Goal: Task Accomplishment & Management: Complete application form

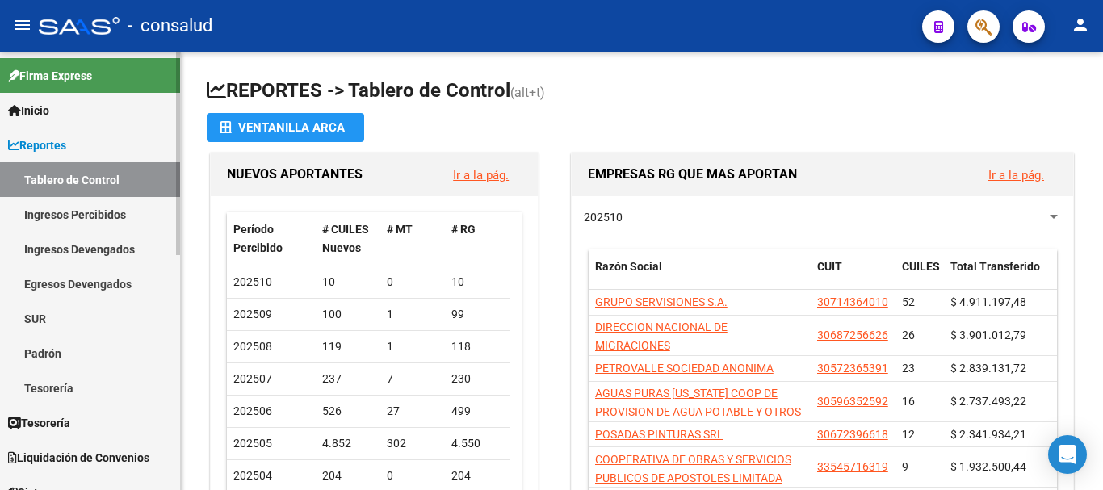
scroll to position [404, 0]
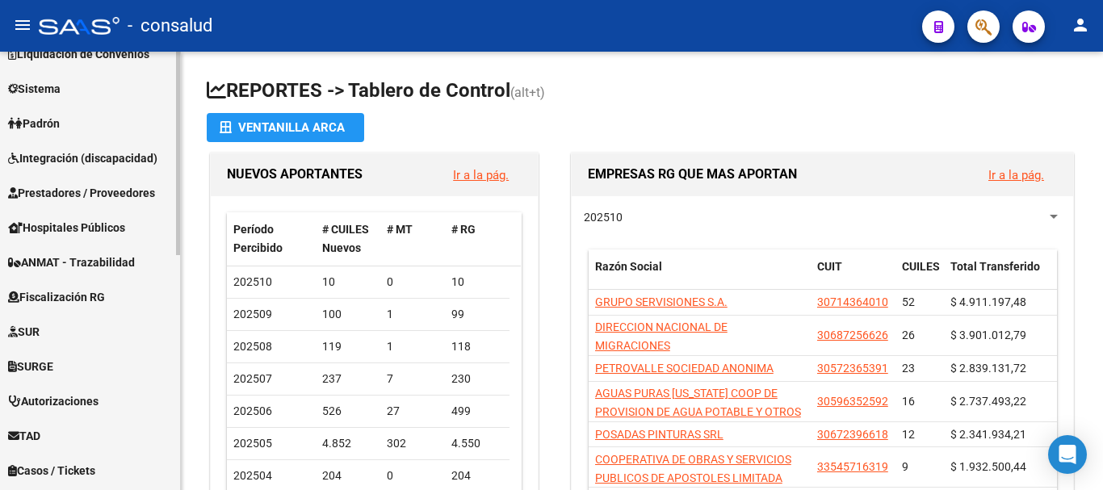
click at [123, 187] on span "Prestadores / Proveedores" at bounding box center [81, 193] width 147 height 18
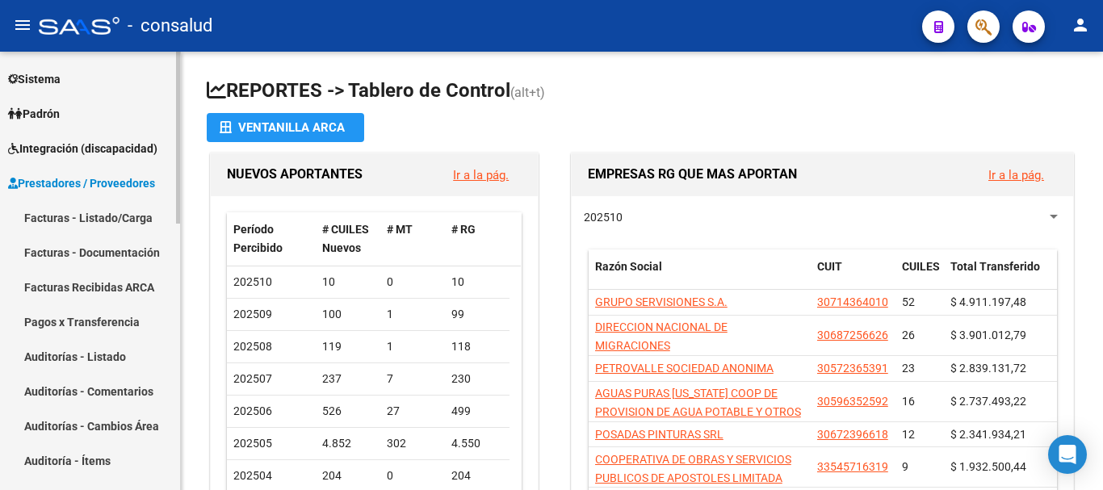
scroll to position [161, 0]
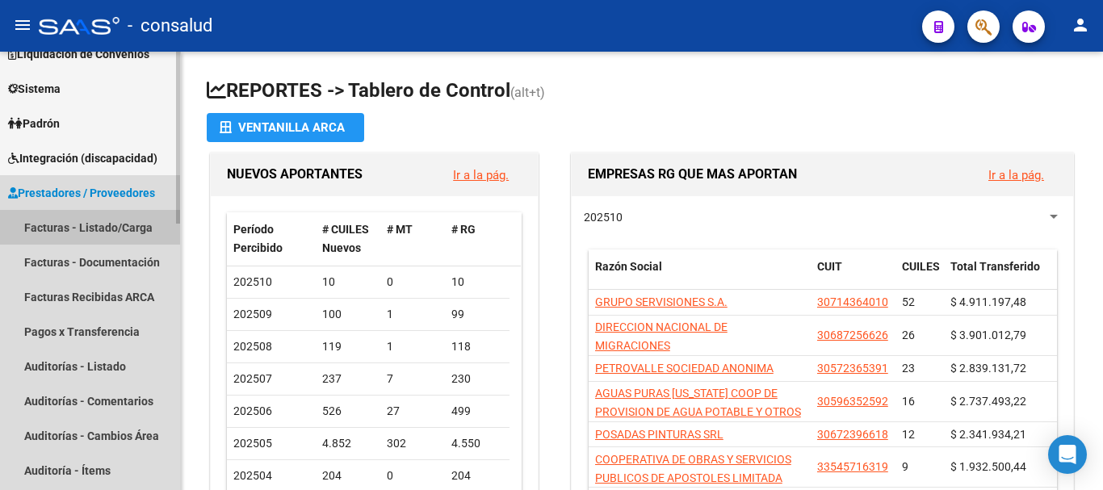
click at [121, 218] on link "Facturas - Listado/Carga" at bounding box center [90, 227] width 180 height 35
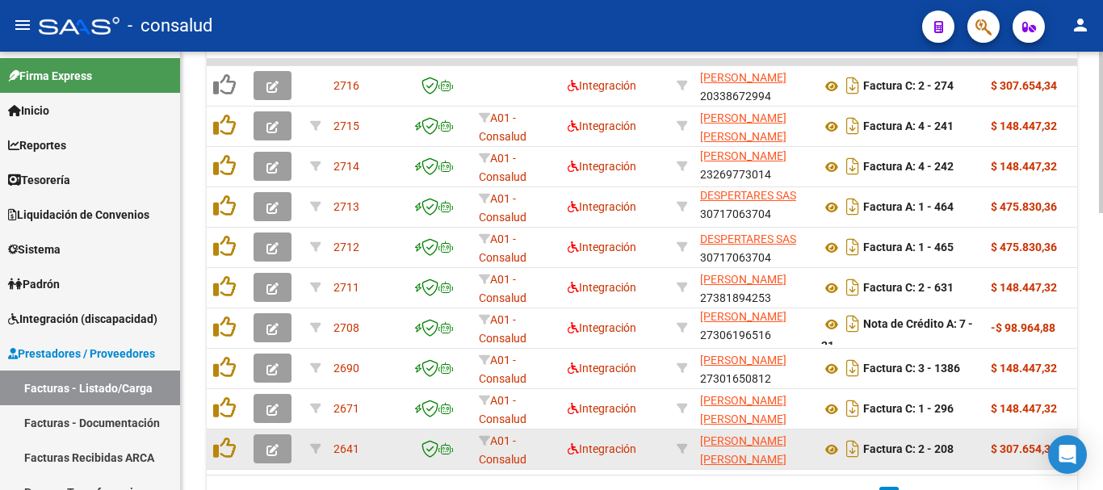
scroll to position [565, 0]
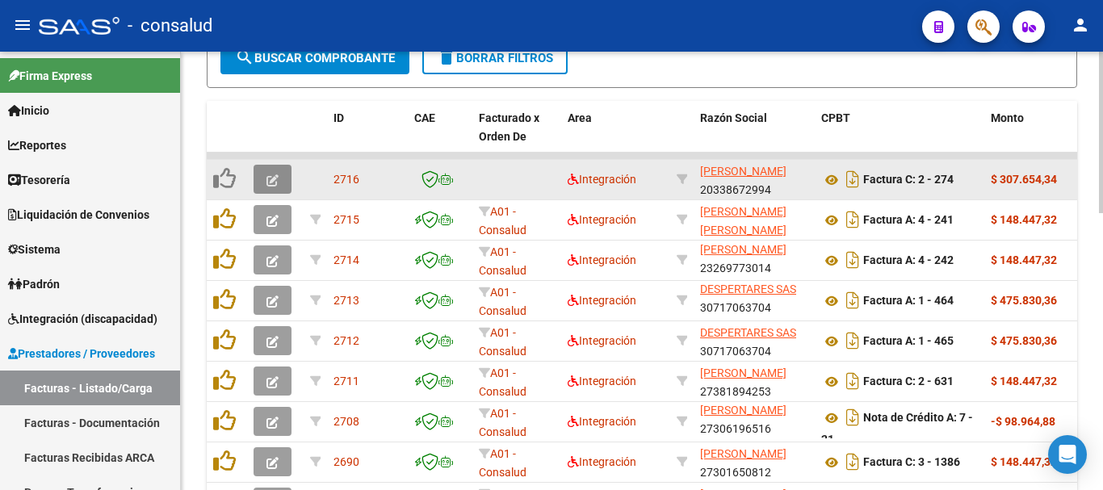
click at [269, 178] on icon "button" at bounding box center [272, 180] width 12 height 12
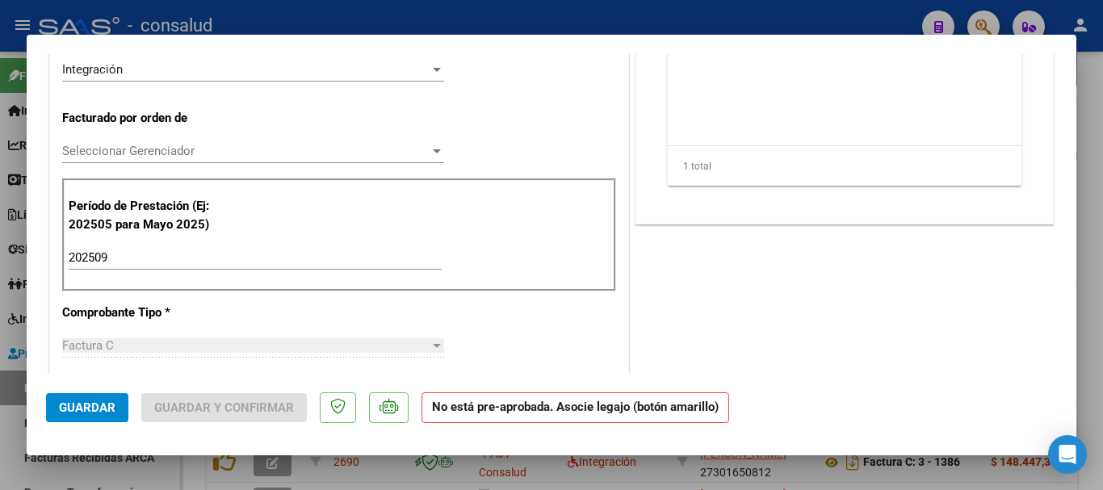
scroll to position [404, 0]
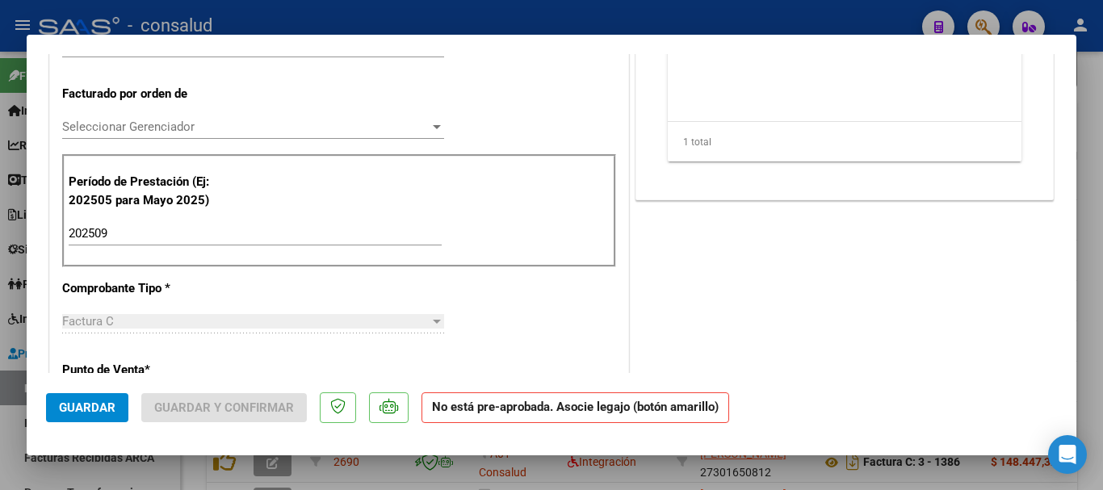
click at [253, 130] on span "Seleccionar Gerenciador" at bounding box center [245, 126] width 367 height 15
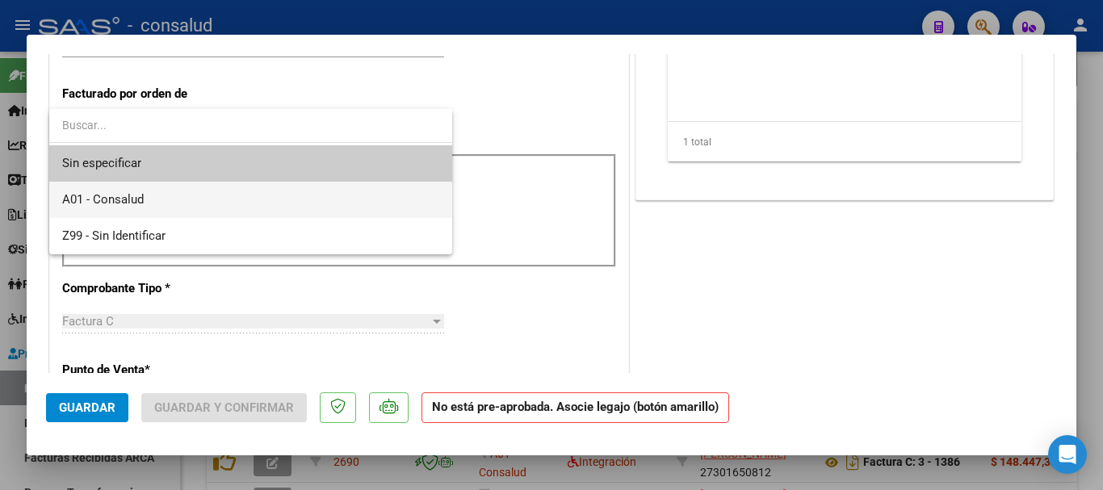
click at [253, 189] on span "A01 - Consalud" at bounding box center [250, 200] width 377 height 36
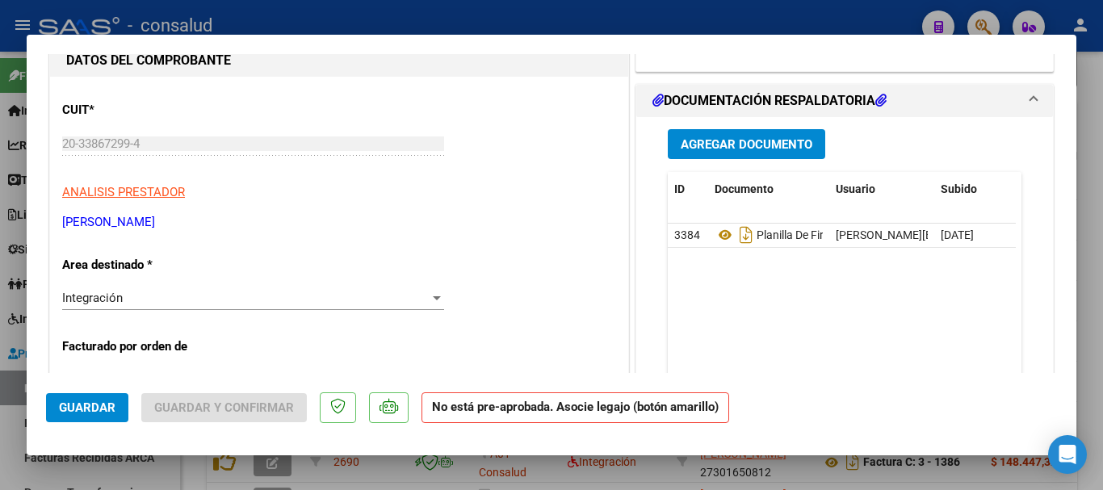
scroll to position [81, 0]
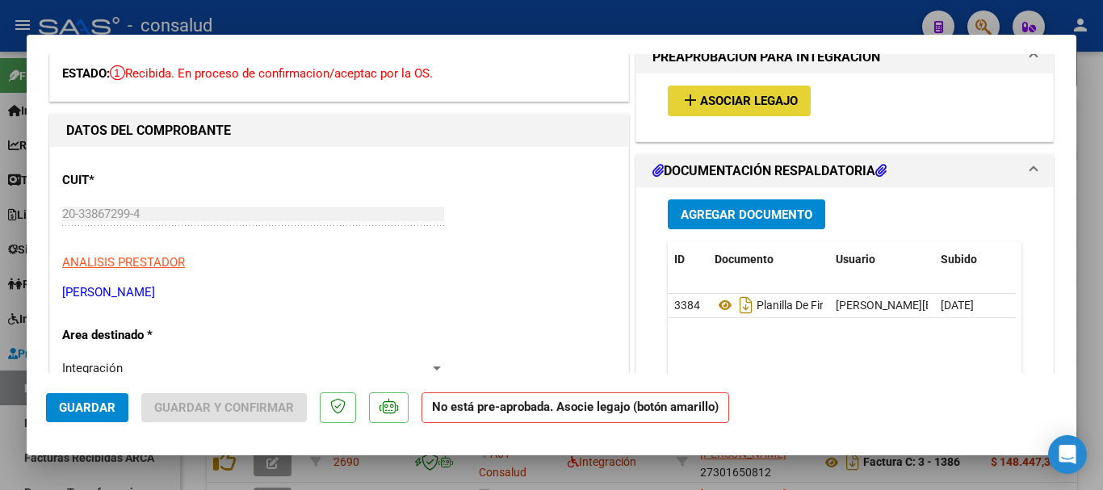
click at [701, 107] on span "Asociar Legajo" at bounding box center [749, 101] width 98 height 15
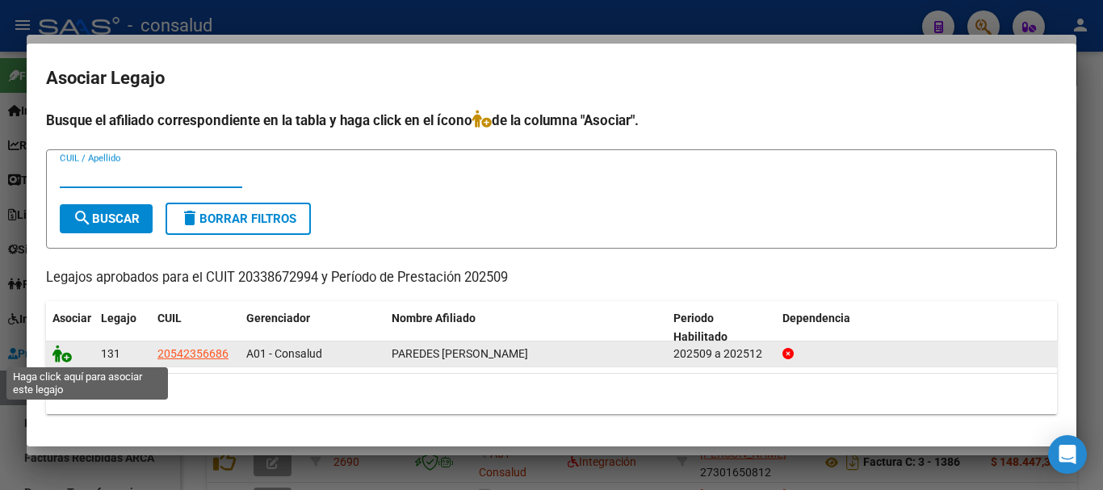
click at [61, 355] on icon at bounding box center [61, 354] width 19 height 18
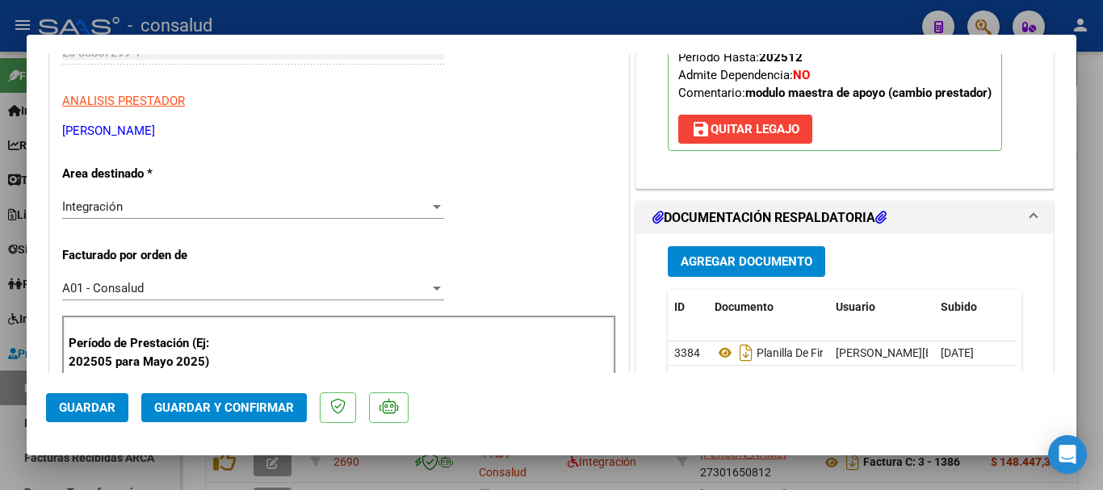
scroll to position [0, 0]
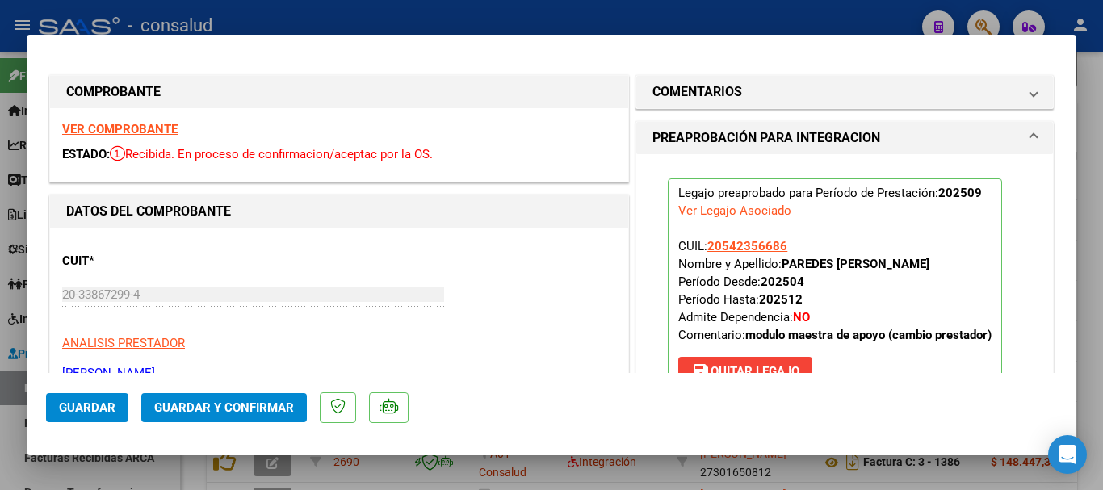
click at [112, 126] on strong "VER COMPROBANTE" at bounding box center [119, 129] width 115 height 15
click at [261, 410] on span "Guardar y Confirmar" at bounding box center [224, 407] width 140 height 15
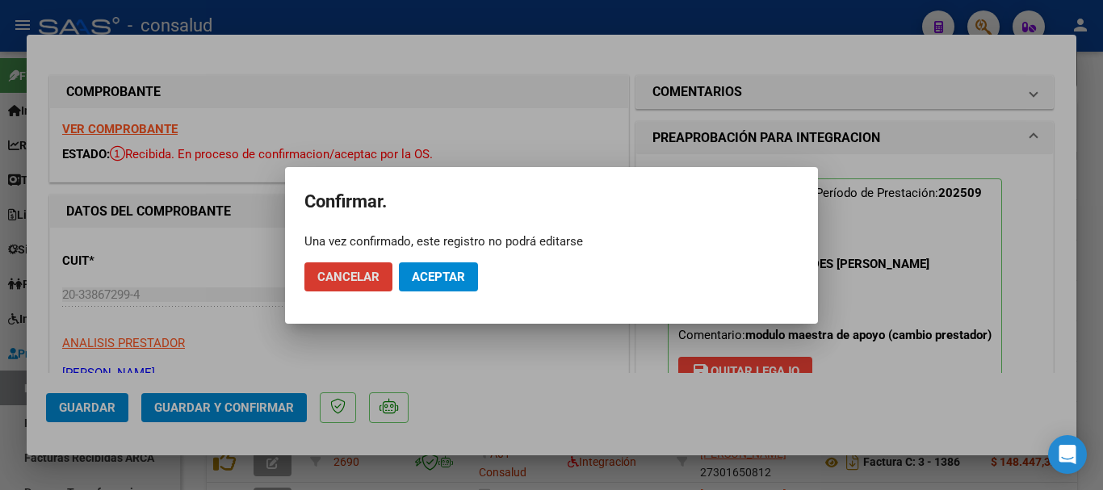
click at [457, 277] on span "Aceptar" at bounding box center [438, 277] width 53 height 15
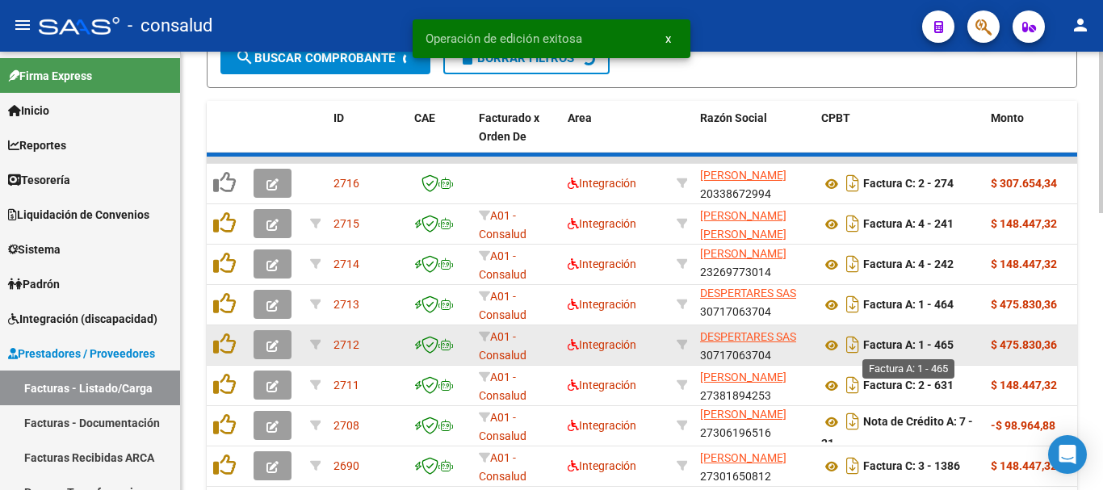
scroll to position [565, 0]
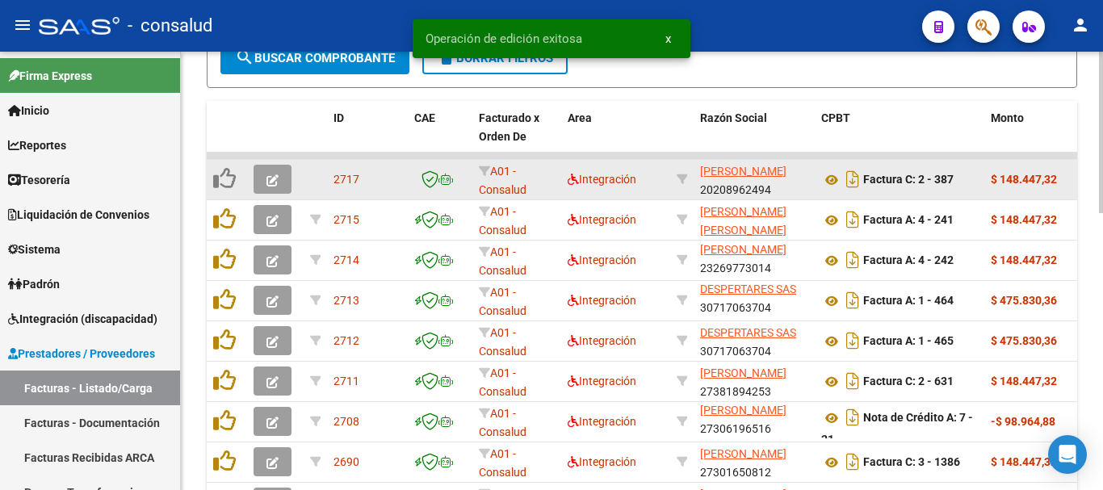
click at [276, 178] on icon "button" at bounding box center [272, 180] width 12 height 12
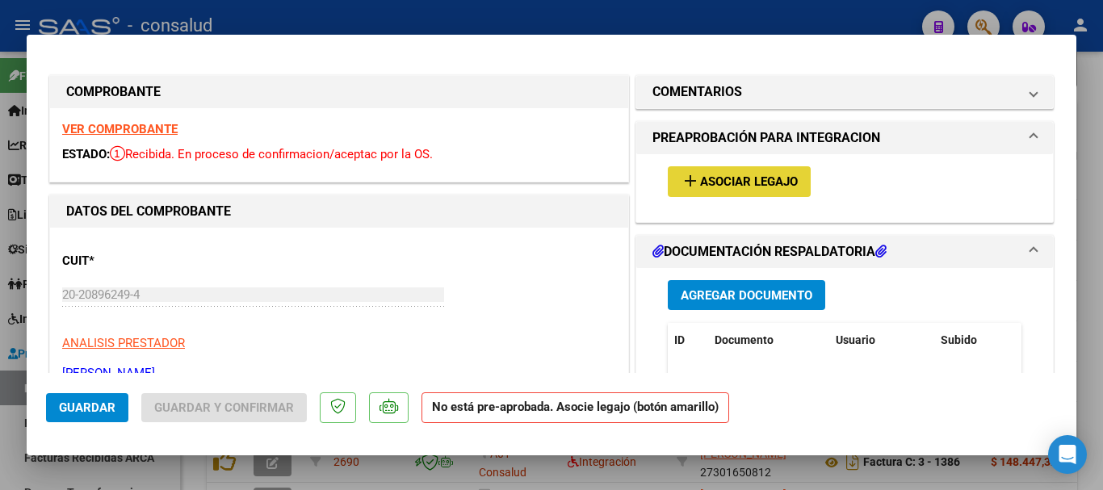
click at [732, 180] on span "Asociar Legajo" at bounding box center [749, 182] width 98 height 15
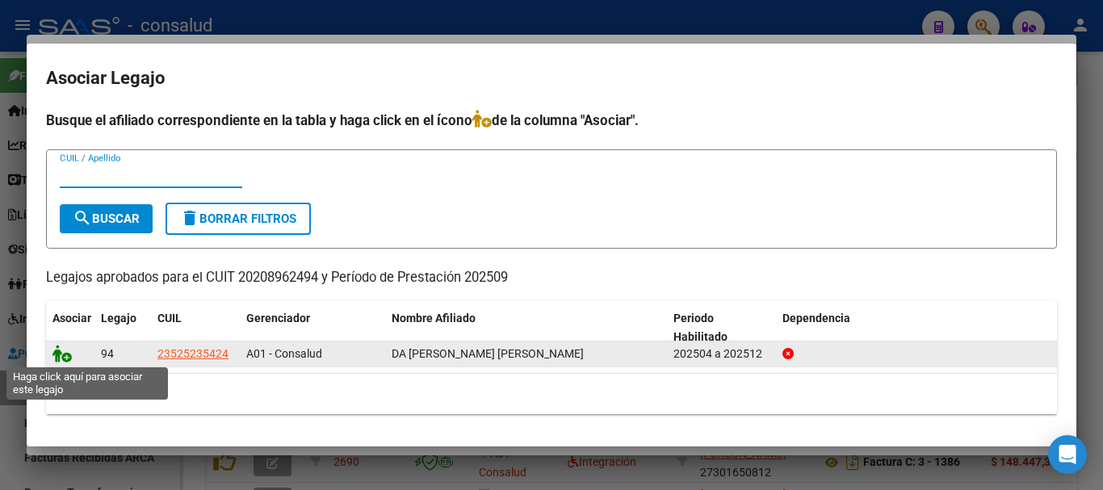
click at [64, 351] on icon at bounding box center [61, 354] width 19 height 18
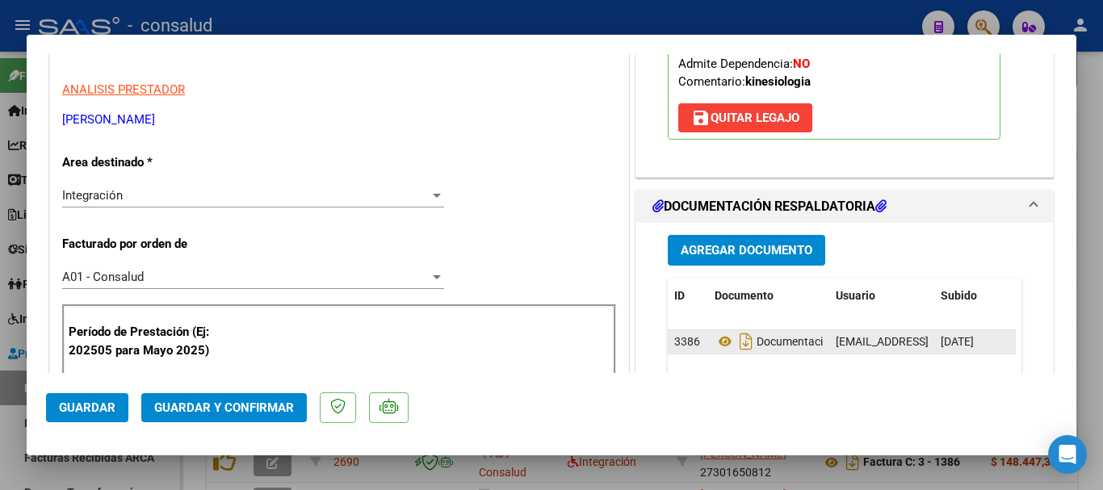
scroll to position [323, 0]
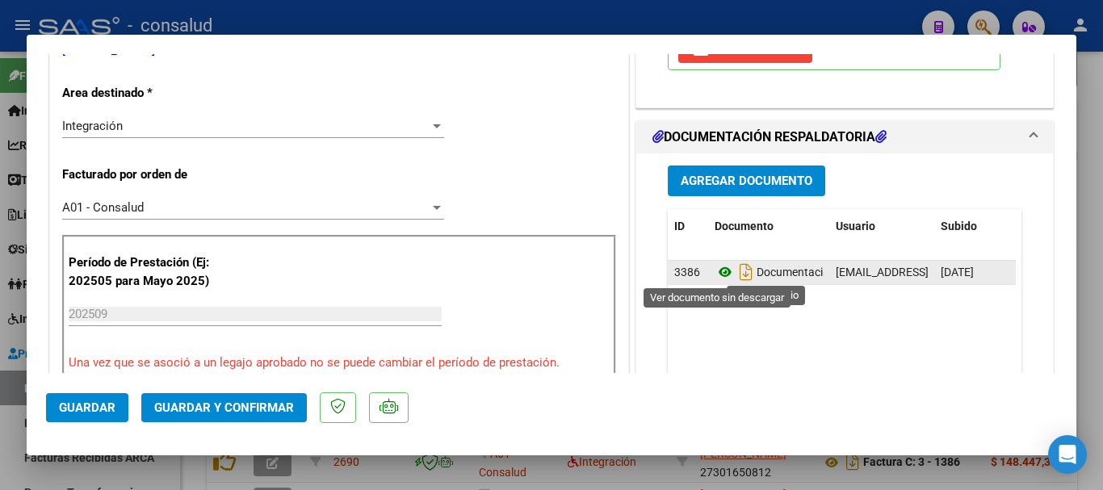
click at [718, 273] on icon at bounding box center [725, 271] width 21 height 19
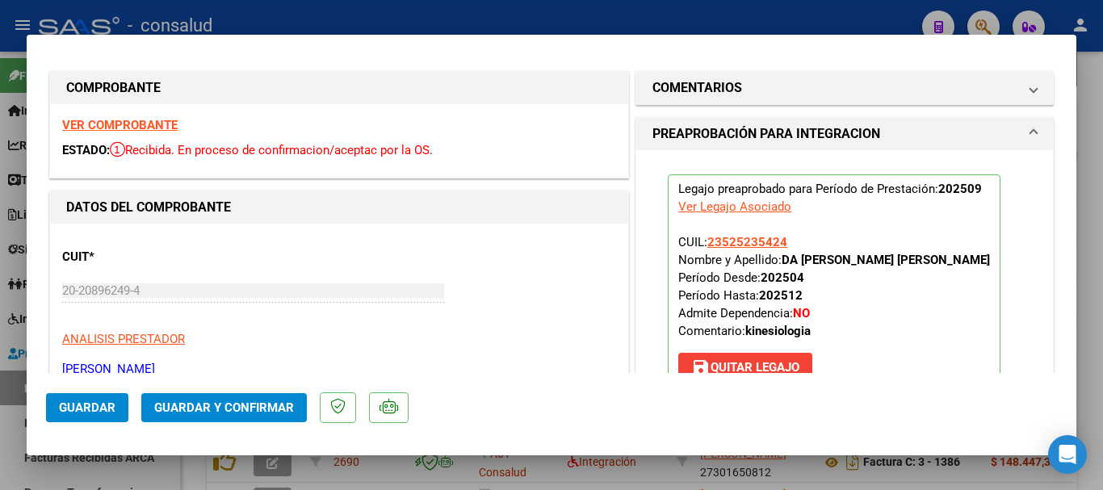
scroll to position [0, 0]
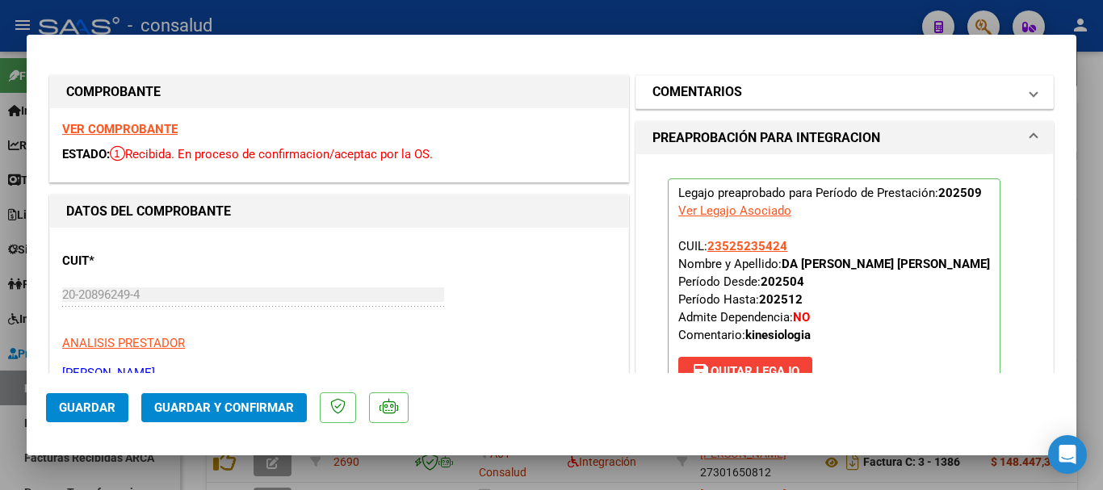
click at [777, 95] on mat-panel-title "COMENTARIOS" at bounding box center [834, 91] width 365 height 19
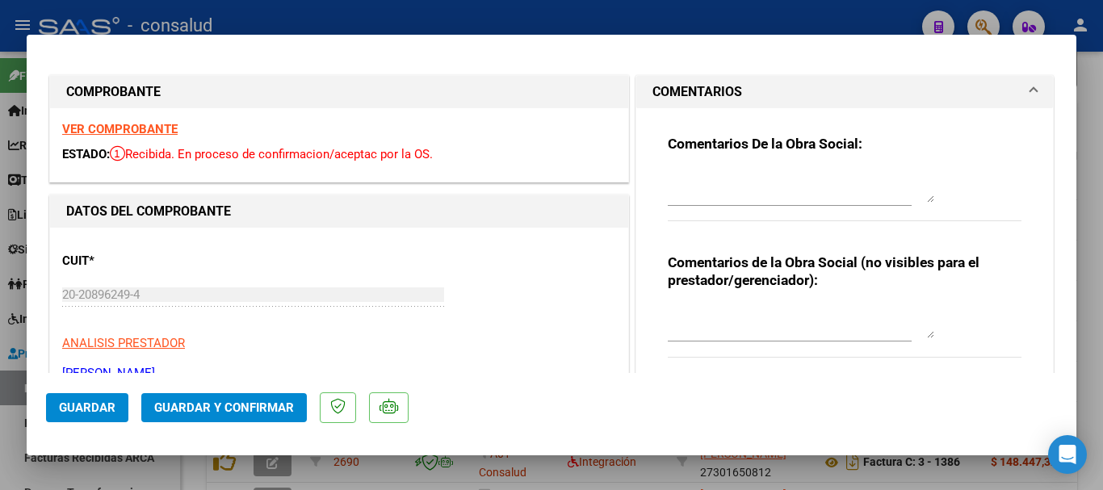
click at [775, 189] on textarea at bounding box center [801, 186] width 266 height 32
type textarea "F"
click at [721, 172] on textarea at bounding box center [801, 186] width 266 height 32
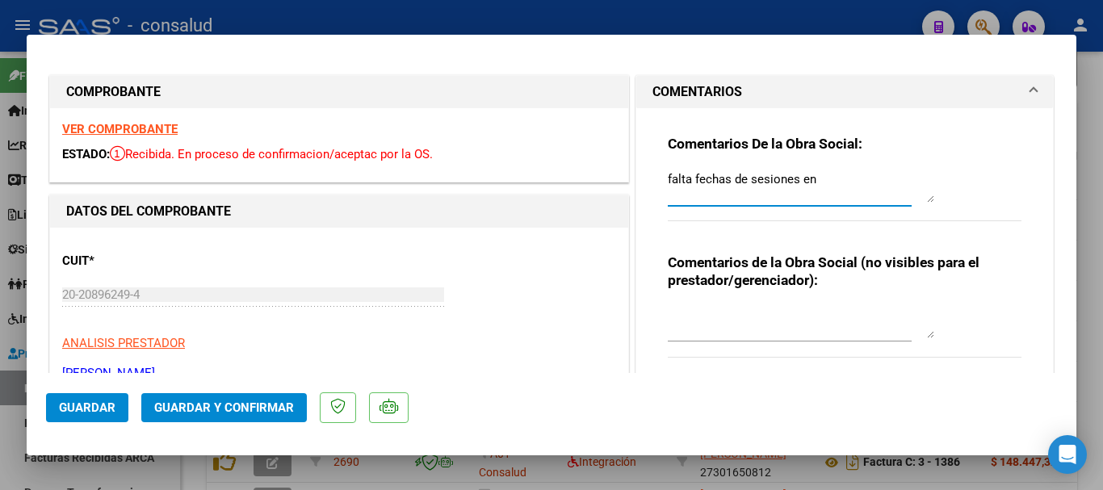
click at [740, 181] on textarea "falta fechas de sesiones en" at bounding box center [801, 186] width 266 height 32
click at [846, 185] on textarea "falta fechas de las sesiones en" at bounding box center [801, 186] width 266 height 32
drag, startPoint x: 660, startPoint y: 176, endPoint x: 728, endPoint y: 191, distance: 69.4
click at [723, 189] on textarea "falta fechas de las sesiones en la planilla de asistencia" at bounding box center [801, 186] width 266 height 32
click at [733, 192] on textarea "falta fechas de las sesiones en la planilla de asistencia" at bounding box center [801, 186] width 266 height 32
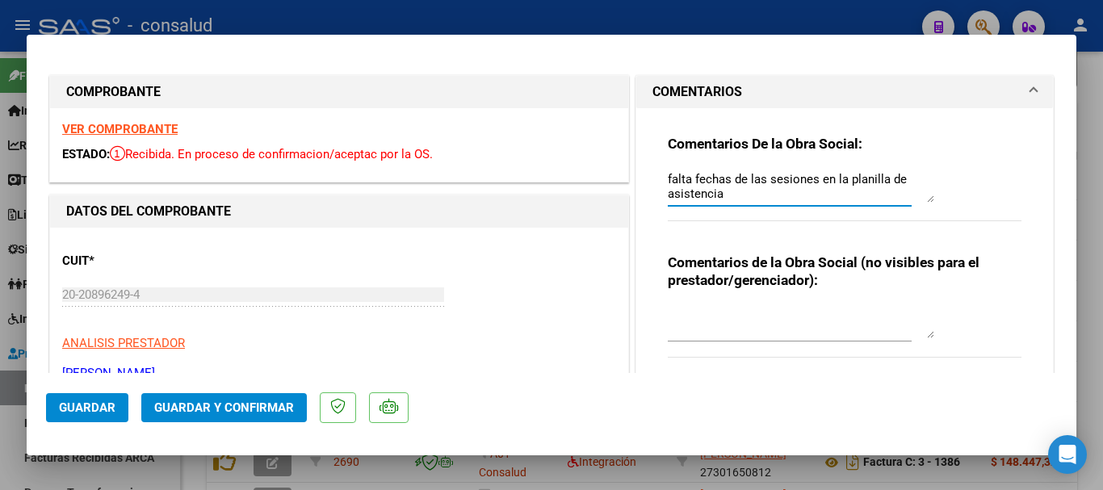
drag, startPoint x: 661, startPoint y: 178, endPoint x: 719, endPoint y: 198, distance: 60.8
click at [719, 198] on textarea "falta fechas de las sesiones en la planilla de asistencia" at bounding box center [801, 186] width 266 height 32
type textarea "falta fechas de las sesiones en la planilla de asistencia"
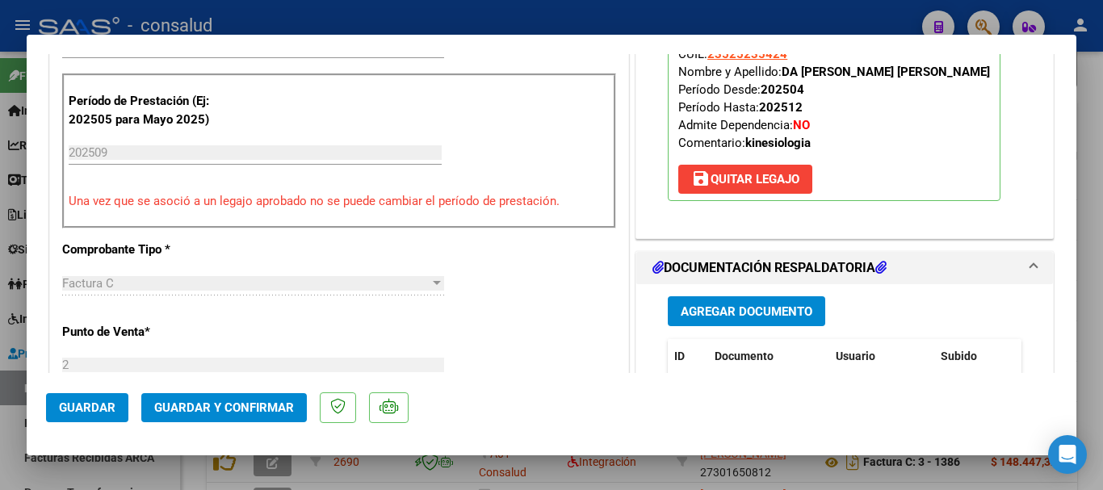
scroll to position [646, 0]
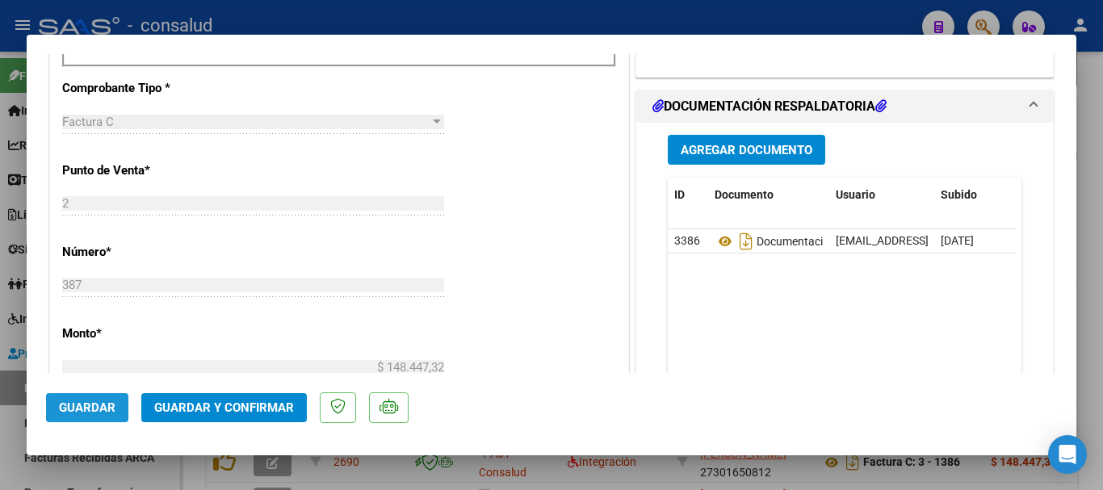
click at [66, 409] on span "Guardar" at bounding box center [87, 407] width 57 height 15
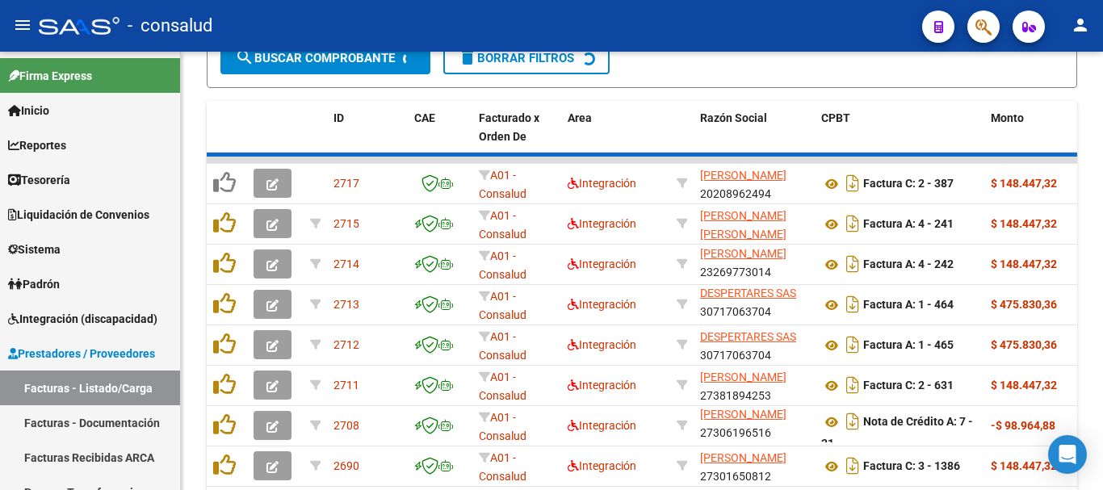
scroll to position [565, 0]
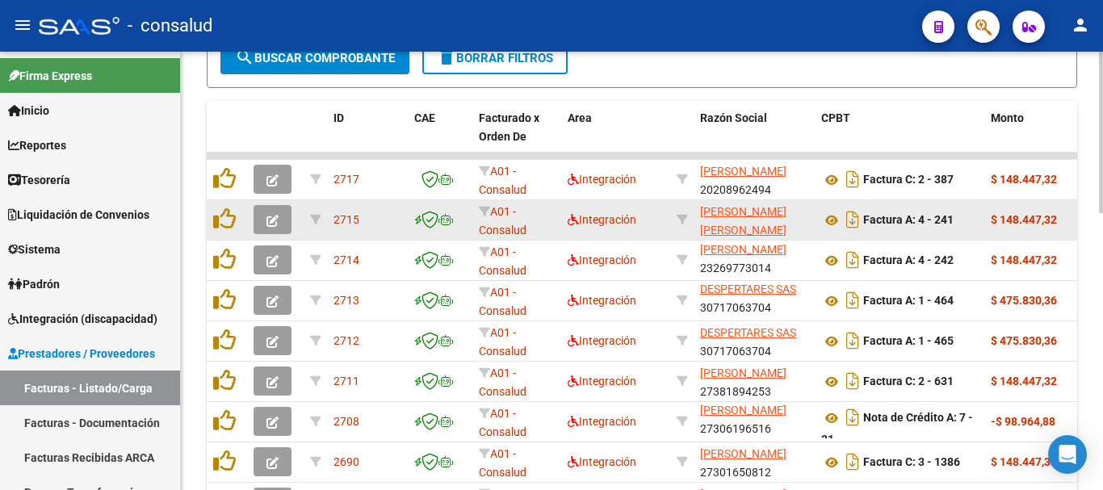
click at [266, 220] on button "button" at bounding box center [273, 219] width 38 height 29
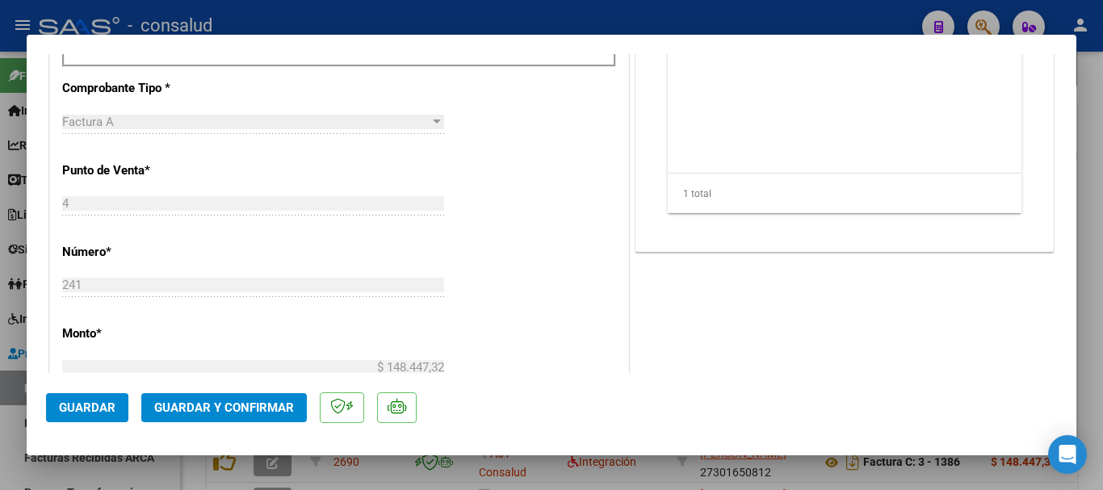
scroll to position [404, 0]
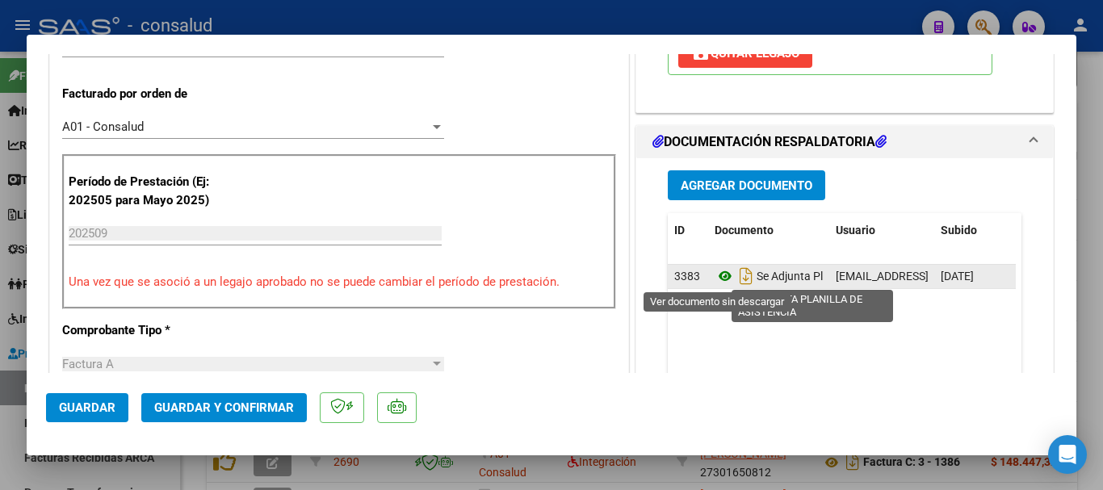
click at [715, 279] on icon at bounding box center [725, 275] width 21 height 19
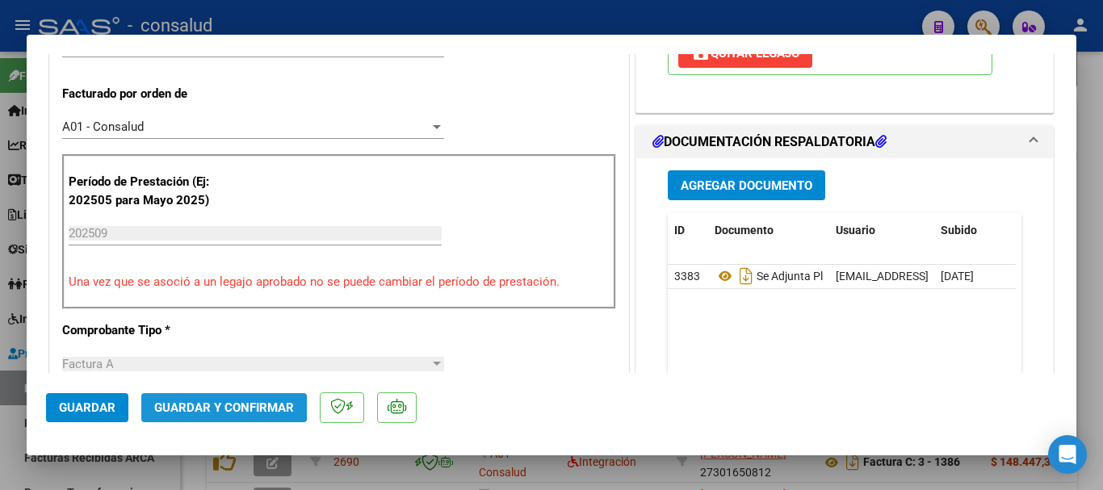
click at [204, 407] on span "Guardar y Confirmar" at bounding box center [224, 407] width 140 height 15
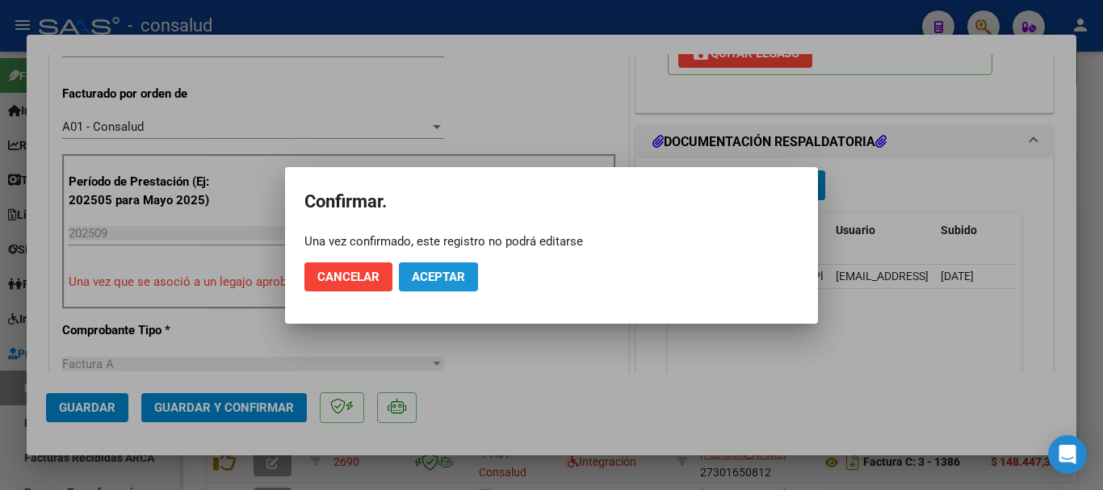
click at [437, 291] on button "Aceptar" at bounding box center [438, 276] width 79 height 29
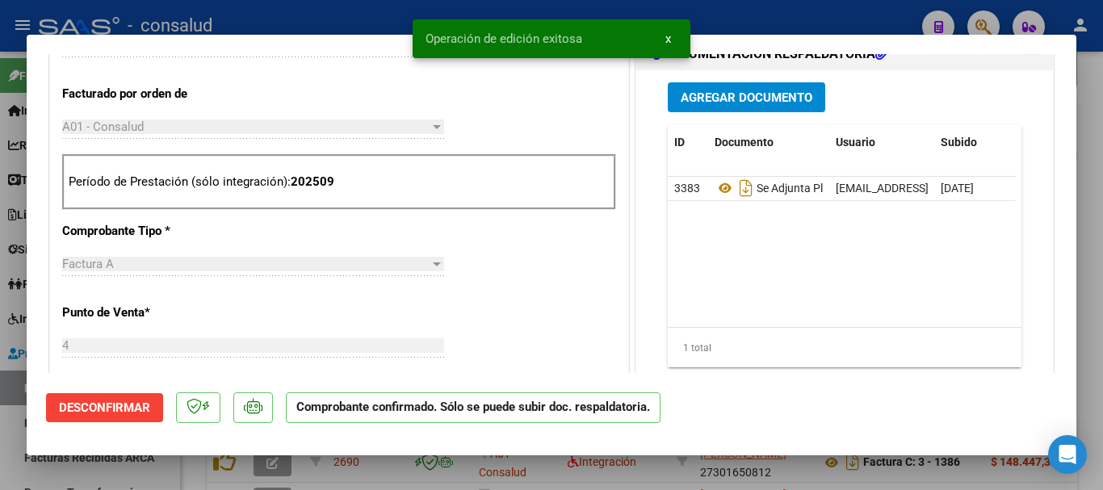
type input "$ 0,00"
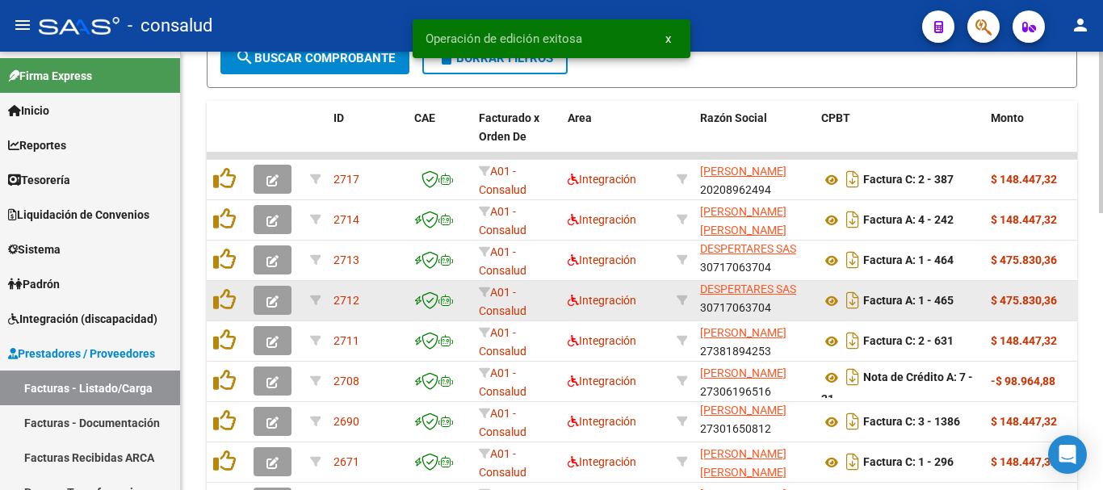
scroll to position [3, 0]
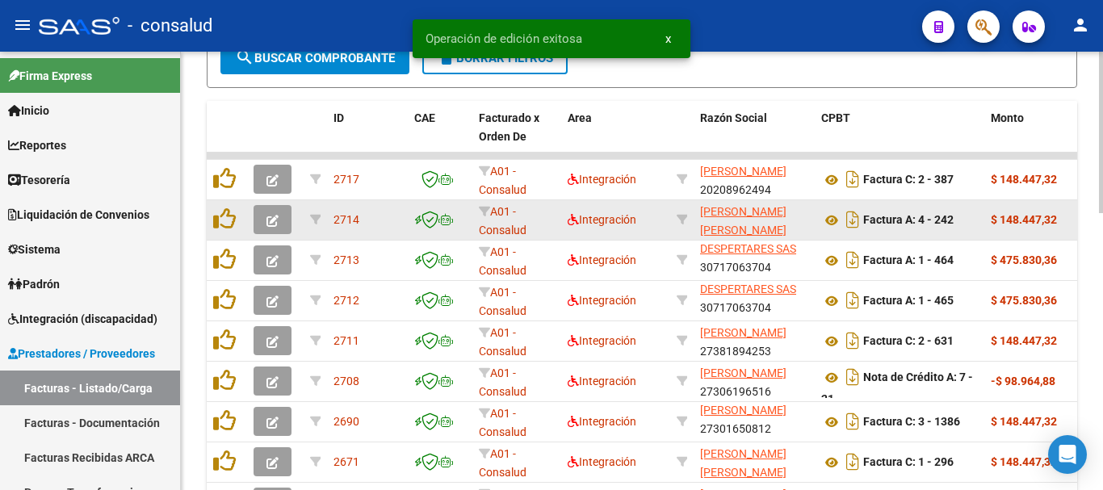
click at [267, 231] on button "button" at bounding box center [273, 219] width 38 height 29
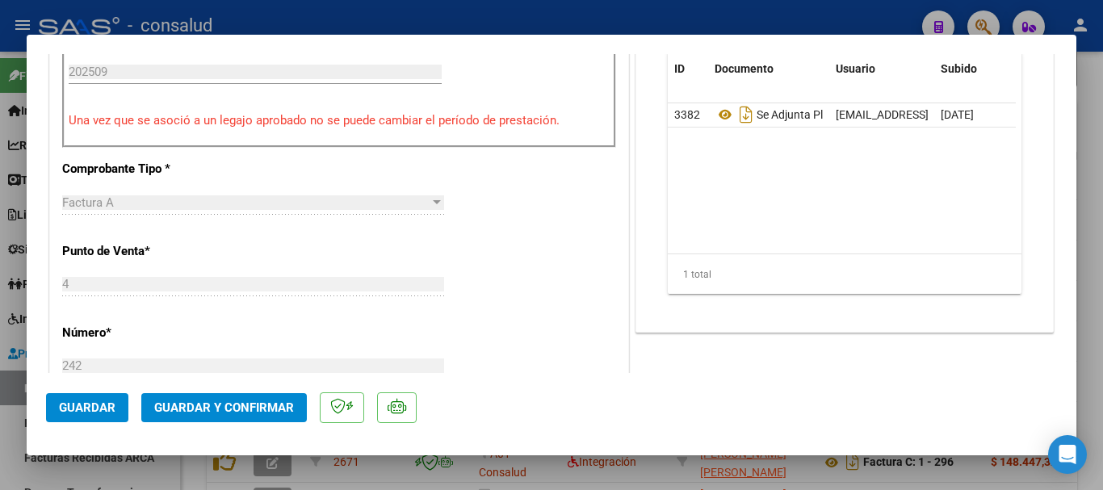
scroll to position [404, 0]
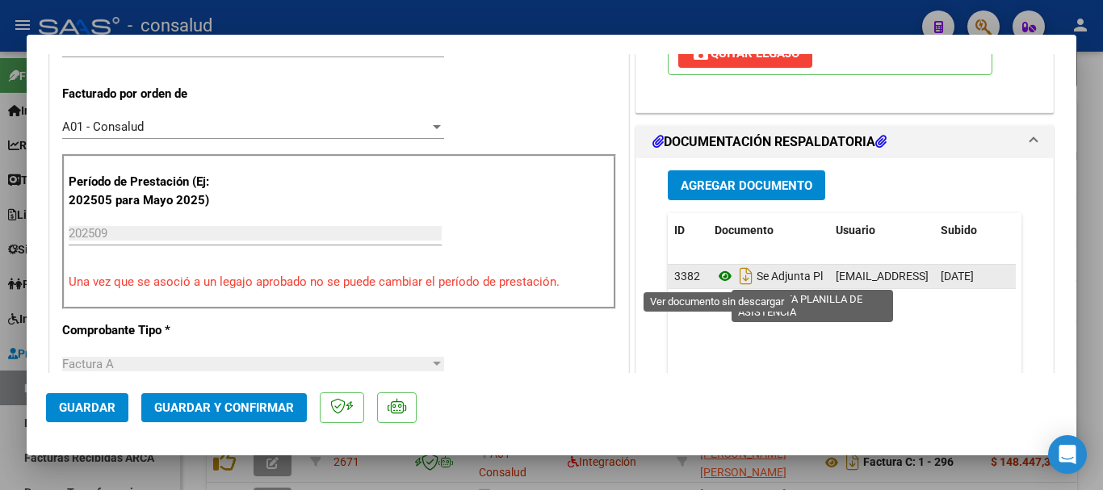
click at [718, 271] on icon at bounding box center [725, 275] width 21 height 19
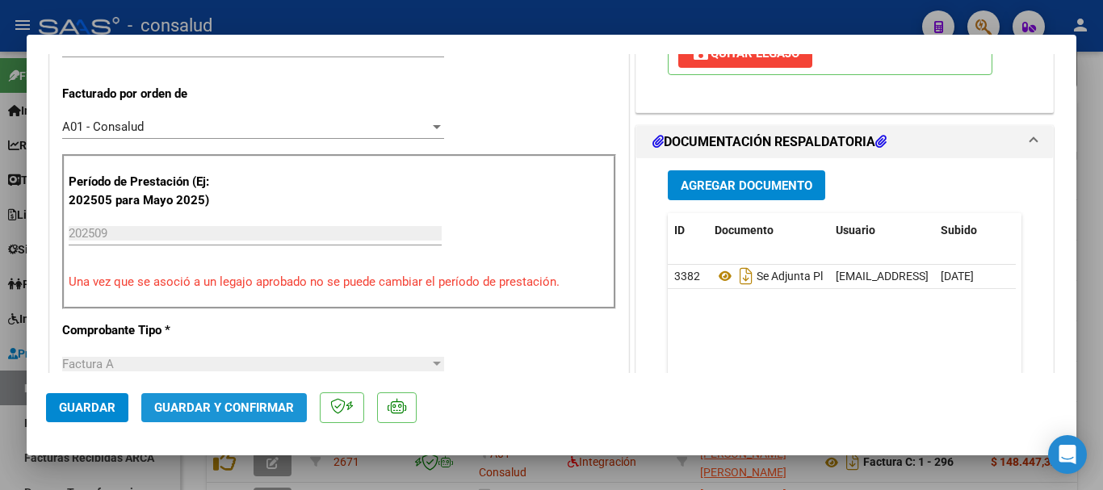
click at [235, 410] on span "Guardar y Confirmar" at bounding box center [224, 407] width 140 height 15
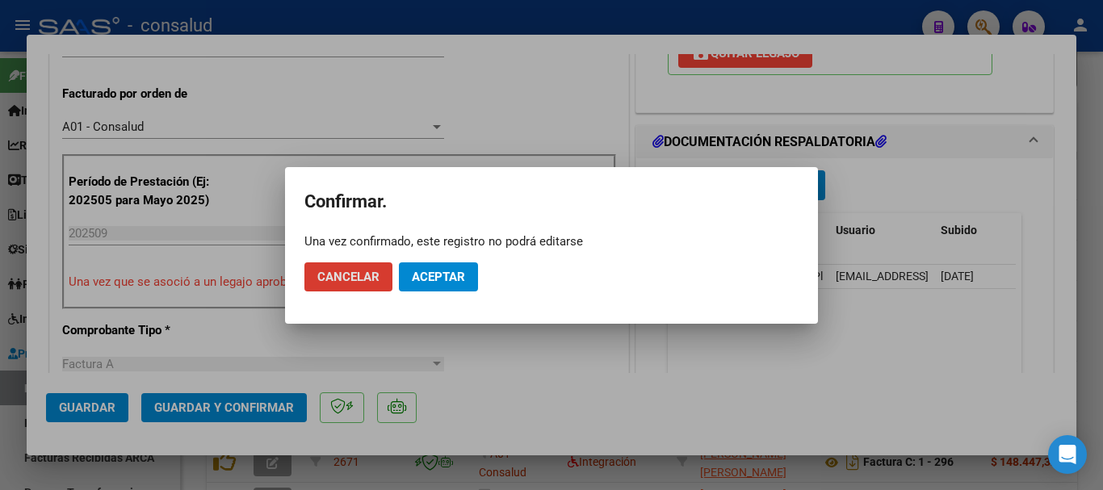
click at [468, 269] on button "Aceptar" at bounding box center [438, 276] width 79 height 29
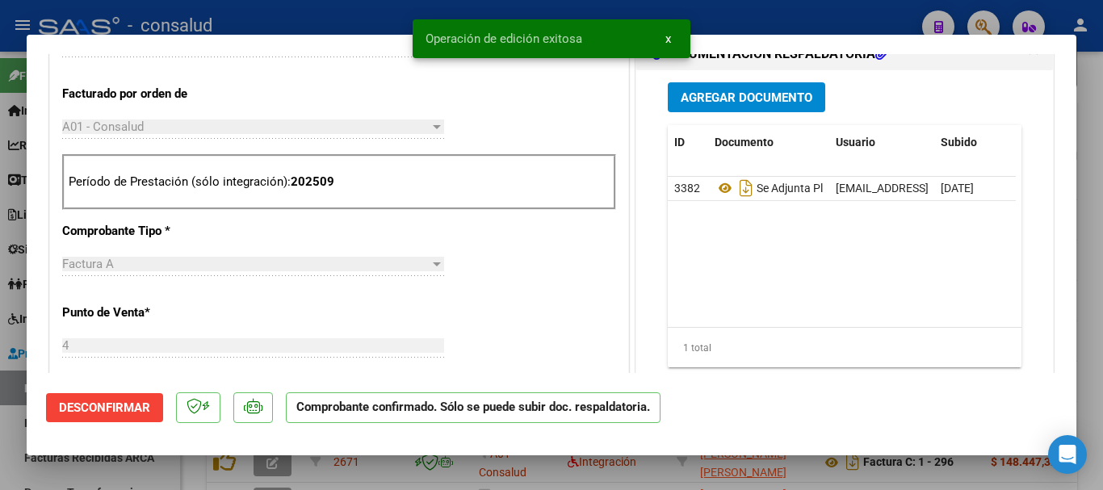
type input "$ 0,00"
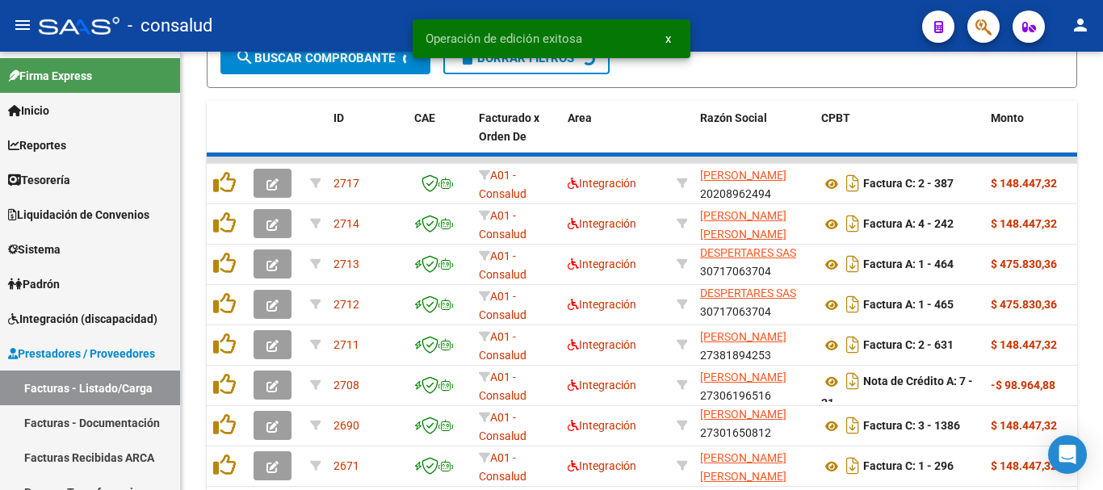
scroll to position [565, 0]
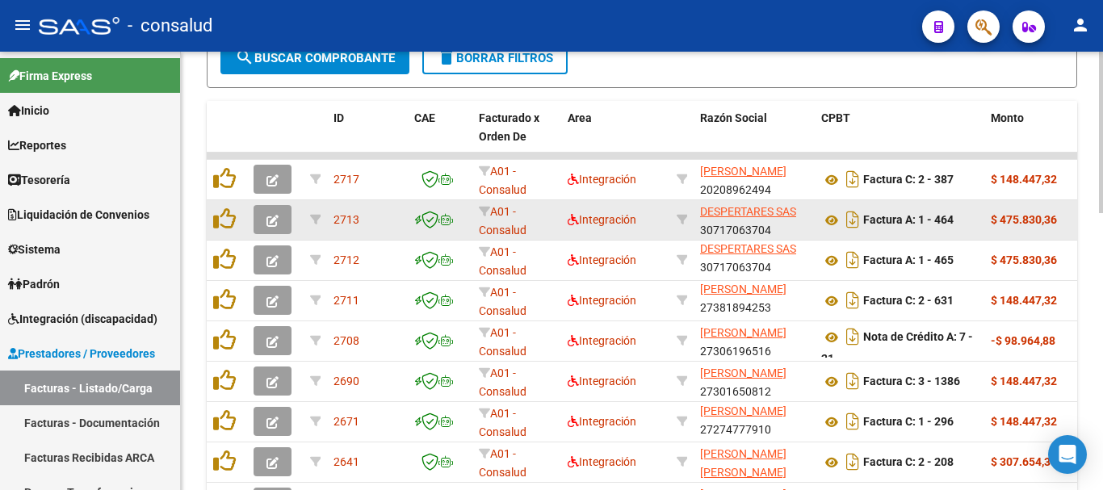
click at [264, 225] on button "button" at bounding box center [273, 219] width 38 height 29
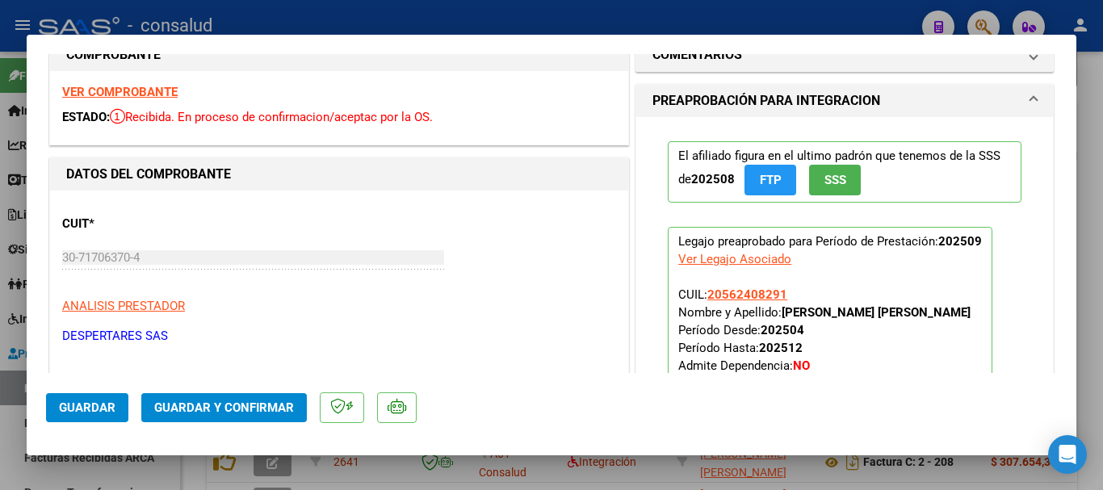
scroll to position [0, 0]
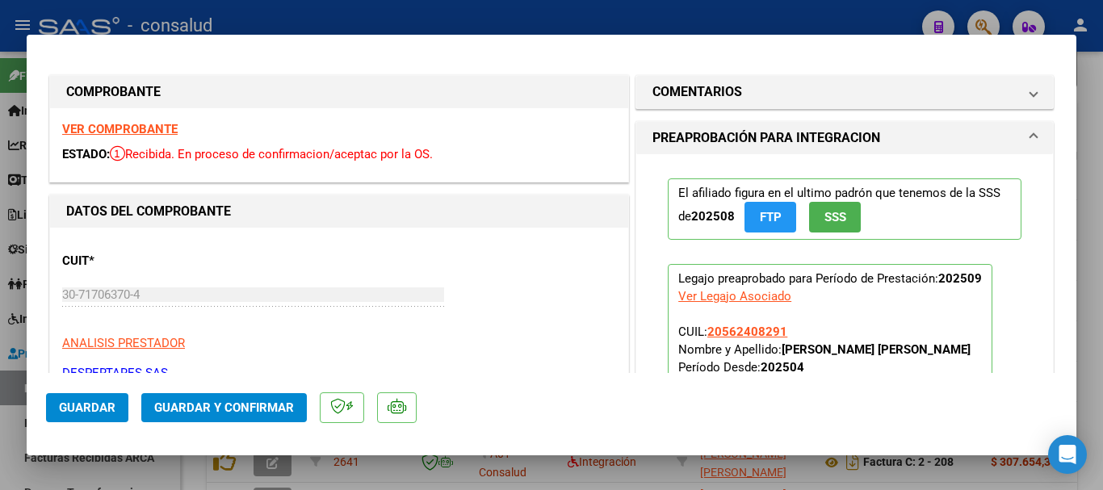
click at [156, 128] on strong "VER COMPROBANTE" at bounding box center [119, 129] width 115 height 15
click at [216, 413] on span "Guardar y Confirmar" at bounding box center [224, 407] width 140 height 15
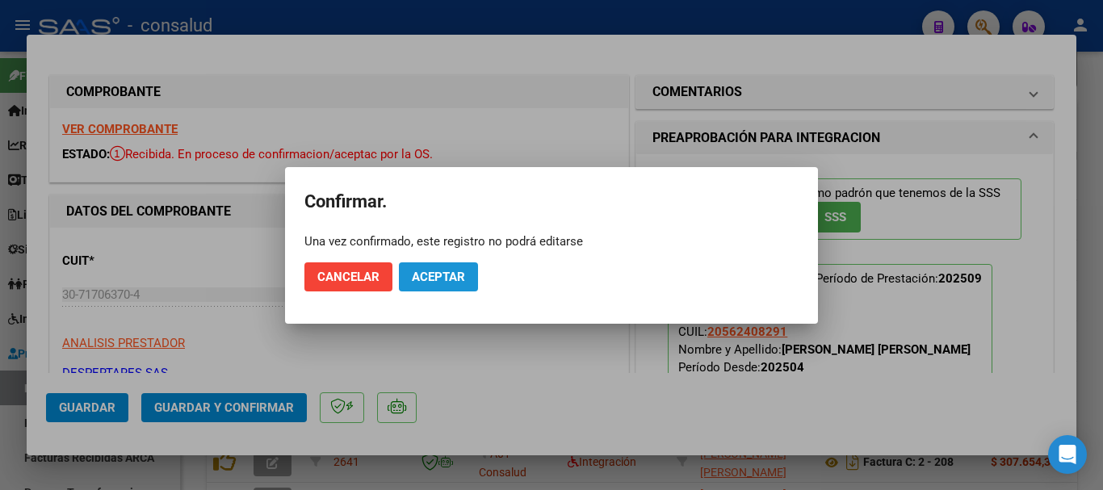
click at [438, 274] on span "Aceptar" at bounding box center [438, 277] width 53 height 15
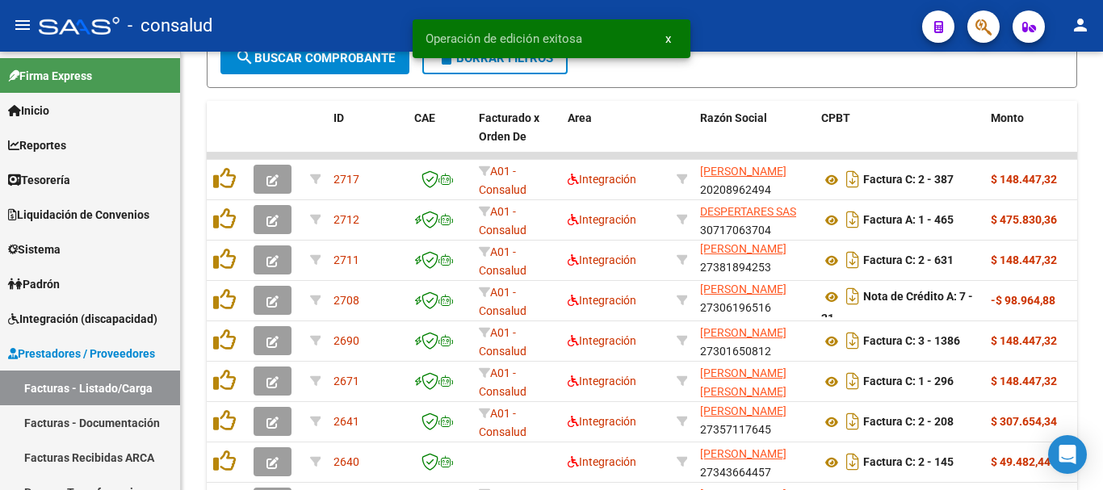
scroll to position [21, 0]
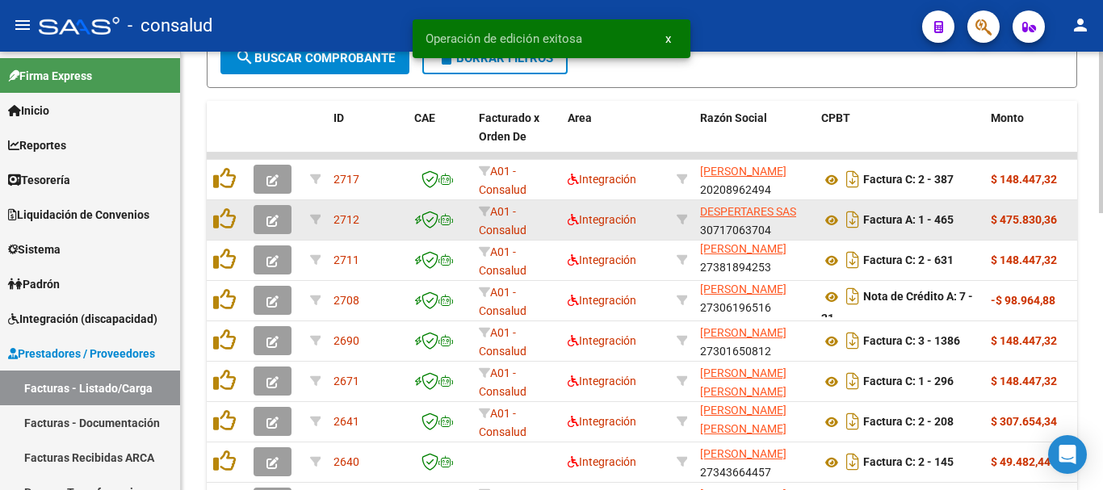
click at [272, 213] on span "button" at bounding box center [272, 219] width 12 height 15
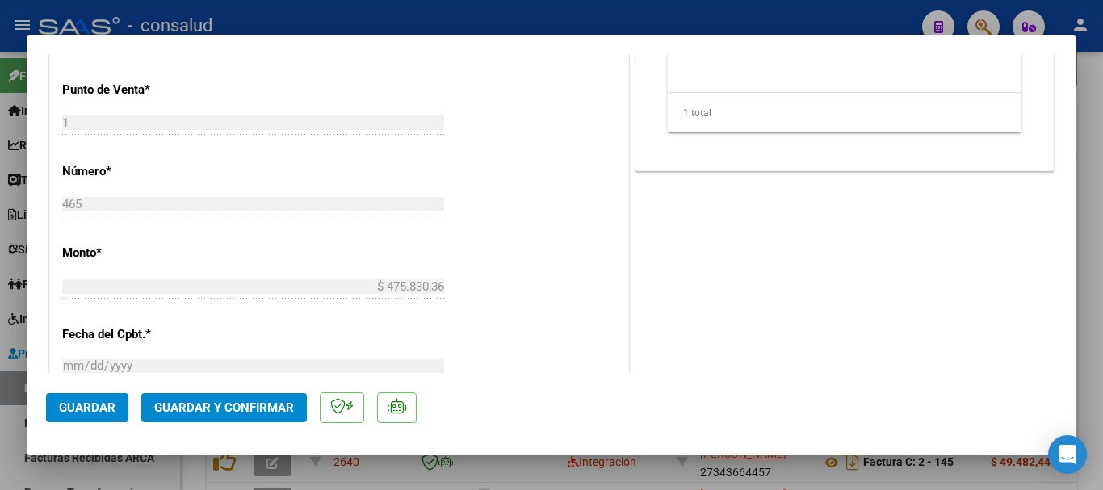
scroll to position [888, 0]
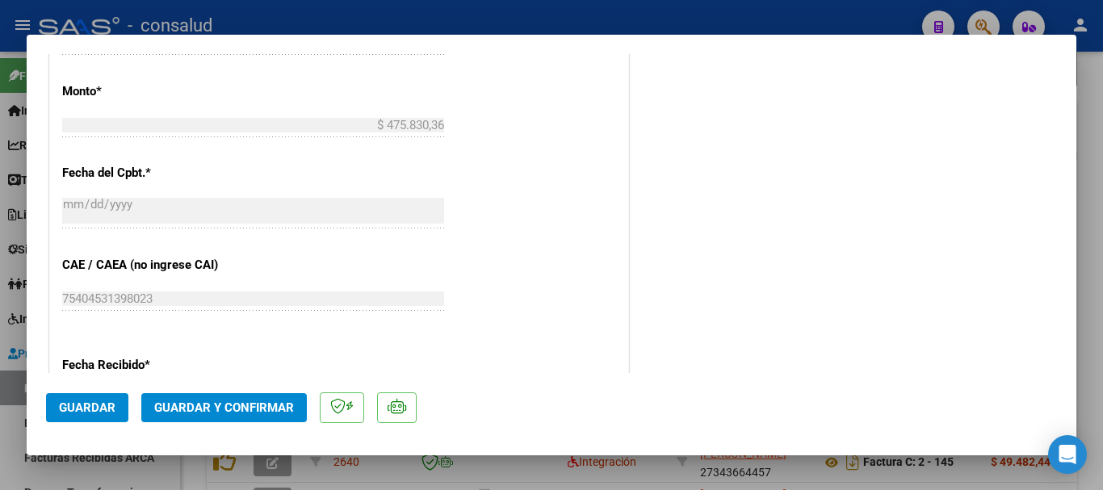
click at [256, 406] on span "Guardar y Confirmar" at bounding box center [224, 407] width 140 height 15
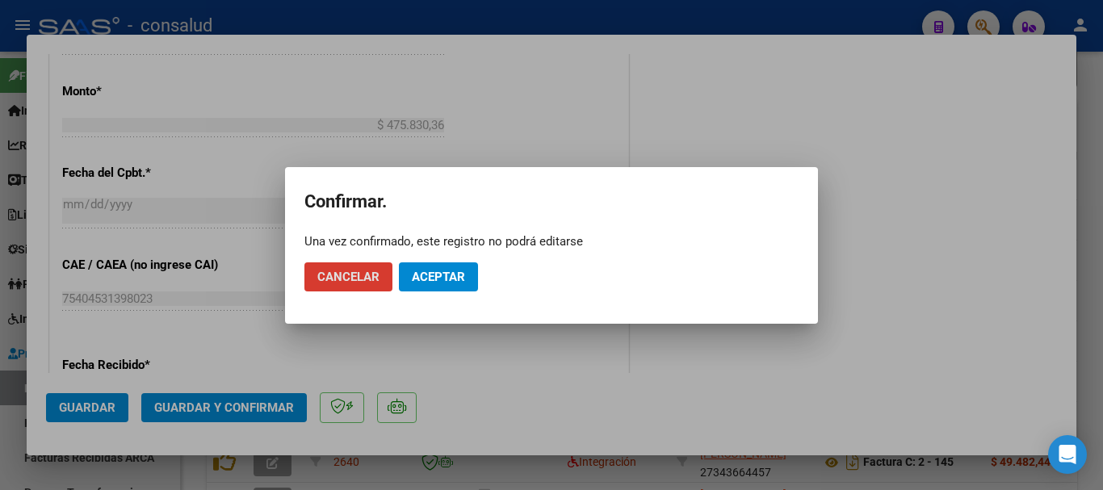
click at [434, 265] on button "Aceptar" at bounding box center [438, 276] width 79 height 29
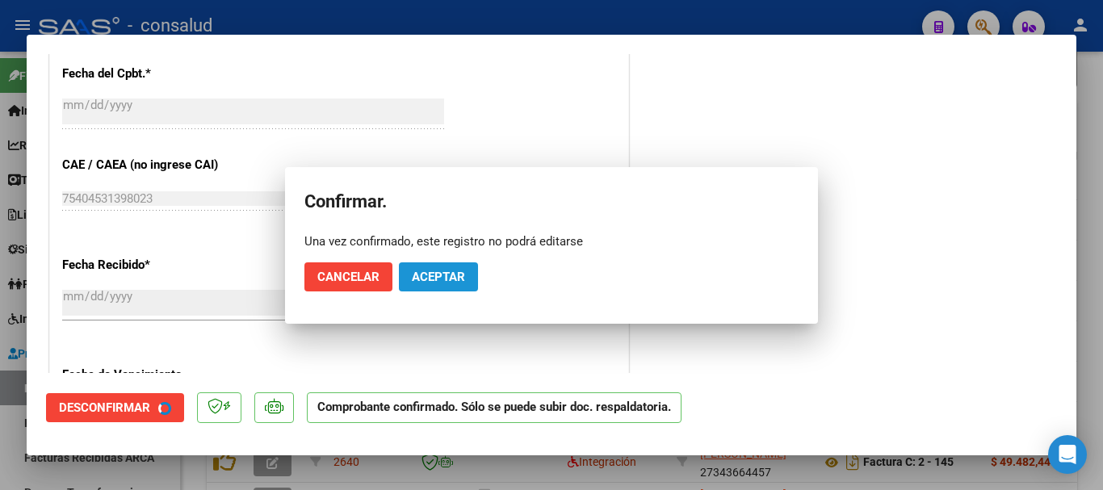
scroll to position [788, 0]
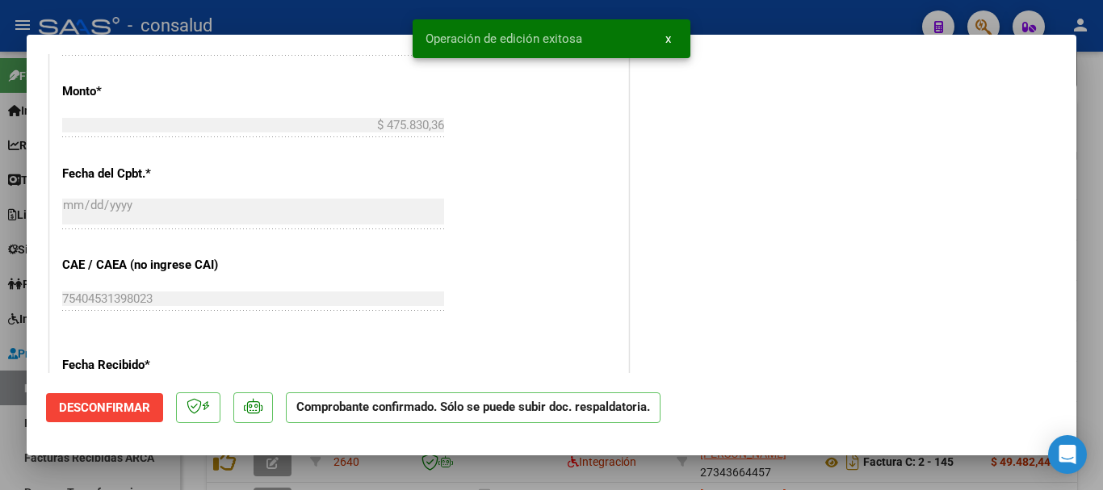
type input "$ 0,00"
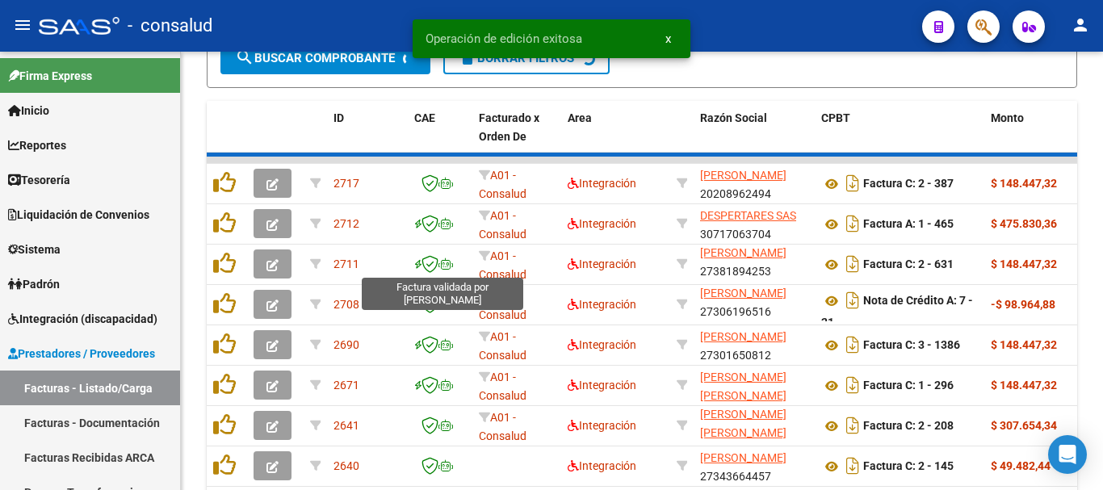
scroll to position [21, 0]
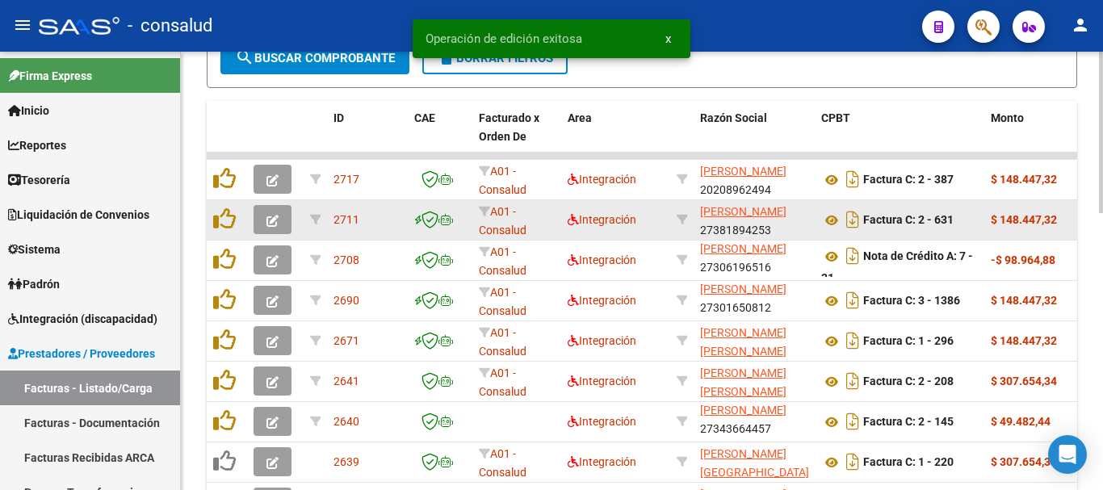
click at [271, 217] on icon "button" at bounding box center [272, 221] width 12 height 12
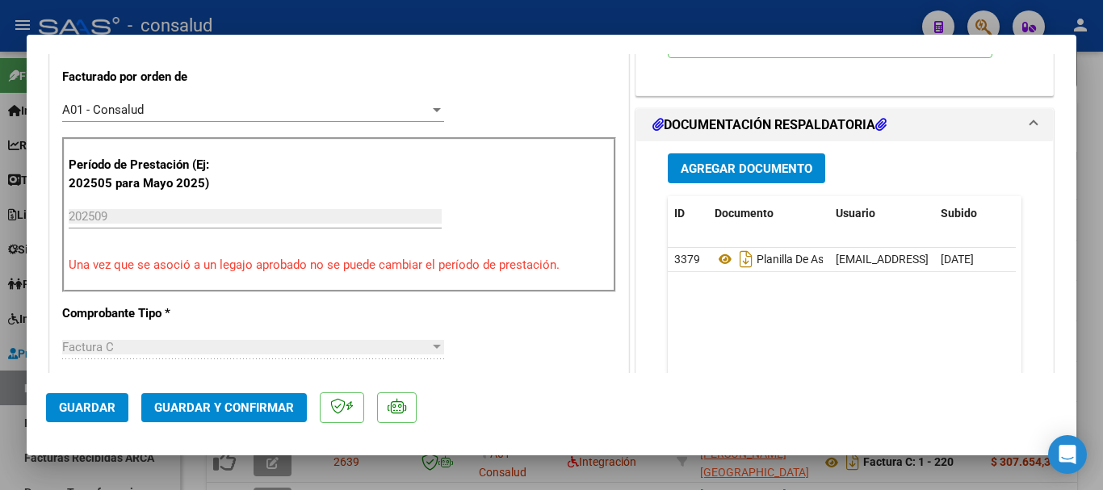
scroll to position [404, 0]
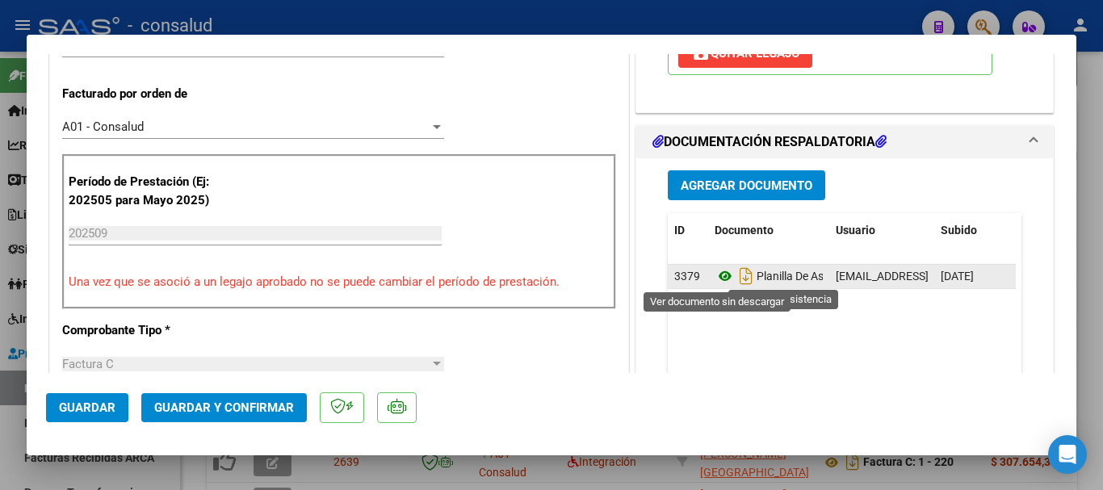
click at [719, 275] on icon at bounding box center [725, 275] width 21 height 19
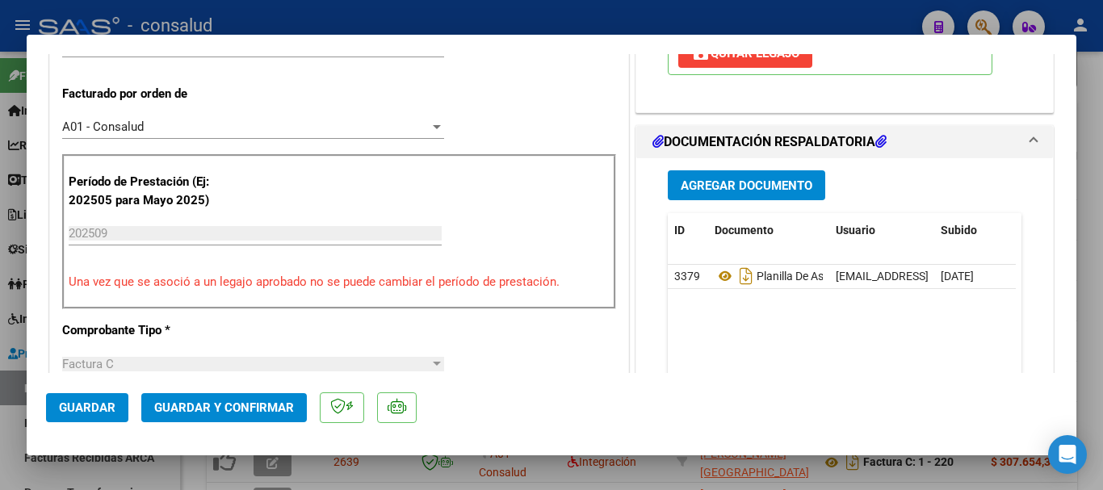
click at [218, 415] on button "Guardar y Confirmar" at bounding box center [224, 407] width 166 height 29
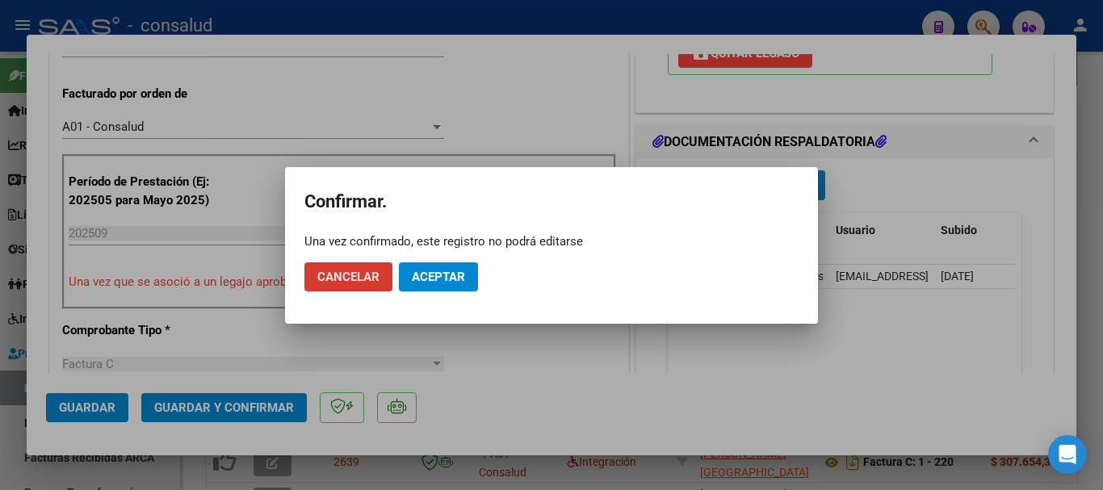
click at [438, 275] on span "Aceptar" at bounding box center [438, 277] width 53 height 15
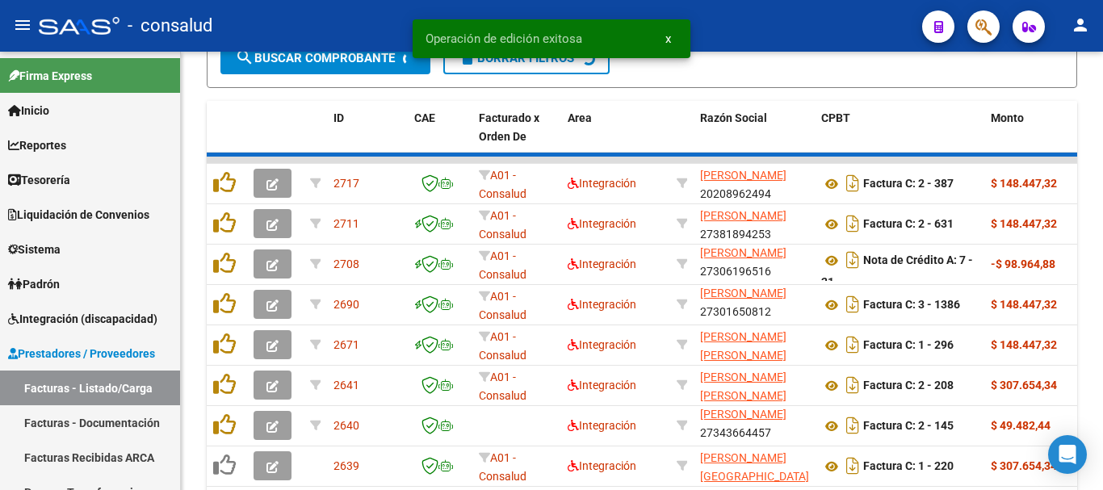
scroll to position [565, 0]
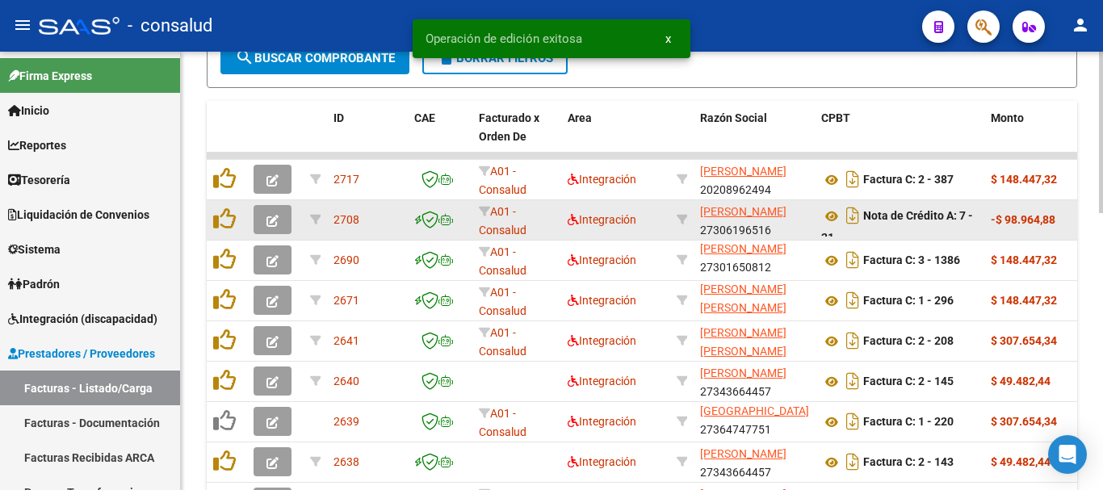
click at [287, 214] on button "button" at bounding box center [273, 219] width 38 height 29
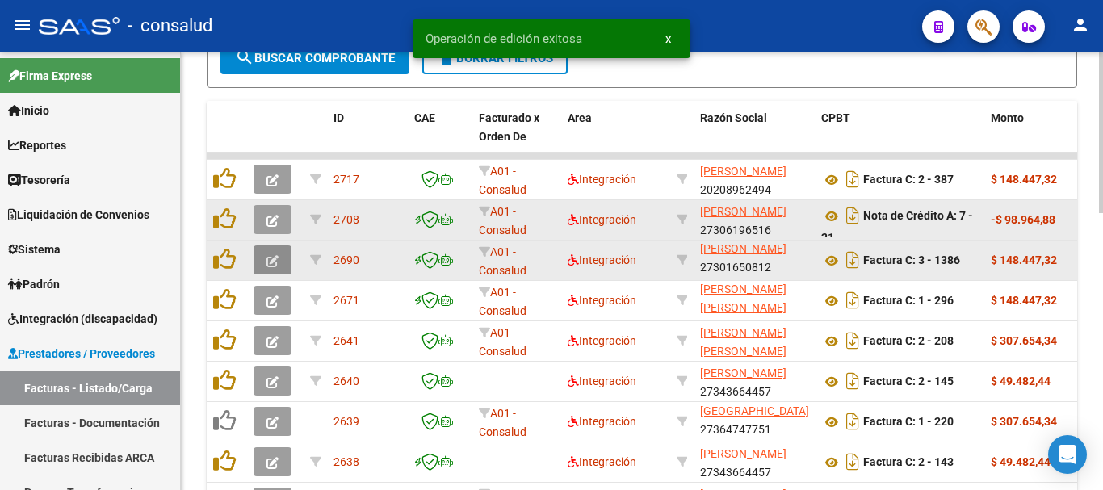
click at [266, 260] on button "button" at bounding box center [273, 259] width 38 height 29
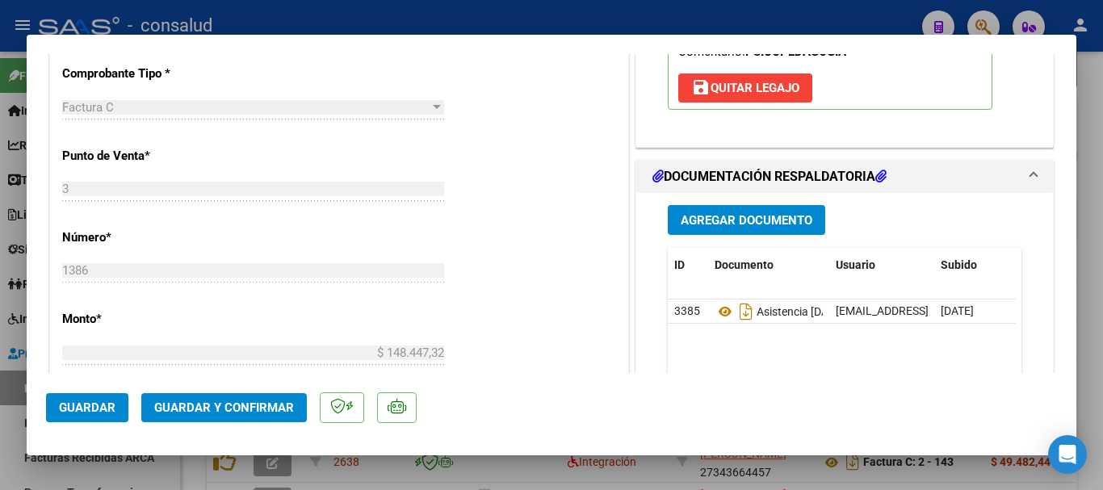
scroll to position [727, 0]
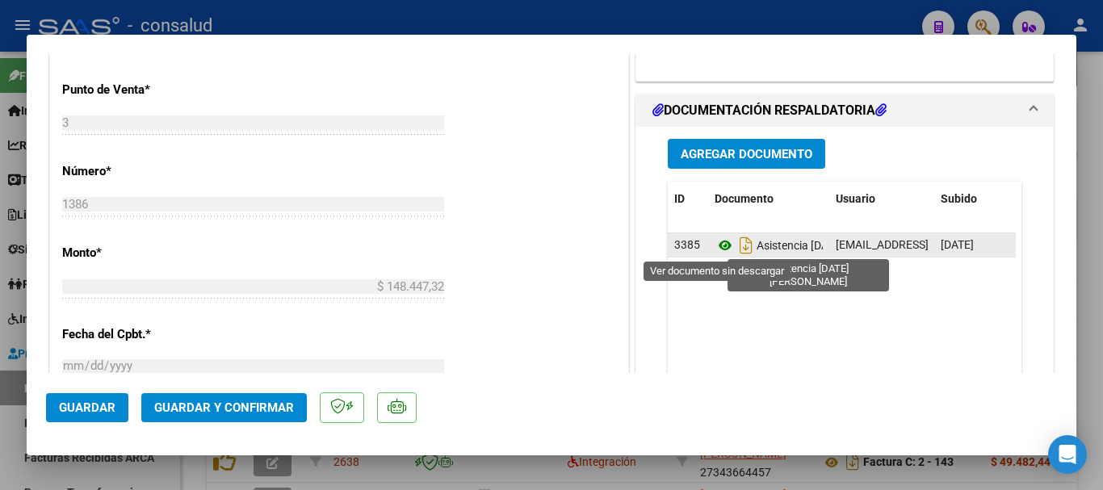
click at [715, 244] on icon at bounding box center [725, 245] width 21 height 19
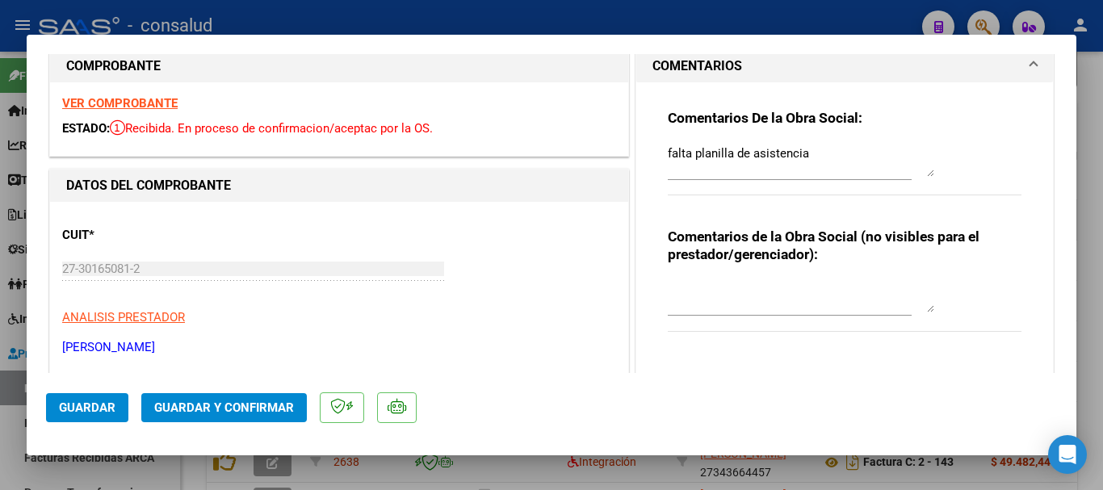
scroll to position [0, 0]
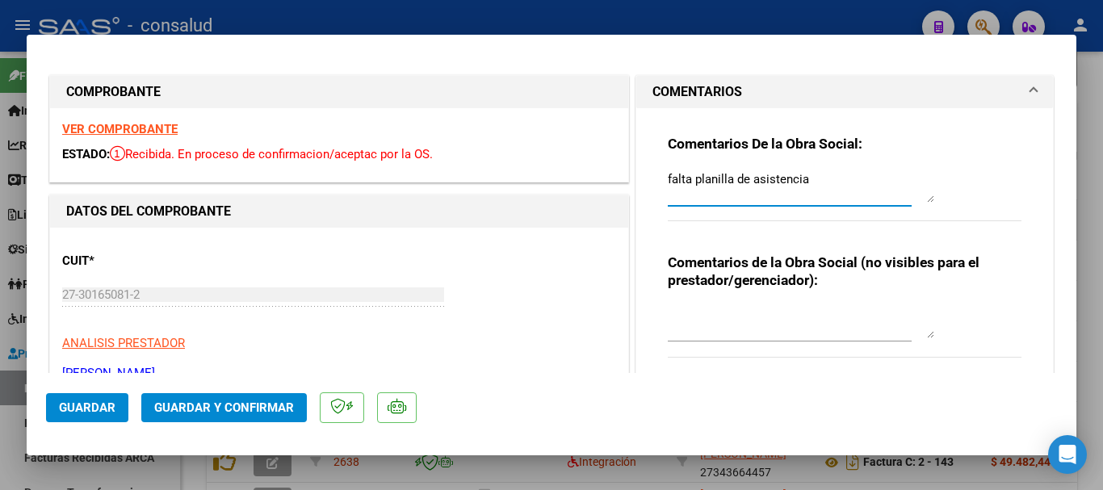
drag, startPoint x: 804, startPoint y: 174, endPoint x: 593, endPoint y: 181, distance: 210.9
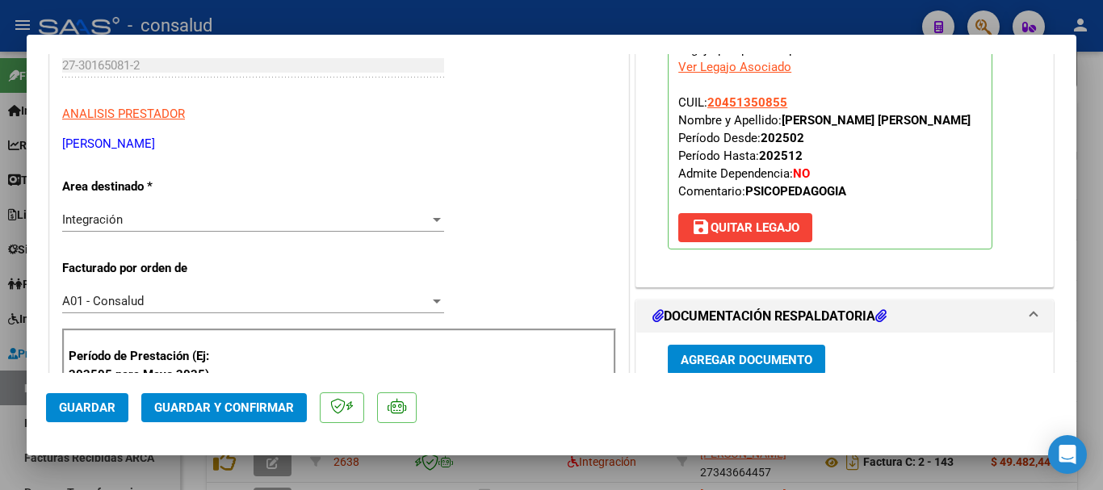
scroll to position [323, 0]
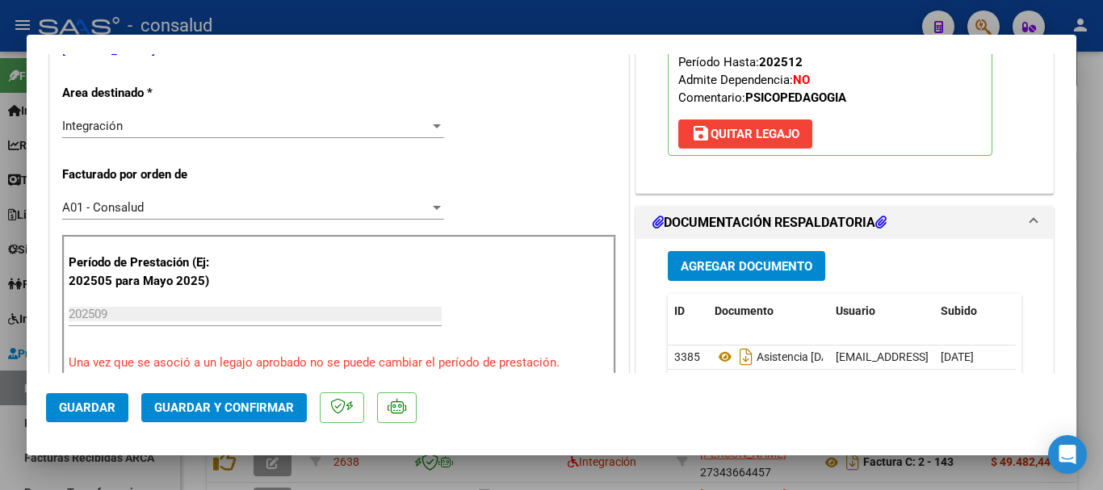
click at [291, 403] on span "Guardar y Confirmar" at bounding box center [224, 407] width 140 height 15
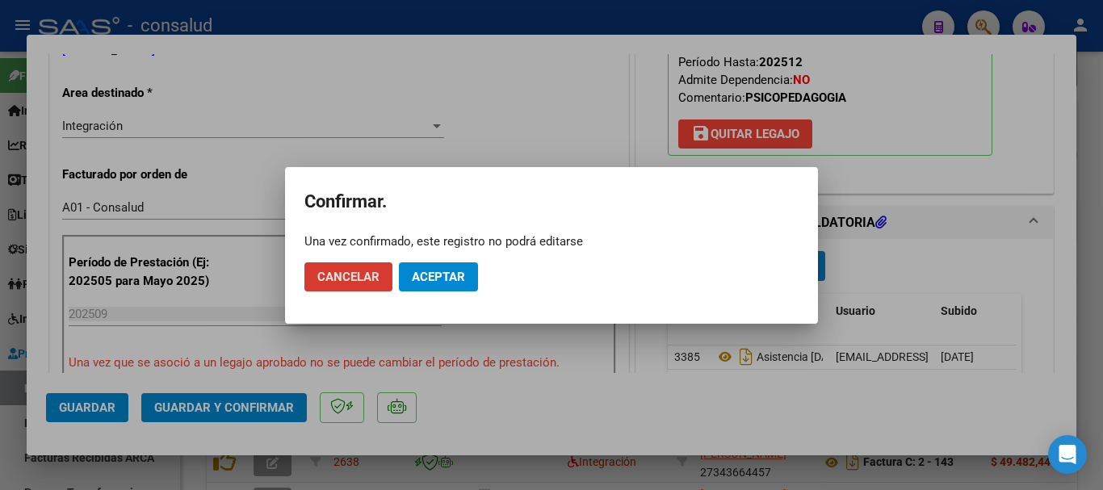
click at [454, 275] on span "Aceptar" at bounding box center [438, 277] width 53 height 15
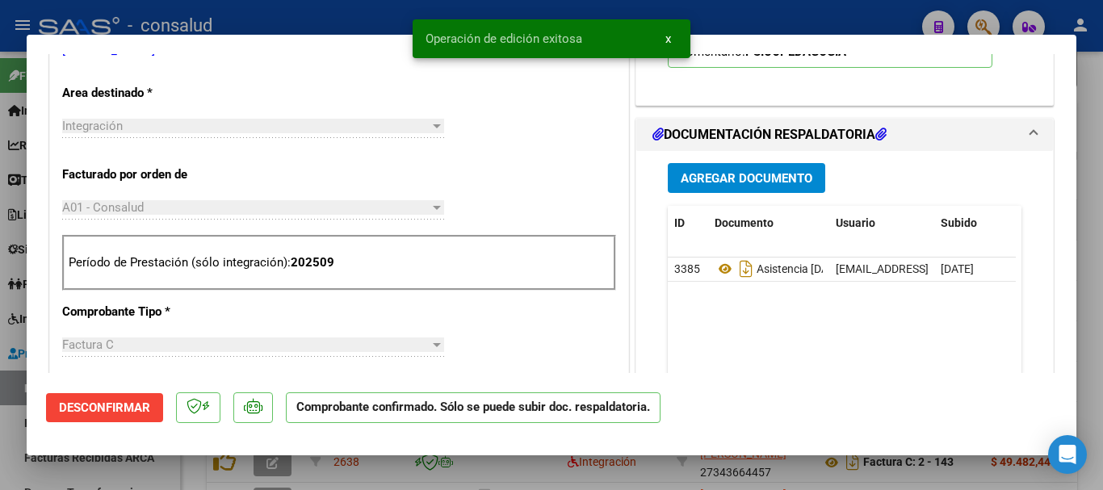
type input "$ 0,00"
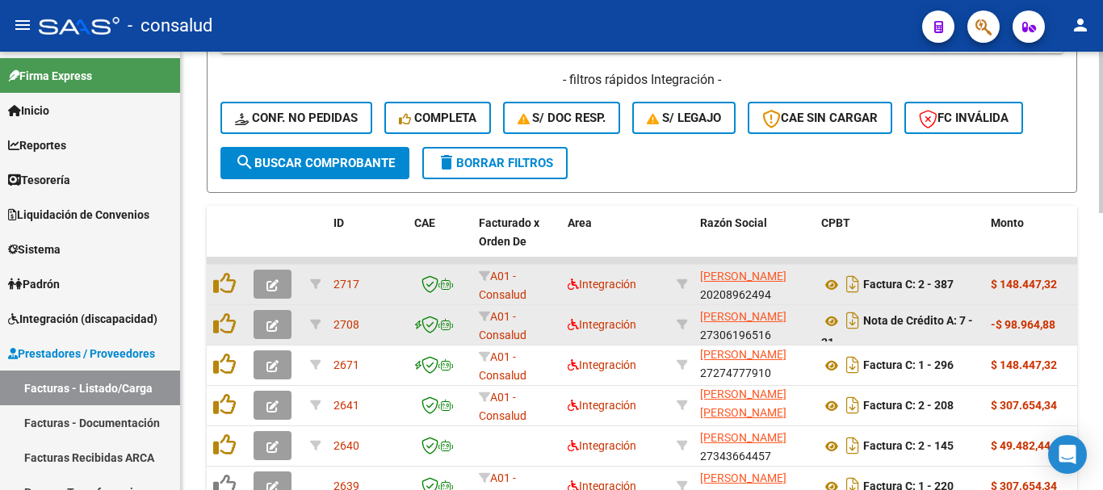
scroll to position [565, 0]
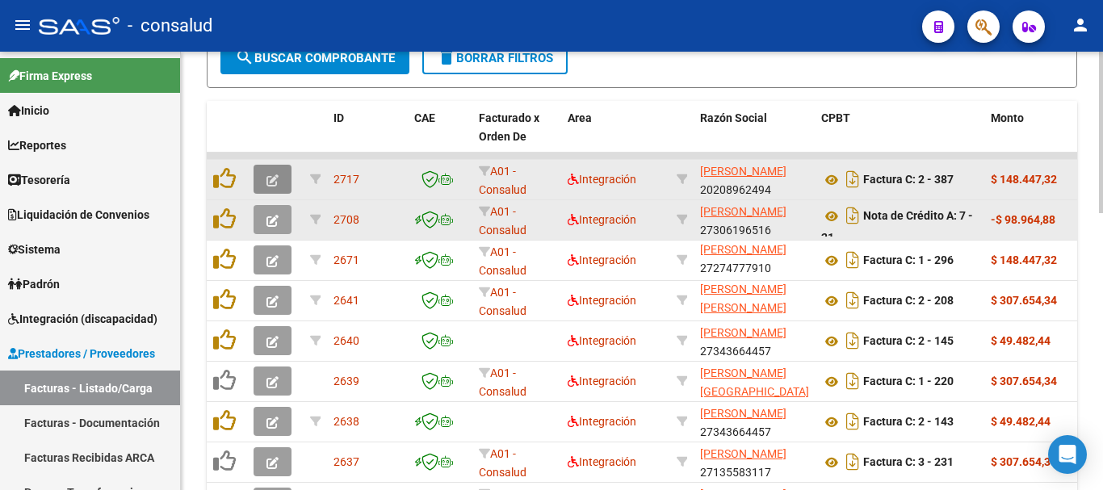
click at [272, 179] on icon "button" at bounding box center [272, 180] width 12 height 12
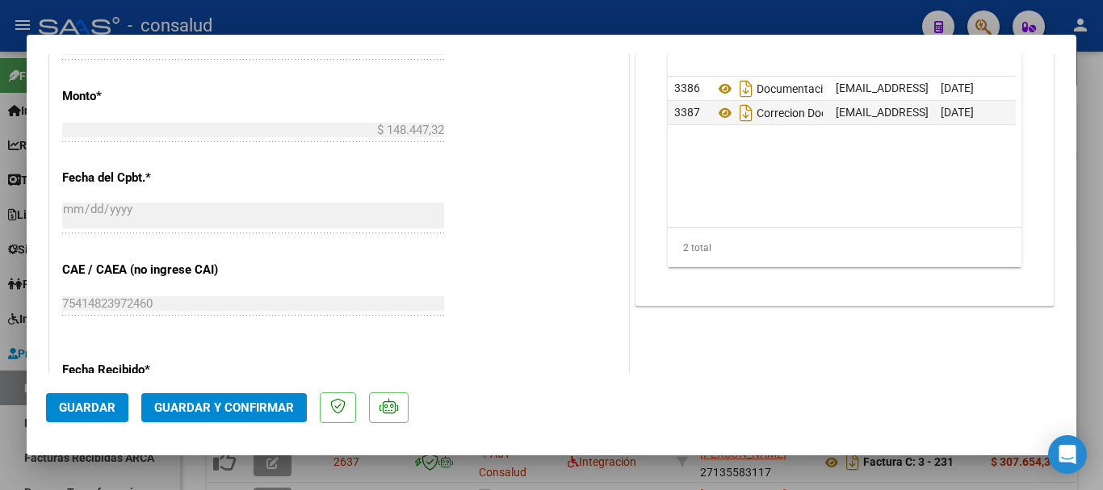
scroll to position [888, 0]
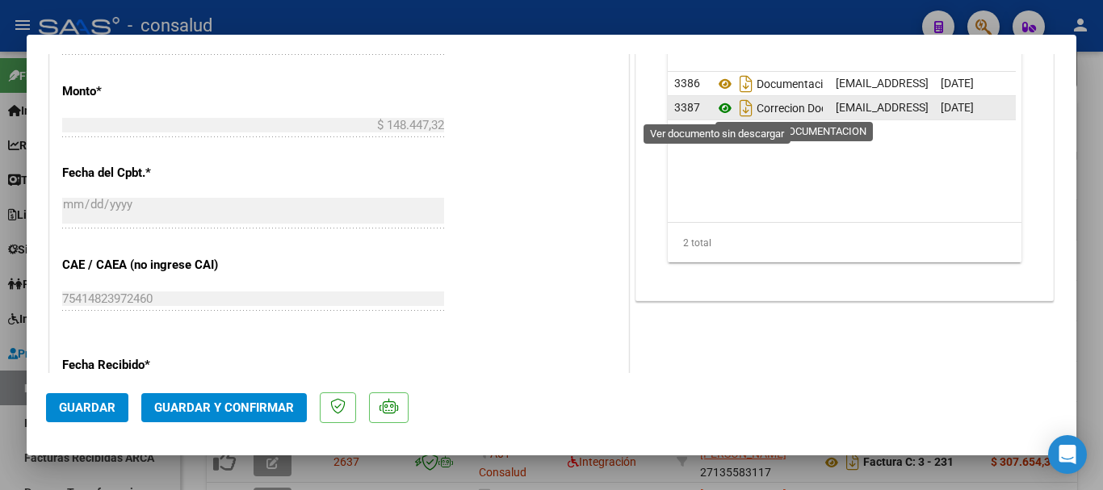
click at [715, 110] on icon at bounding box center [725, 108] width 21 height 19
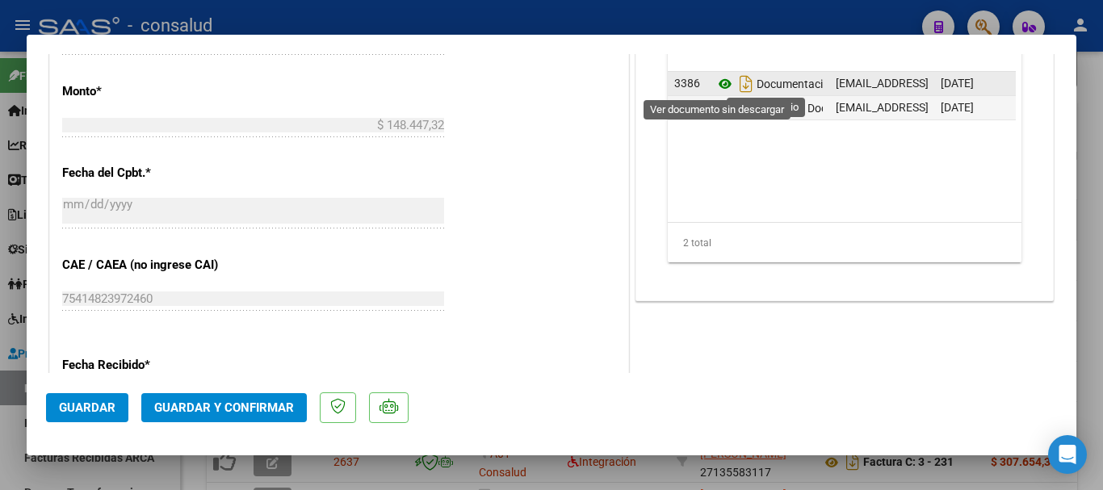
click at [718, 81] on icon at bounding box center [725, 83] width 21 height 19
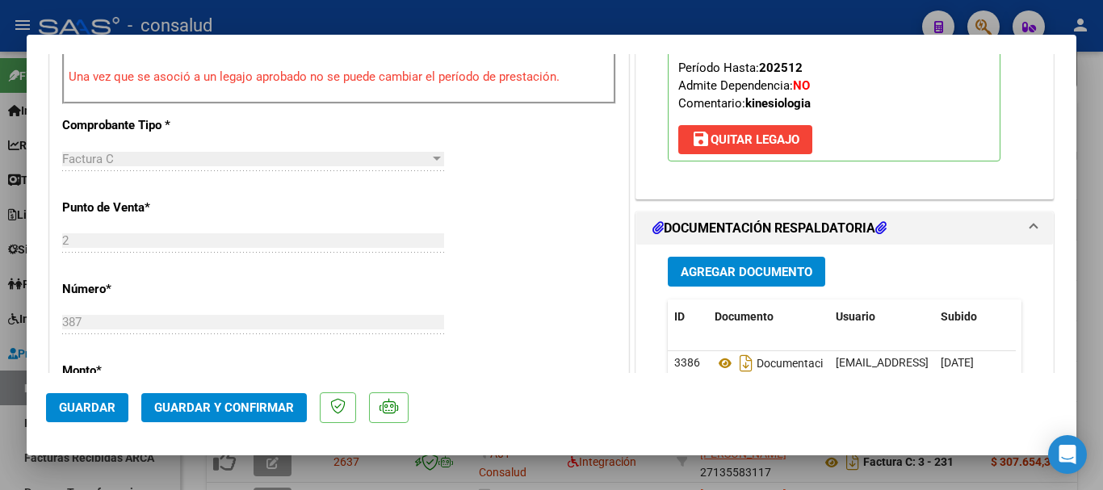
scroll to position [484, 0]
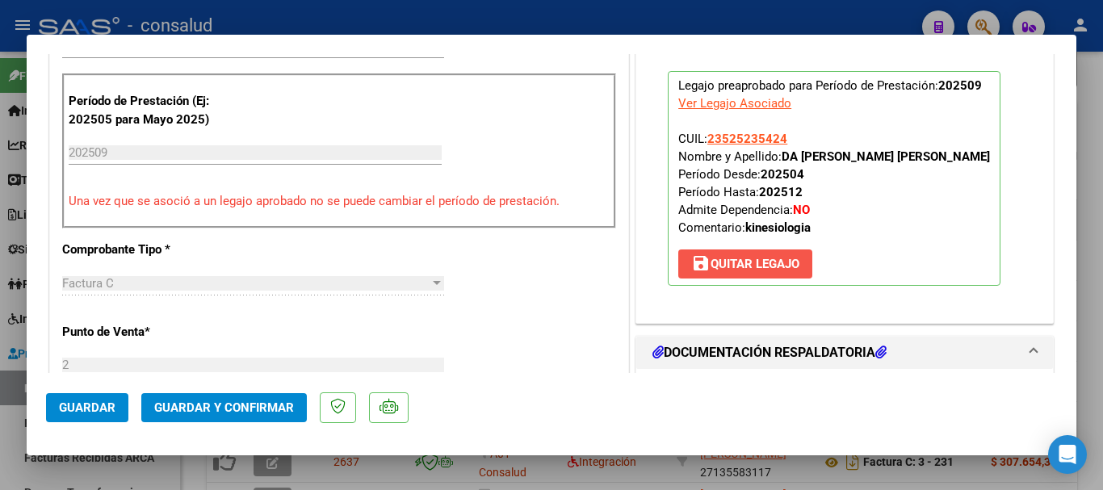
click at [740, 258] on span "save [PERSON_NAME]" at bounding box center [745, 264] width 108 height 15
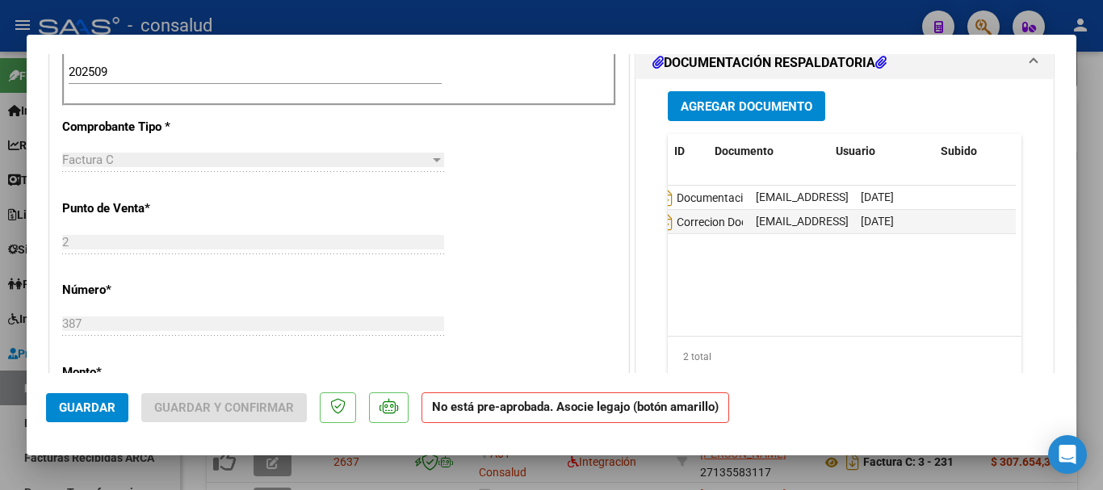
scroll to position [0, 0]
click at [656, 324] on div "Agregar Documento ID Documento Usuario Subido Acción 3386 Documentacio [EMAIL_A…" at bounding box center [845, 240] width 378 height 322
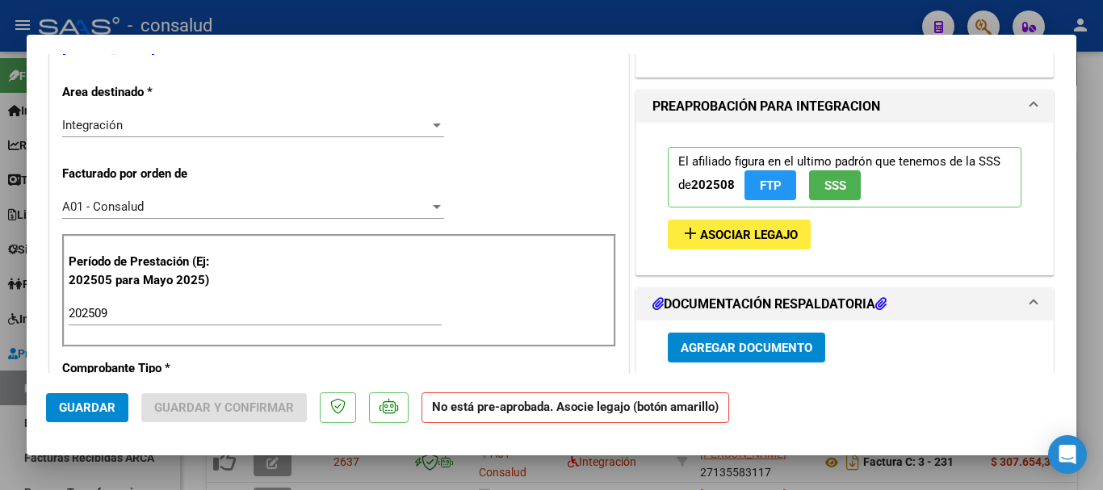
scroll to position [323, 0]
click at [759, 232] on span "Asociar Legajo" at bounding box center [749, 235] width 98 height 15
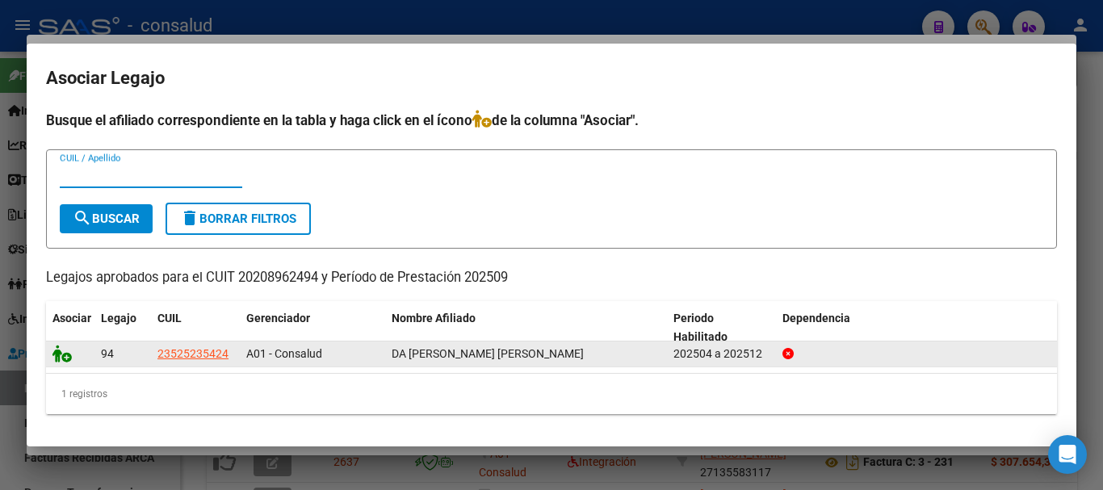
click at [65, 357] on icon at bounding box center [61, 354] width 19 height 18
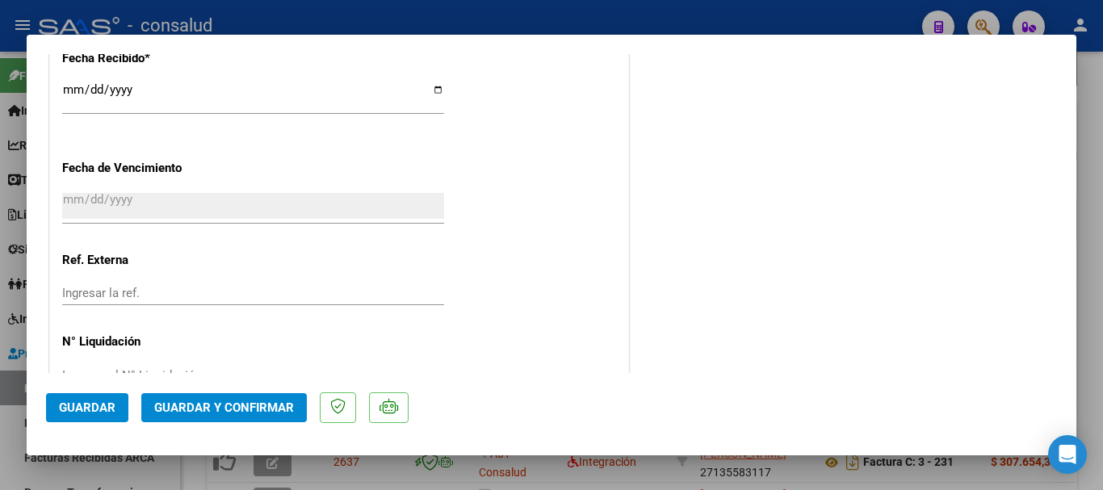
scroll to position [1211, 0]
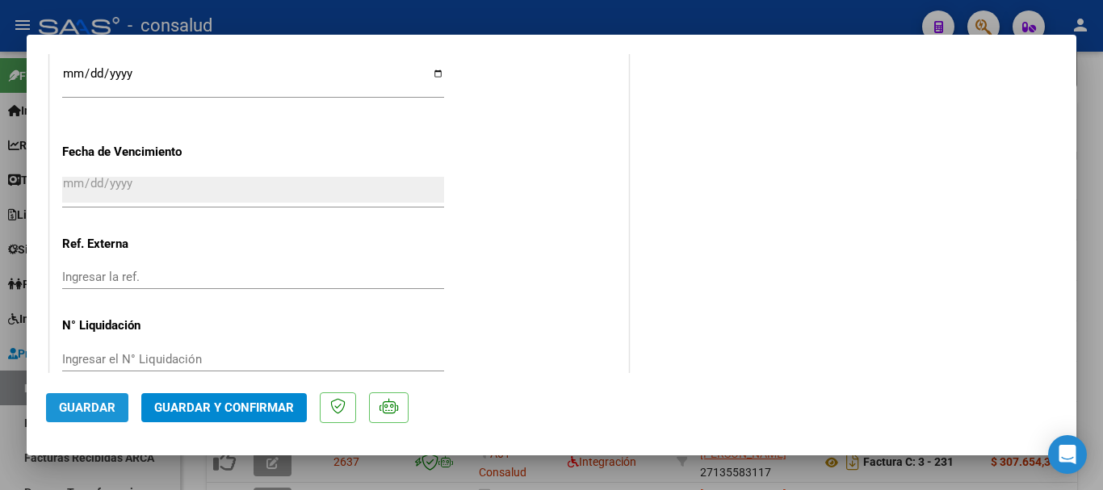
click at [88, 403] on span "Guardar" at bounding box center [87, 407] width 57 height 15
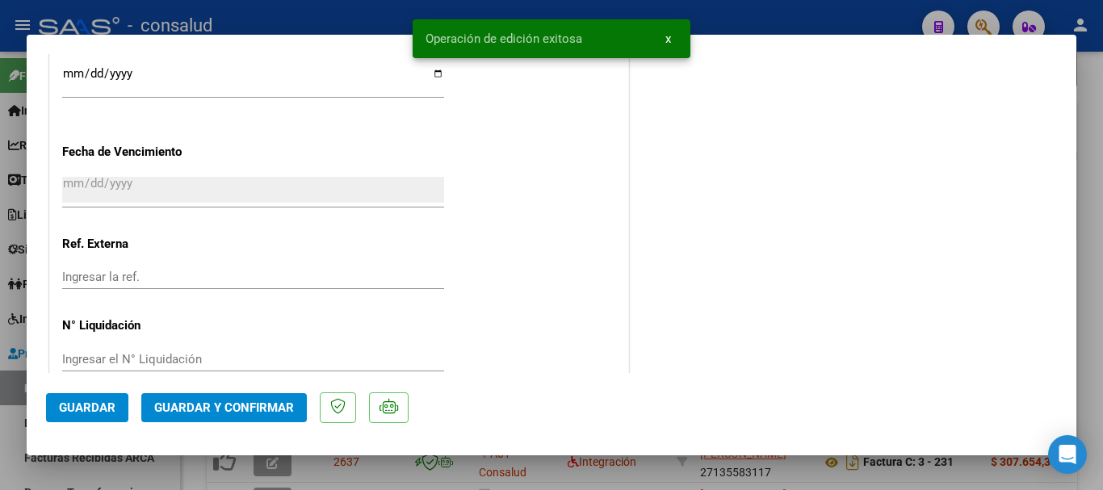
click at [238, 397] on button "Guardar y Confirmar" at bounding box center [224, 407] width 166 height 29
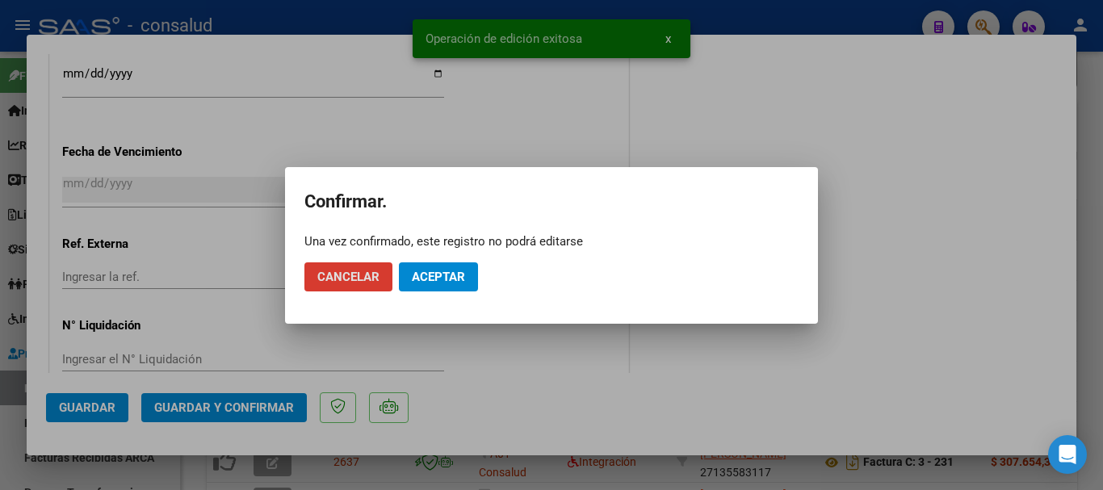
click at [455, 273] on span "Aceptar" at bounding box center [438, 277] width 53 height 15
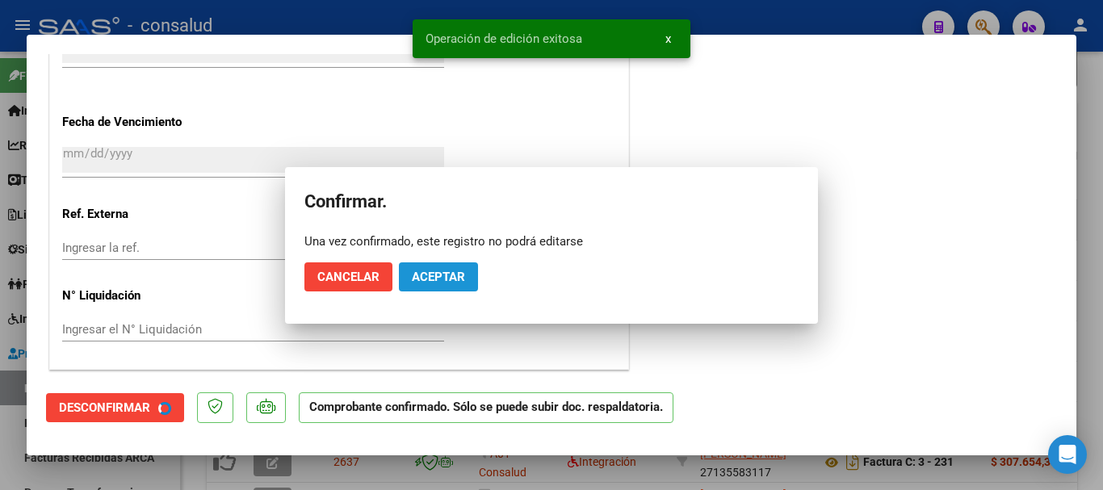
scroll to position [1111, 0]
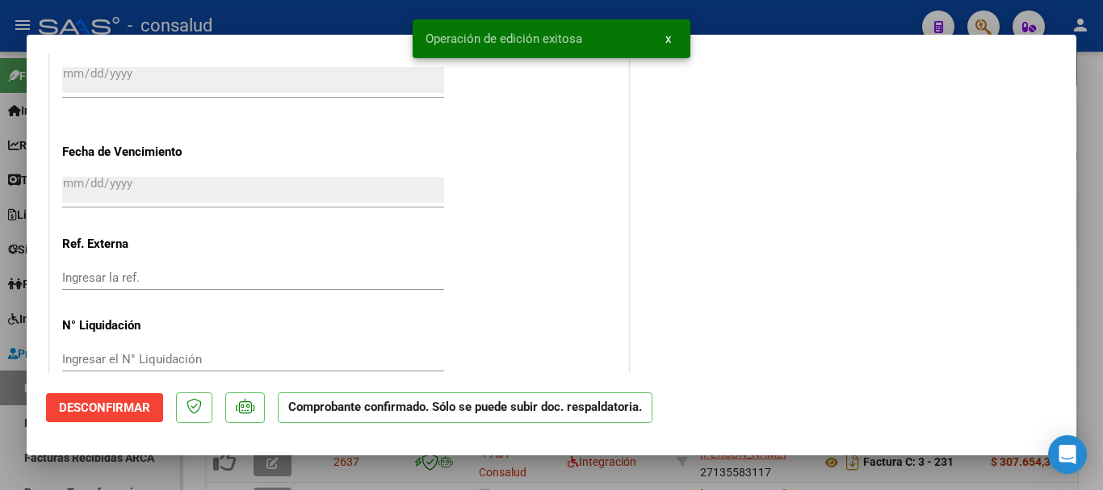
type input "$ 0,00"
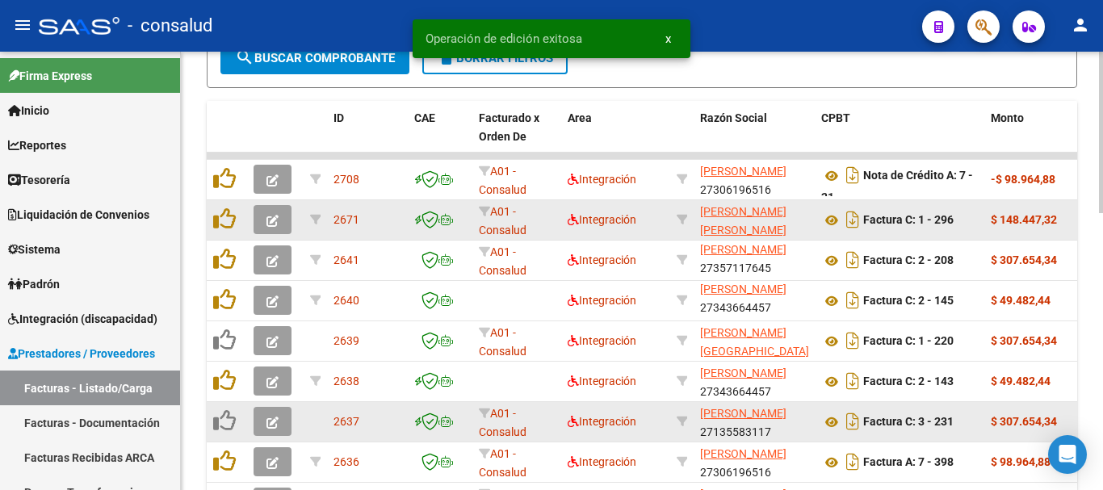
scroll to position [3, 0]
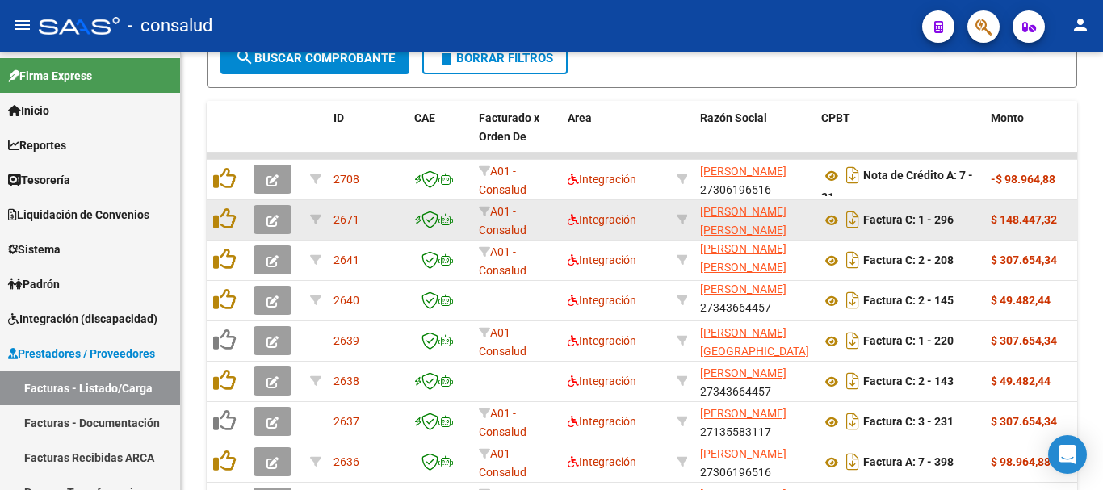
click at [272, 224] on icon "button" at bounding box center [272, 221] width 12 height 12
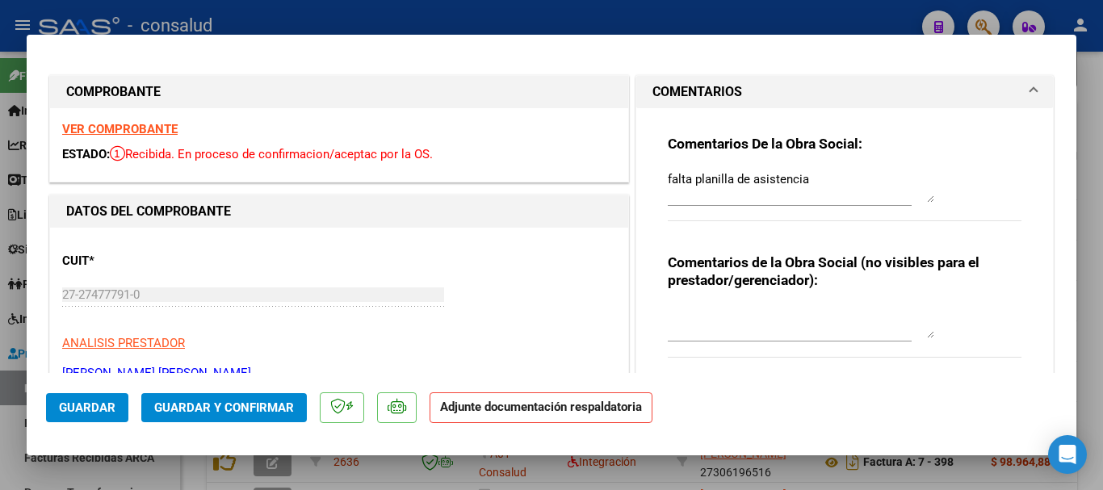
type input "$ 0,00"
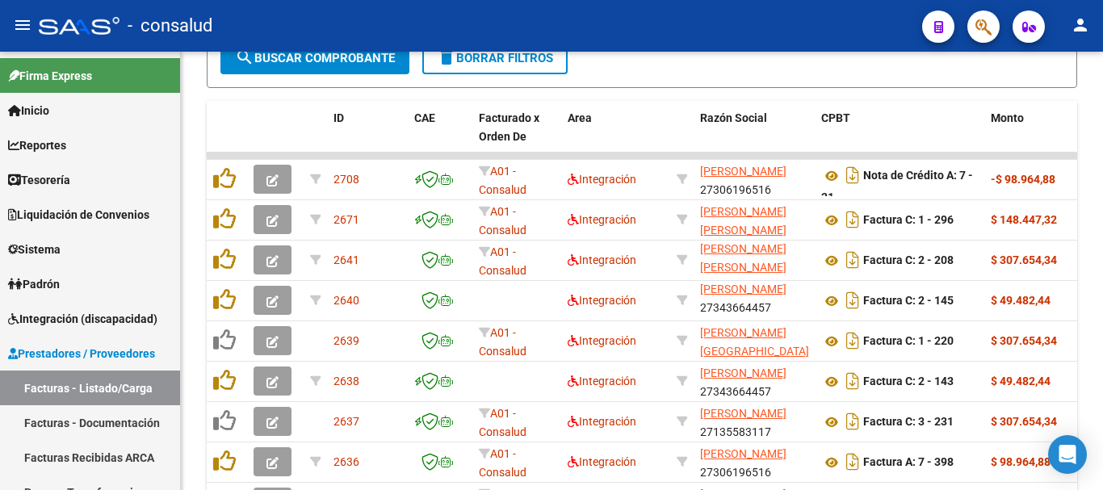
scroll to position [565, 0]
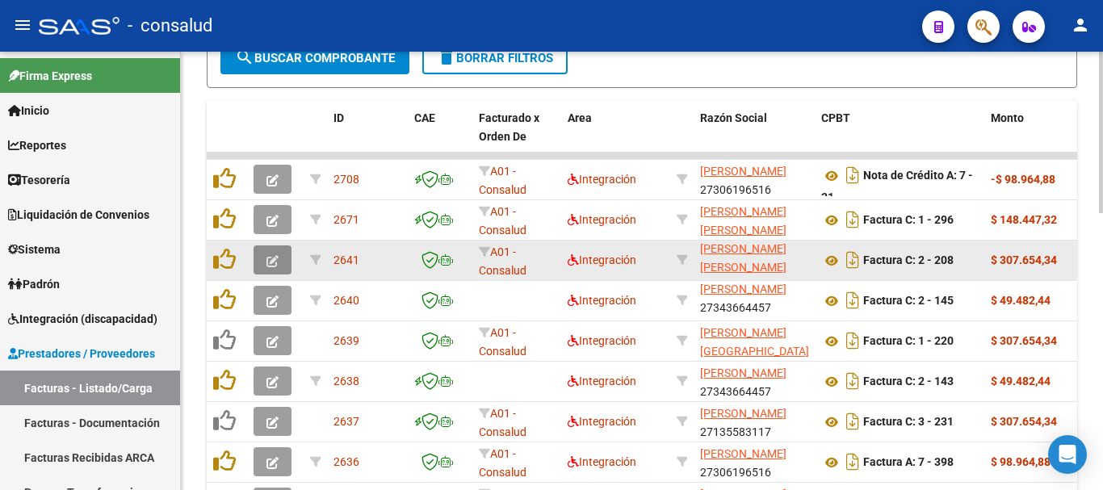
click at [265, 263] on button "button" at bounding box center [273, 259] width 38 height 29
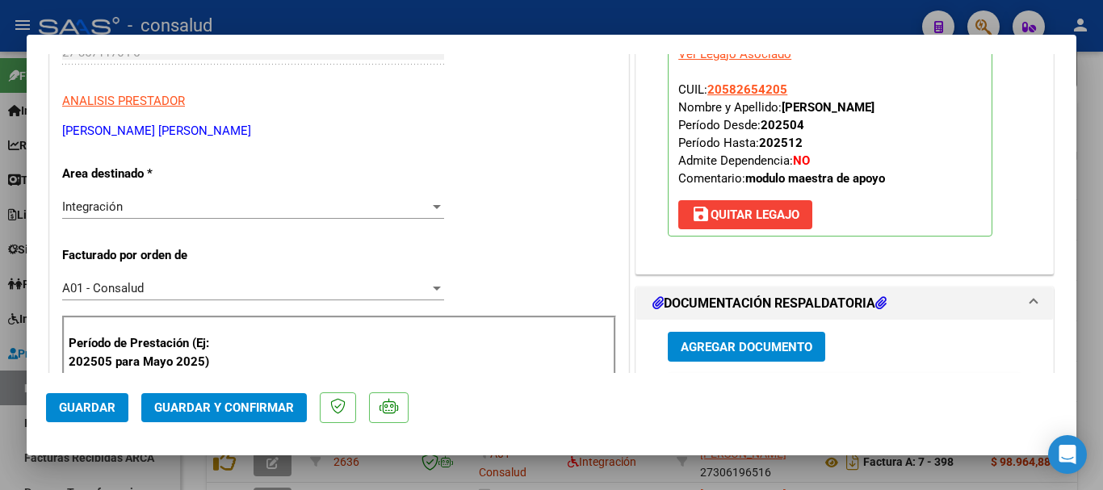
scroll to position [404, 0]
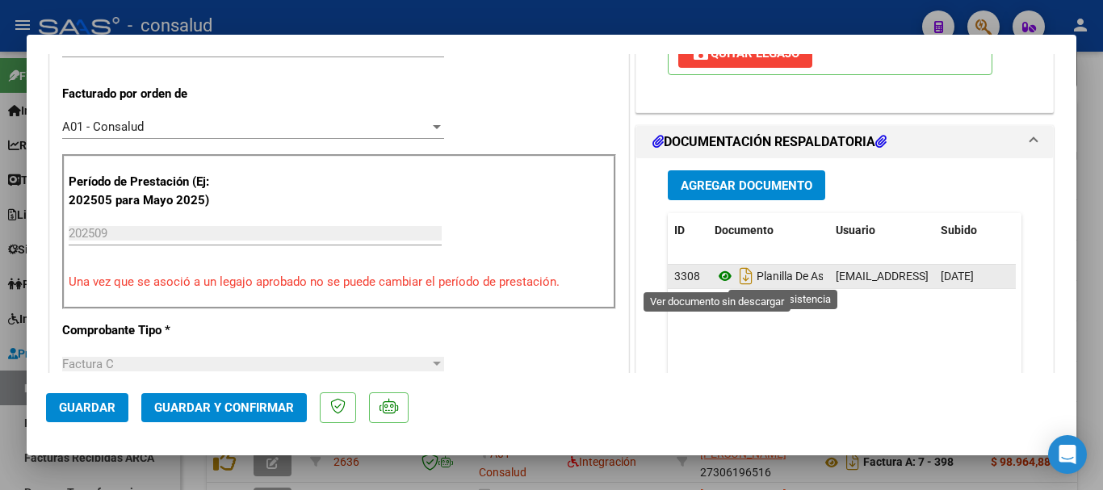
click at [719, 283] on icon at bounding box center [725, 275] width 21 height 19
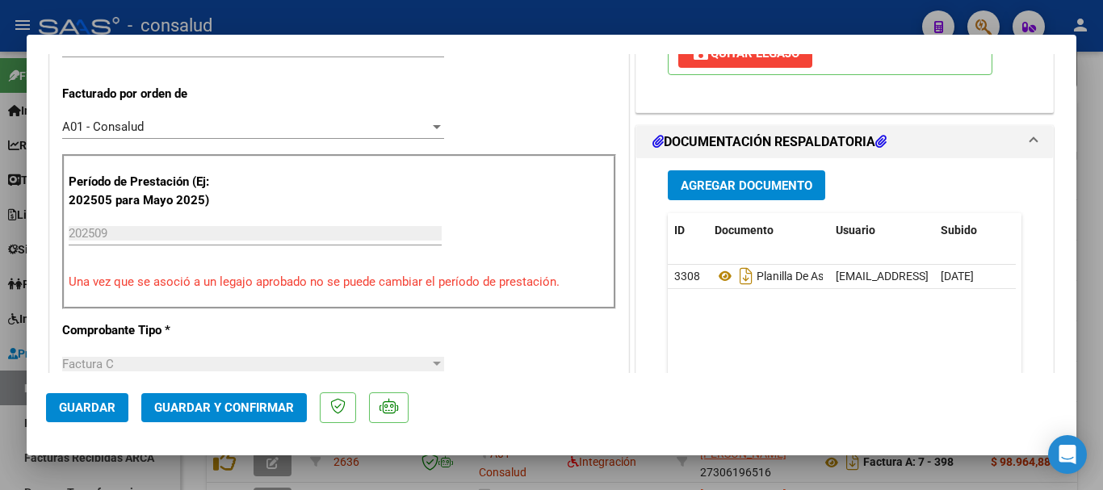
click at [243, 406] on span "Guardar y Confirmar" at bounding box center [224, 407] width 140 height 15
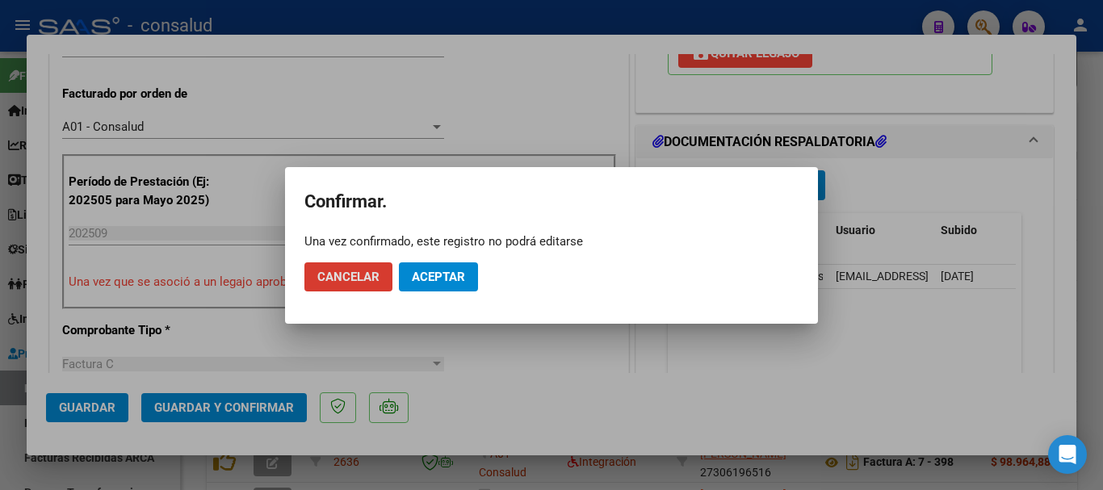
click at [435, 279] on span "Aceptar" at bounding box center [438, 277] width 53 height 15
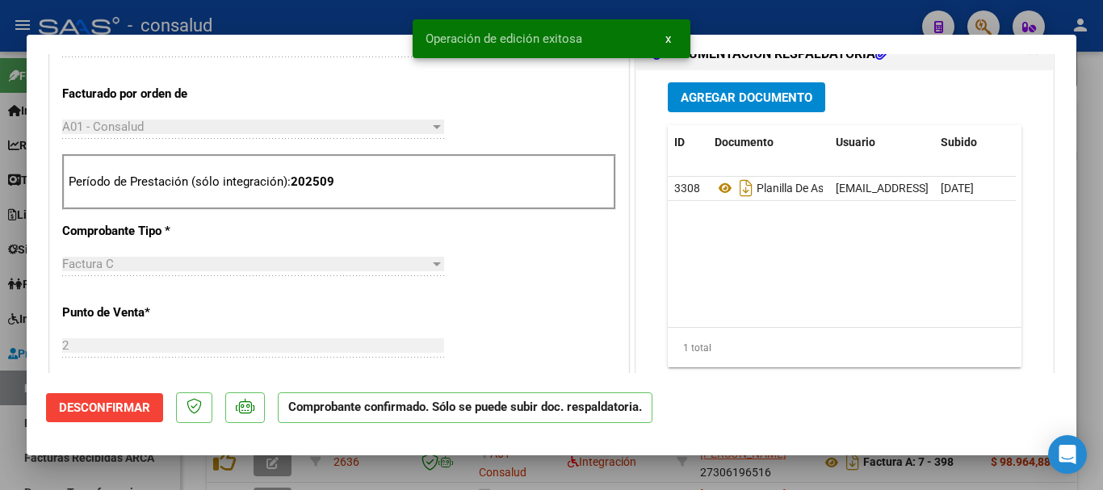
type input "$ 0,00"
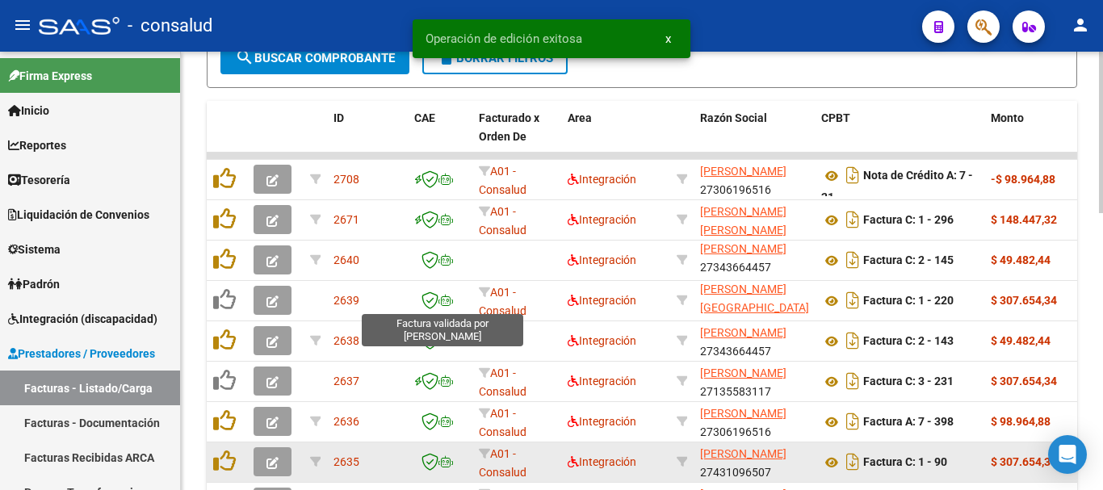
scroll to position [21, 0]
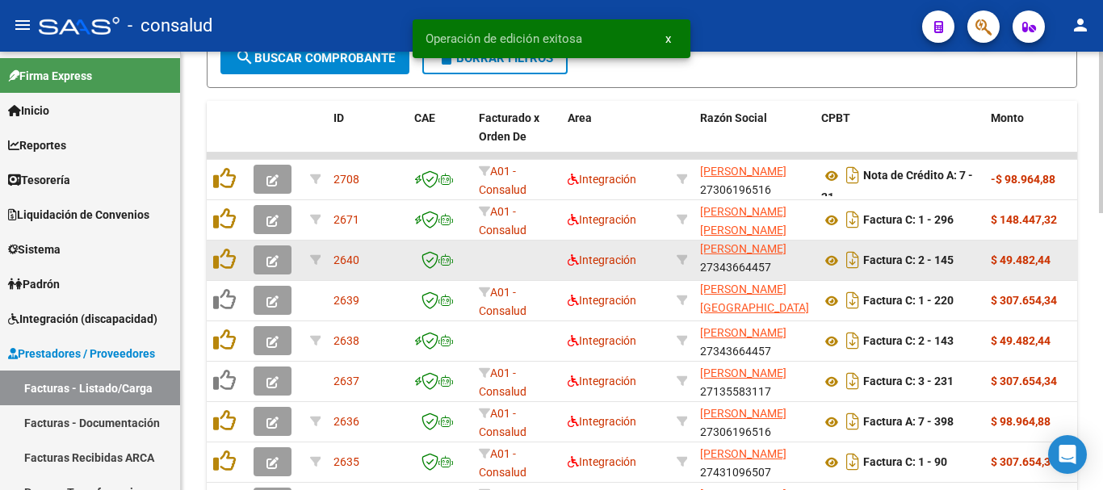
click at [271, 261] on icon "button" at bounding box center [272, 261] width 12 height 12
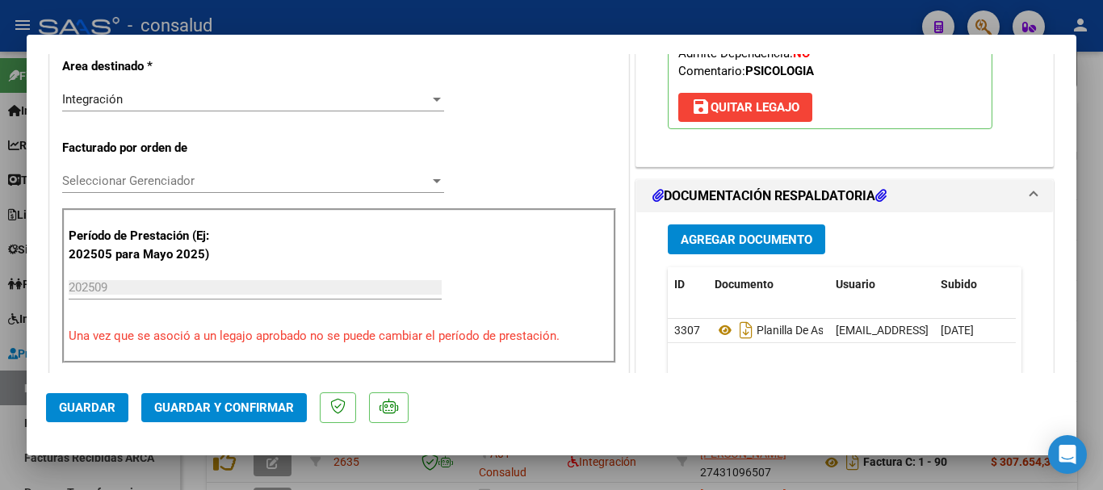
scroll to position [404, 0]
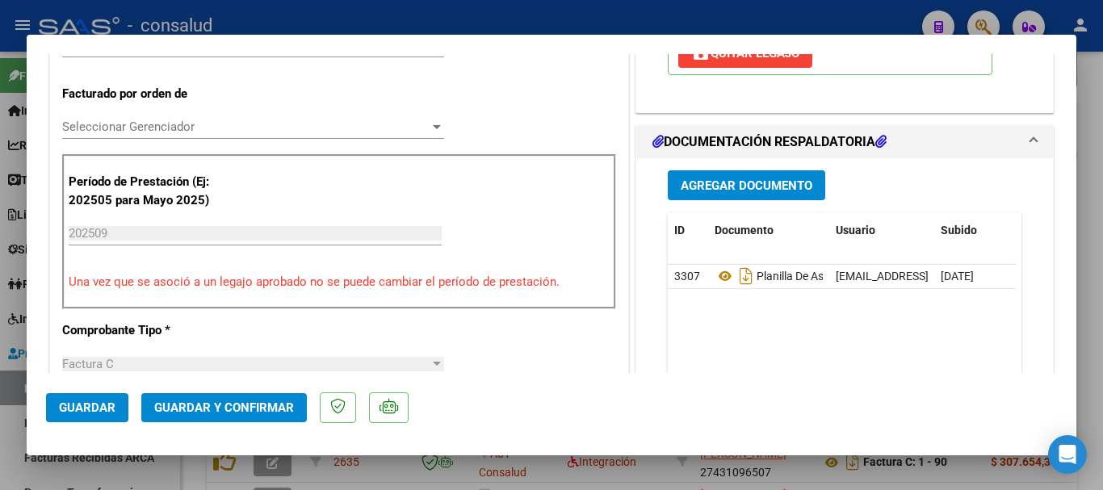
click at [268, 128] on span "Seleccionar Gerenciador" at bounding box center [245, 126] width 367 height 15
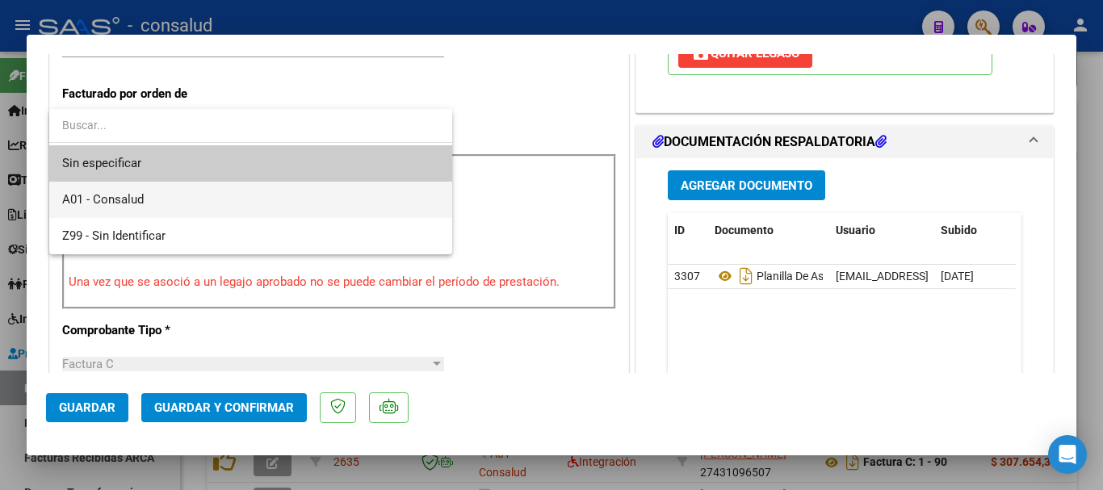
click at [287, 204] on span "A01 - Consalud" at bounding box center [250, 200] width 377 height 36
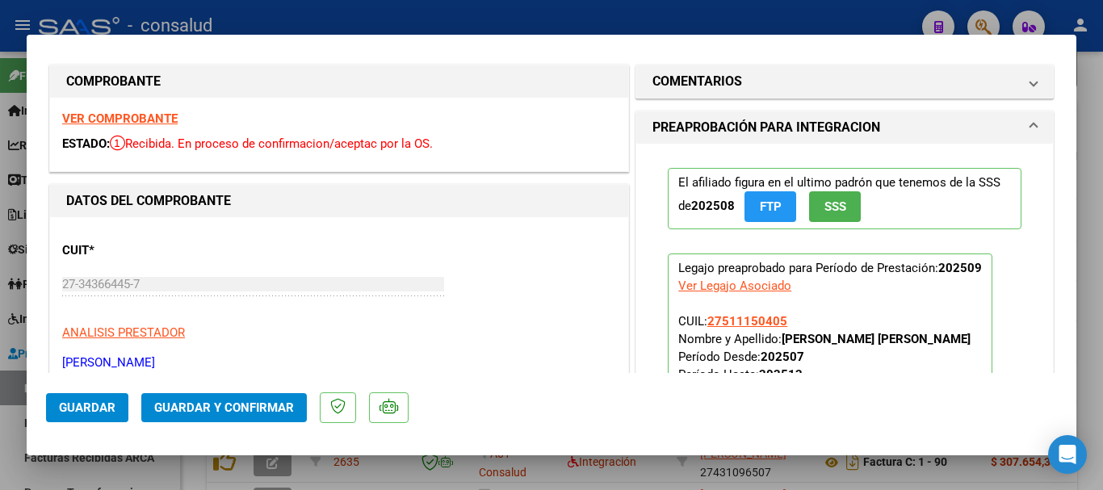
scroll to position [0, 0]
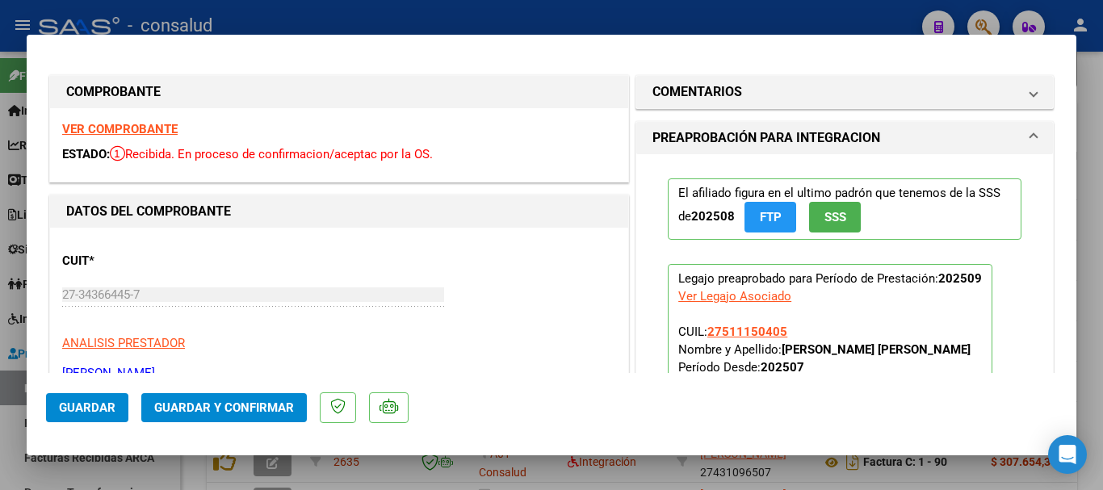
click at [172, 131] on strong "VER COMPROBANTE" at bounding box center [119, 129] width 115 height 15
click at [225, 412] on span "Guardar y Confirmar" at bounding box center [224, 407] width 140 height 15
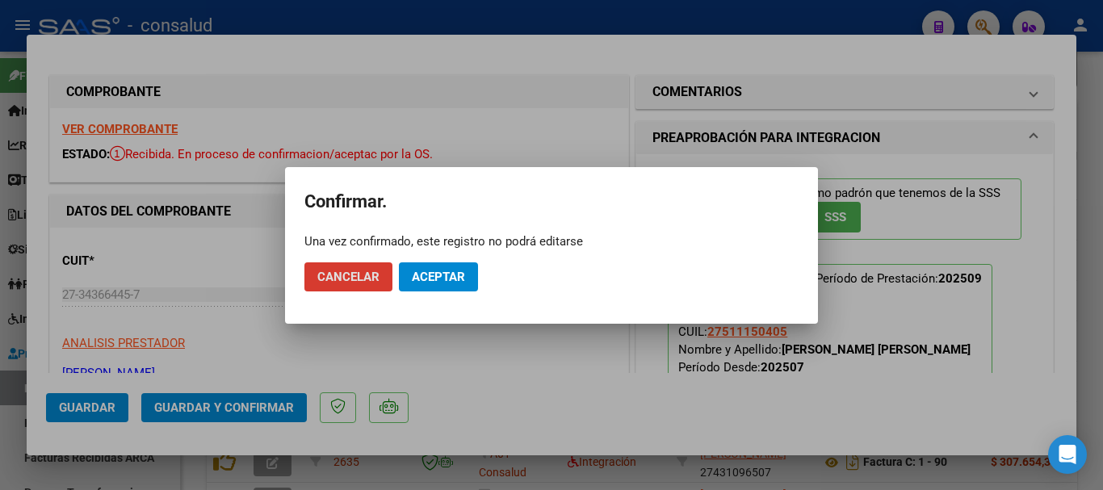
click at [443, 276] on span "Aceptar" at bounding box center [438, 277] width 53 height 15
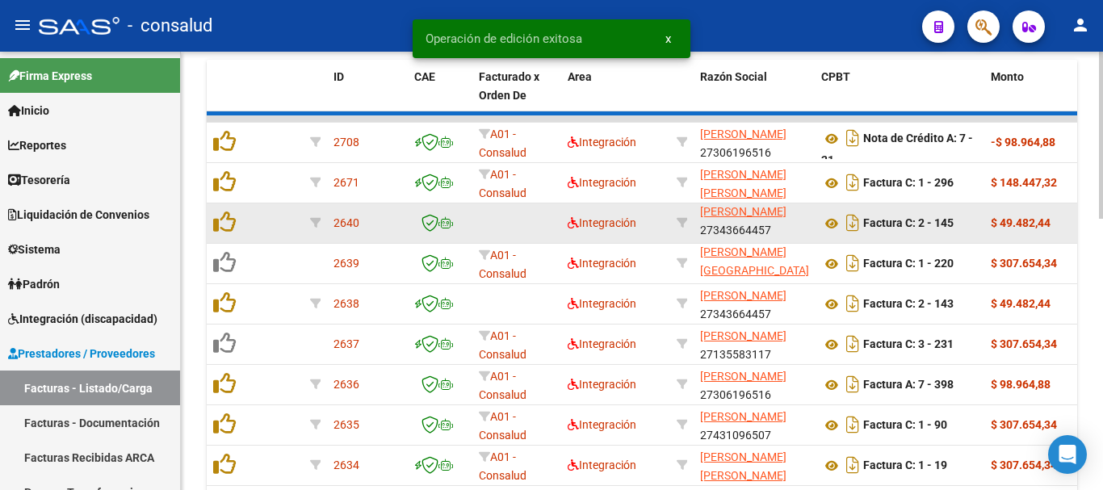
scroll to position [565, 0]
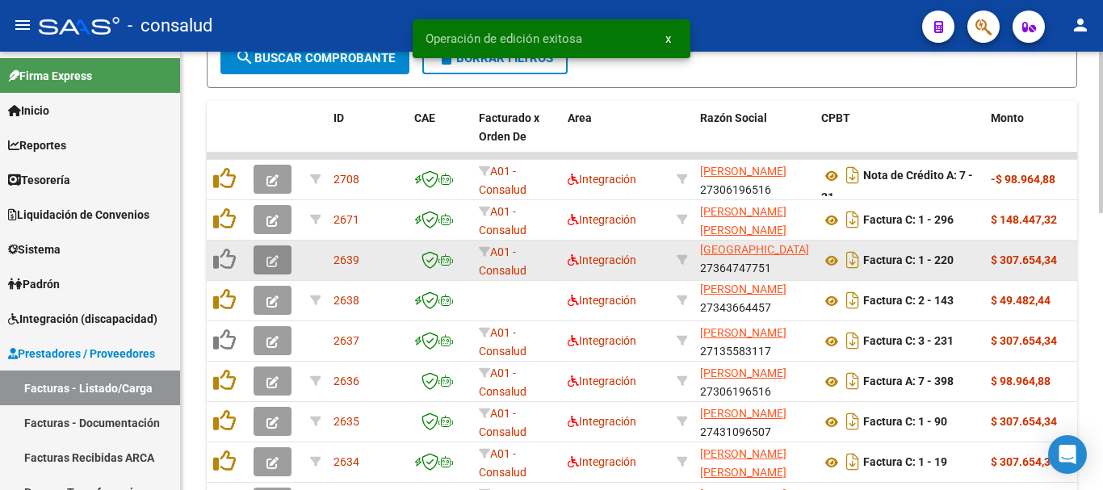
click at [267, 262] on icon "button" at bounding box center [272, 261] width 12 height 12
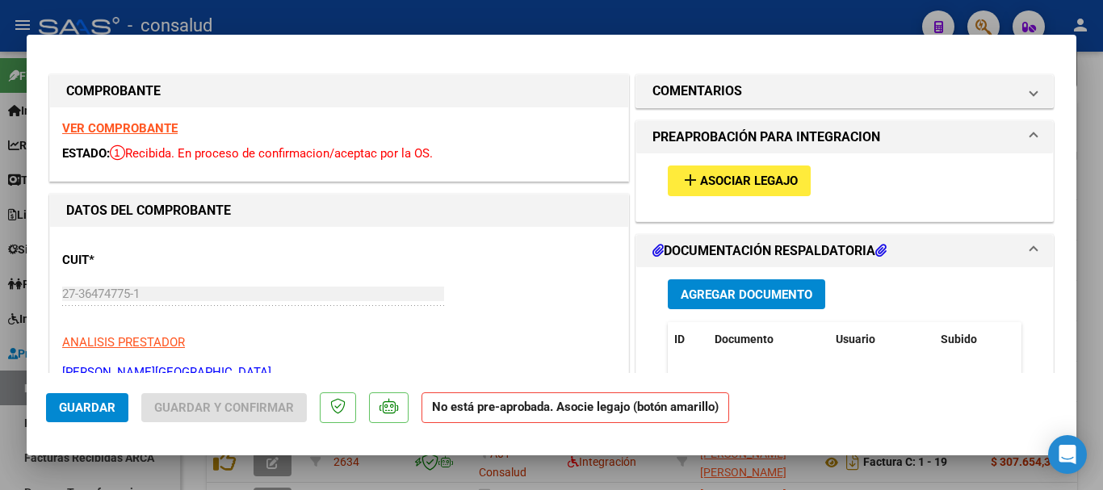
scroll to position [0, 0]
click at [761, 185] on span "Asociar Legajo" at bounding box center [749, 182] width 98 height 15
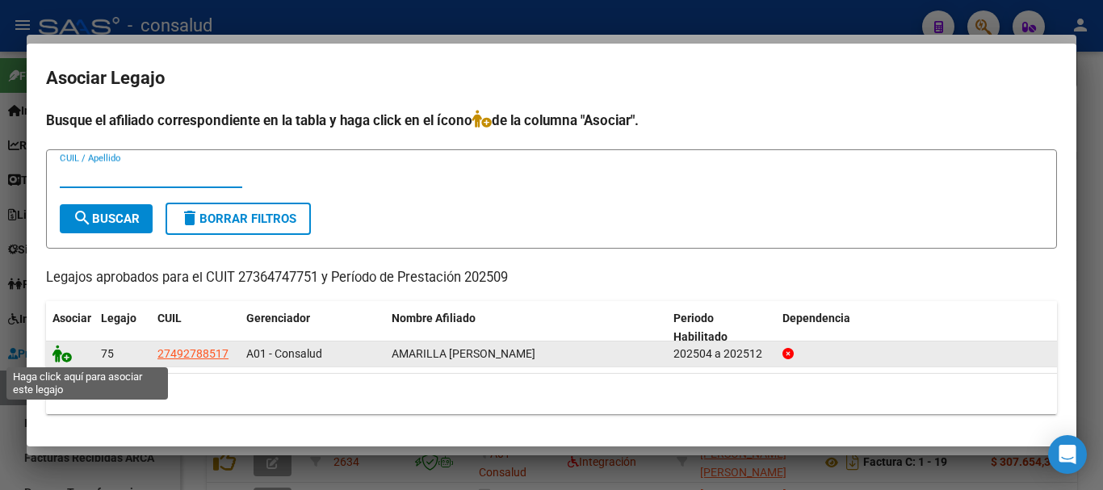
click at [59, 358] on icon at bounding box center [61, 354] width 19 height 18
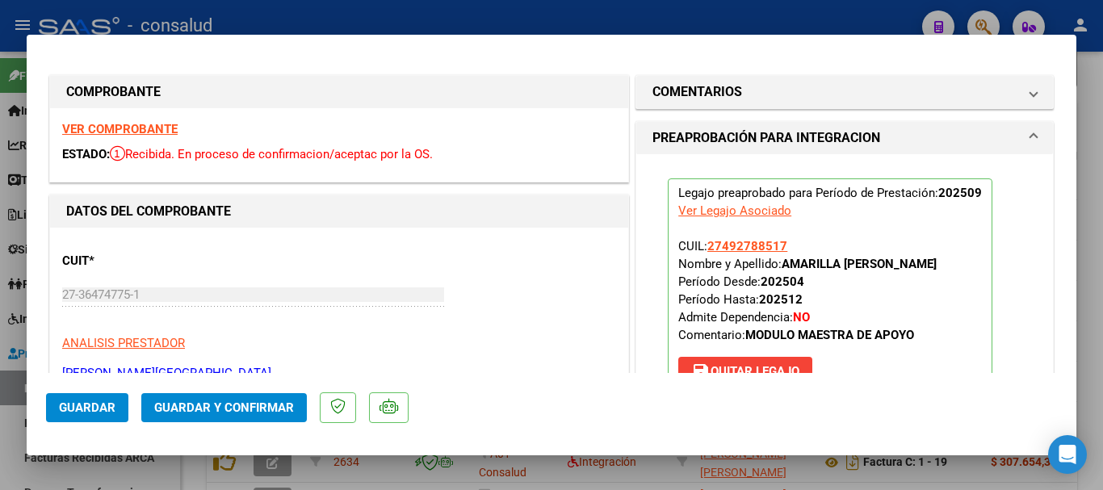
click at [136, 129] on strong "VER COMPROBANTE" at bounding box center [119, 129] width 115 height 15
click at [251, 413] on span "Guardar y Confirmar" at bounding box center [224, 407] width 140 height 15
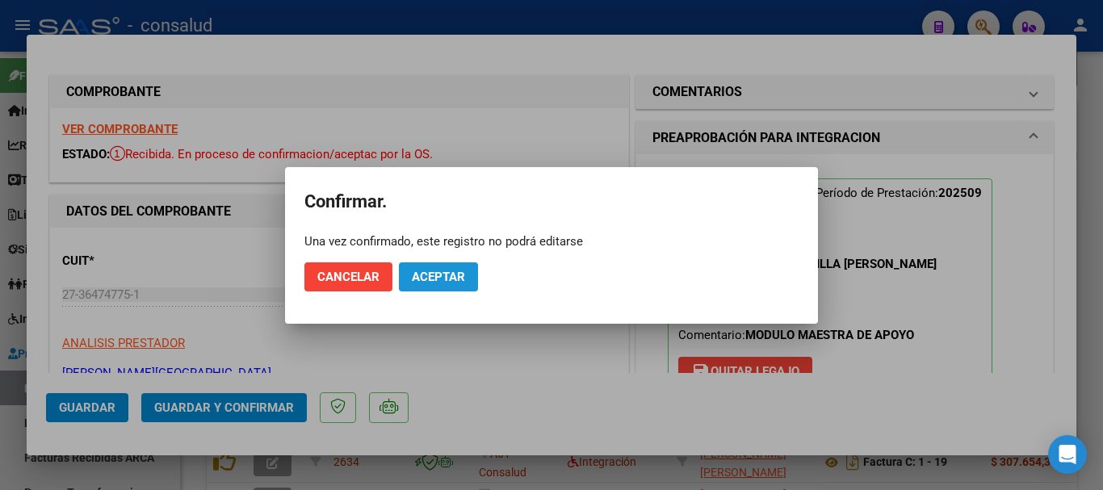
click at [449, 275] on span "Aceptar" at bounding box center [438, 277] width 53 height 15
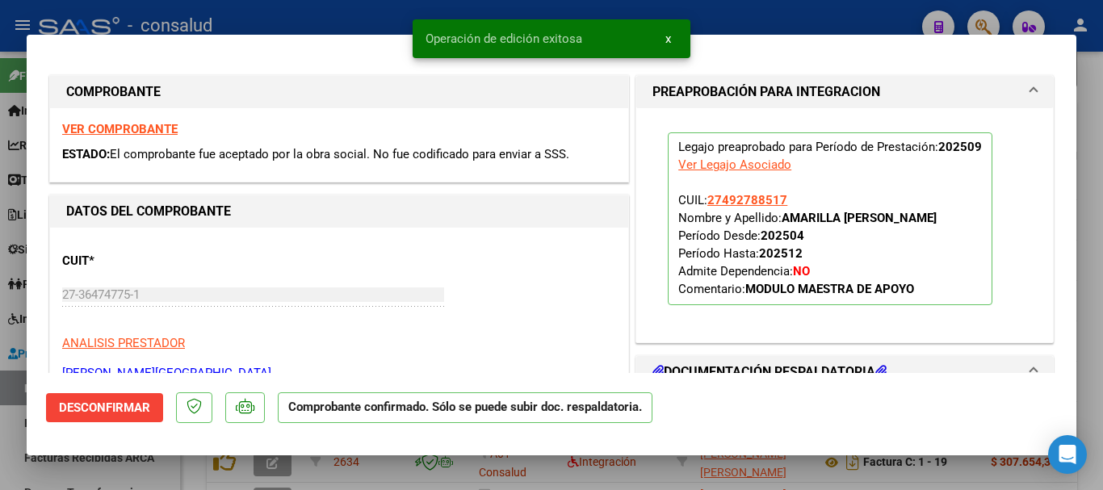
type input "$ 0,00"
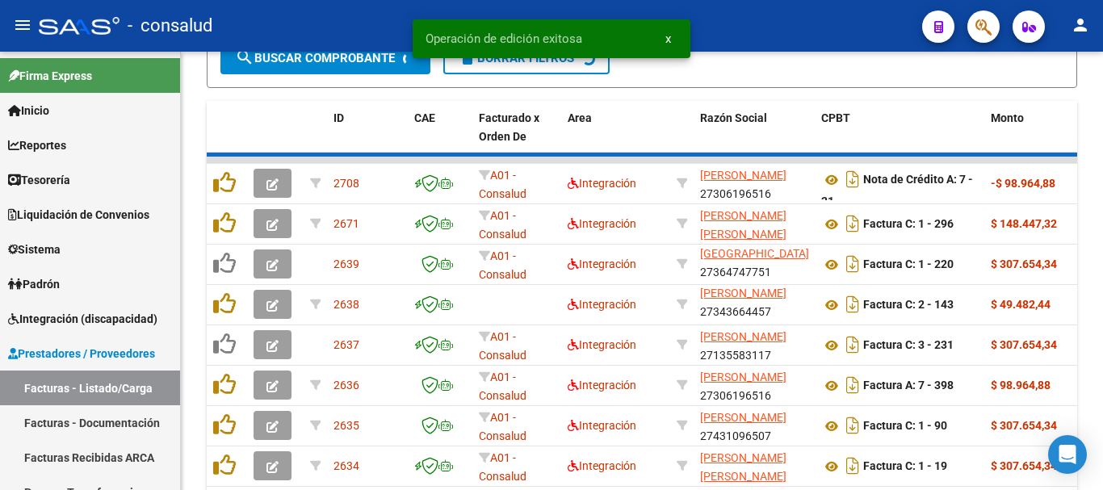
scroll to position [565, 0]
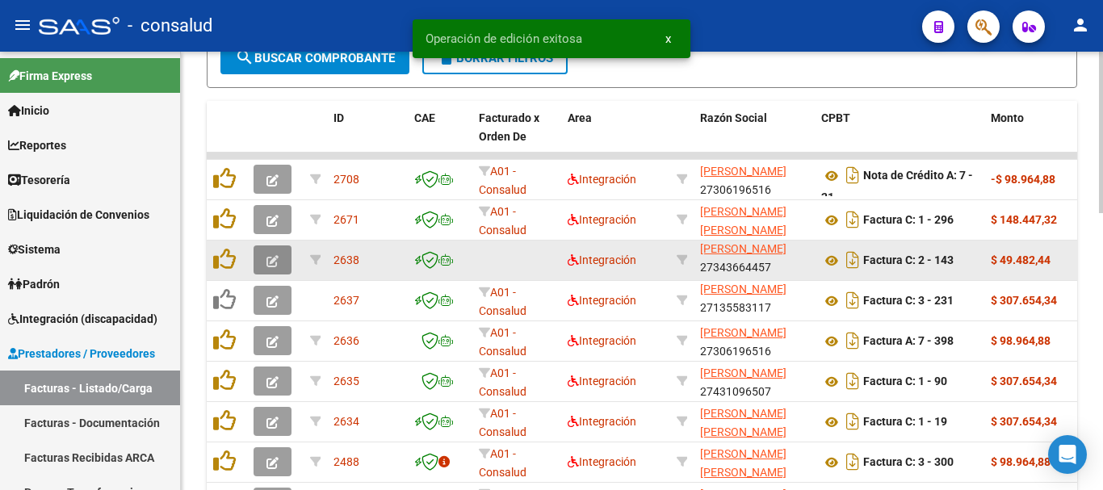
click at [270, 270] on button "button" at bounding box center [273, 259] width 38 height 29
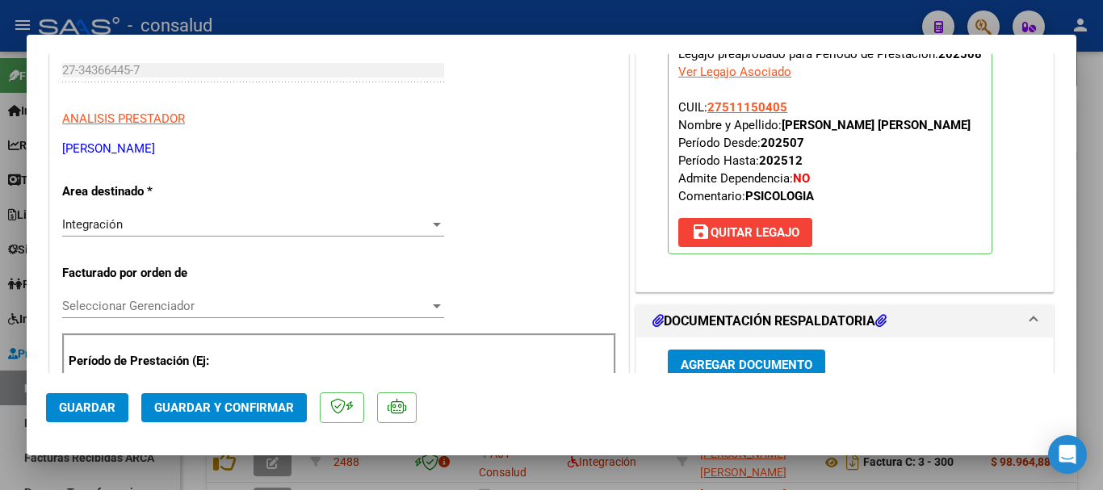
scroll to position [242, 0]
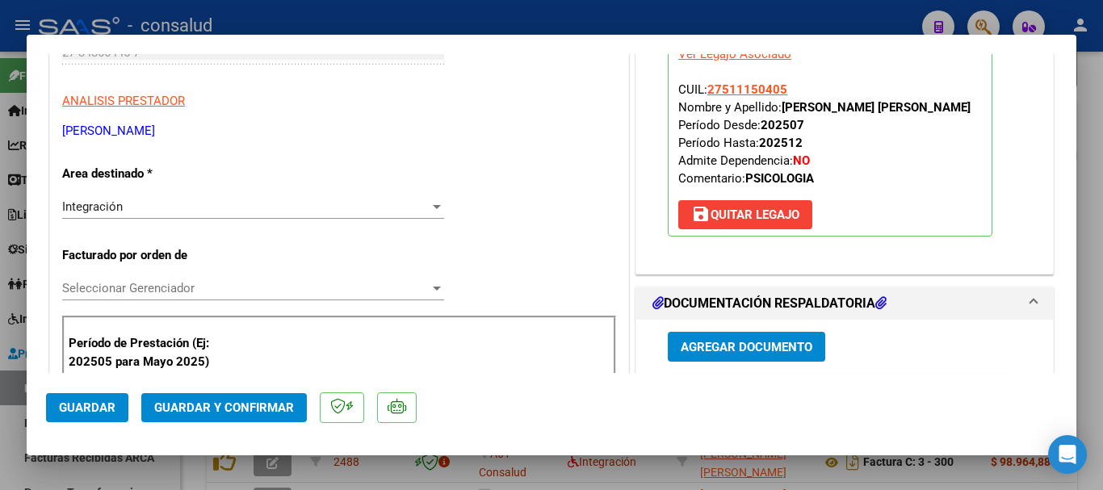
click at [319, 286] on span "Seleccionar Gerenciador" at bounding box center [245, 288] width 367 height 15
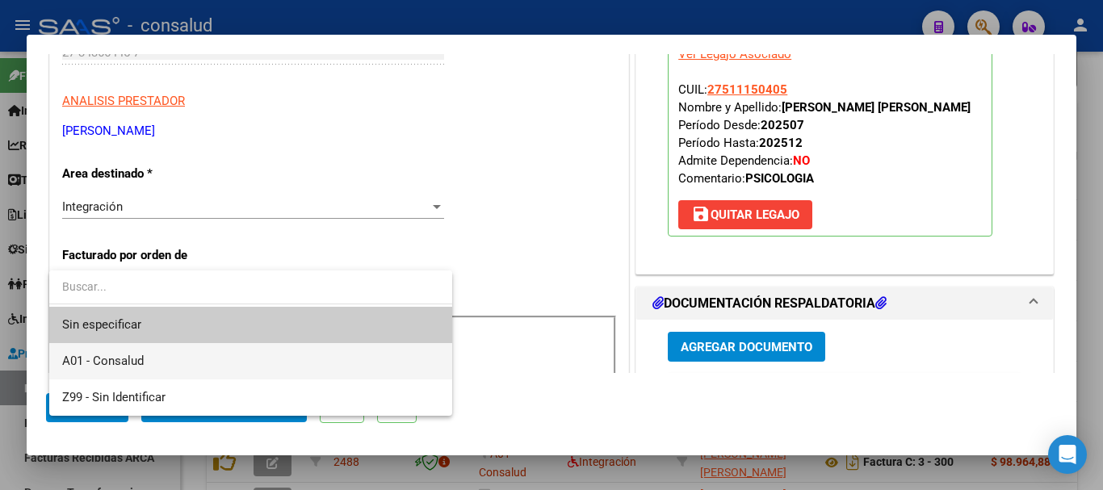
click at [357, 357] on span "A01 - Consalud" at bounding box center [250, 361] width 377 height 36
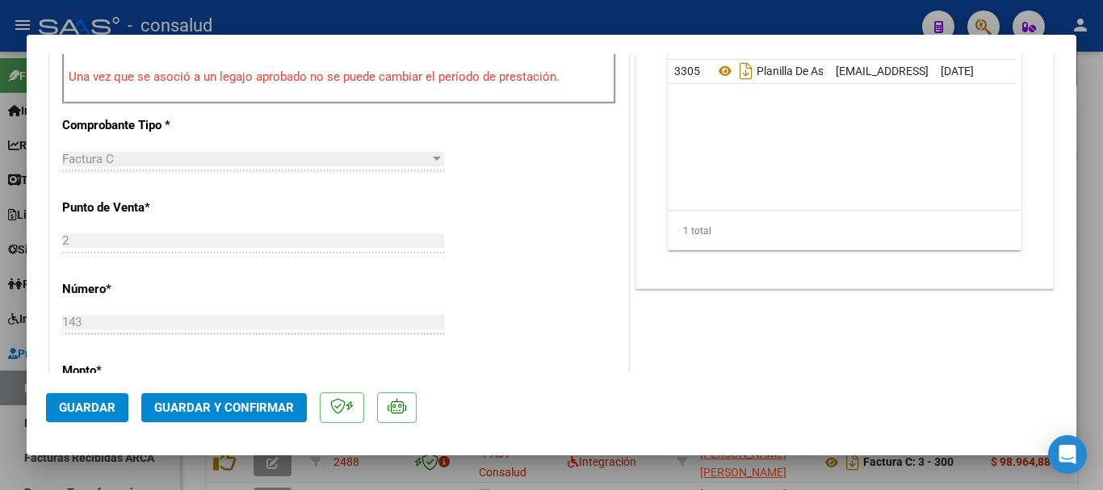
scroll to position [727, 0]
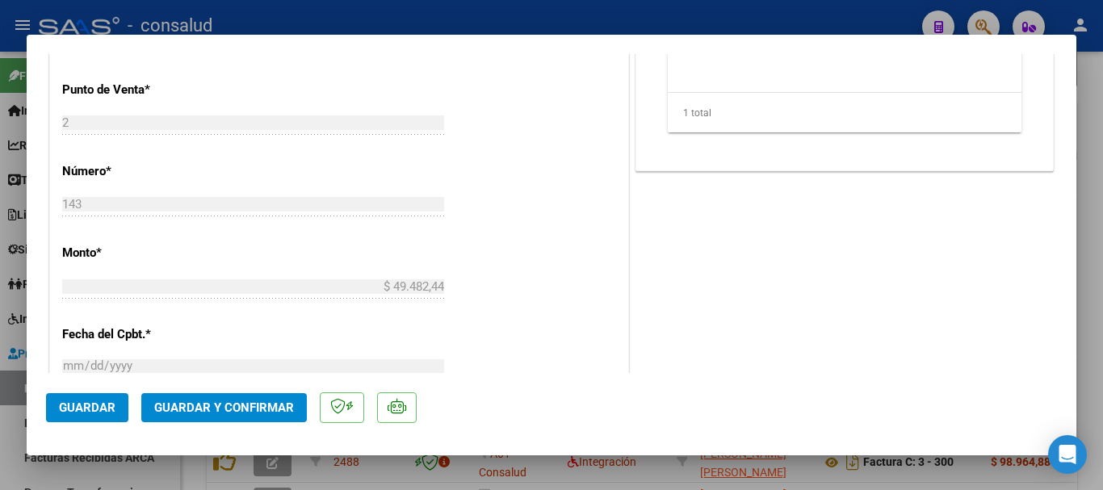
click at [163, 426] on mat-dialog-actions "Guardar Guardar y Confirmar" at bounding box center [551, 405] width 1011 height 64
click at [170, 413] on span "Guardar y Confirmar" at bounding box center [224, 407] width 140 height 15
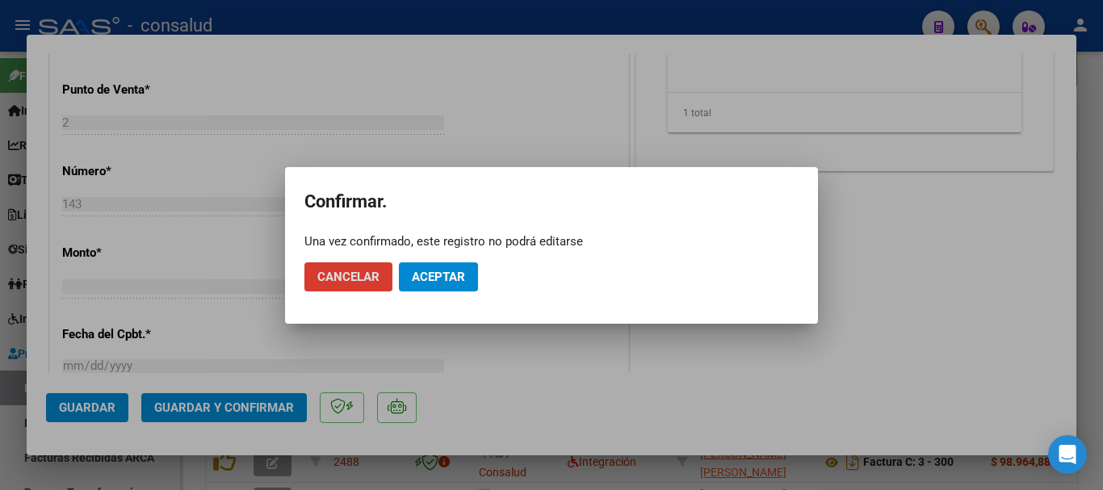
click at [404, 275] on button "Aceptar" at bounding box center [438, 276] width 79 height 29
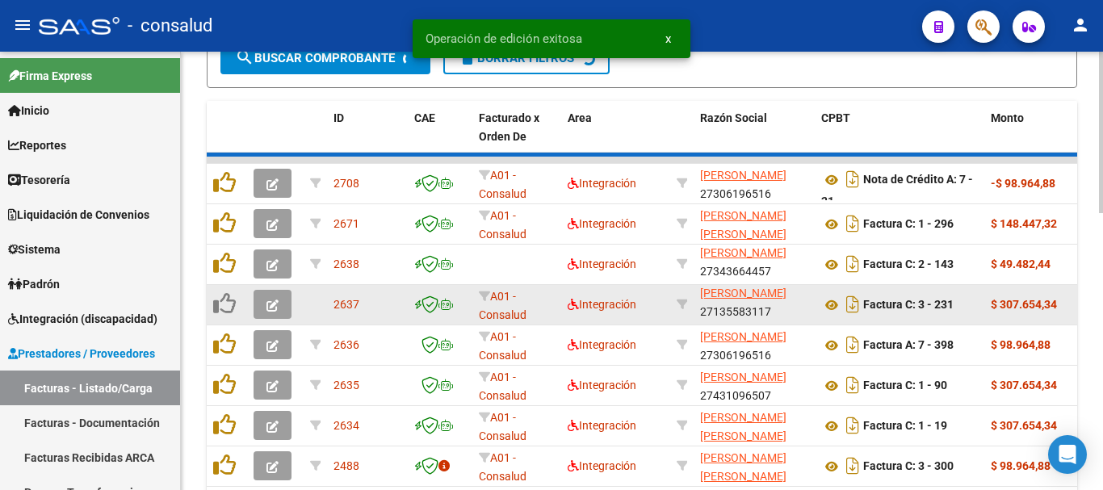
scroll to position [565, 0]
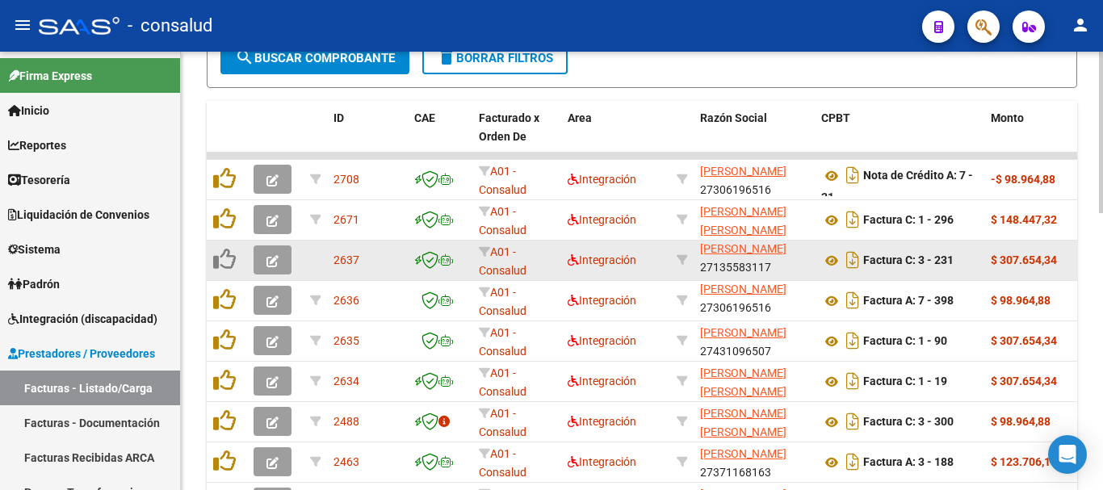
click at [282, 252] on button "button" at bounding box center [273, 259] width 38 height 29
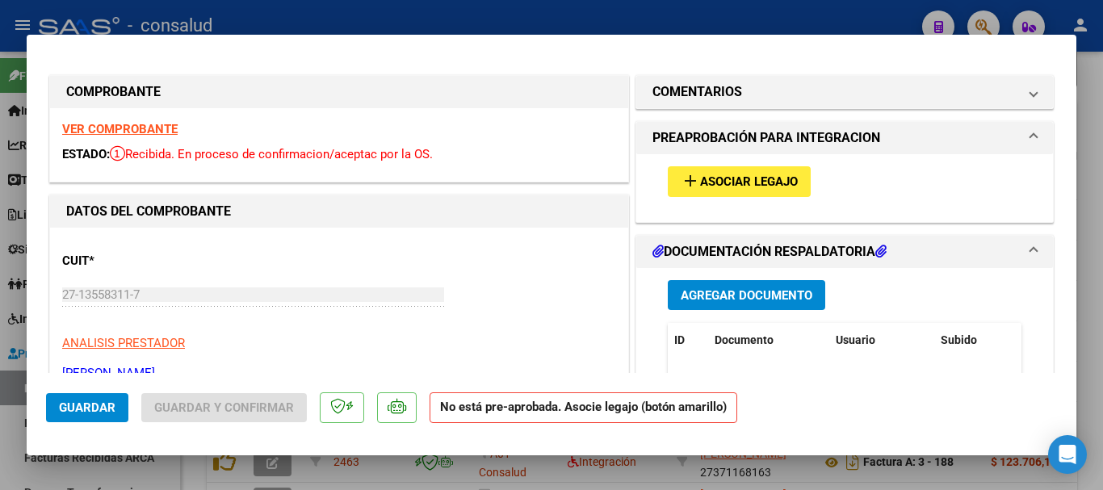
click at [721, 172] on button "add Asociar Legajo" at bounding box center [739, 181] width 143 height 30
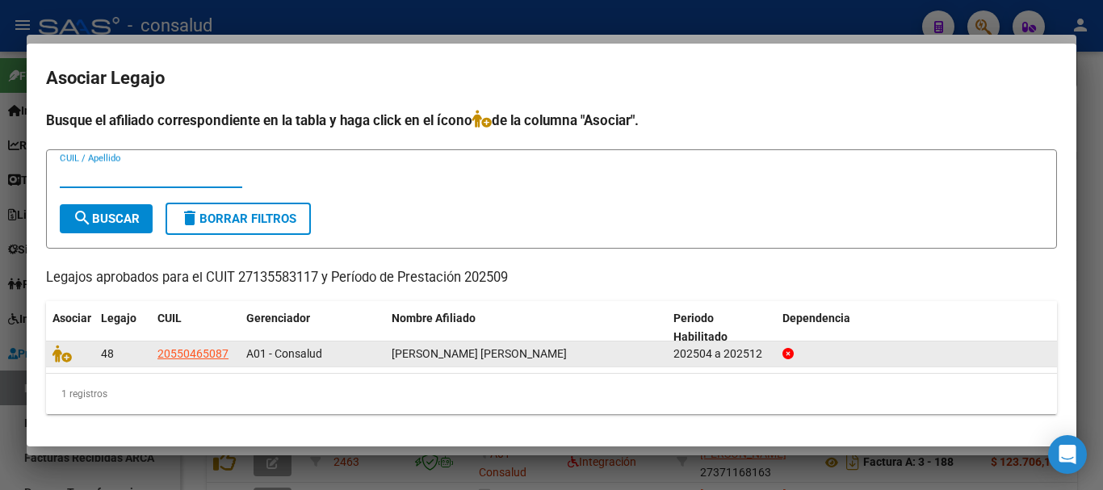
click at [49, 354] on datatable-body-cell at bounding box center [70, 354] width 48 height 25
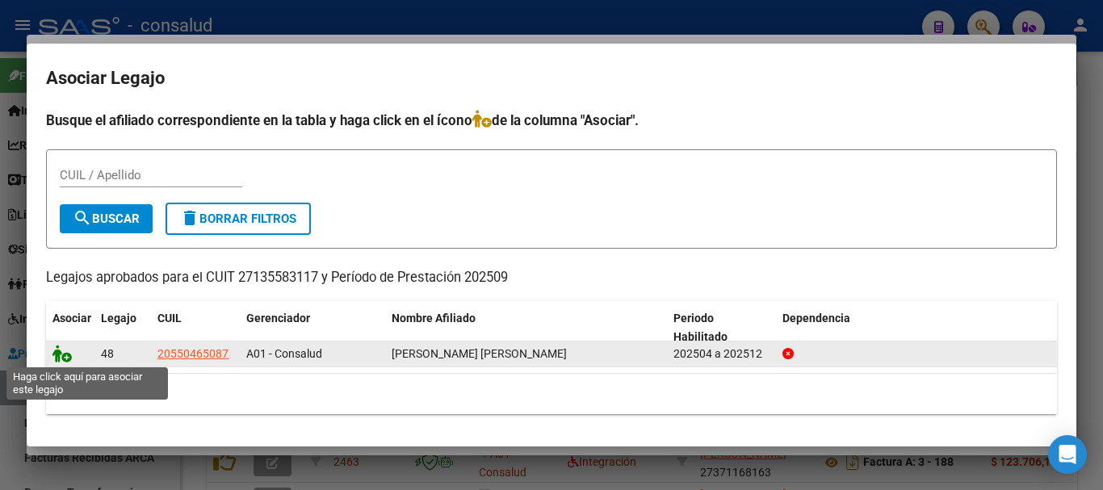
click at [58, 353] on icon at bounding box center [61, 354] width 19 height 18
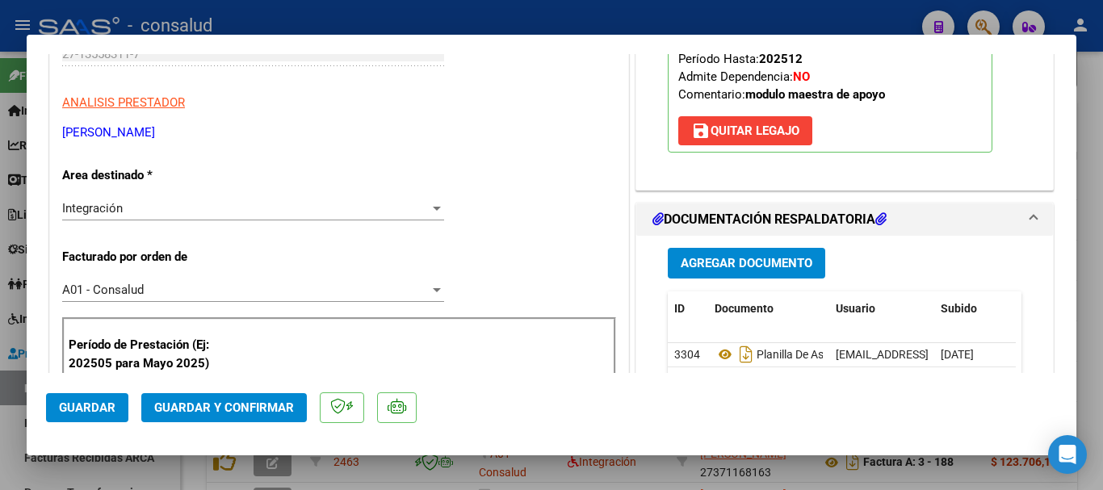
scroll to position [0, 0]
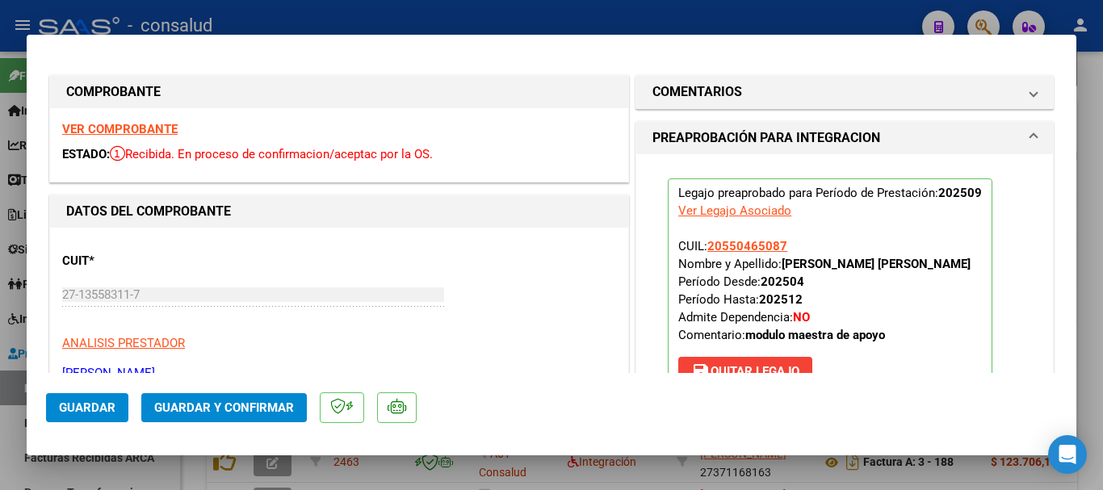
click at [107, 127] on strong "VER COMPROBANTE" at bounding box center [119, 129] width 115 height 15
click at [262, 405] on span "Guardar y Confirmar" at bounding box center [224, 407] width 140 height 15
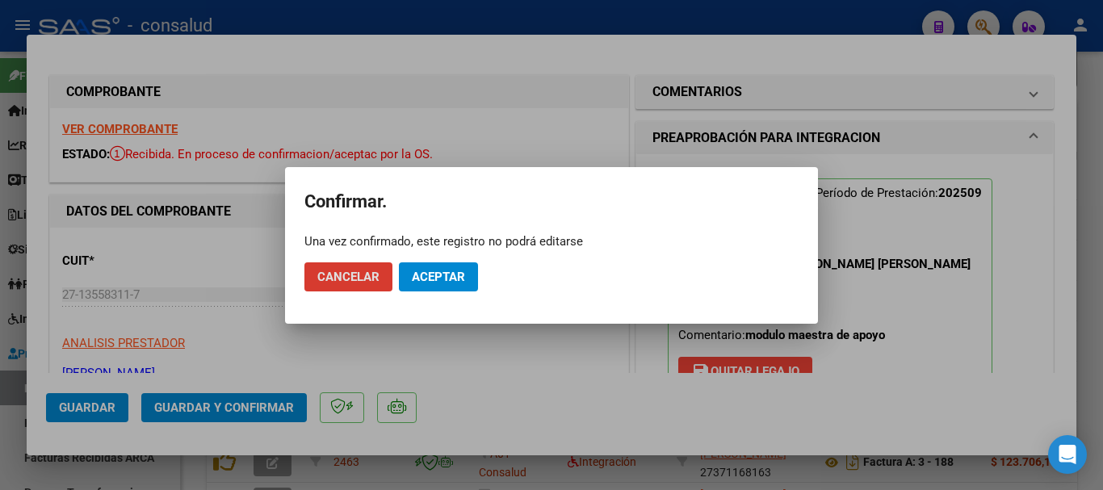
click at [457, 264] on button "Aceptar" at bounding box center [438, 276] width 79 height 29
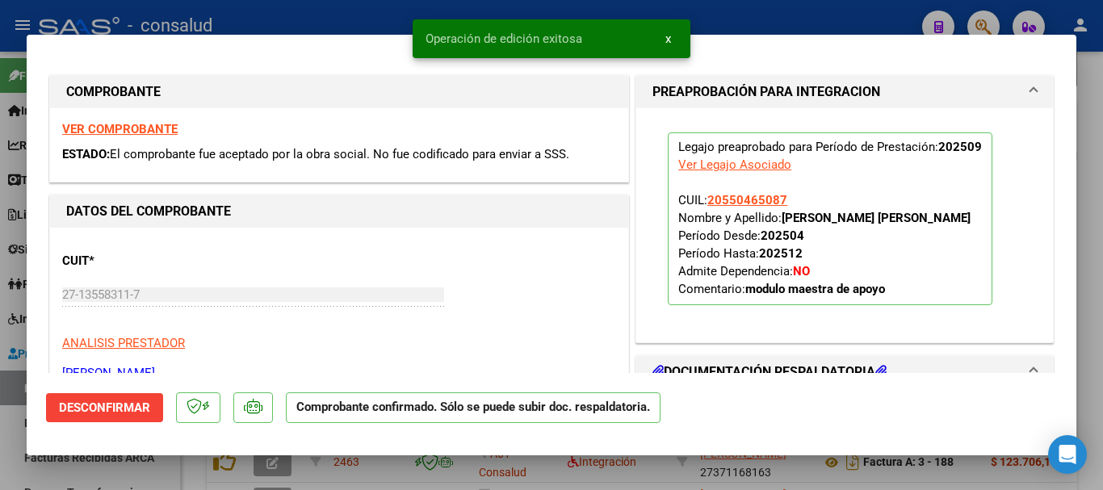
type input "$ 0,00"
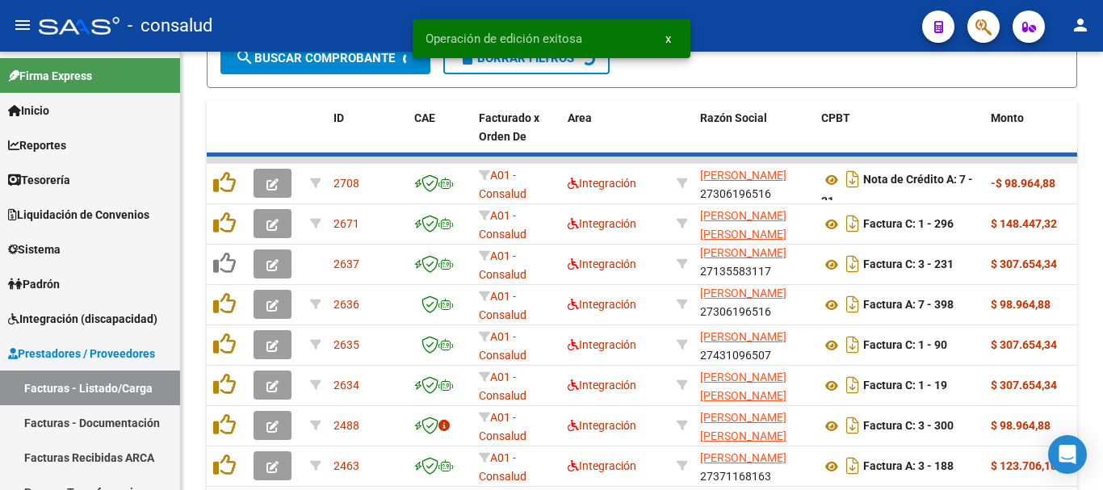
scroll to position [565, 0]
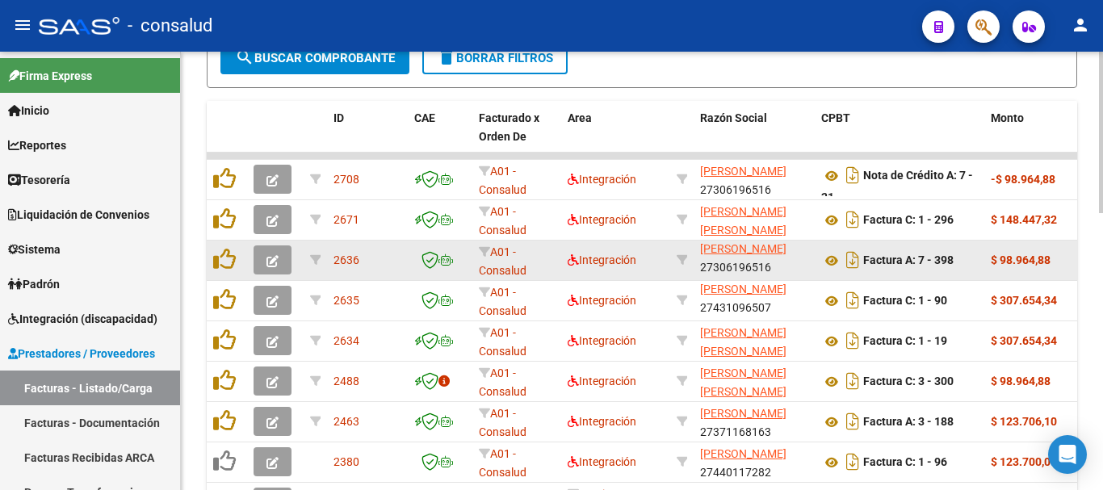
click at [263, 263] on button "button" at bounding box center [273, 259] width 38 height 29
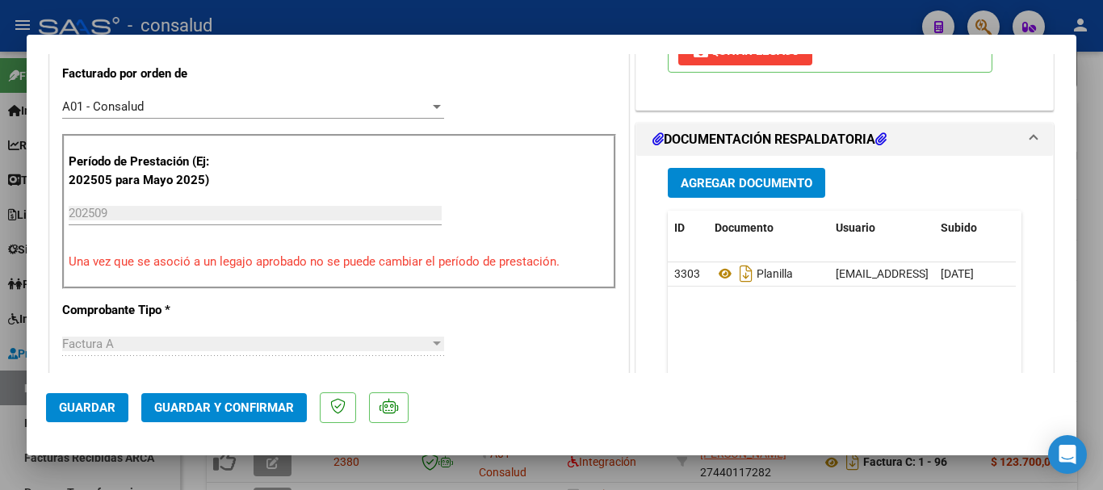
scroll to position [484, 0]
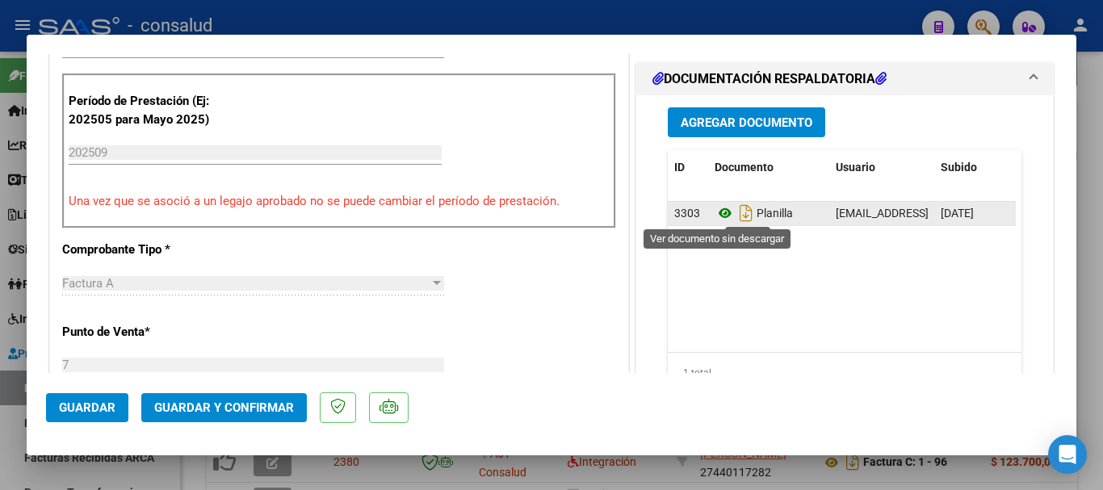
click at [716, 210] on icon at bounding box center [725, 212] width 21 height 19
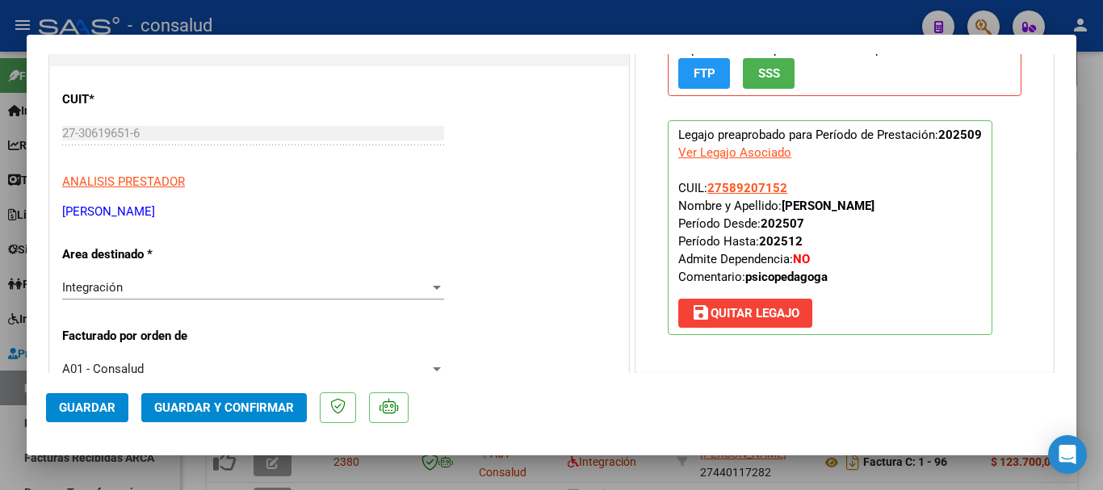
scroll to position [0, 0]
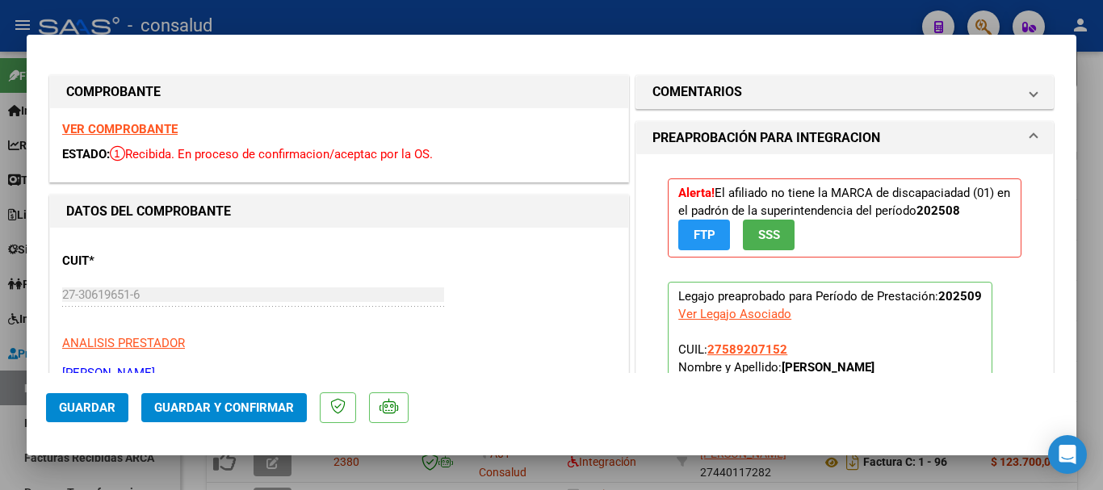
click at [87, 121] on div "VER COMPROBANTE ESTADO: Recibida. En proceso de confirmacion/aceptac por la OS." at bounding box center [339, 144] width 578 height 73
click at [91, 124] on strong "VER COMPROBANTE" at bounding box center [119, 129] width 115 height 15
click at [231, 417] on button "Guardar y Confirmar" at bounding box center [224, 407] width 166 height 29
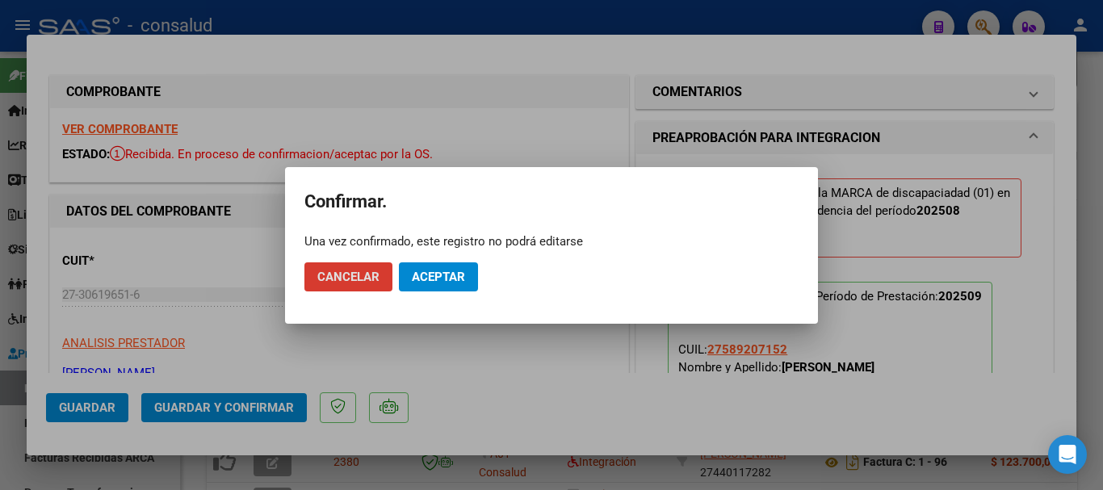
click at [437, 283] on button "Aceptar" at bounding box center [438, 276] width 79 height 29
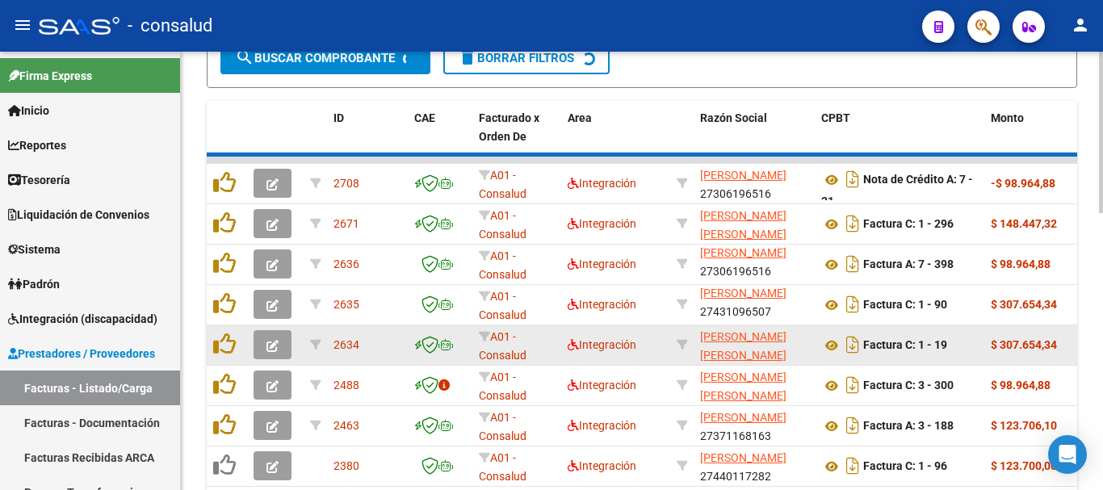
scroll to position [565, 0]
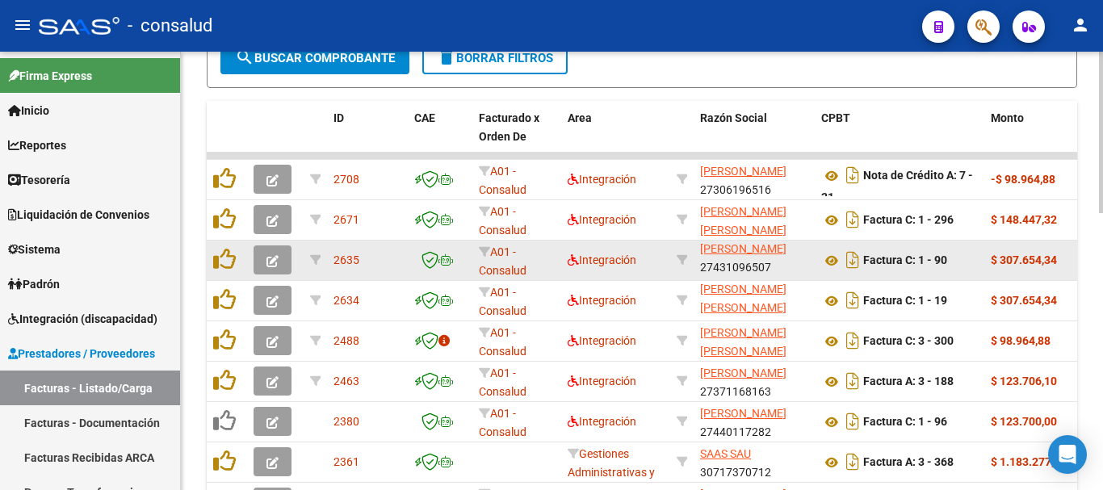
click at [271, 258] on icon "button" at bounding box center [272, 261] width 12 height 12
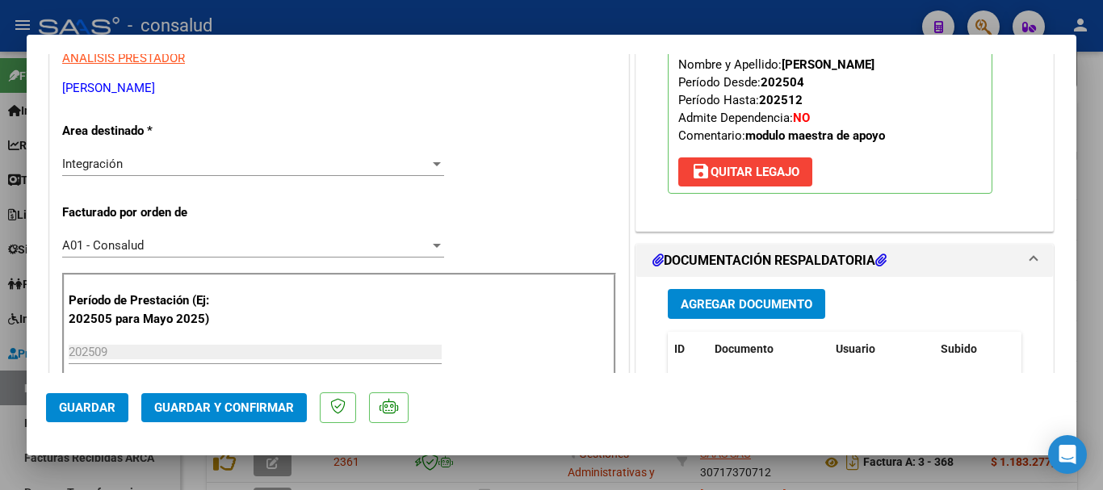
scroll to position [404, 0]
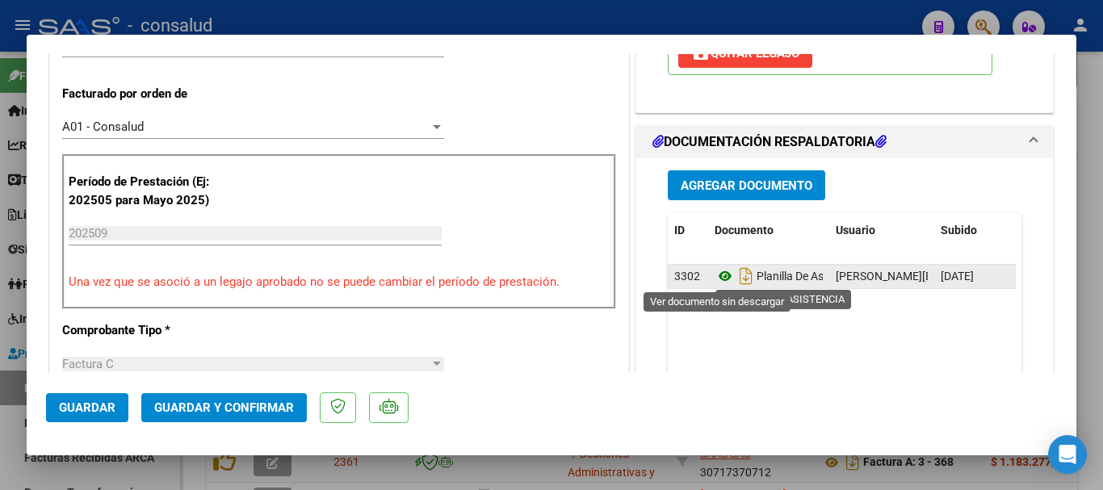
click at [719, 276] on icon at bounding box center [725, 275] width 21 height 19
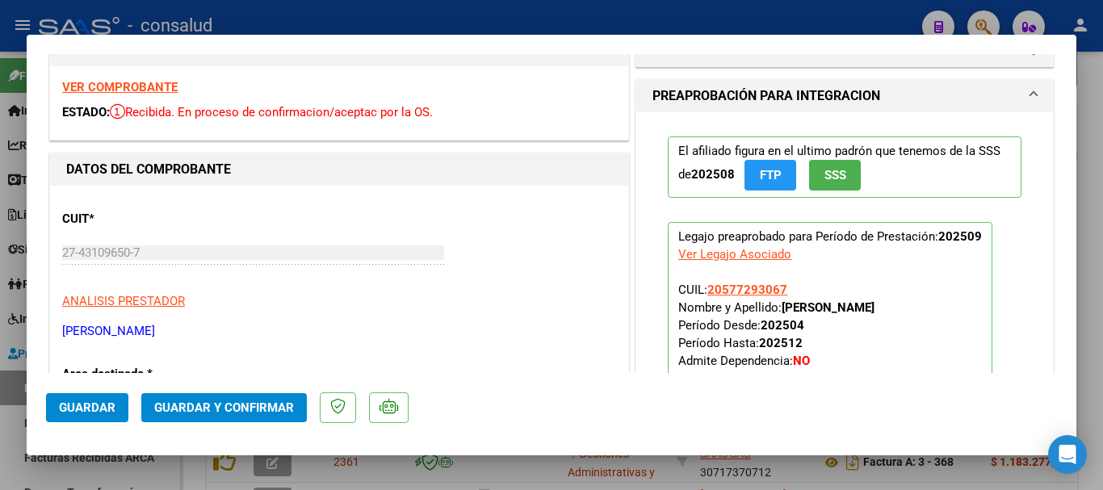
scroll to position [0, 0]
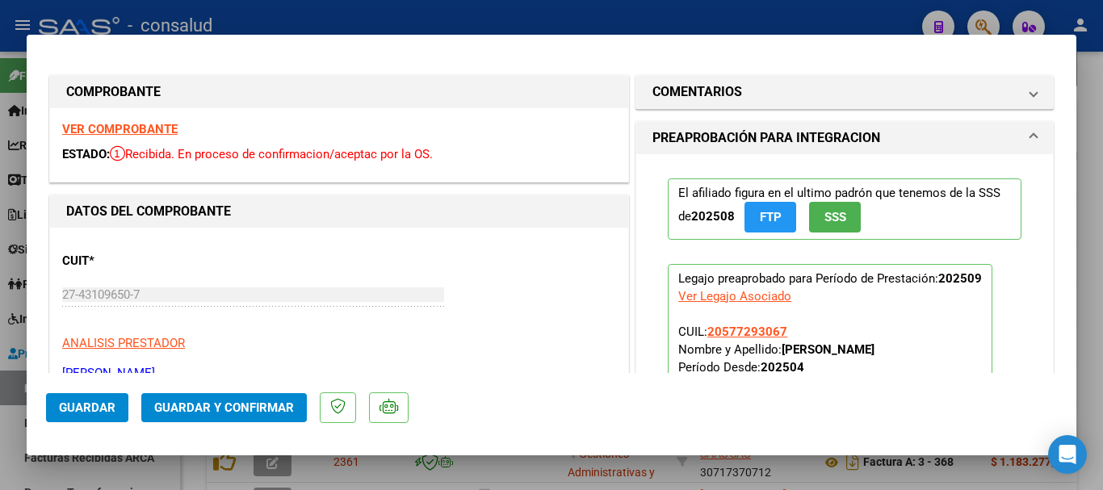
click at [156, 124] on strong "VER COMPROBANTE" at bounding box center [119, 129] width 115 height 15
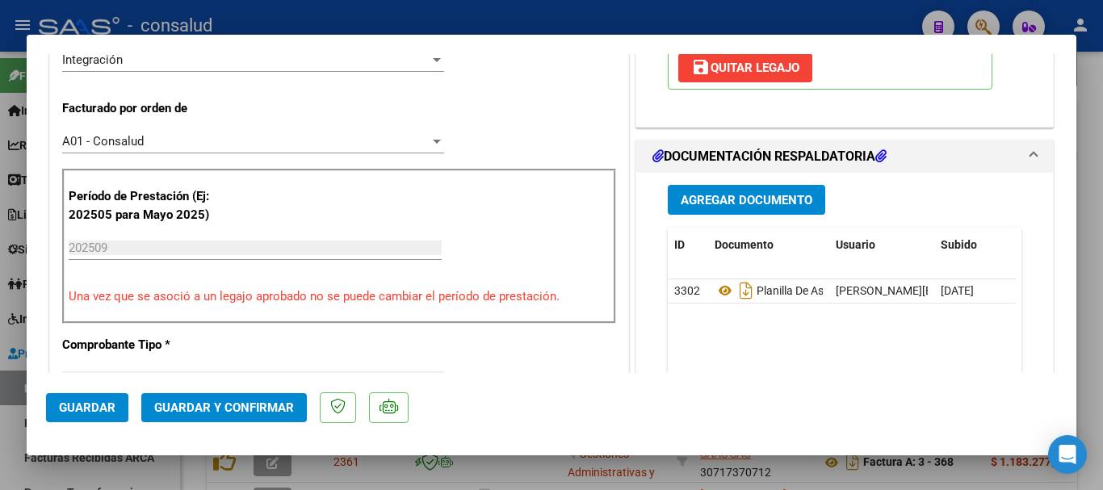
scroll to position [404, 0]
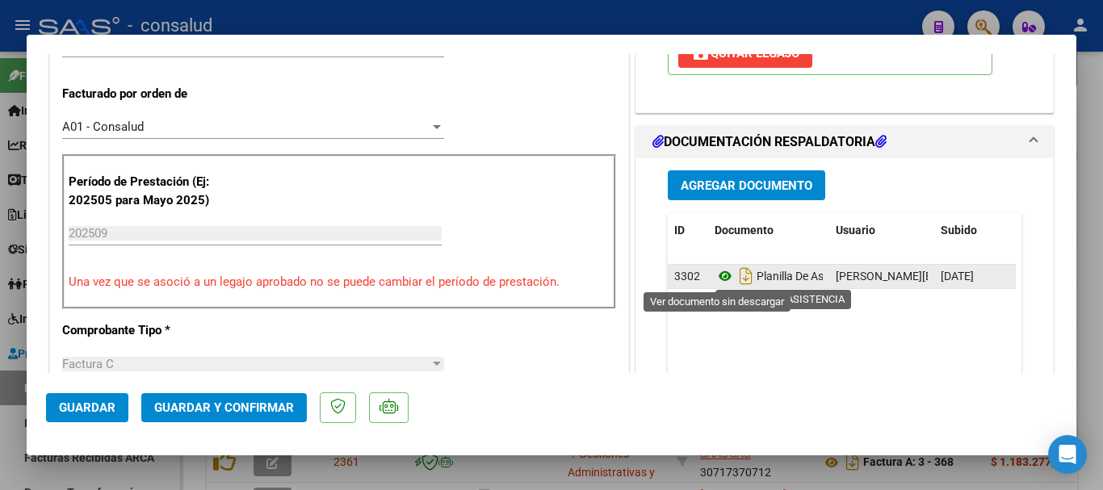
click at [715, 284] on icon at bounding box center [725, 275] width 21 height 19
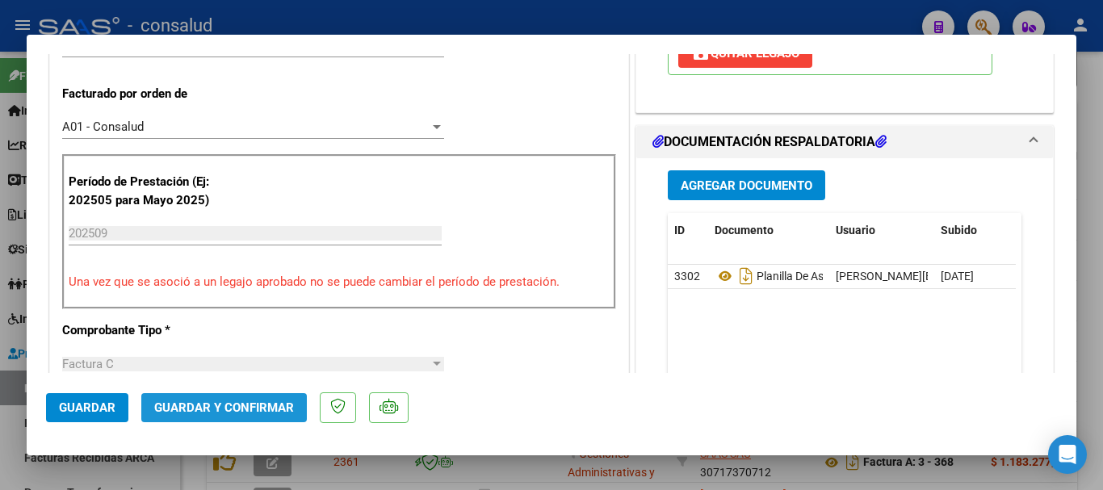
click at [237, 419] on button "Guardar y Confirmar" at bounding box center [224, 407] width 166 height 29
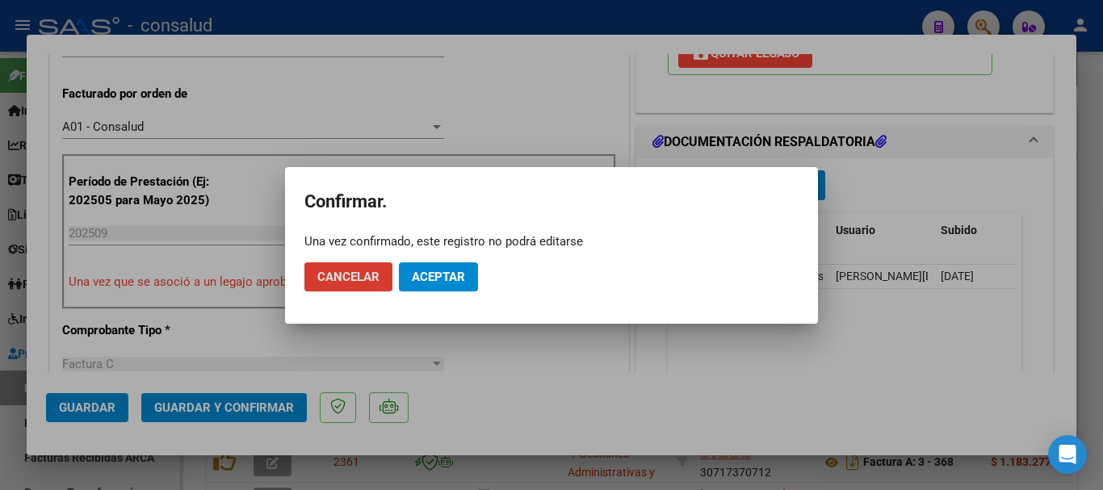
click at [422, 281] on span "Aceptar" at bounding box center [438, 277] width 53 height 15
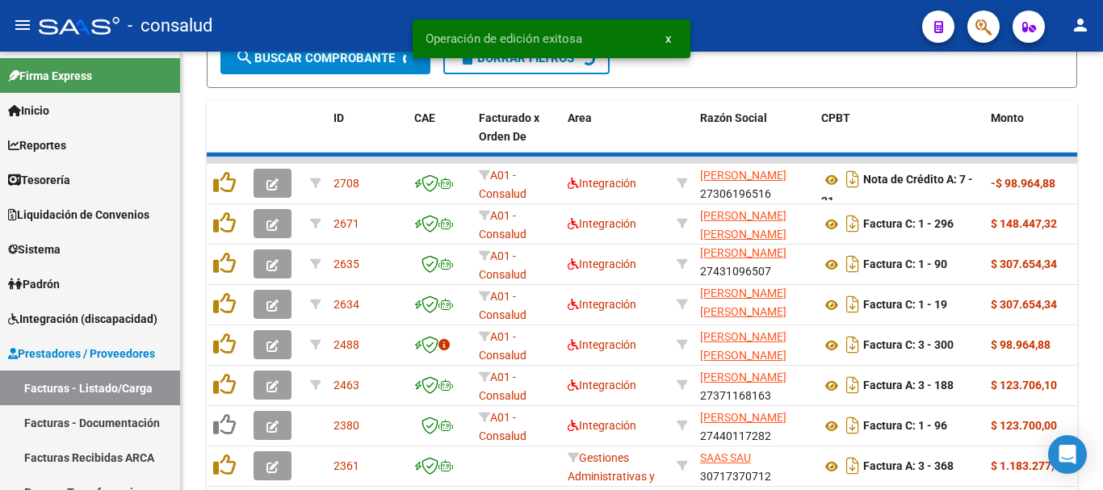
scroll to position [565, 0]
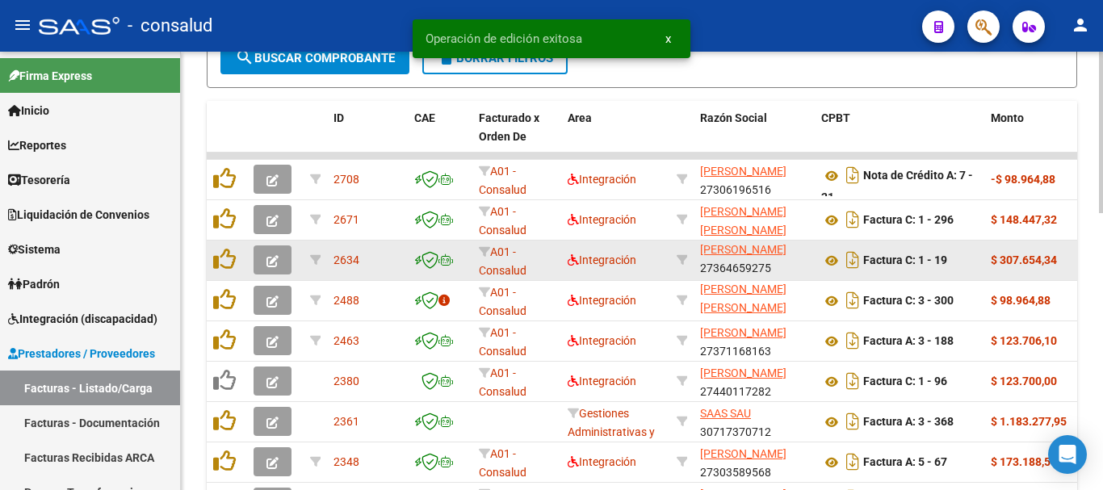
click at [262, 255] on button "button" at bounding box center [273, 259] width 38 height 29
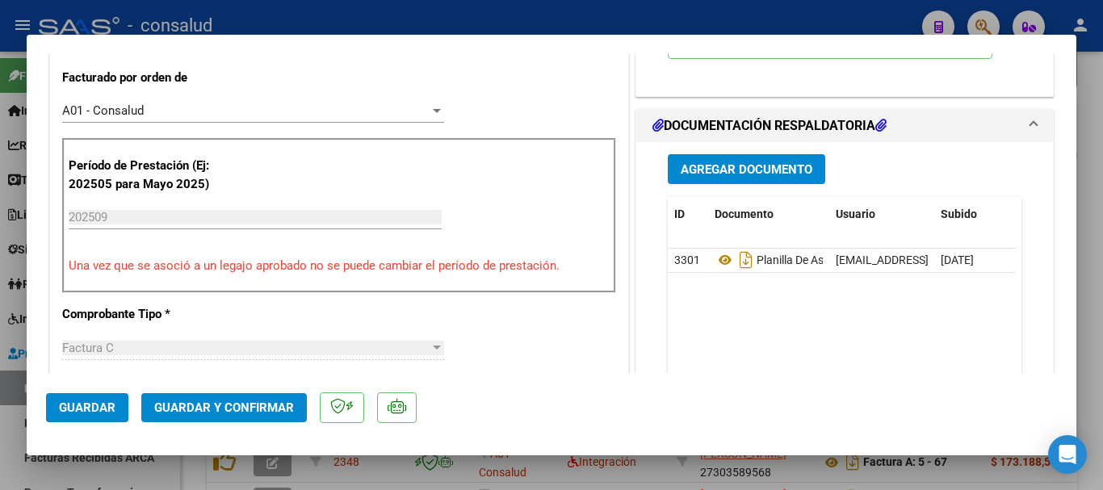
scroll to position [323, 0]
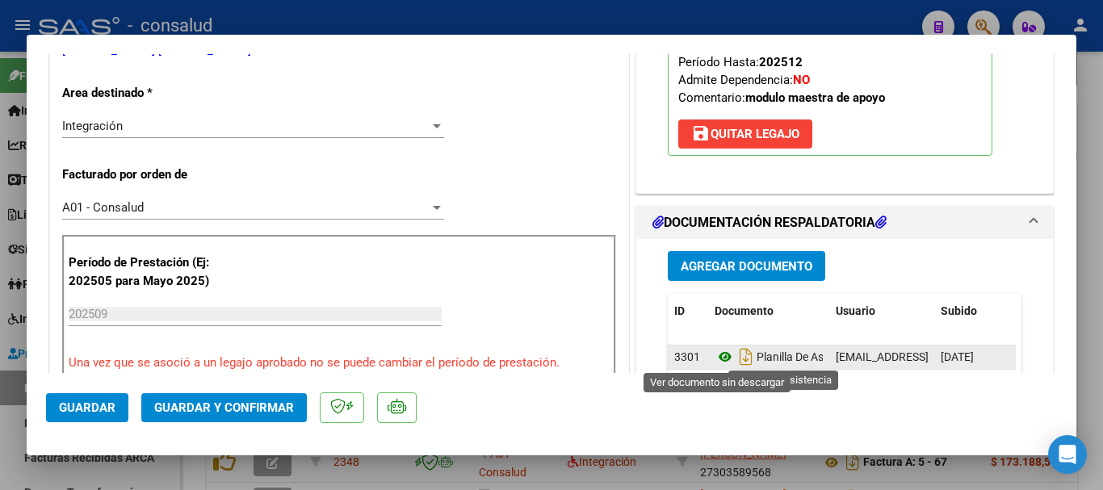
click at [717, 354] on icon at bounding box center [725, 356] width 21 height 19
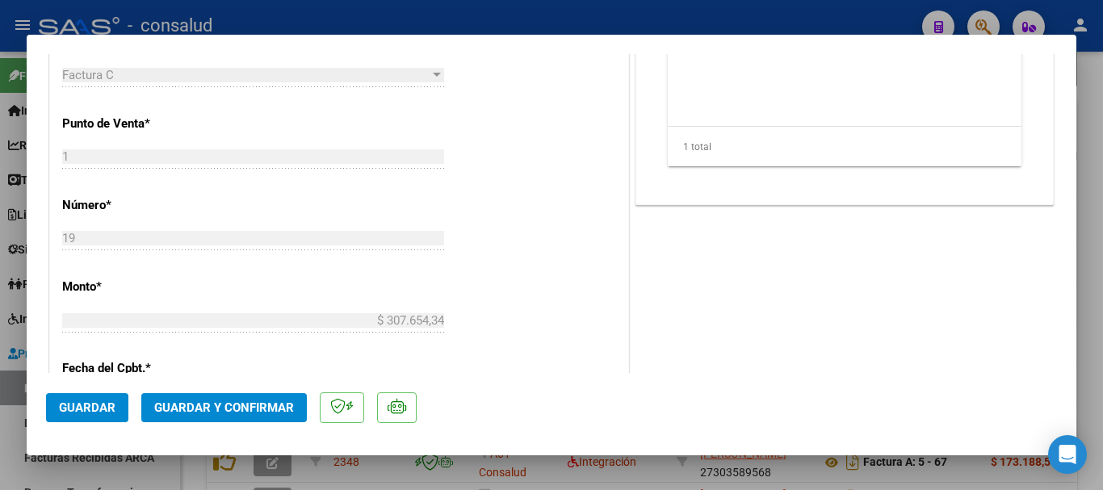
scroll to position [727, 0]
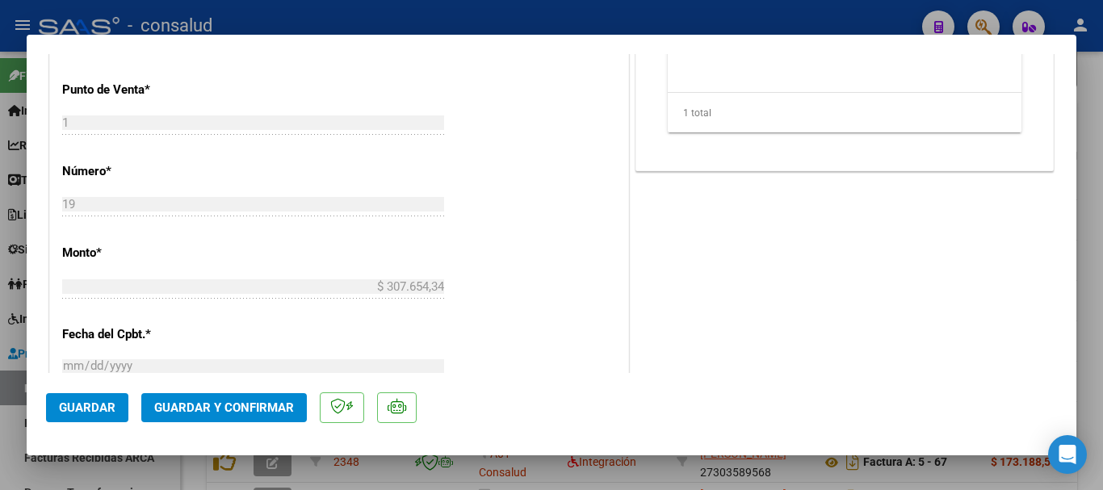
click at [241, 414] on span "Guardar y Confirmar" at bounding box center [224, 407] width 140 height 15
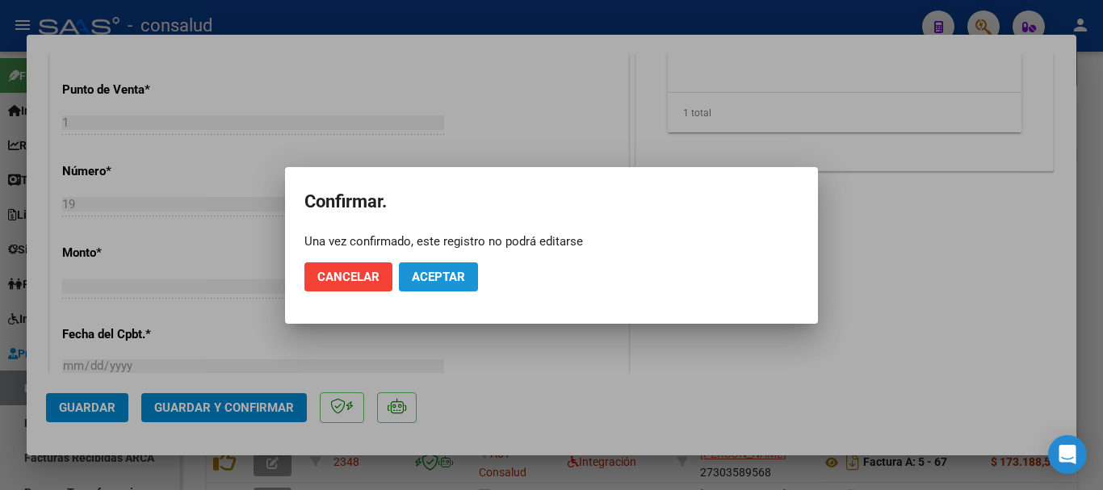
click at [427, 279] on span "Aceptar" at bounding box center [438, 277] width 53 height 15
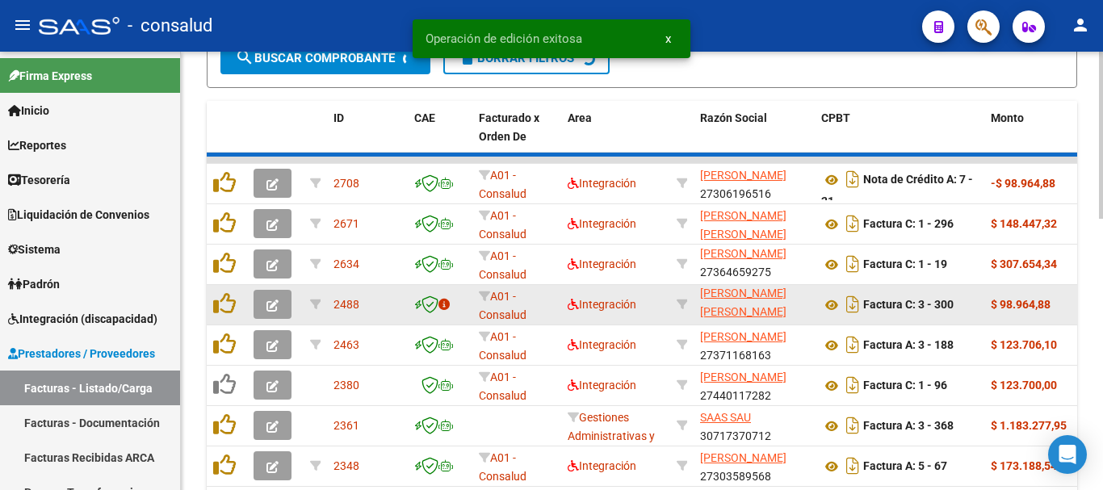
scroll to position [565, 0]
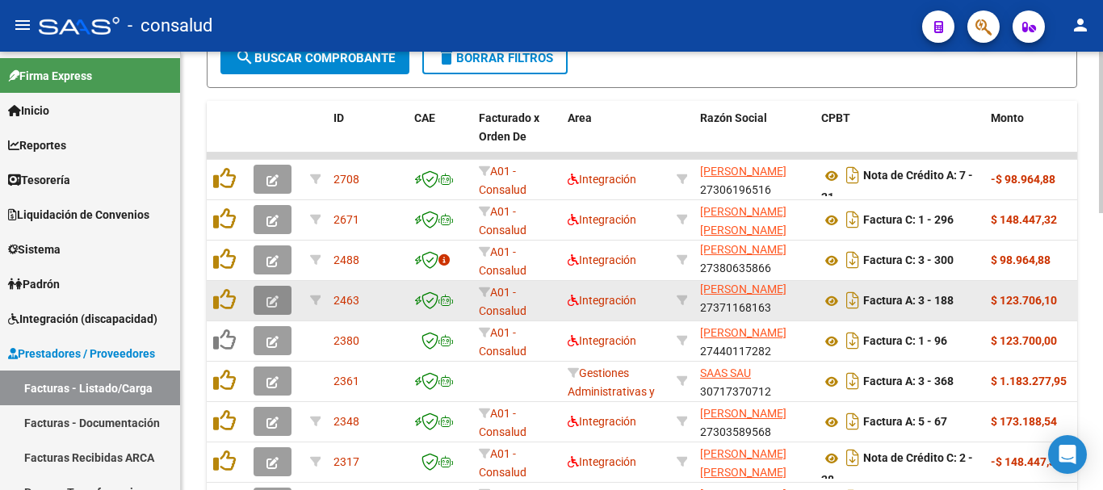
click at [280, 305] on button "button" at bounding box center [273, 300] width 38 height 29
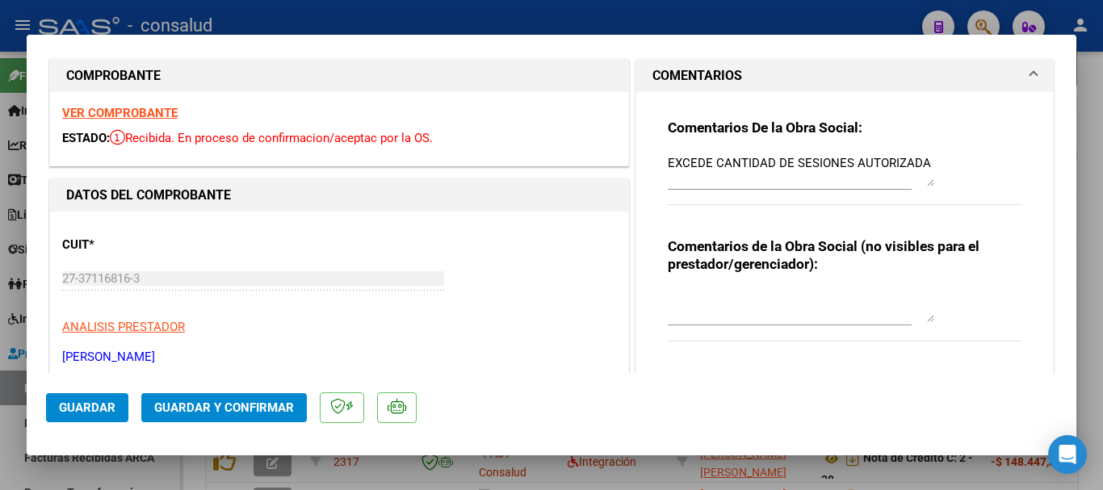
scroll to position [0, 0]
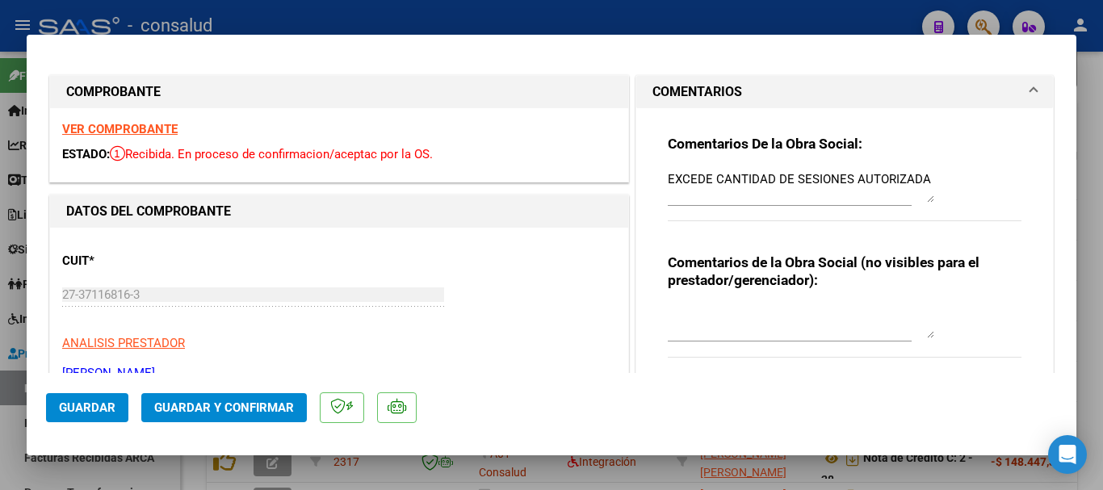
click at [126, 130] on strong "VER COMPROBANTE" at bounding box center [119, 129] width 115 height 15
click at [922, 177] on textarea "EXCEDE CANTIDAD DE SESIONES AUTORIZADA" at bounding box center [801, 186] width 266 height 32
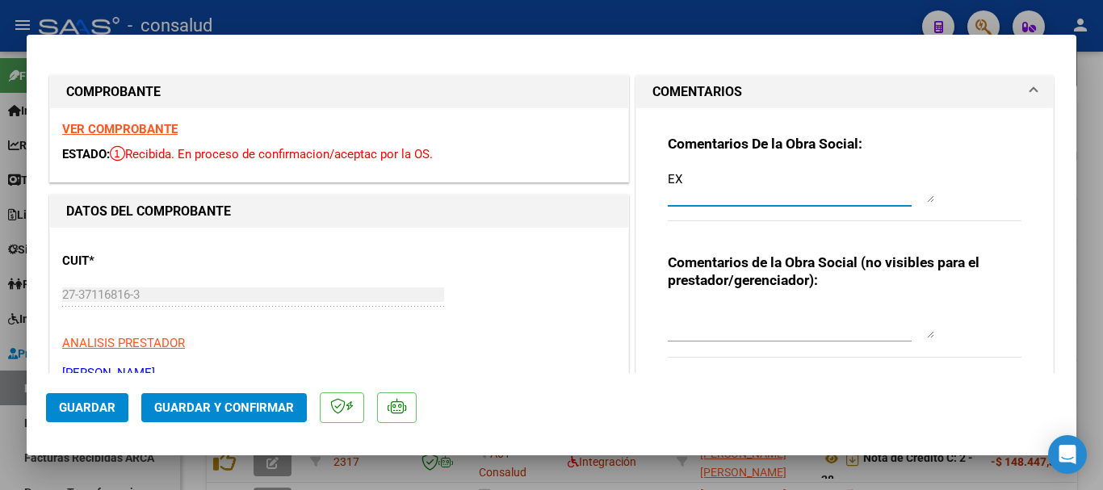
type textarea "E"
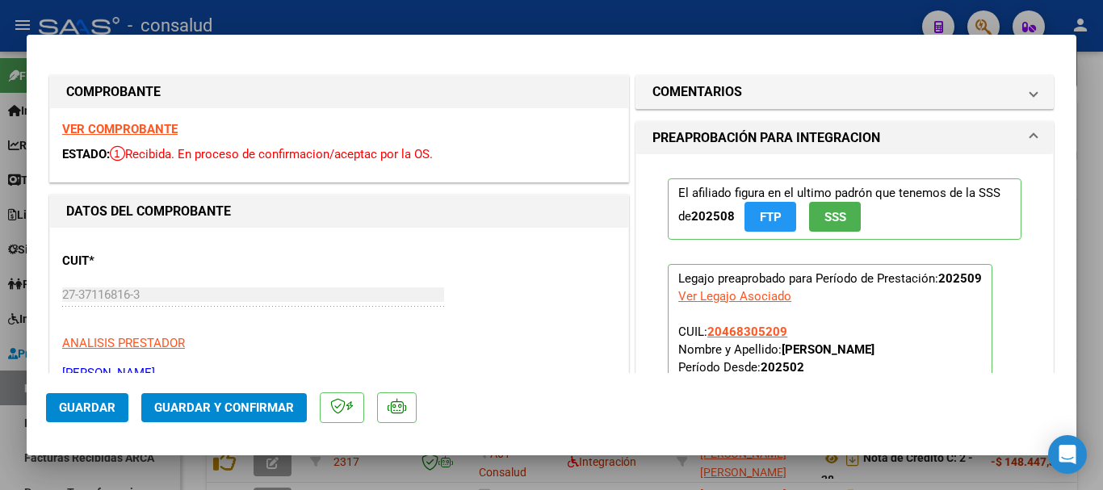
click at [255, 413] on span "Guardar y Confirmar" at bounding box center [224, 407] width 140 height 15
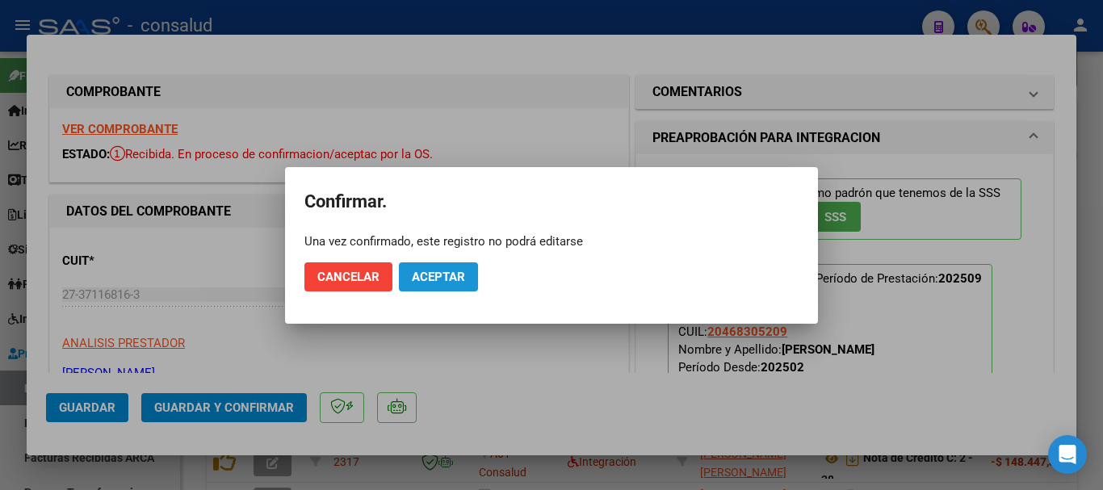
click at [441, 275] on span "Aceptar" at bounding box center [438, 277] width 53 height 15
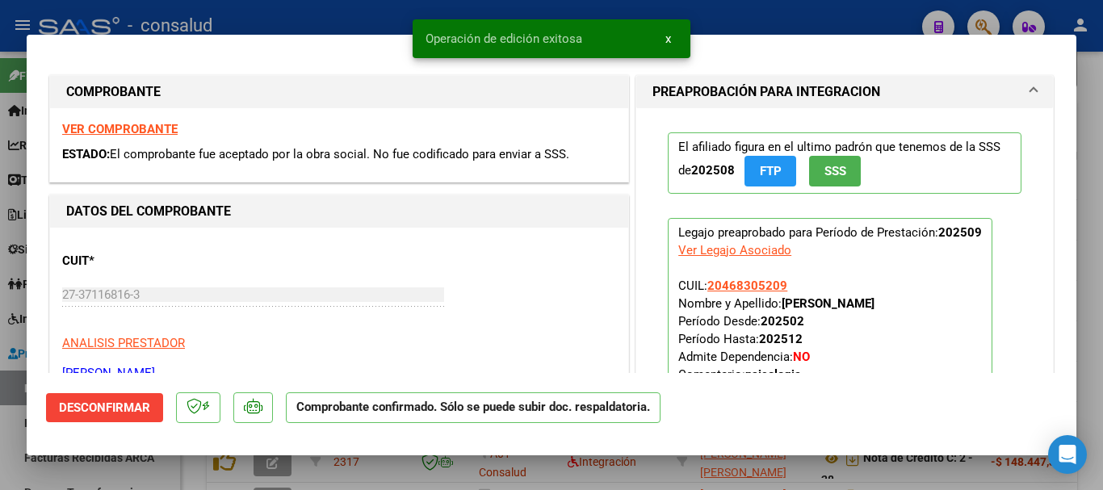
type input "$ 0,00"
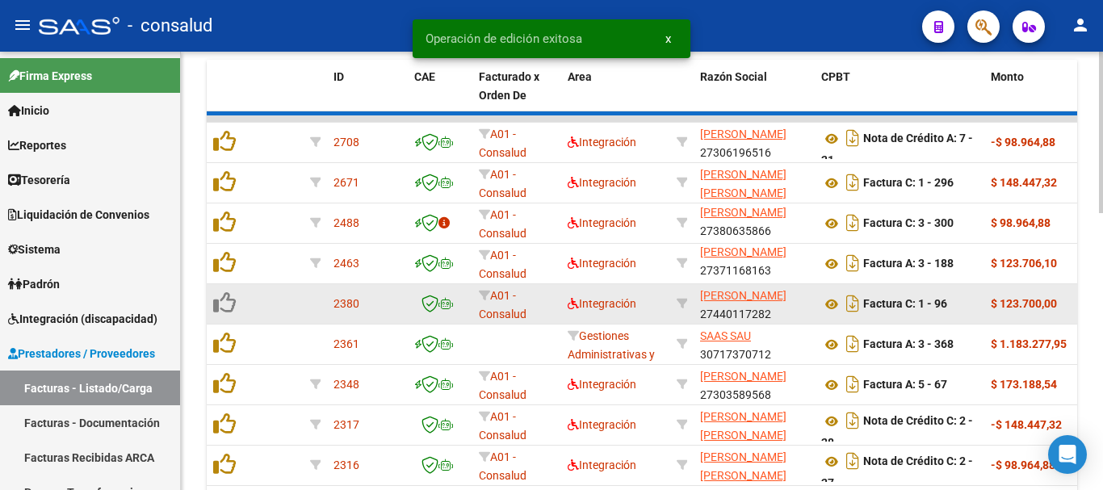
scroll to position [565, 0]
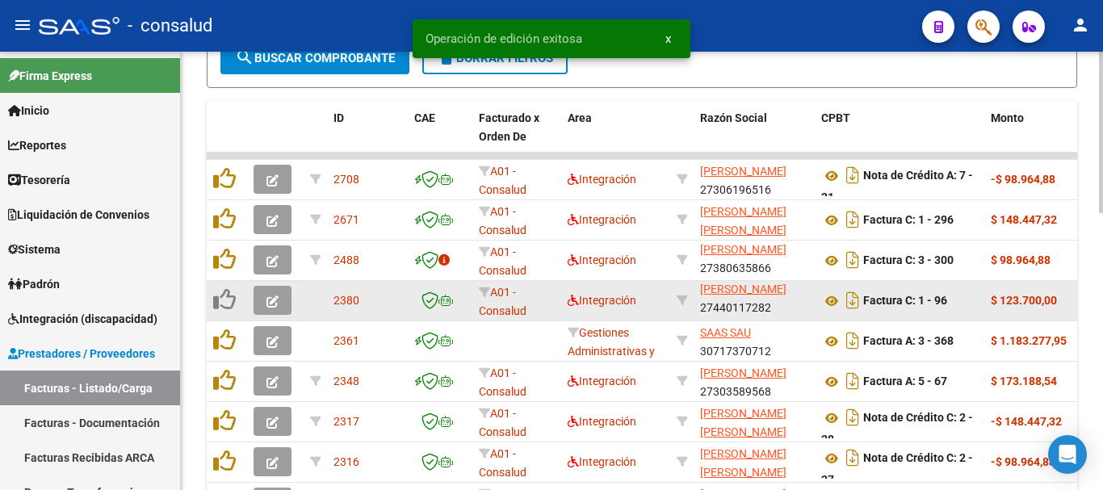
click at [270, 303] on icon "button" at bounding box center [272, 302] width 12 height 12
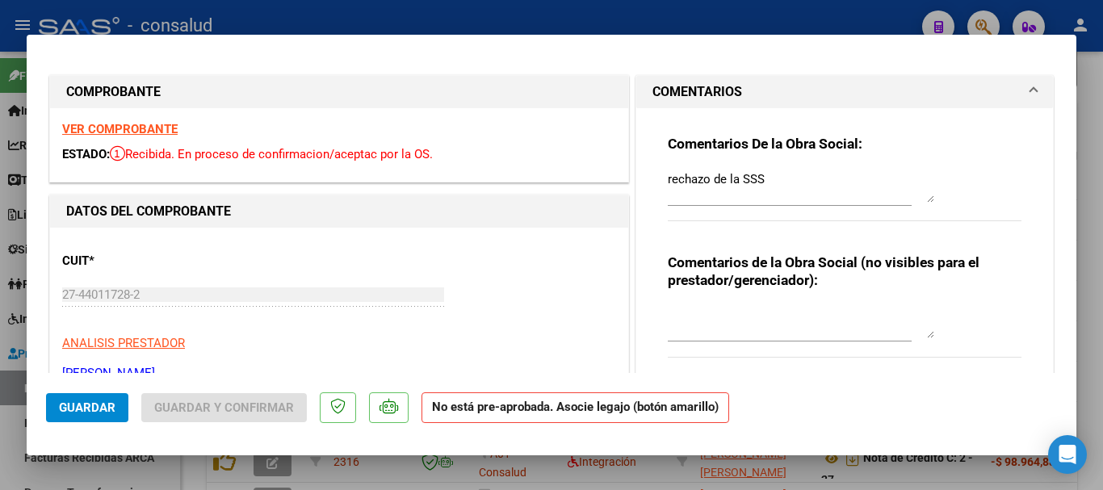
type input "$ 0,00"
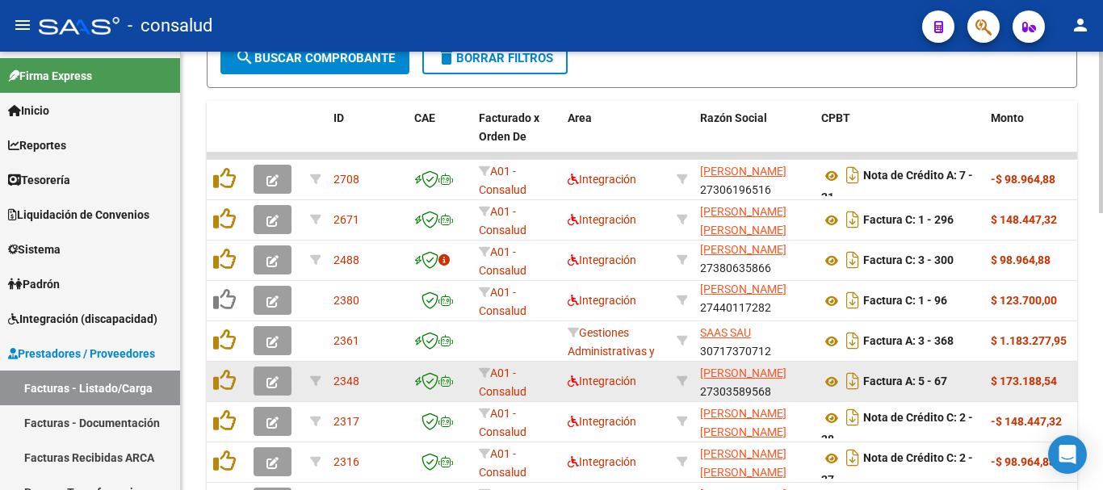
click at [279, 385] on button "button" at bounding box center [273, 381] width 38 height 29
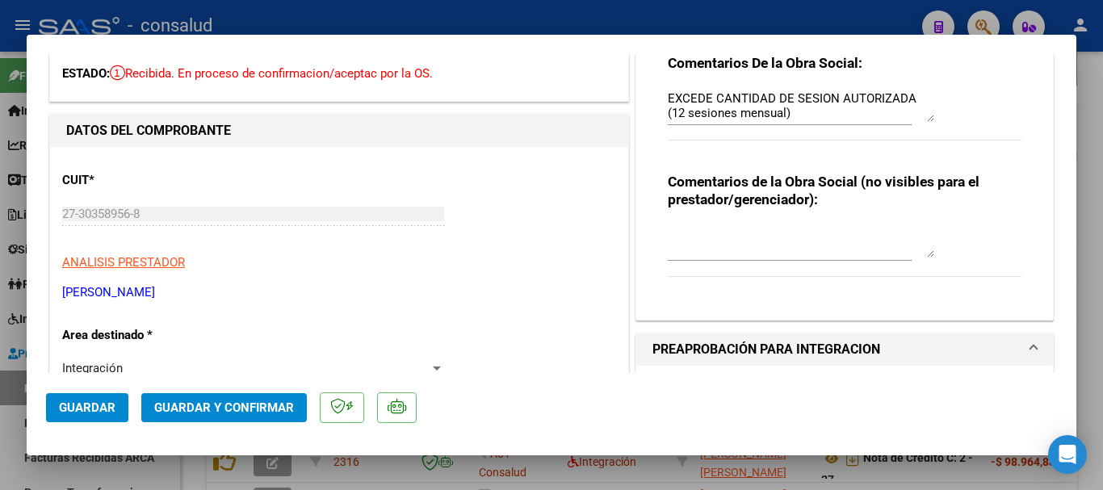
scroll to position [0, 0]
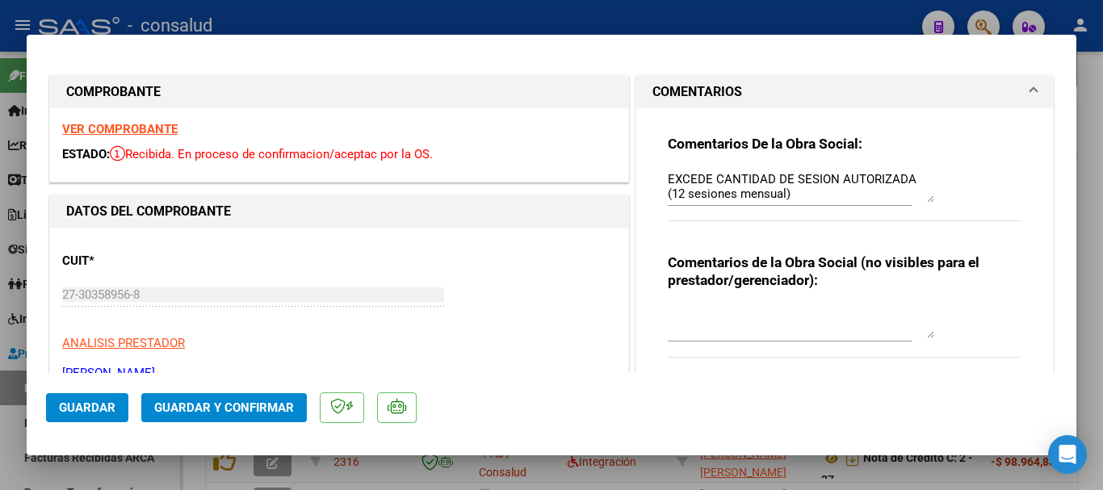
click at [95, 124] on strong "VER COMPROBANTE" at bounding box center [119, 129] width 115 height 15
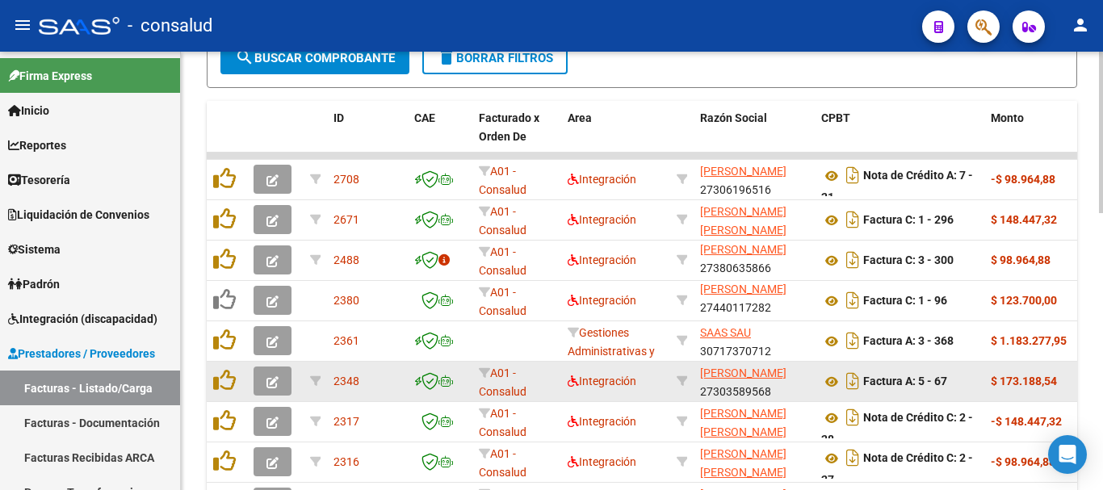
scroll to position [565, 0]
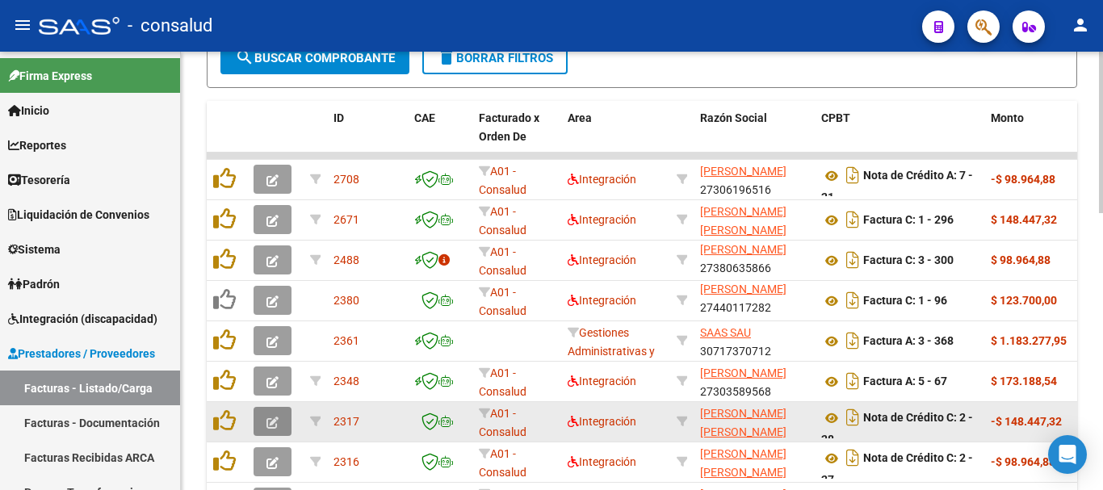
click at [270, 417] on icon "button" at bounding box center [272, 423] width 12 height 12
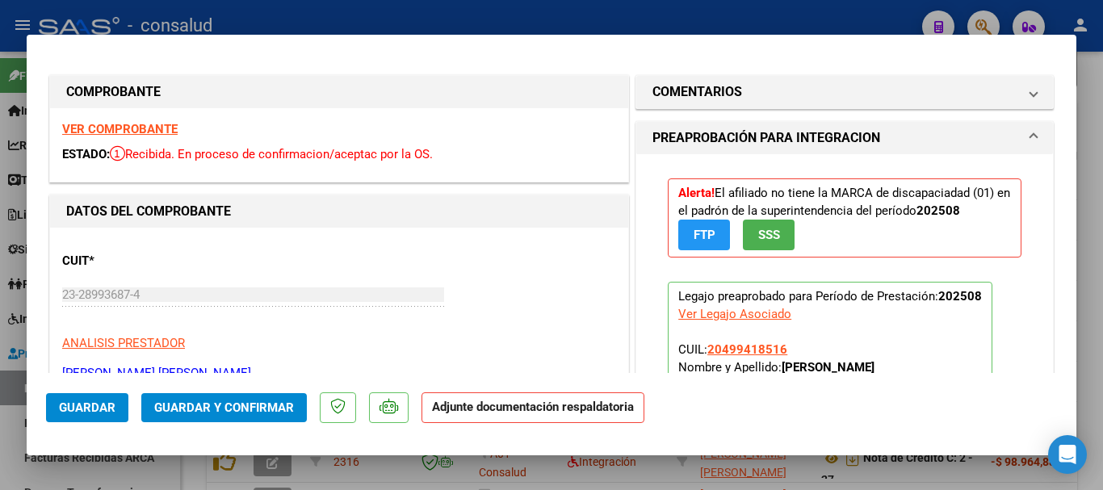
type input "$ 0,00"
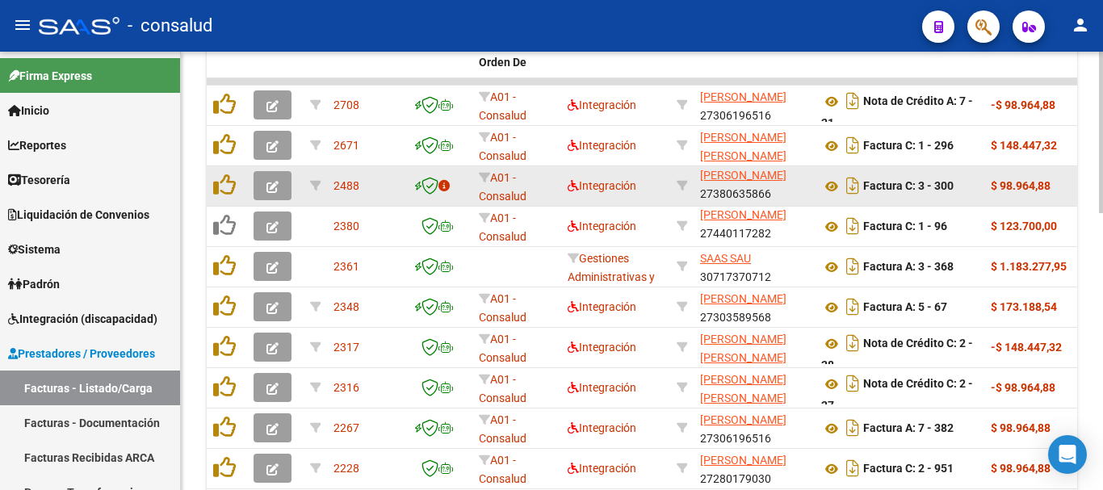
scroll to position [749, 0]
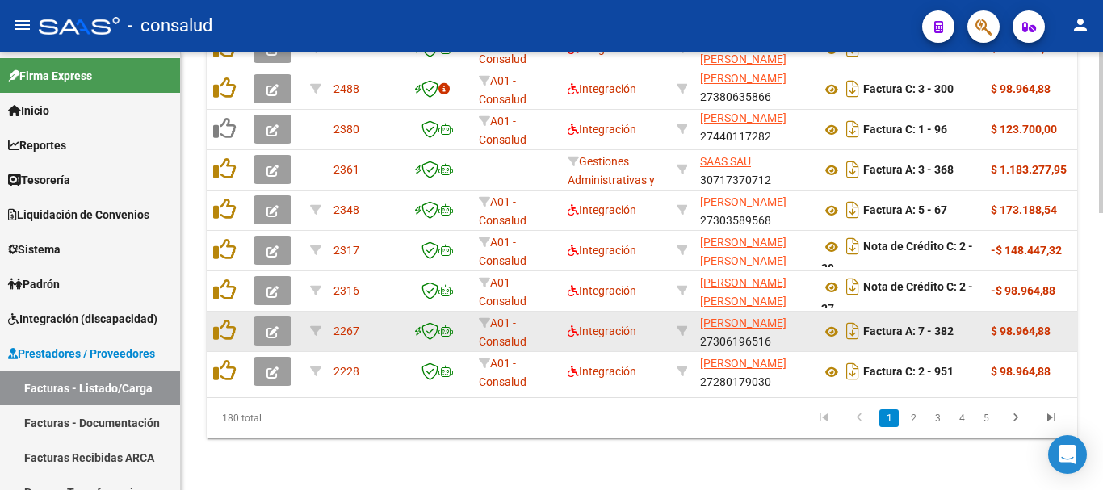
click at [278, 329] on button "button" at bounding box center [273, 331] width 38 height 29
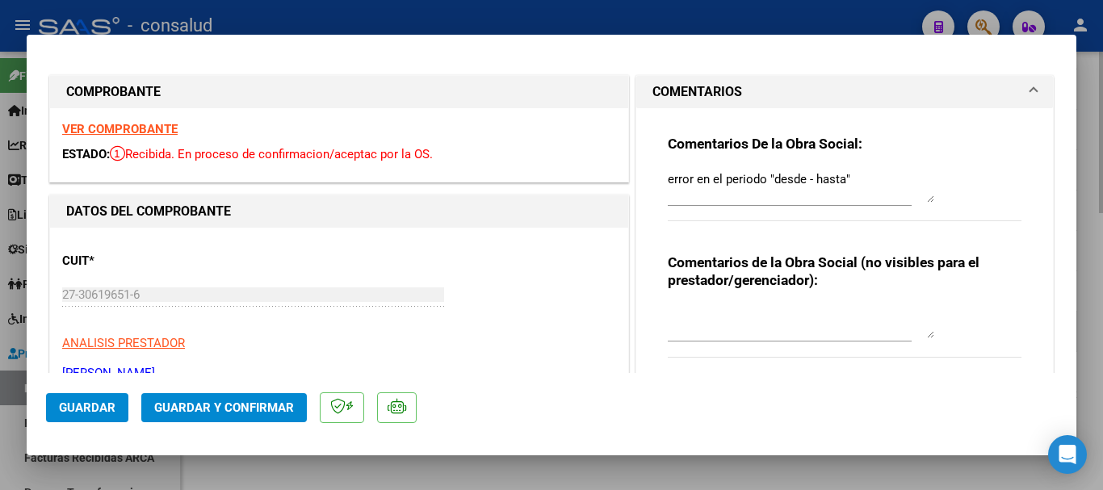
type input "$ 0,00"
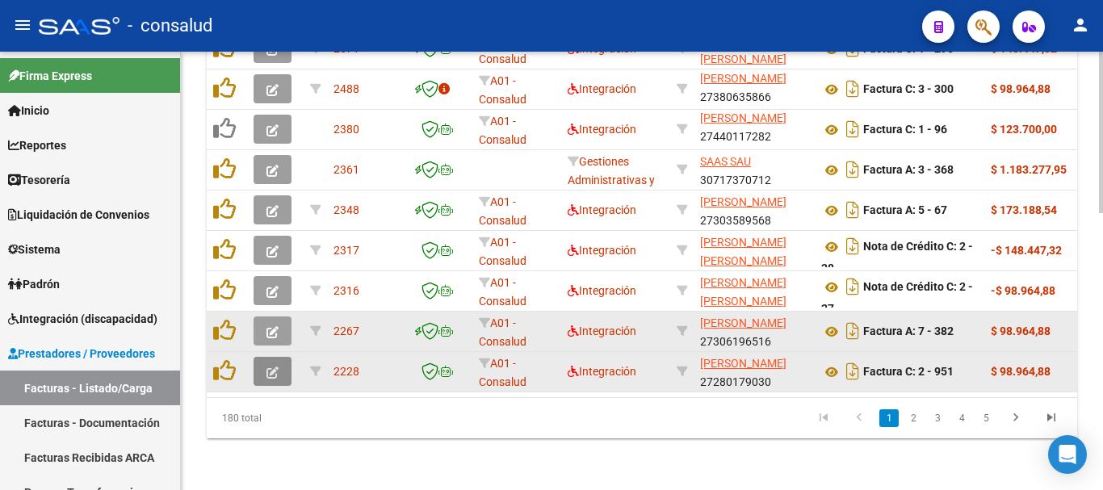
click at [287, 363] on button "button" at bounding box center [273, 371] width 38 height 29
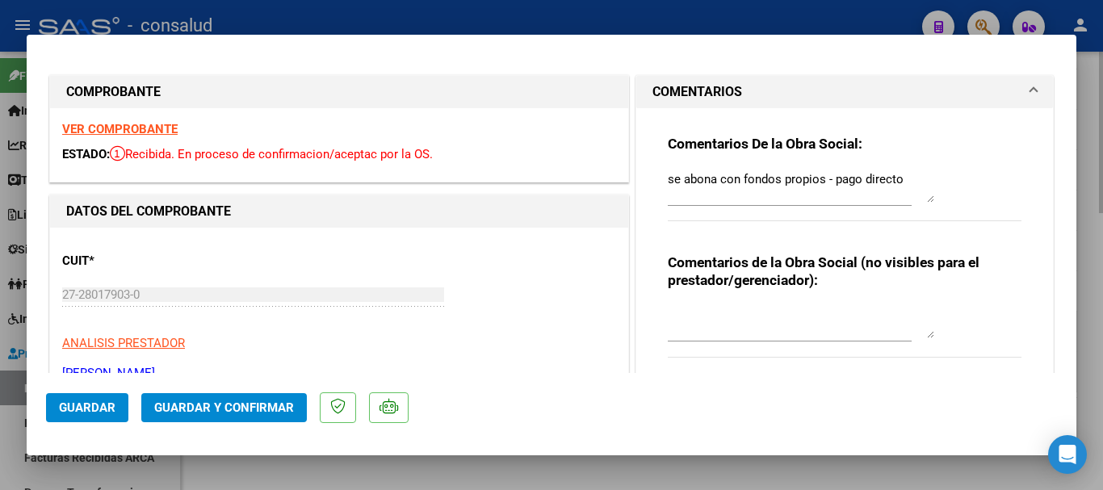
type input "$ 0,00"
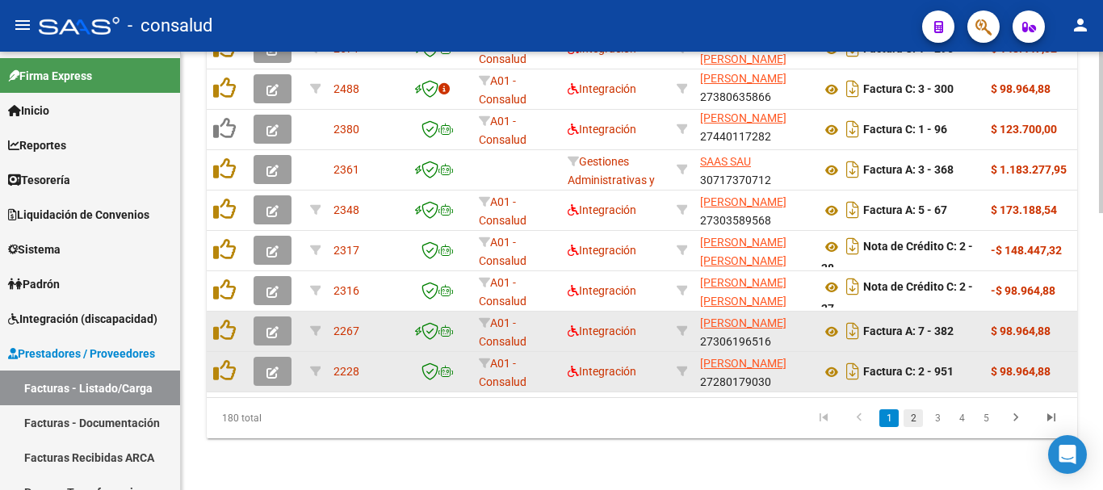
click at [908, 422] on link "2" at bounding box center [912, 418] width 19 height 18
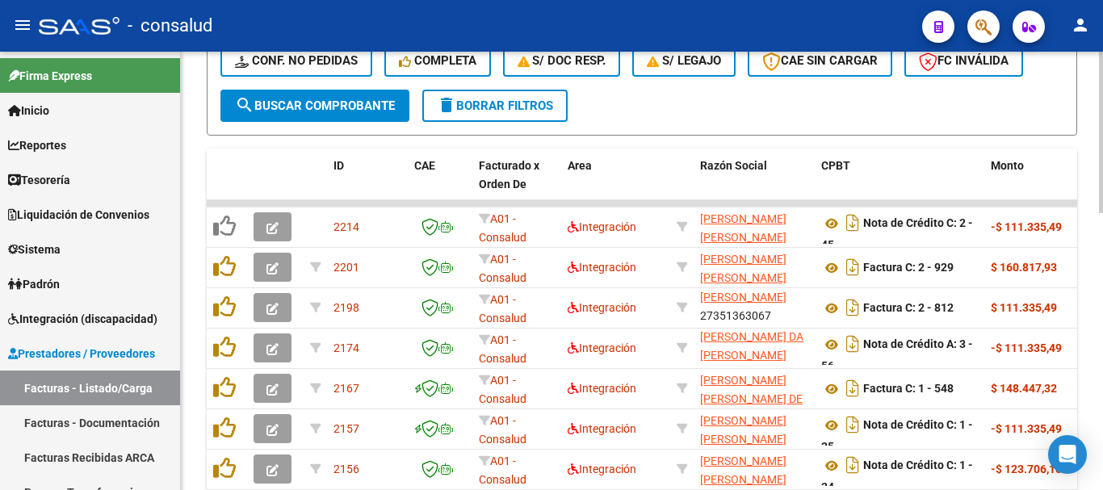
scroll to position [507, 0]
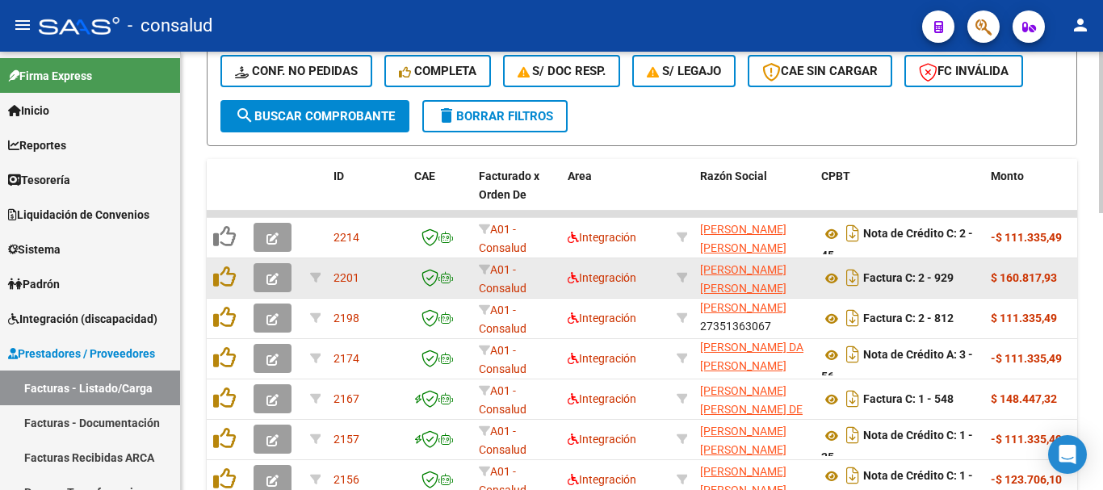
click at [260, 286] on button "button" at bounding box center [273, 277] width 38 height 29
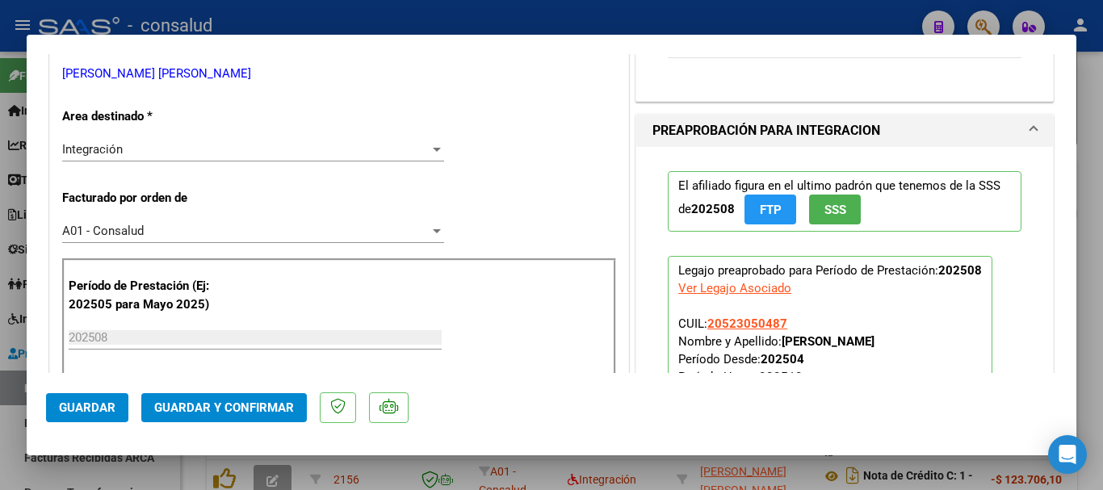
scroll to position [404, 0]
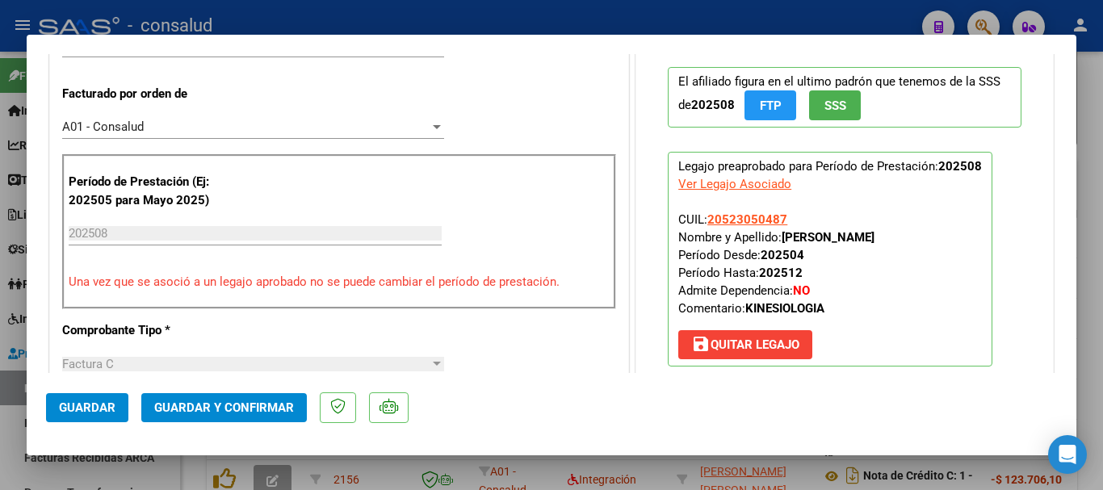
type input "$ 0,00"
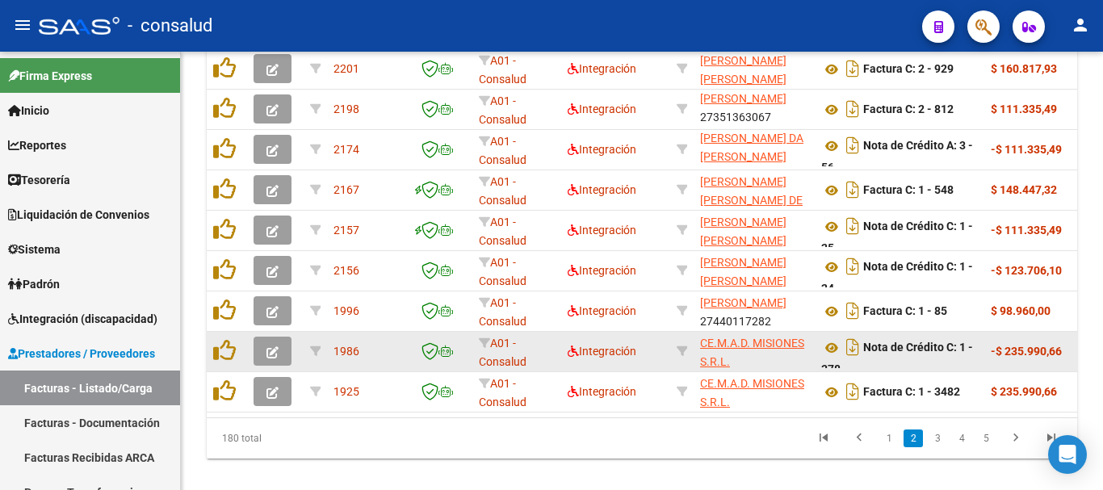
scroll to position [749, 0]
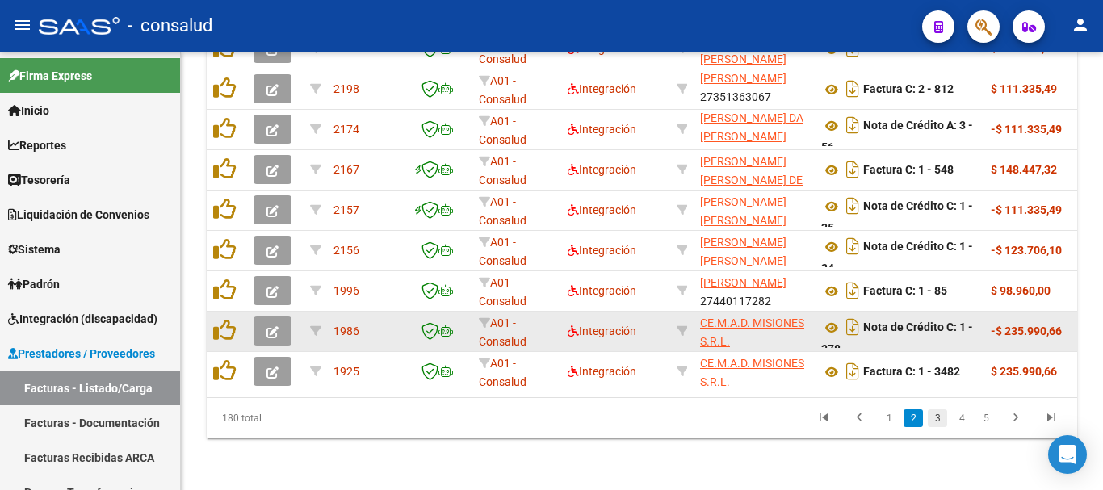
click at [941, 421] on link "3" at bounding box center [937, 418] width 19 height 18
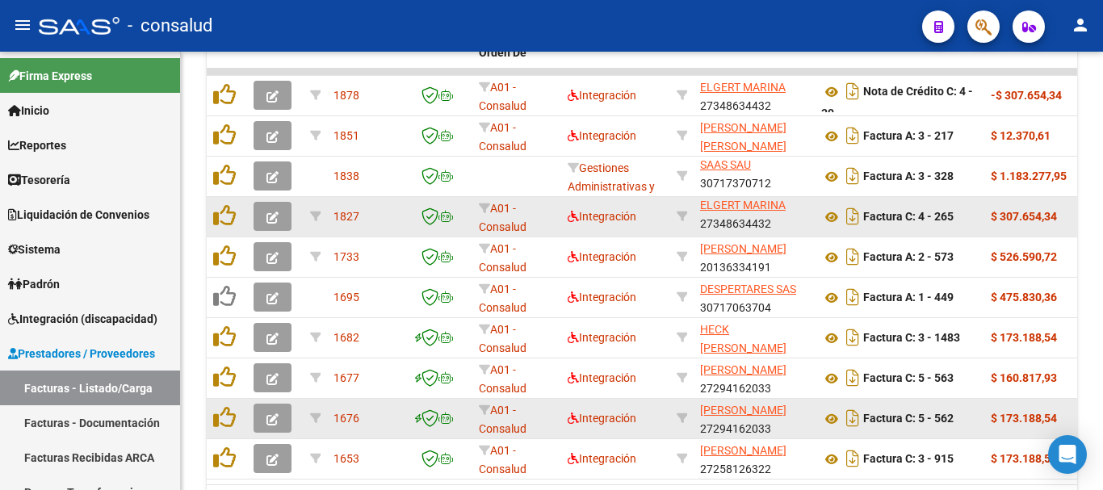
scroll to position [669, 0]
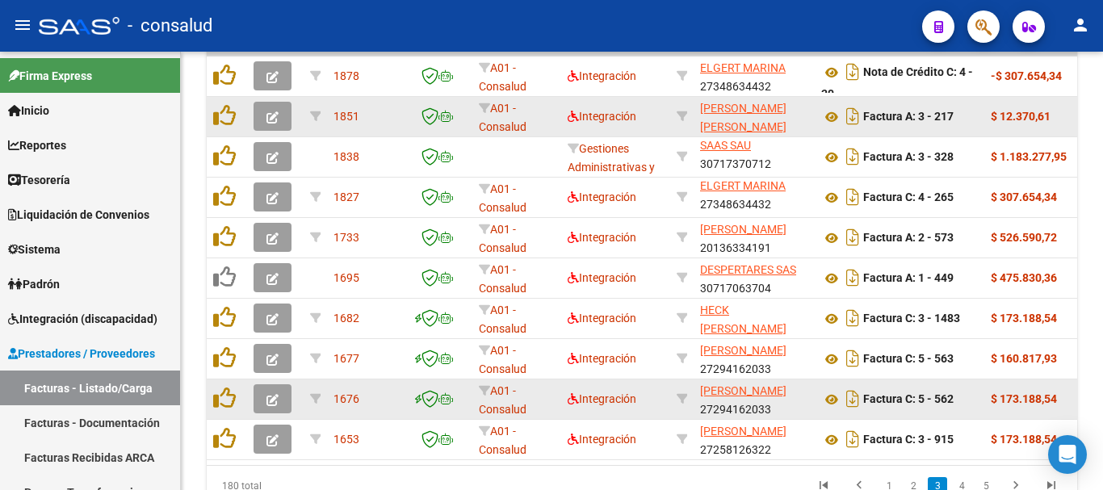
click at [272, 116] on icon "button" at bounding box center [272, 117] width 12 height 12
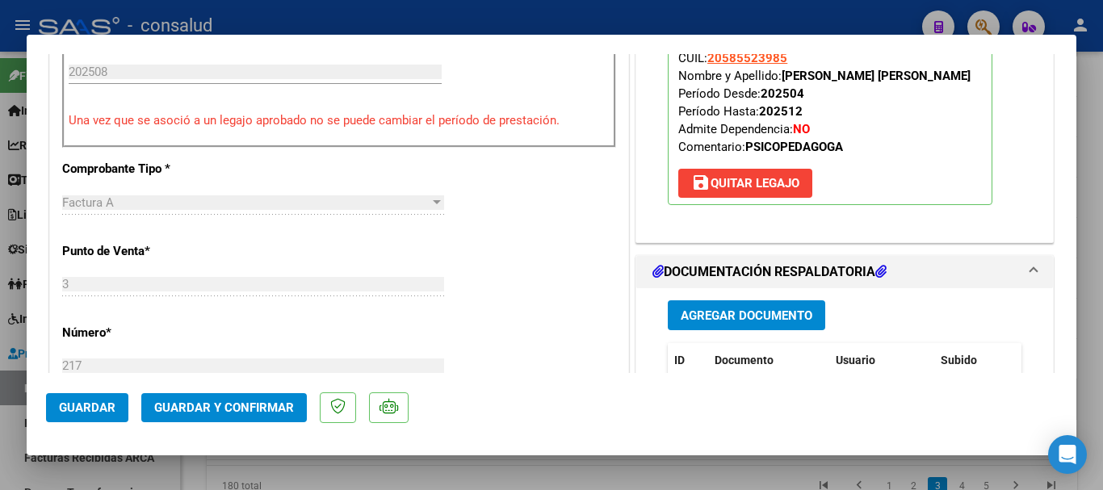
scroll to position [888, 0]
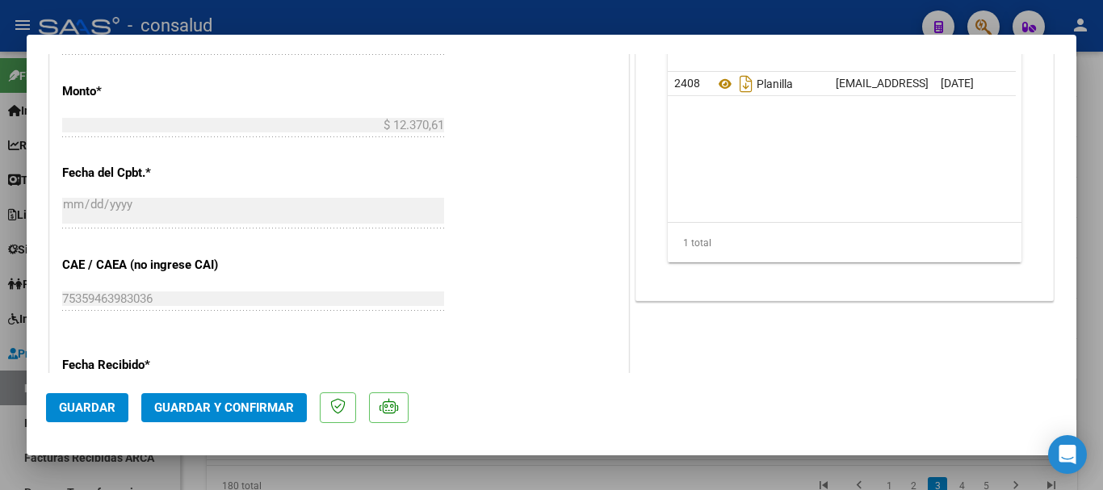
type input "$ 0,00"
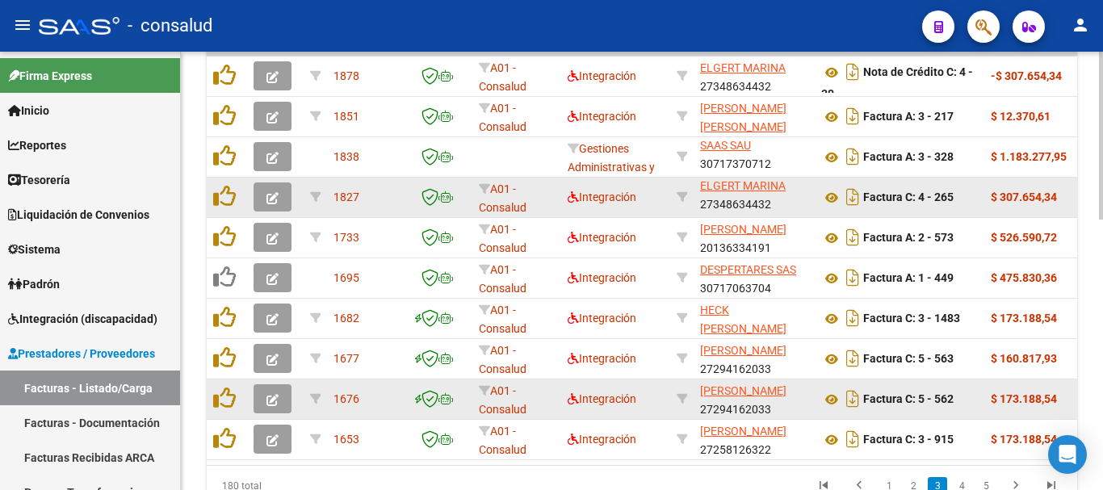
scroll to position [669, 0]
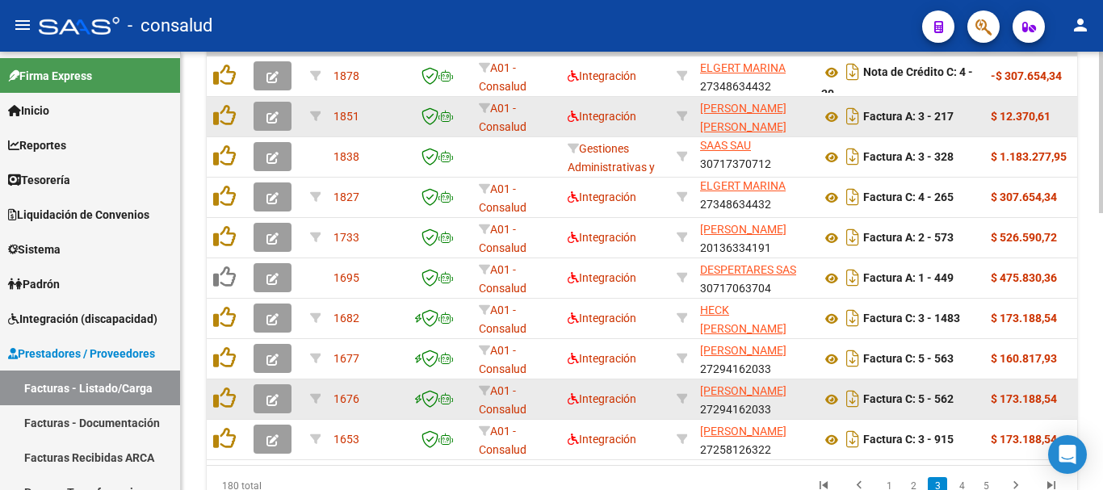
click at [271, 119] on icon "button" at bounding box center [272, 117] width 12 height 12
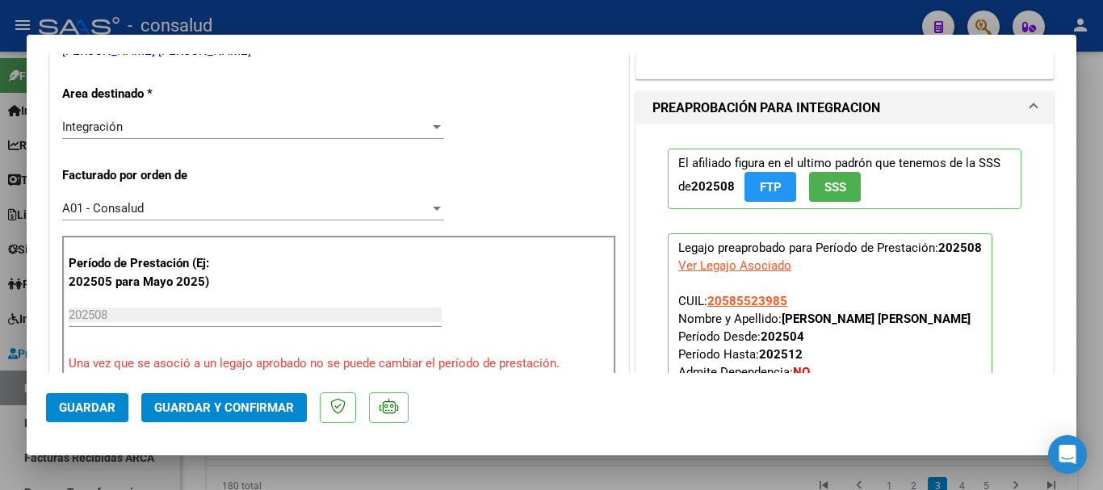
scroll to position [323, 0]
type input "$ 0,00"
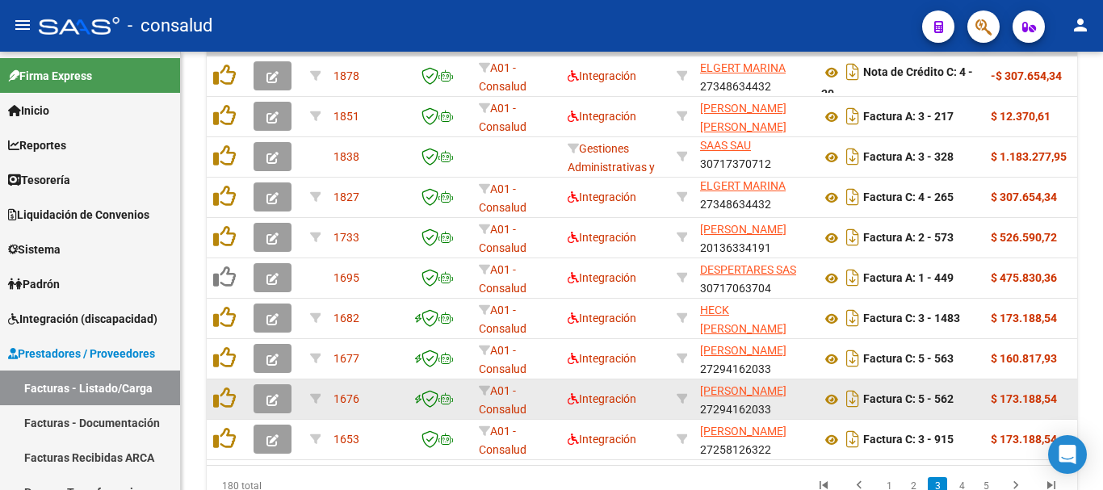
scroll to position [669, 0]
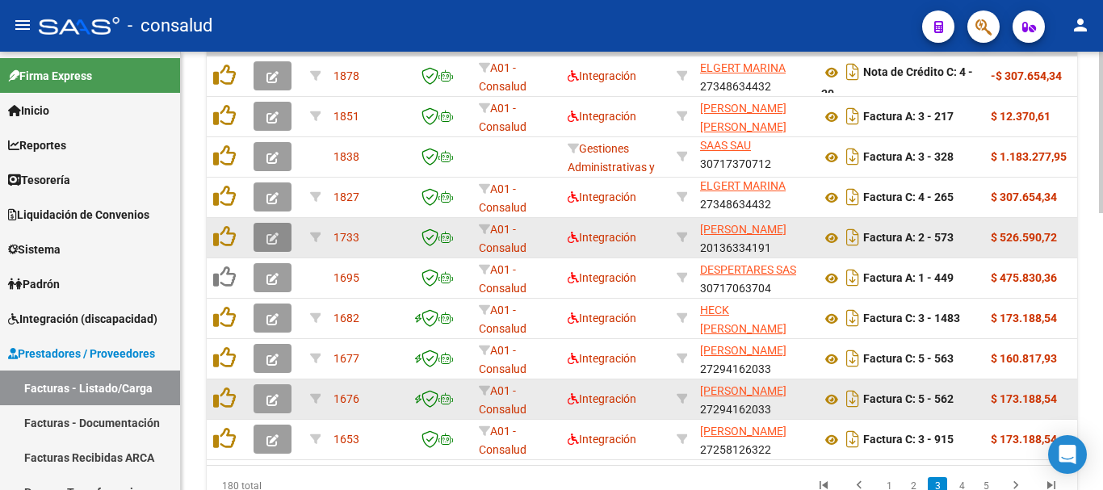
click at [272, 238] on icon "button" at bounding box center [272, 239] width 12 height 12
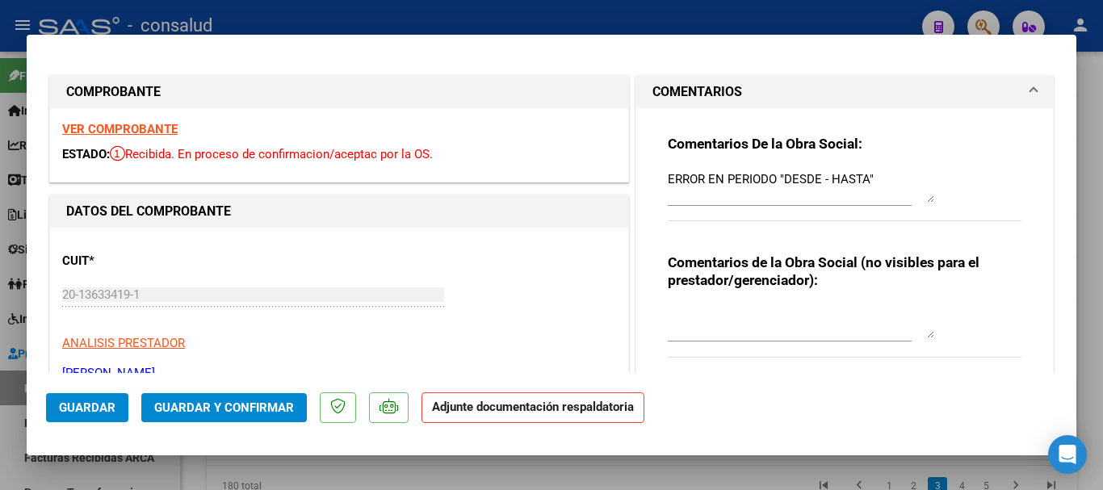
type input "$ 0,00"
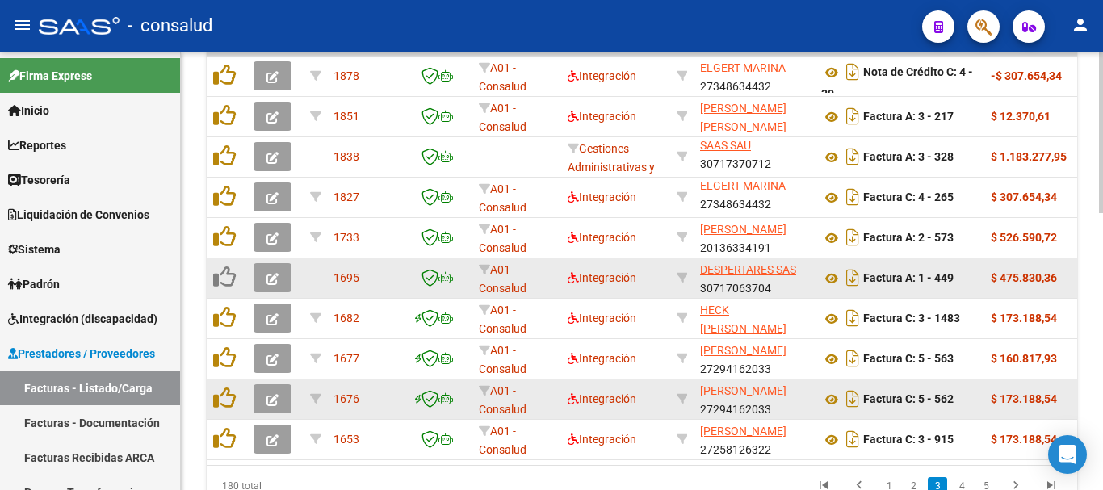
click at [277, 281] on icon "button" at bounding box center [272, 279] width 12 height 12
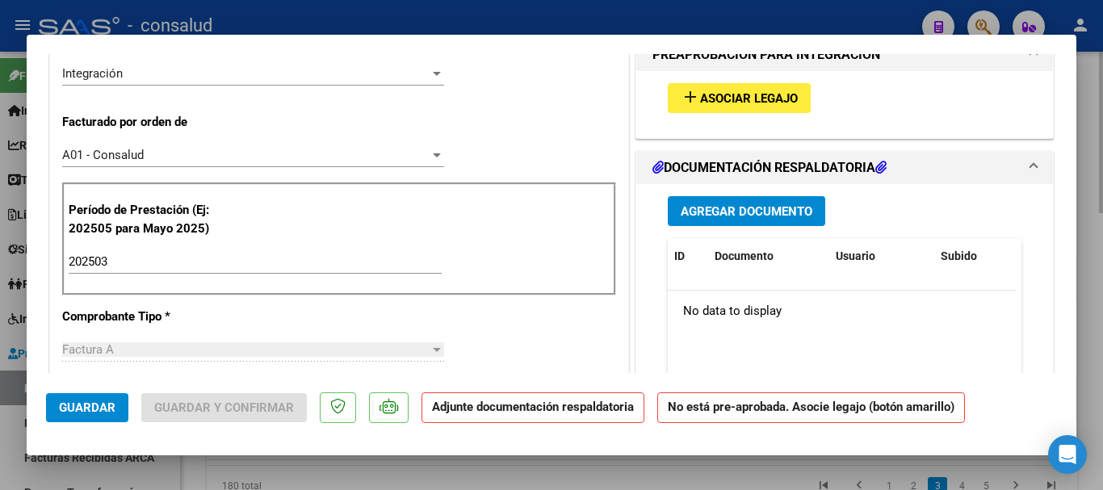
scroll to position [484, 0]
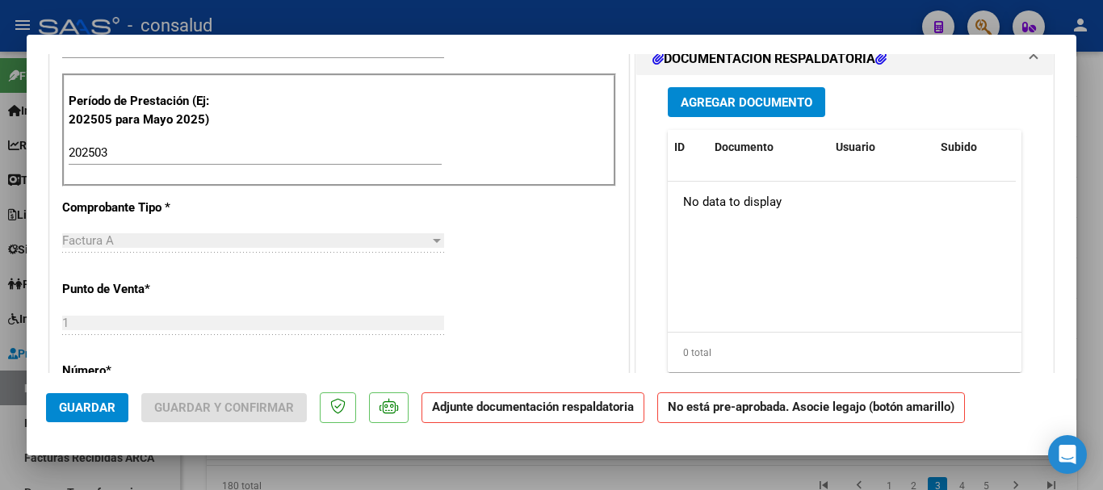
type input "$ 0,00"
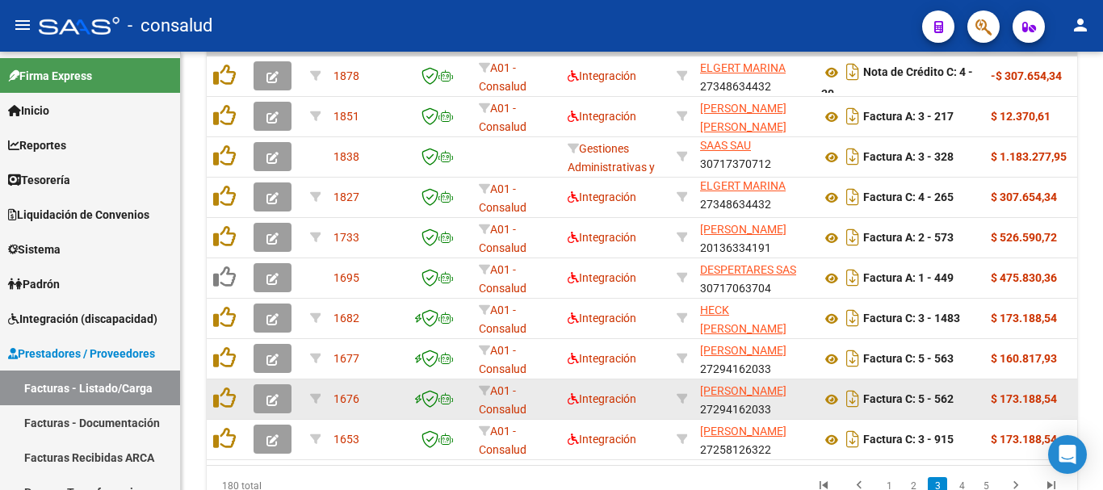
scroll to position [669, 0]
click at [279, 281] on button "button" at bounding box center [273, 277] width 38 height 29
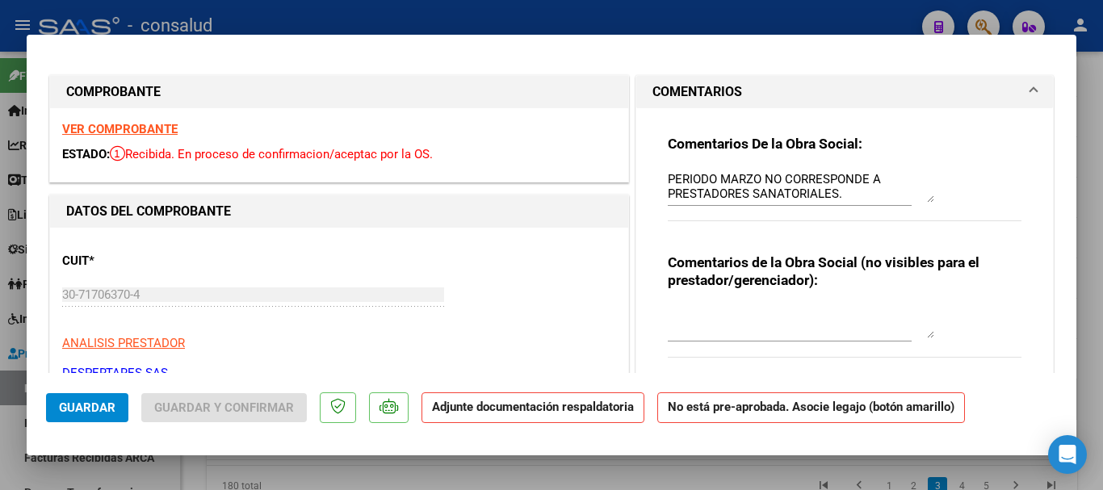
click at [115, 124] on strong "VER COMPROBANTE" at bounding box center [119, 129] width 115 height 15
type input "$ 0,00"
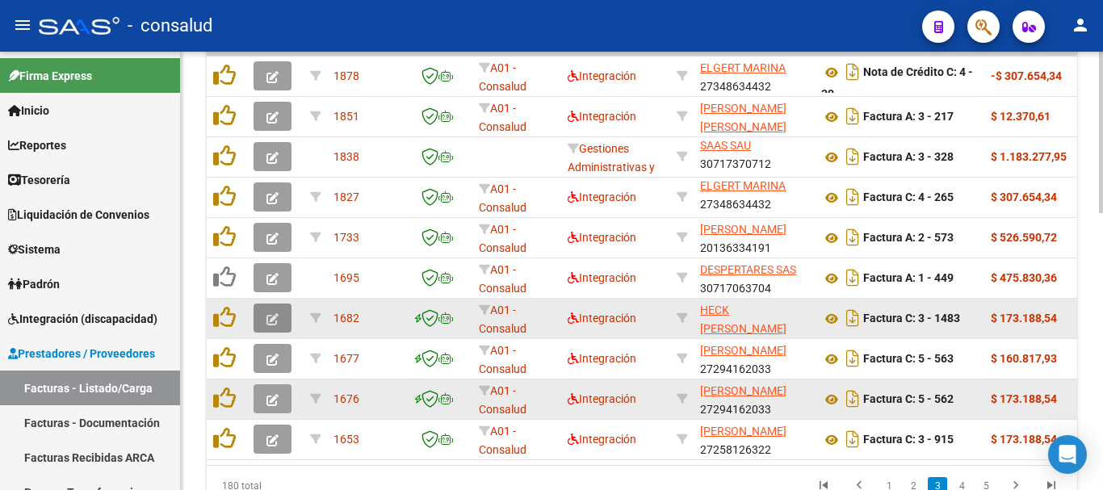
click at [268, 313] on icon "button" at bounding box center [272, 319] width 12 height 12
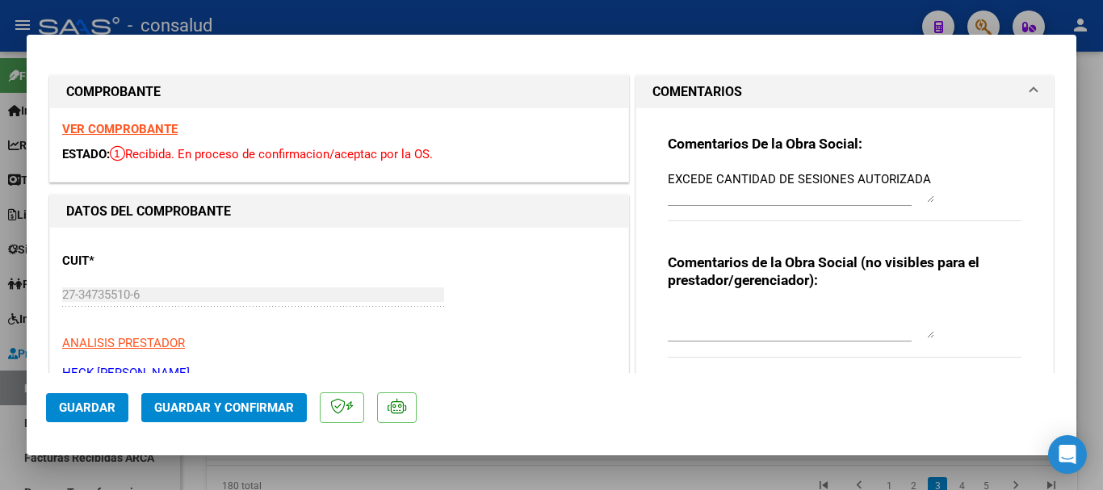
type input "$ 0,00"
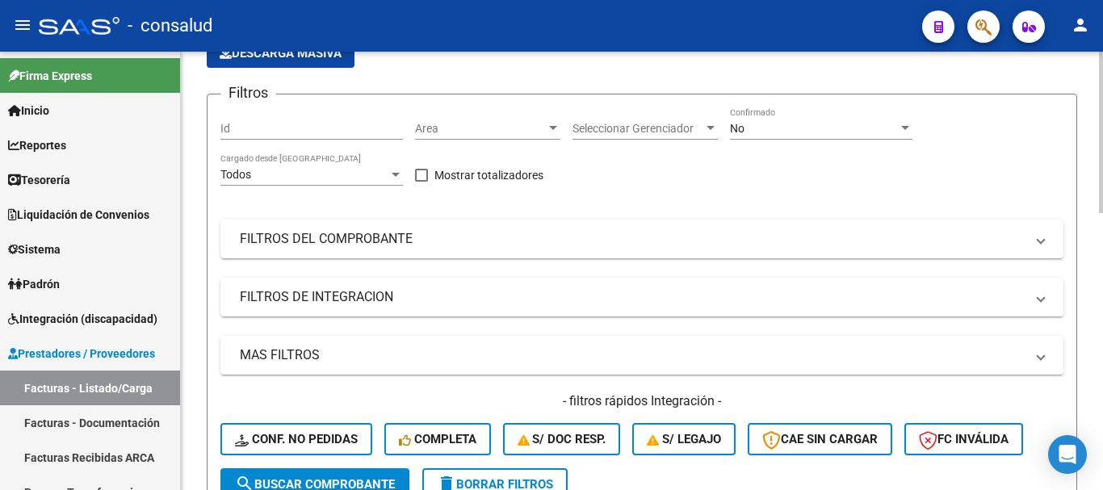
scroll to position [103, 0]
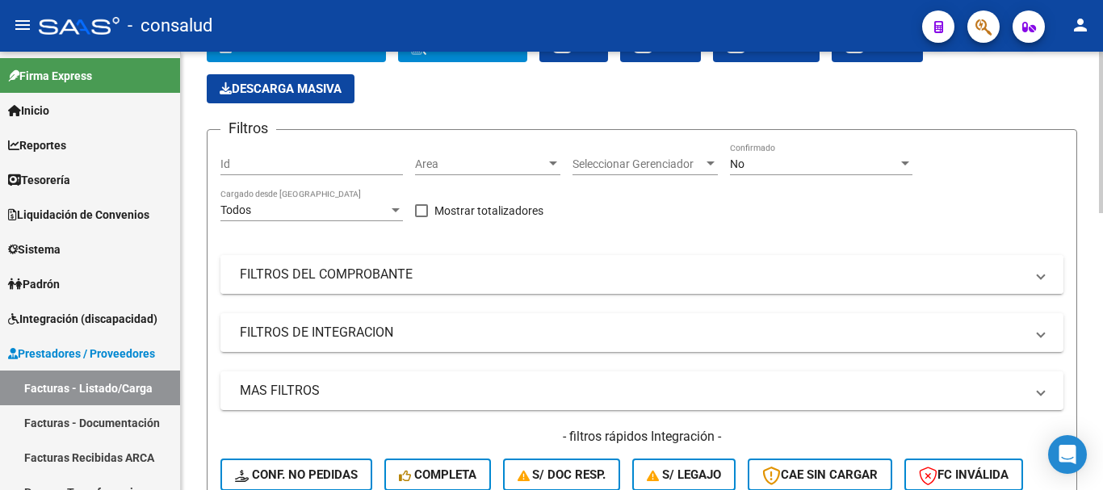
click at [354, 271] on mat-panel-title "FILTROS DEL COMPROBANTE" at bounding box center [632, 275] width 785 height 18
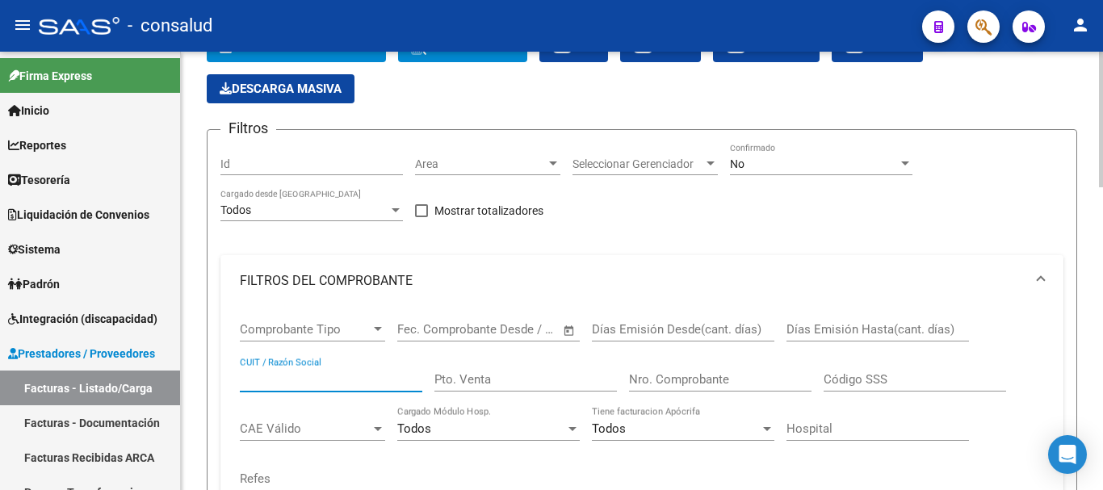
click at [336, 384] on input "CUIT / Razón Social" at bounding box center [331, 379] width 182 height 15
click at [818, 158] on div "No" at bounding box center [814, 164] width 168 height 14
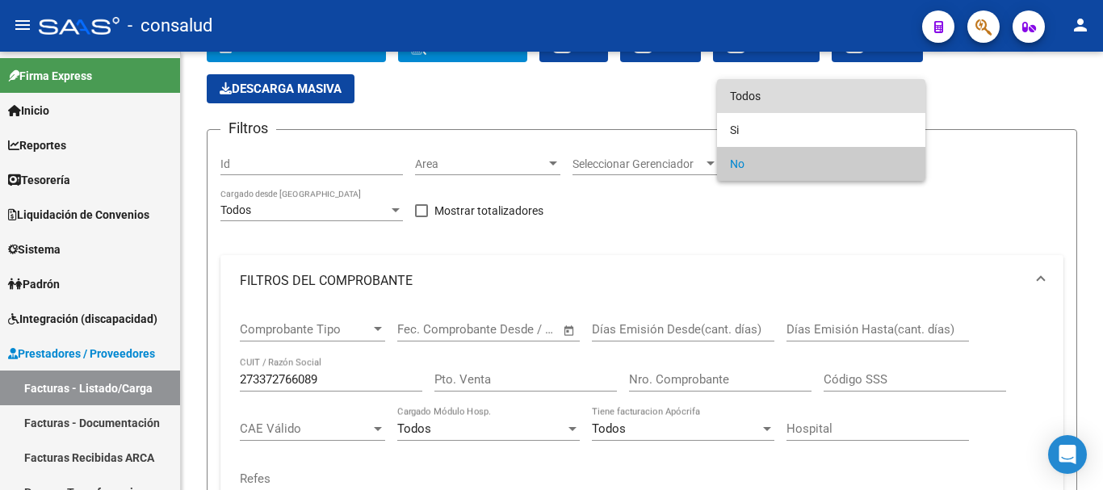
click at [814, 95] on span "Todos" at bounding box center [821, 96] width 182 height 34
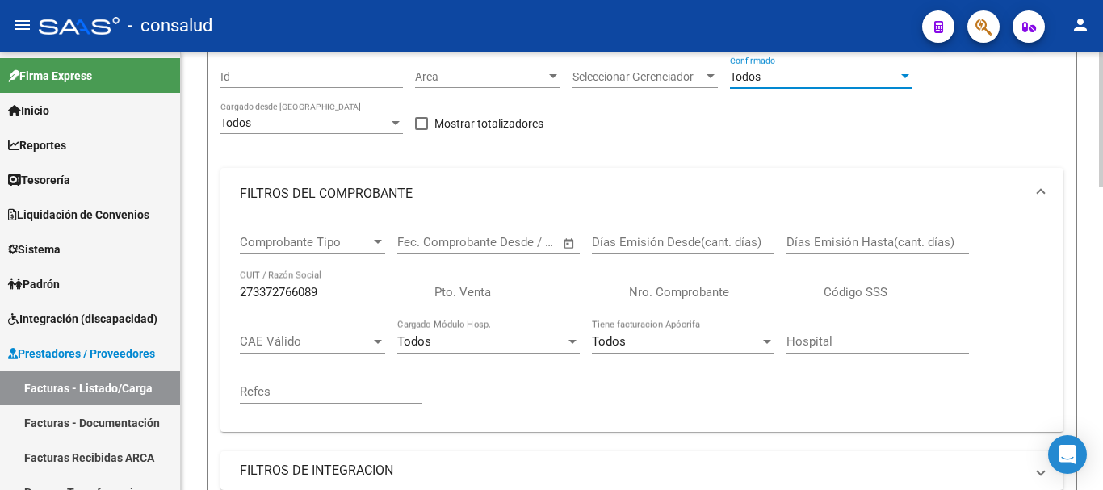
scroll to position [426, 0]
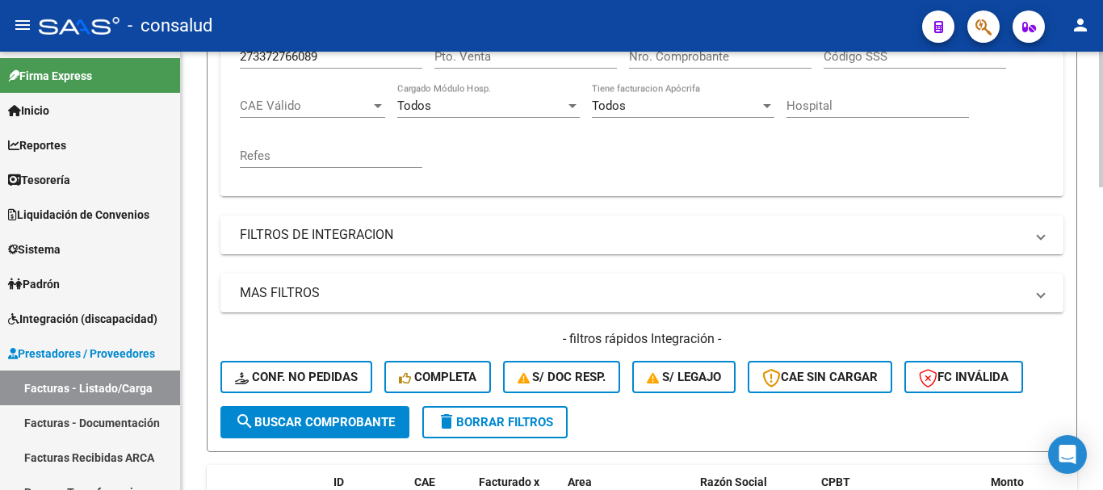
click at [330, 426] on span "search Buscar Comprobante" at bounding box center [315, 422] width 160 height 15
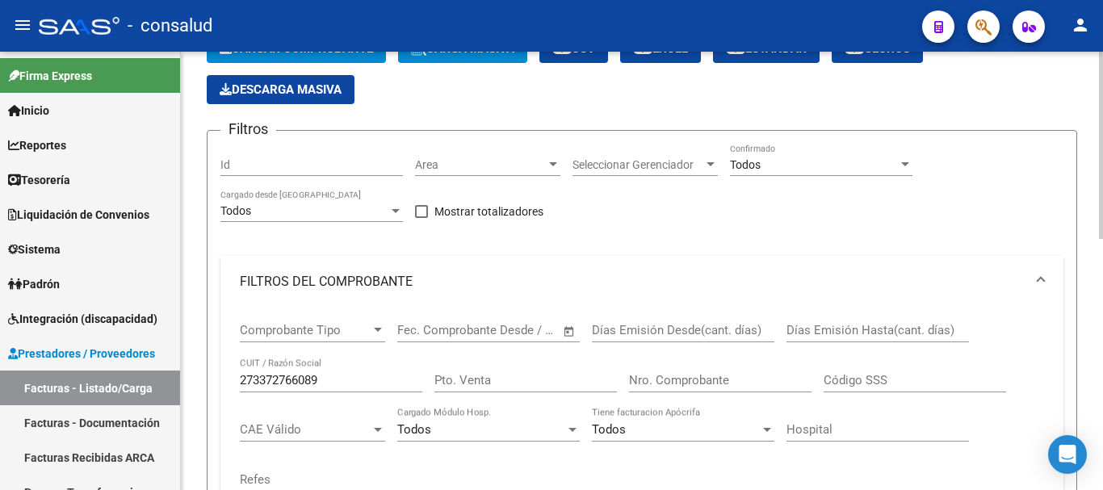
scroll to position [102, 0]
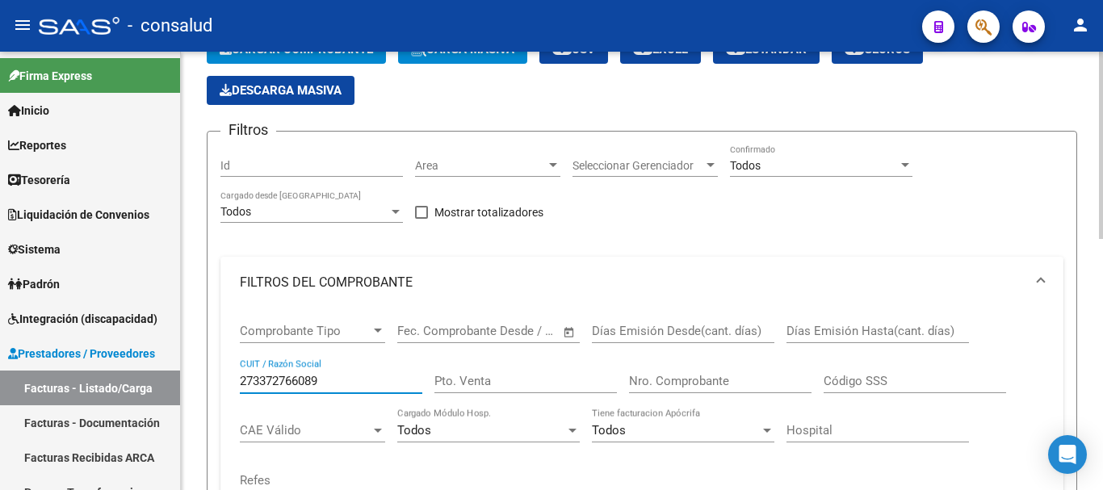
drag, startPoint x: 301, startPoint y: 379, endPoint x: 452, endPoint y: 423, distance: 157.2
click at [303, 380] on input "273372766089" at bounding box center [331, 381] width 182 height 15
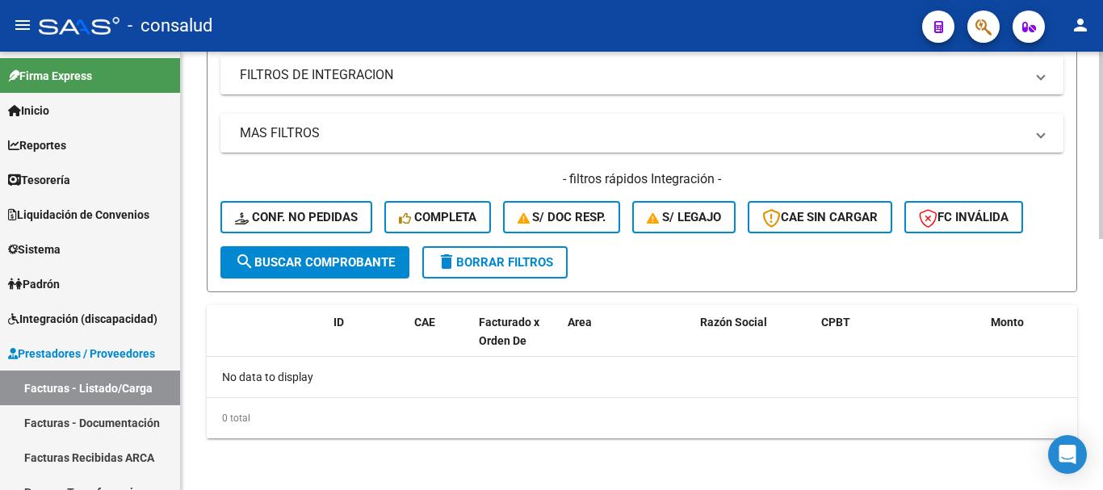
type input "27337276089"
click at [308, 271] on button "search Buscar Comprobante" at bounding box center [314, 262] width 189 height 32
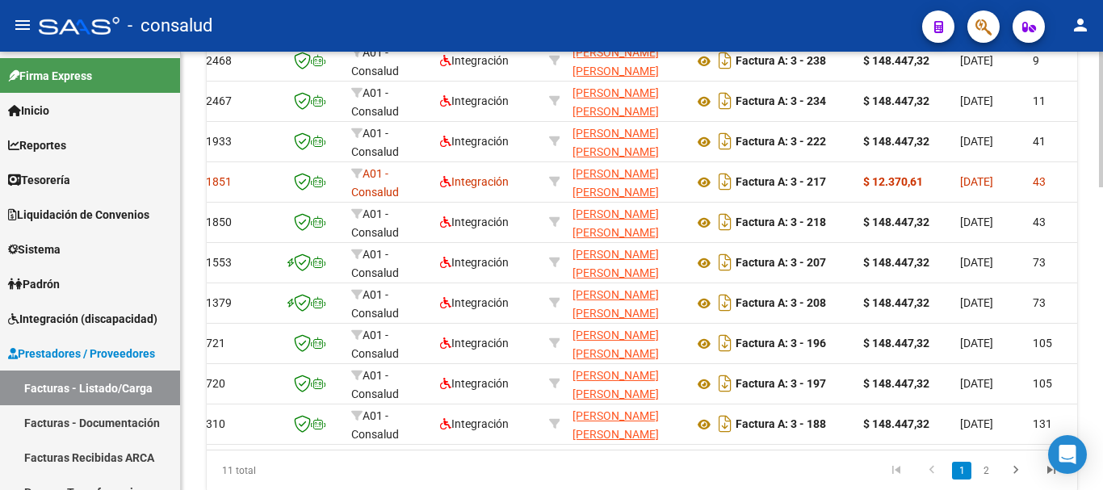
scroll to position [0, 132]
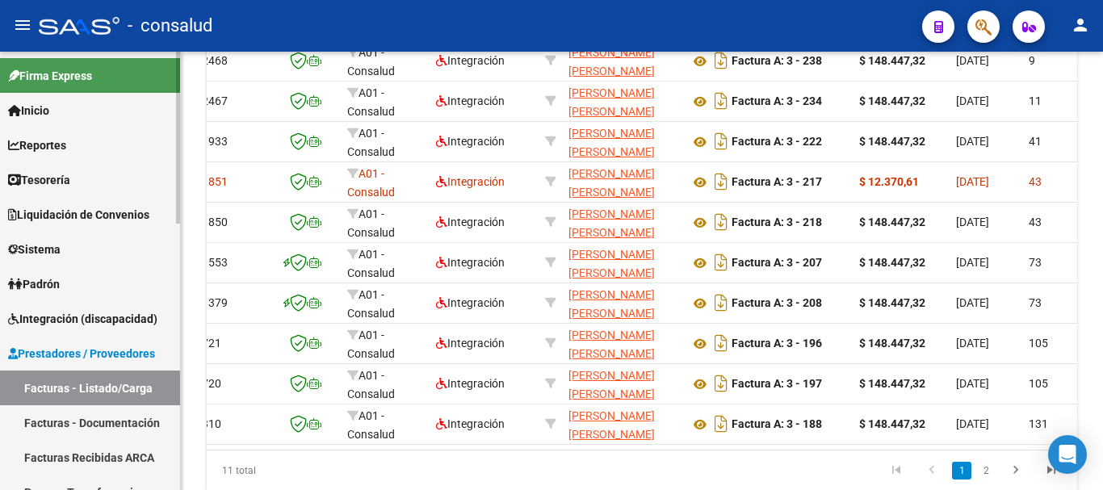
drag, startPoint x: 266, startPoint y: 472, endPoint x: 139, endPoint y: 463, distance: 127.1
click at [139, 463] on mat-sidenav-container "Firma Express Inicio Calendario SSS Instructivos Contacto OS Reportes Tablero d…" at bounding box center [551, 271] width 1103 height 438
click at [421, 464] on div "11 total 1 2" at bounding box center [642, 471] width 870 height 40
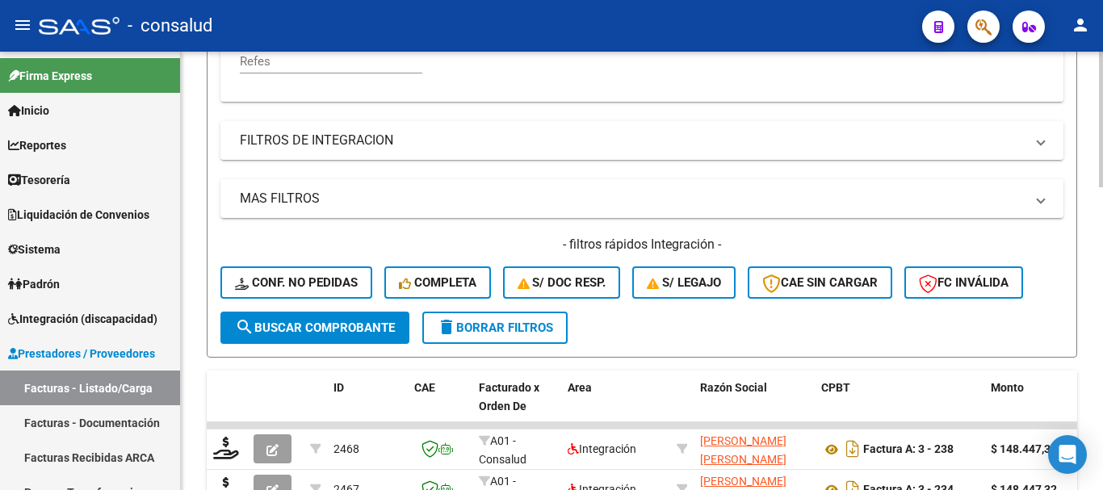
scroll to position [490, 0]
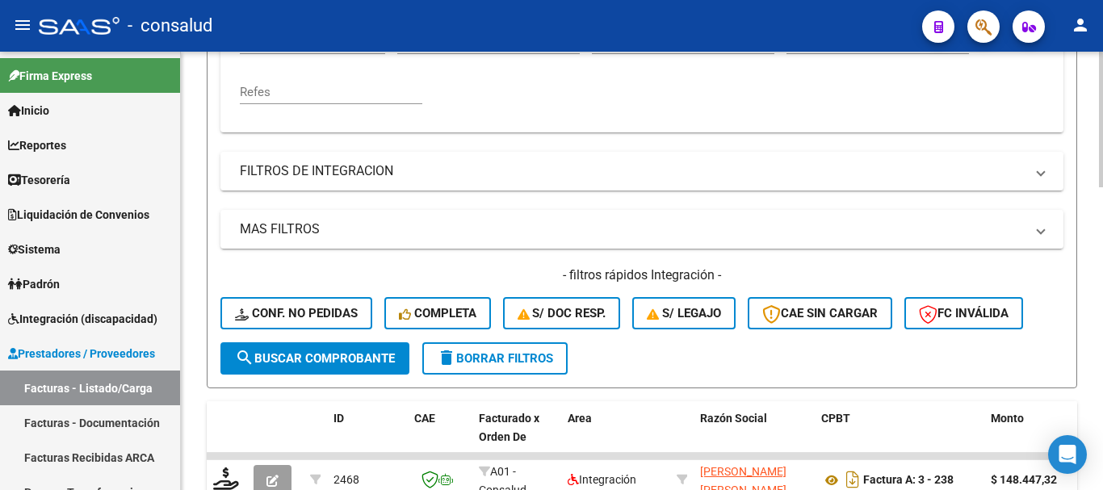
click at [491, 372] on button "delete Borrar Filtros" at bounding box center [494, 358] width 145 height 32
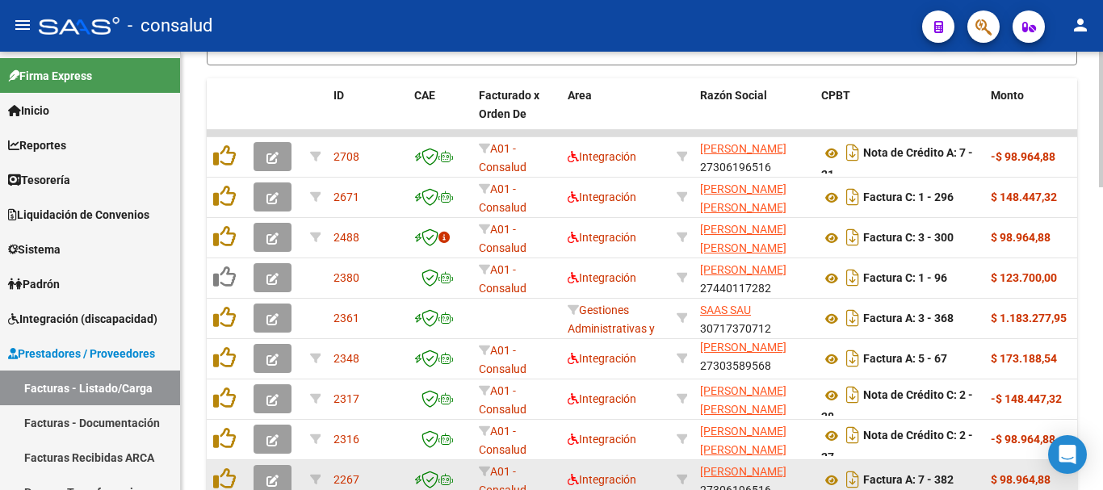
scroll to position [975, 0]
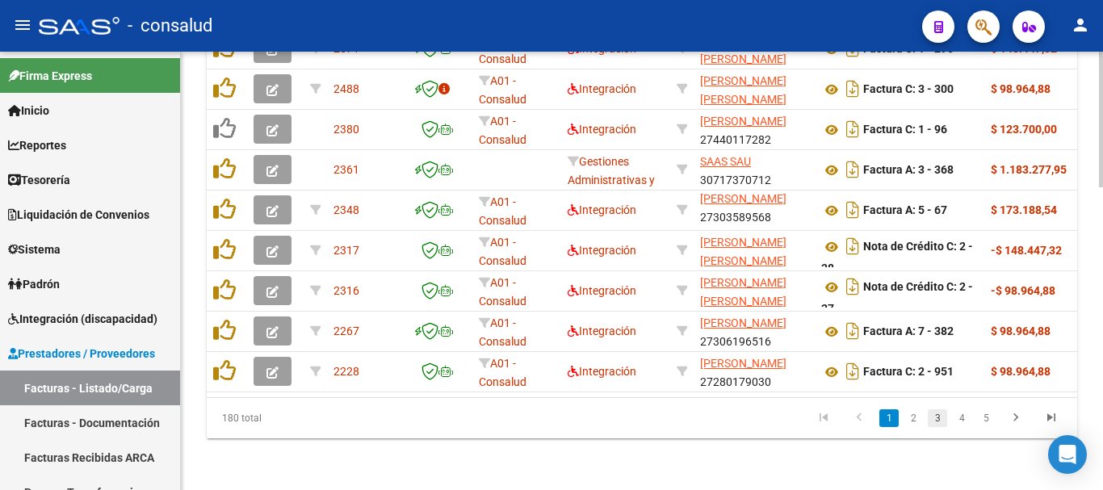
click at [941, 421] on link "3" at bounding box center [937, 418] width 19 height 18
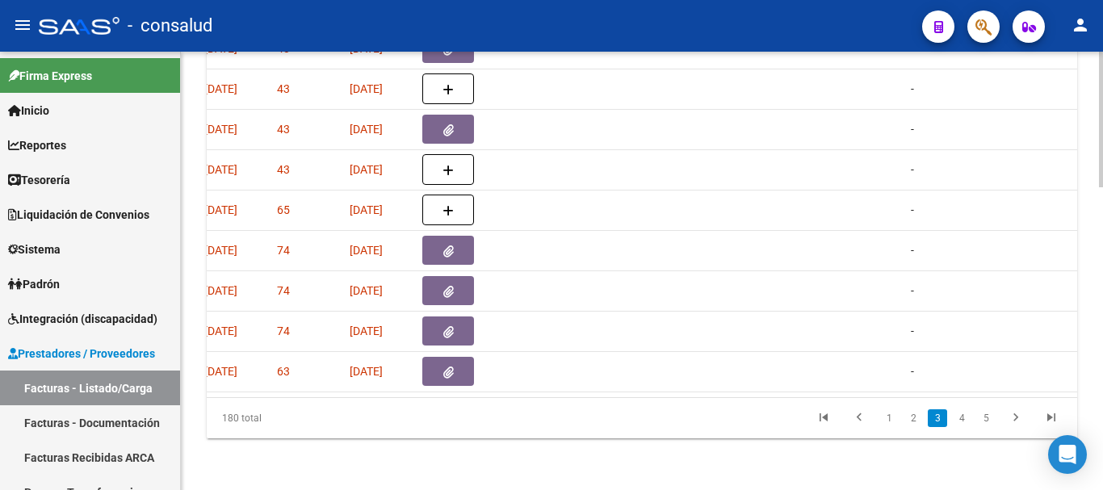
scroll to position [0, 715]
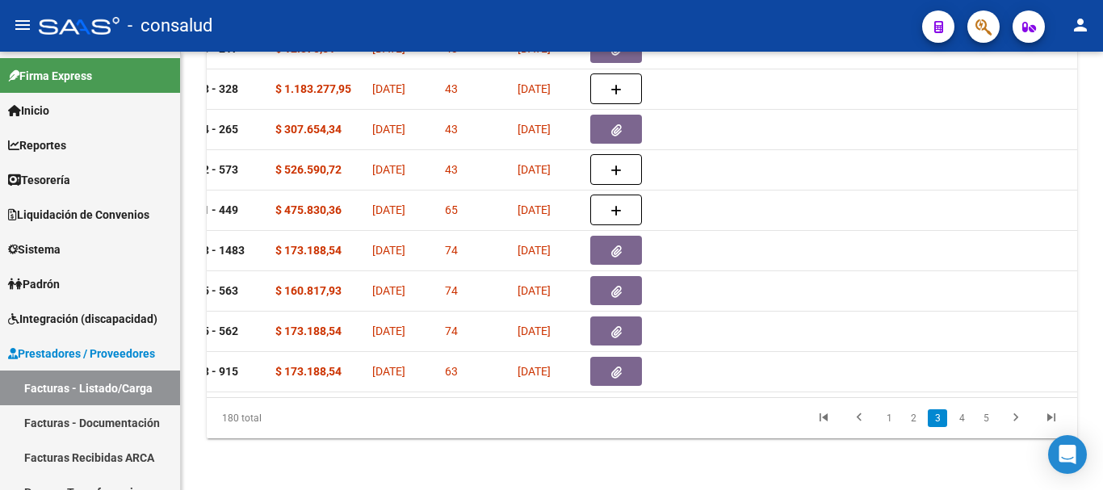
drag, startPoint x: 530, startPoint y: 411, endPoint x: 506, endPoint y: 407, distance: 23.8
click at [506, 409] on datatable-pager "1 2 3 4 5" at bounding box center [727, 418] width 683 height 27
click at [506, 407] on datatable-pager "1 2 3 4 5" at bounding box center [727, 418] width 683 height 27
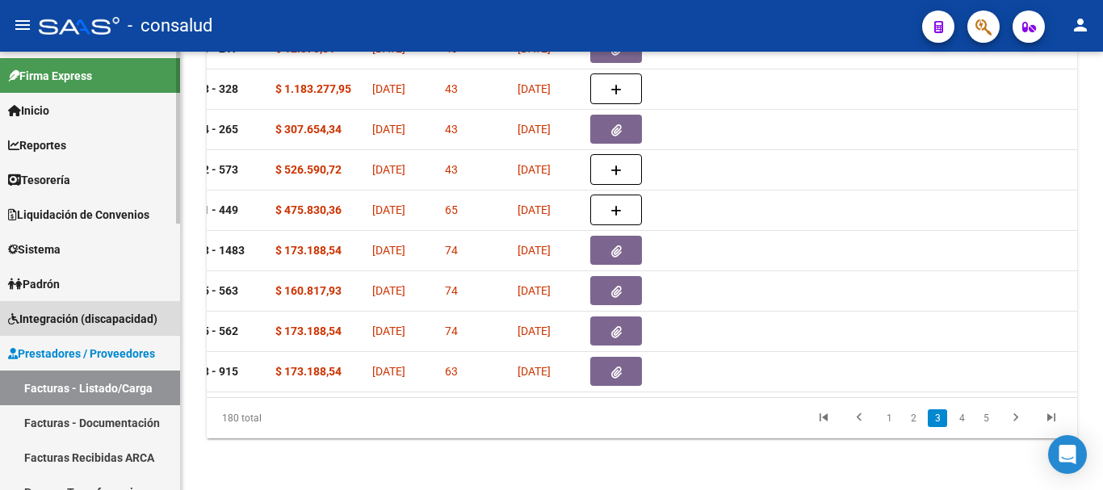
click at [95, 319] on span "Integración (discapacidad)" at bounding box center [82, 319] width 149 height 18
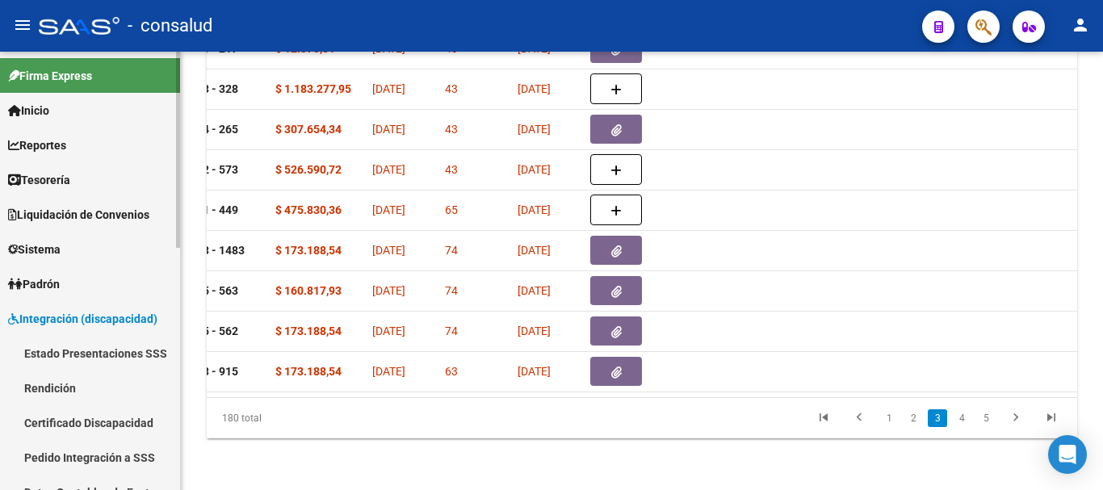
click at [100, 349] on link "Estado Presentaciones SSS" at bounding box center [90, 353] width 180 height 35
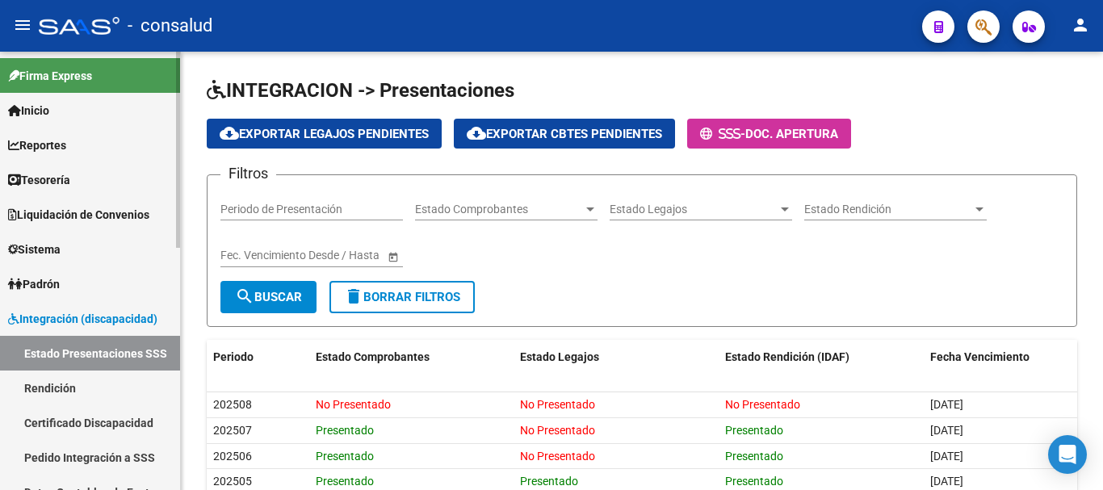
click at [81, 461] on link "Pedido Integración a SSS" at bounding box center [90, 457] width 180 height 35
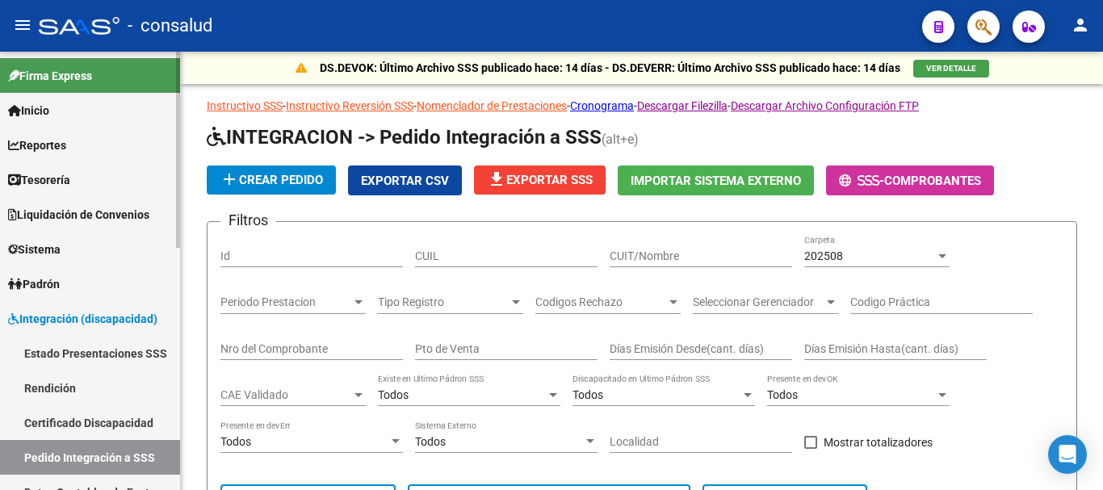
click at [94, 432] on link "Certificado Discapacidad" at bounding box center [90, 422] width 180 height 35
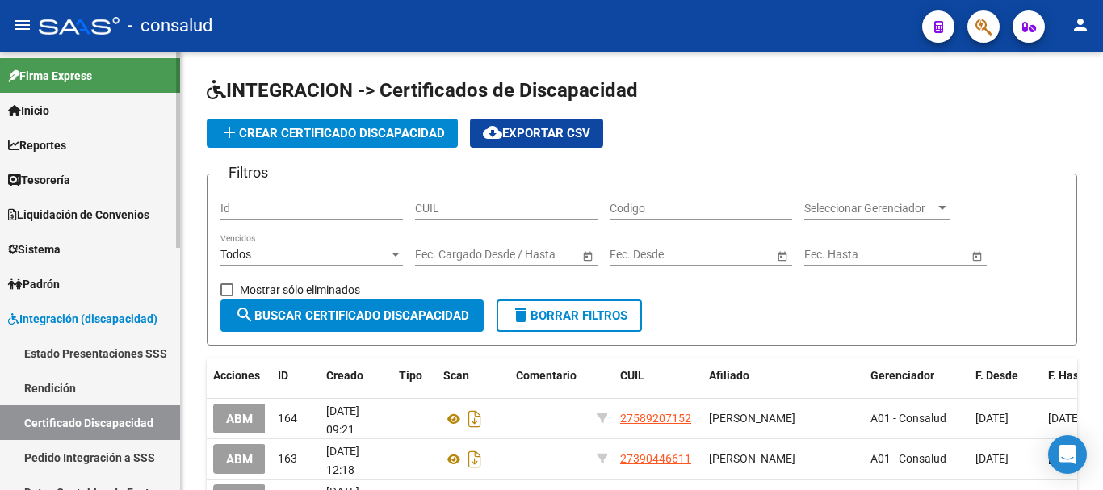
click at [100, 346] on link "Estado Presentaciones SSS" at bounding box center [90, 353] width 180 height 35
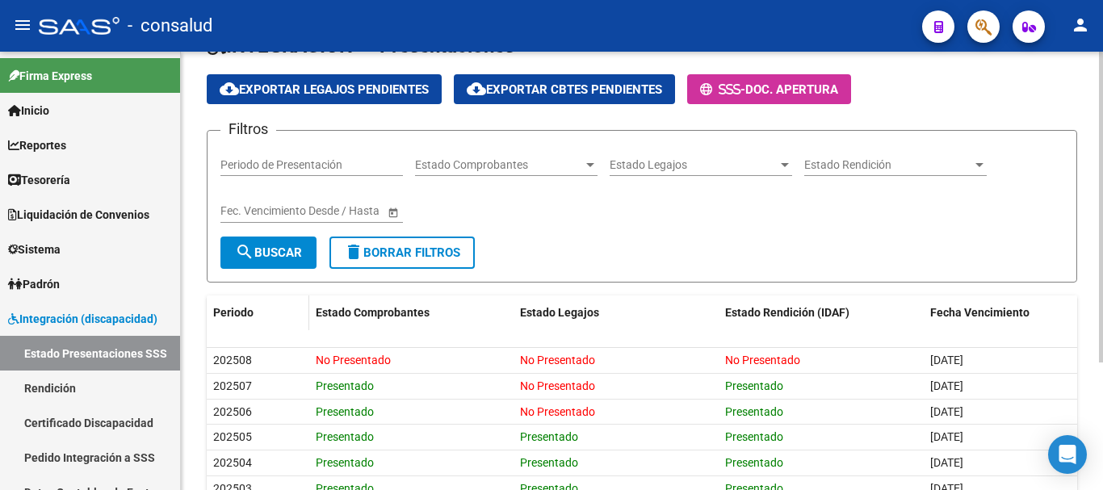
scroll to position [81, 0]
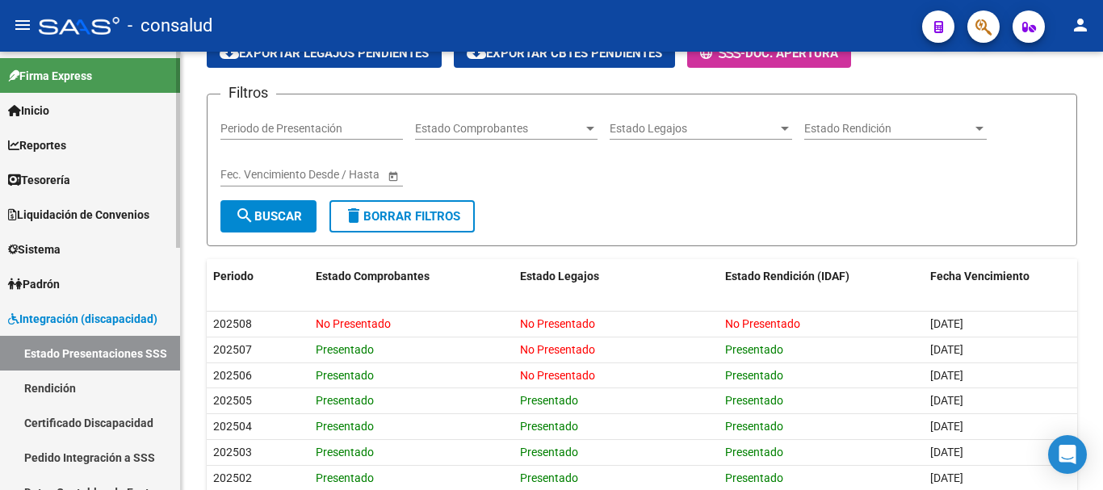
click at [123, 458] on link "Pedido Integración a SSS" at bounding box center [90, 457] width 180 height 35
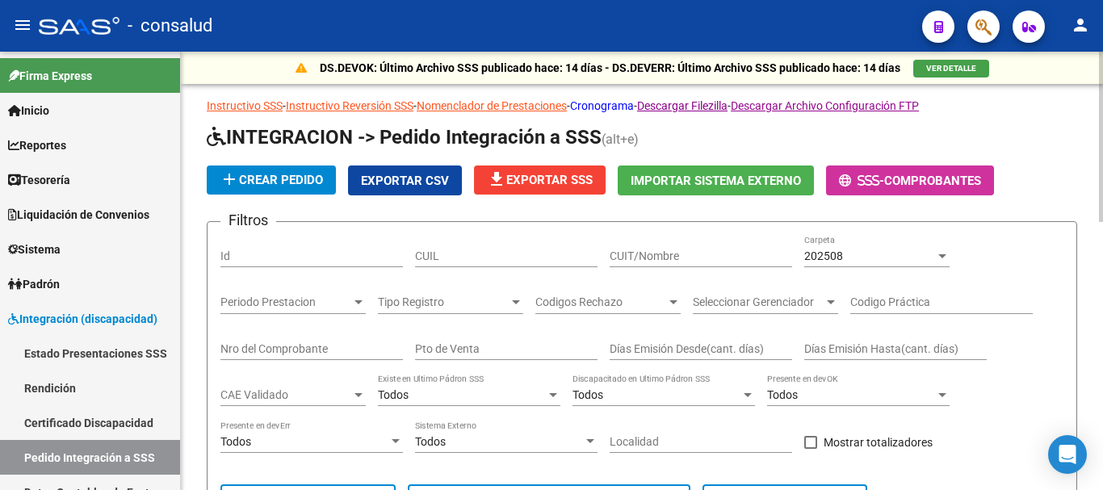
click at [634, 104] on link "Cronograma" at bounding box center [602, 105] width 64 height 13
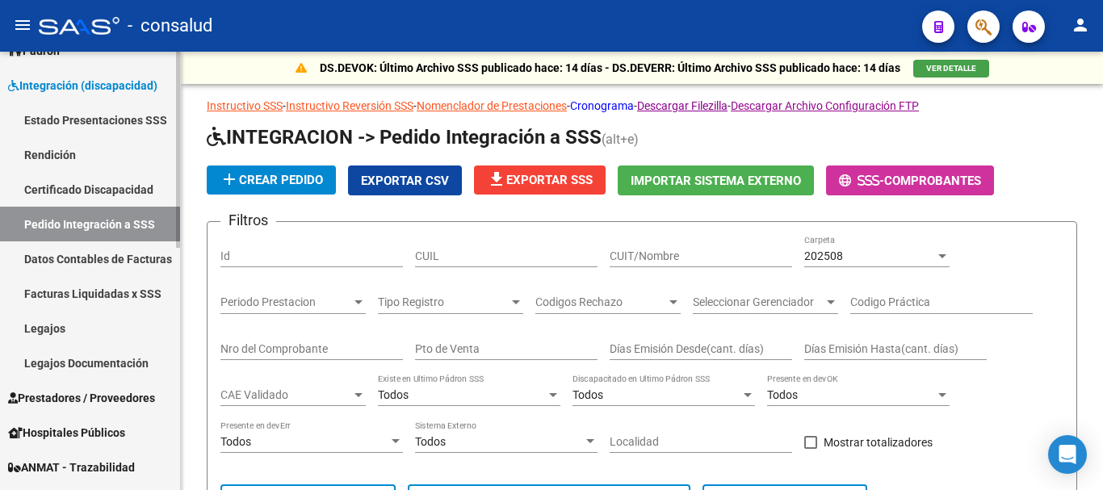
scroll to position [242, 0]
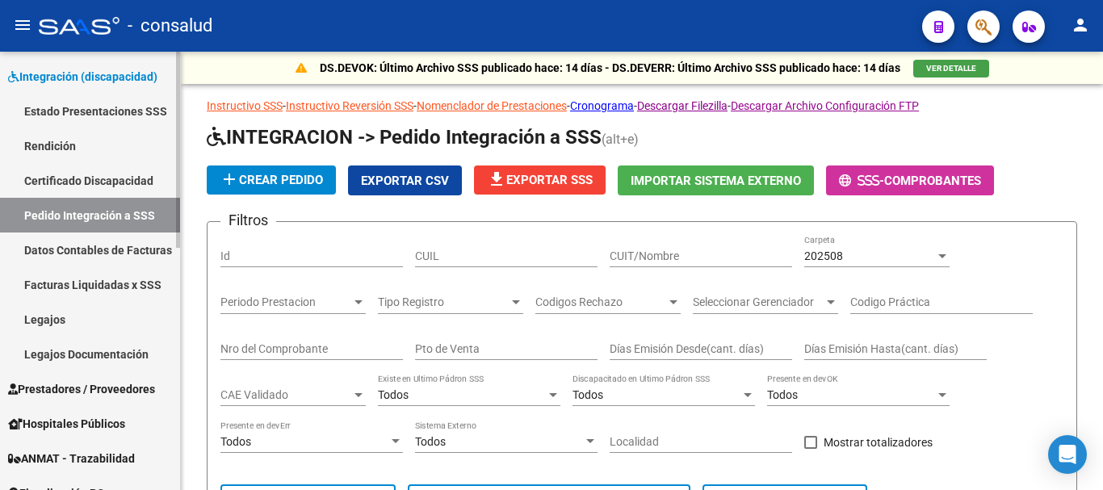
click at [107, 75] on span "Integración (discapacidad)" at bounding box center [82, 77] width 149 height 18
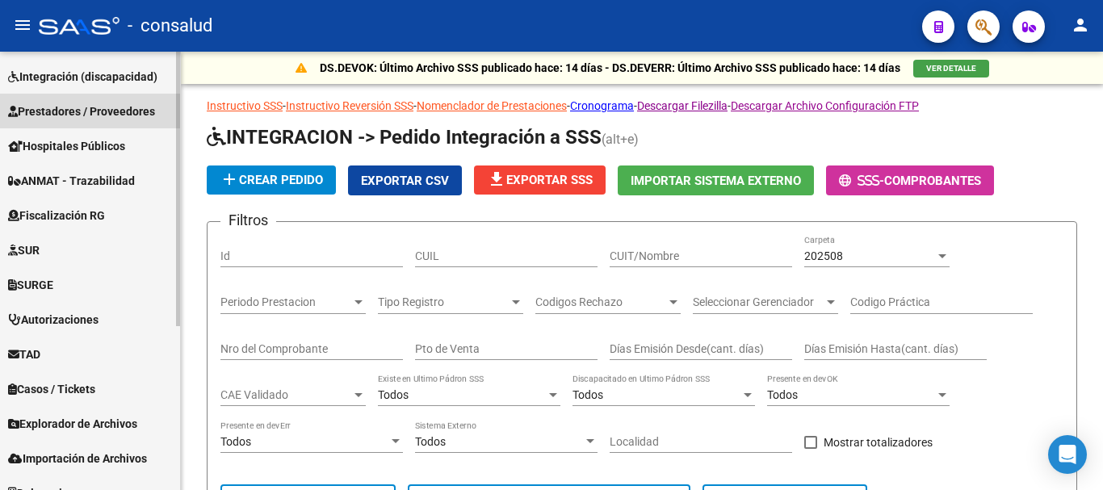
click at [113, 111] on span "Prestadores / Proveedores" at bounding box center [81, 112] width 147 height 18
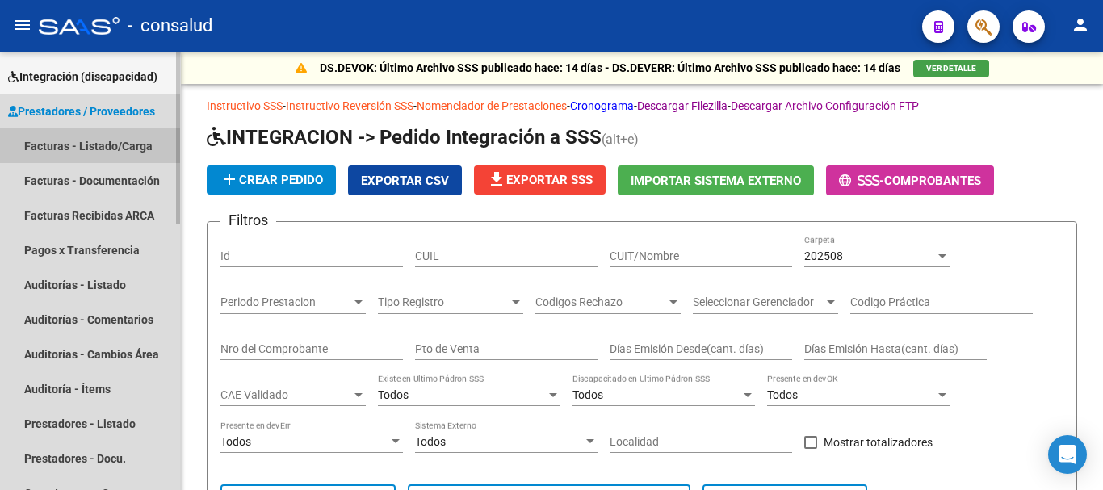
click at [112, 150] on link "Facturas - Listado/Carga" at bounding box center [90, 145] width 180 height 35
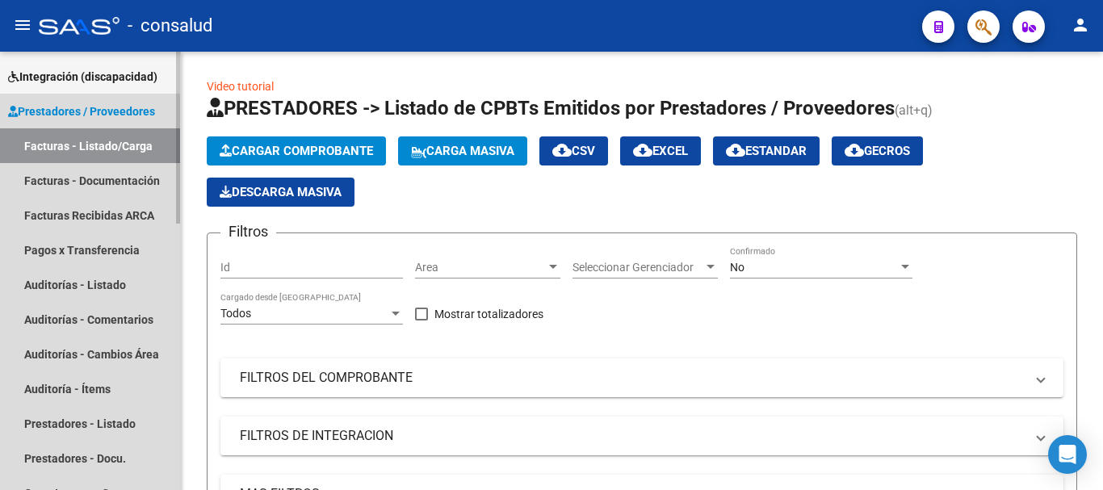
click at [61, 150] on link "Facturas - Listado/Carga" at bounding box center [90, 145] width 180 height 35
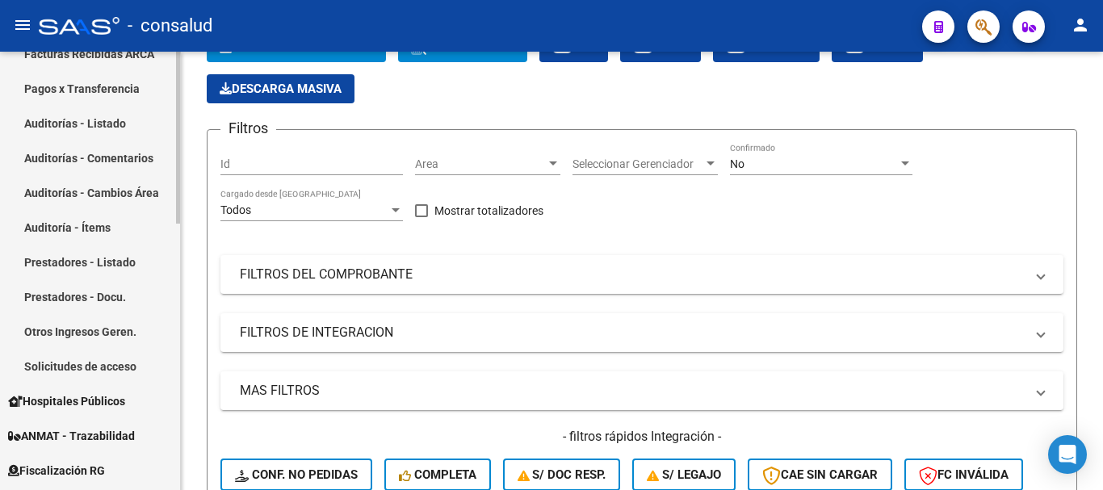
scroll to position [81, 0]
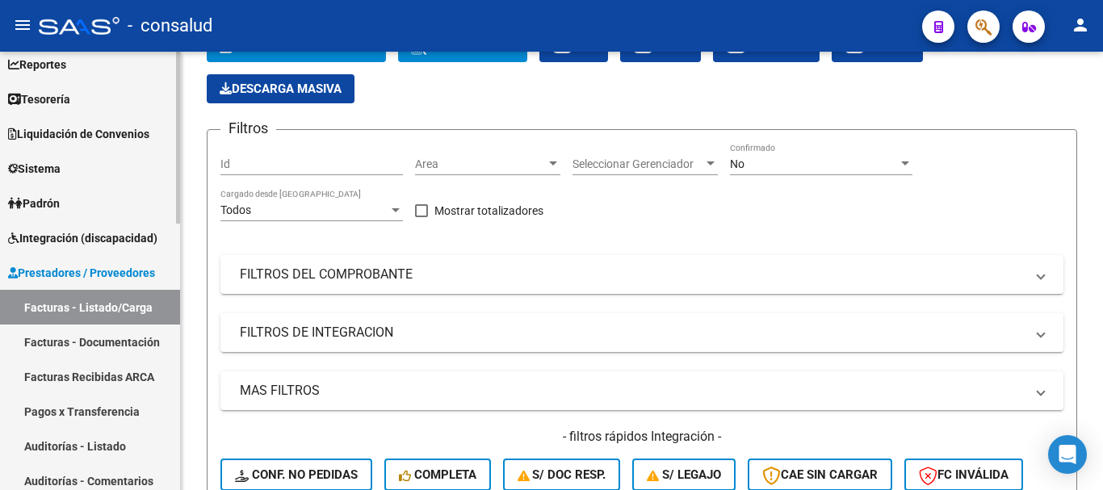
click at [94, 266] on span "Prestadores / Proveedores" at bounding box center [81, 273] width 147 height 18
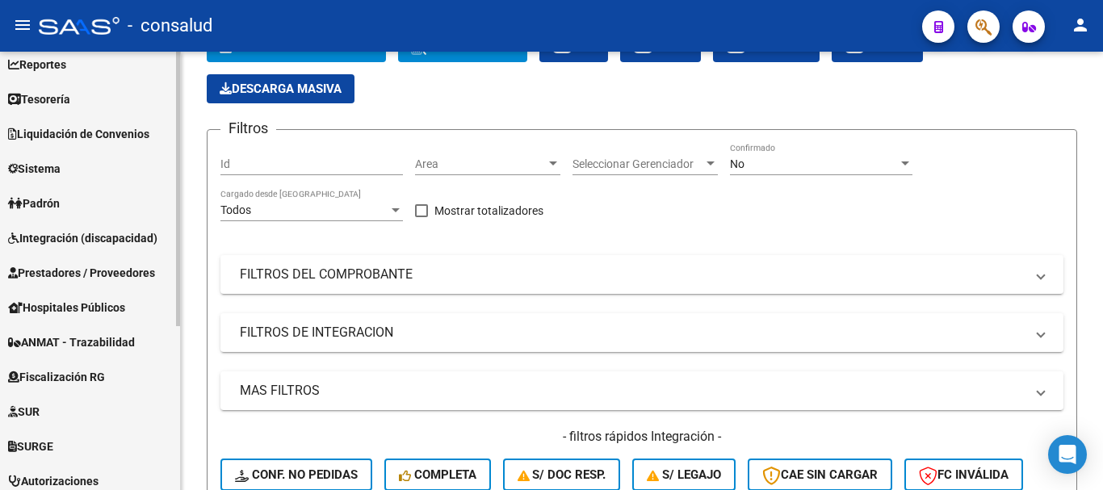
click at [94, 234] on span "Integración (discapacidad)" at bounding box center [82, 238] width 149 height 18
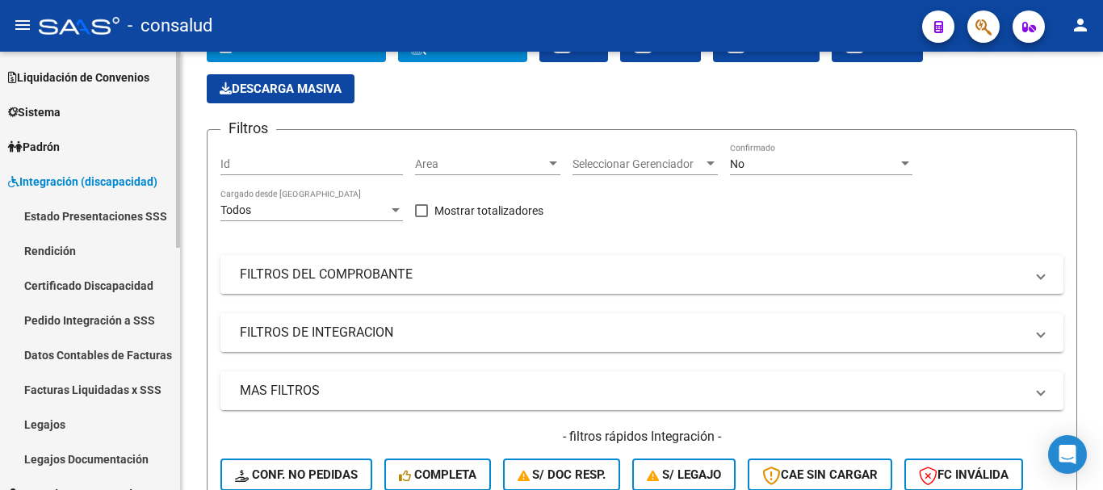
scroll to position [161, 0]
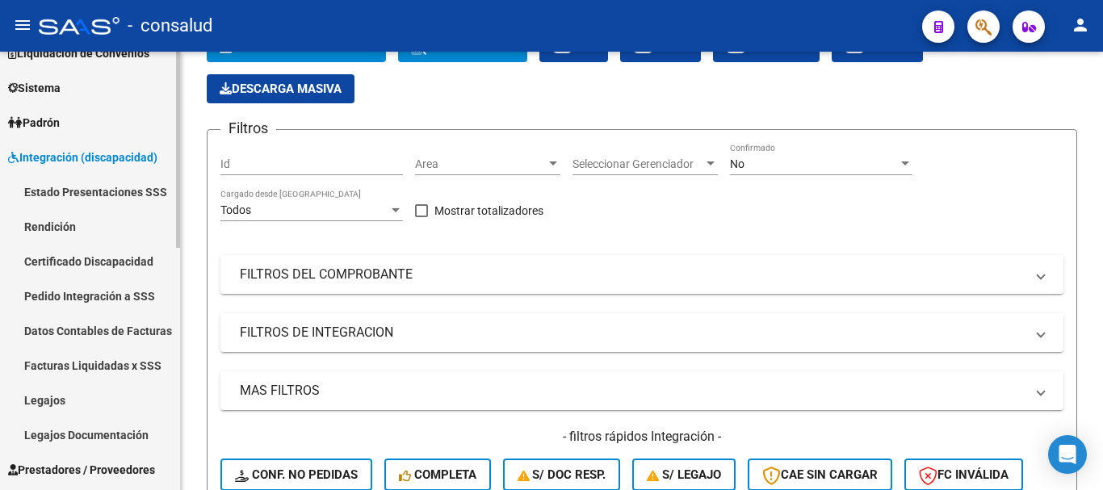
click at [99, 399] on link "Legajos" at bounding box center [90, 400] width 180 height 35
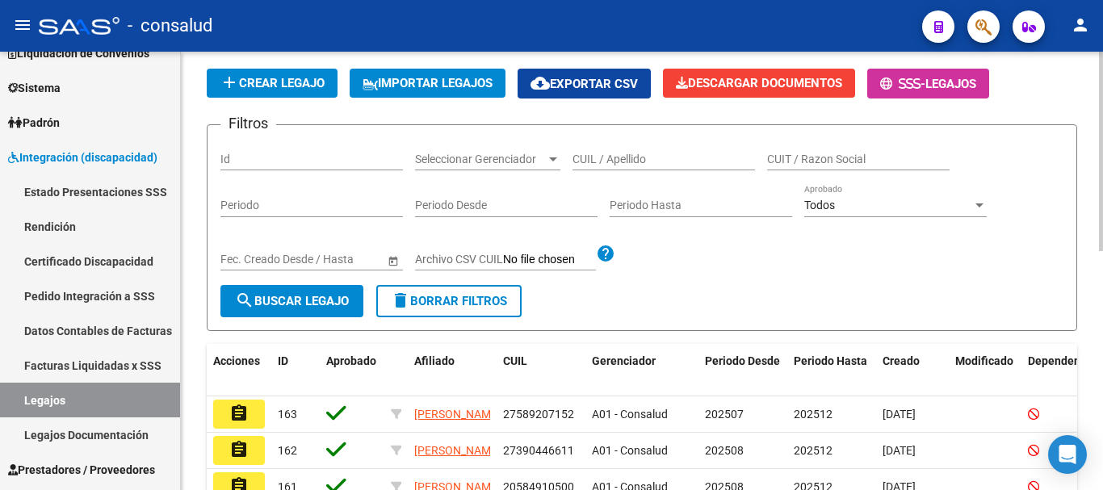
click at [606, 149] on div "CUIL / Apellido" at bounding box center [663, 154] width 182 height 32
type input "RAMO"
click at [313, 307] on span "search Buscar Legajo" at bounding box center [292, 301] width 114 height 15
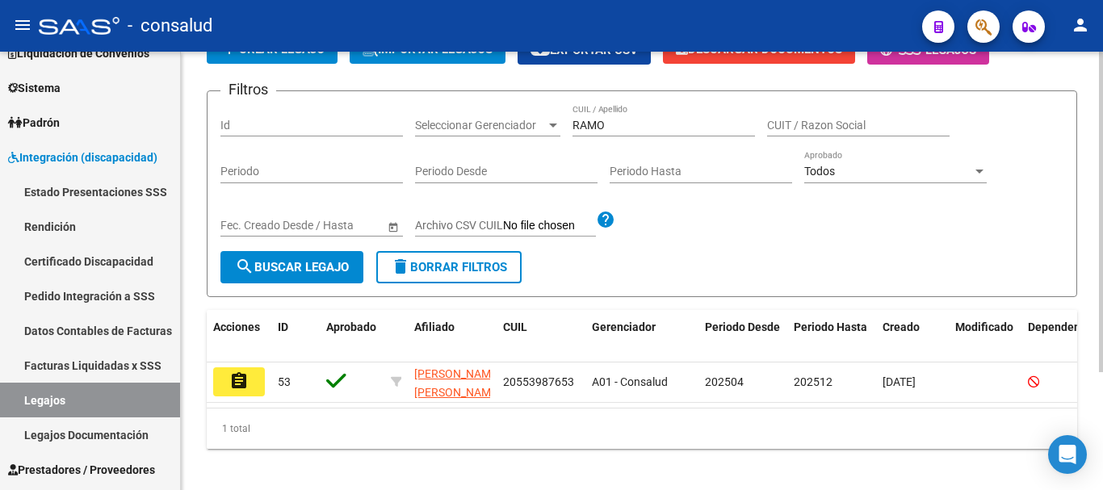
scroll to position [161, 0]
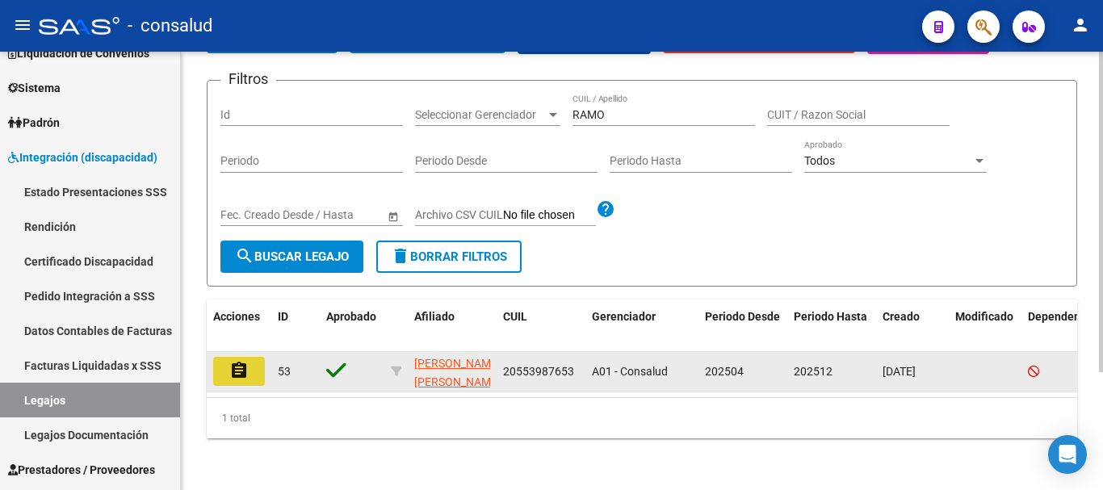
click at [236, 361] on mat-icon "assignment" at bounding box center [238, 370] width 19 height 19
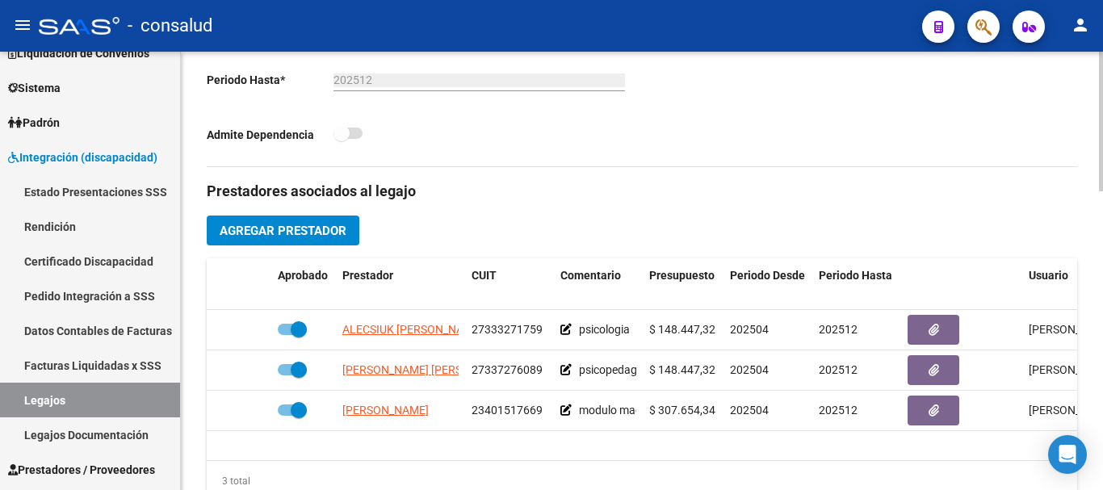
scroll to position [484, 0]
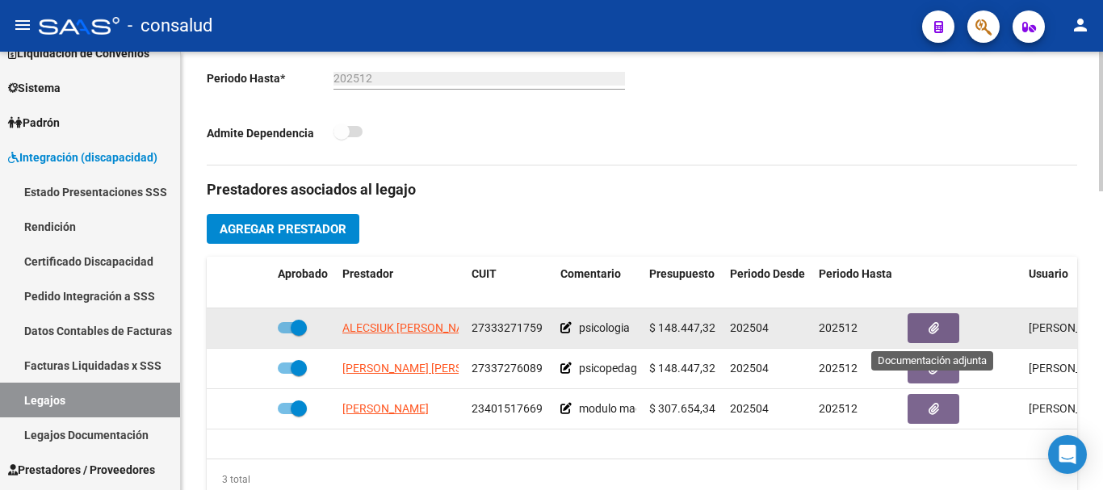
click at [937, 331] on icon "button" at bounding box center [934, 328] width 10 height 12
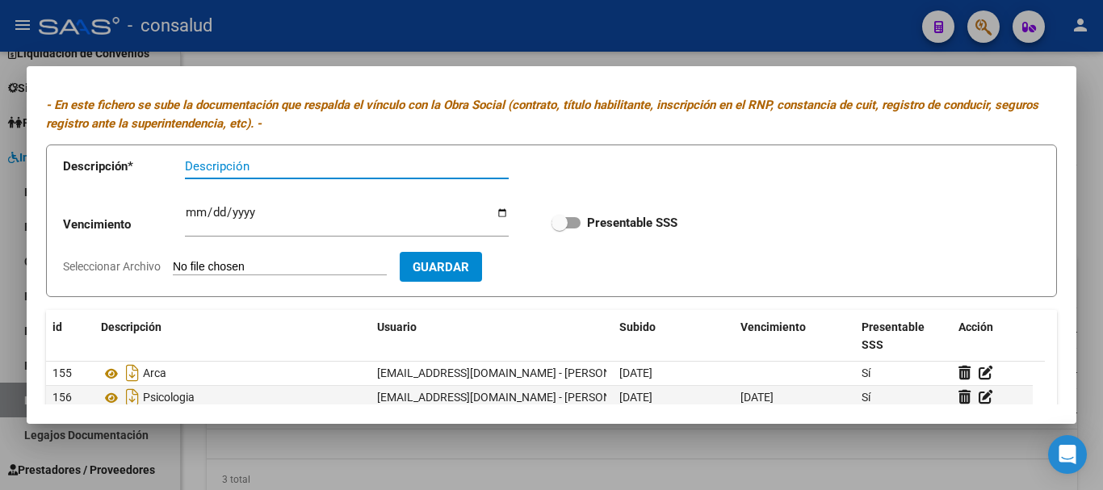
scroll to position [36, 0]
click at [291, 275] on input "Seleccionar Archivo" at bounding box center [280, 268] width 214 height 15
type input "C:\fakepath\295986 [PERSON_NAME], [PERSON_NAME].pdf"
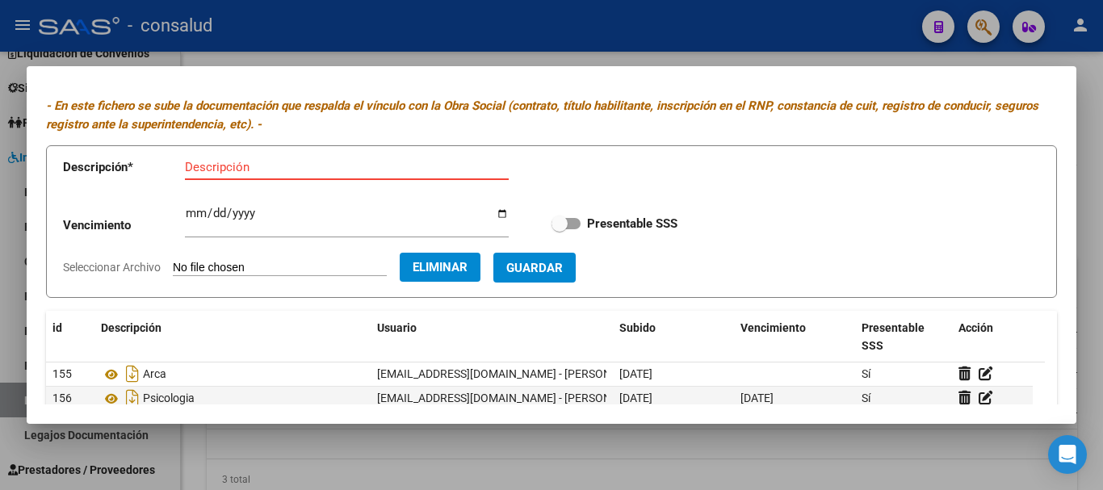
click at [199, 165] on input "Descripción" at bounding box center [347, 167] width 324 height 15
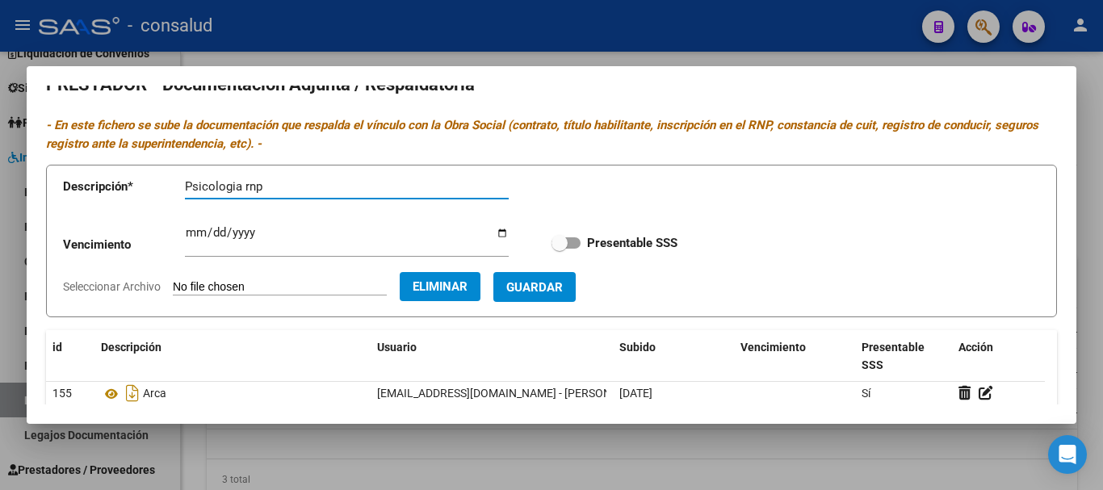
scroll to position [0, 0]
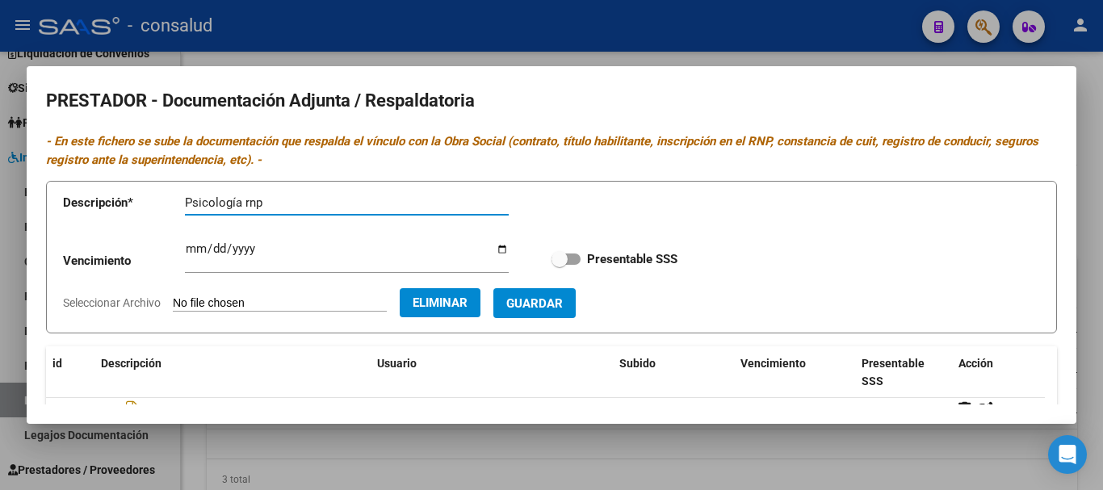
type input "Psicología rnp"
click at [190, 249] on input "Ingresar vencimiento" at bounding box center [347, 255] width 324 height 26
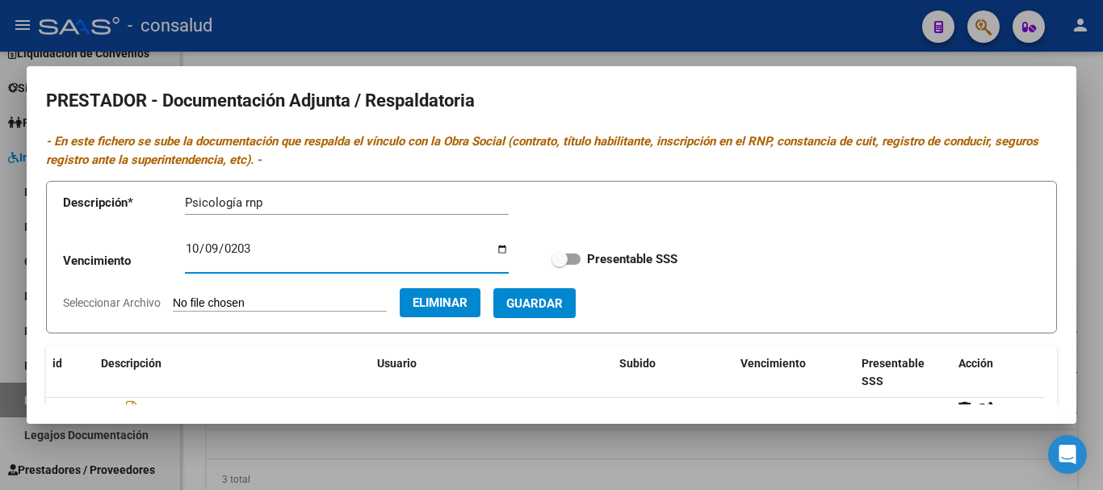
type input "[DATE]"
click at [572, 254] on label "Presentable SSS" at bounding box center [614, 258] width 126 height 19
click at [560, 265] on input "Presentable SSS" at bounding box center [559, 265] width 1 height 1
checkbox input "true"
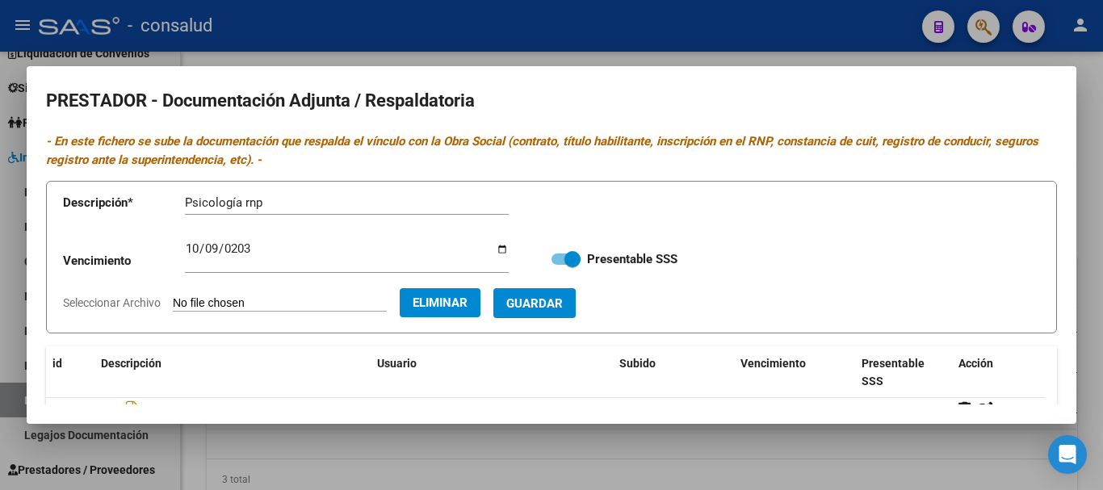
click at [568, 312] on button "Guardar" at bounding box center [534, 303] width 82 height 30
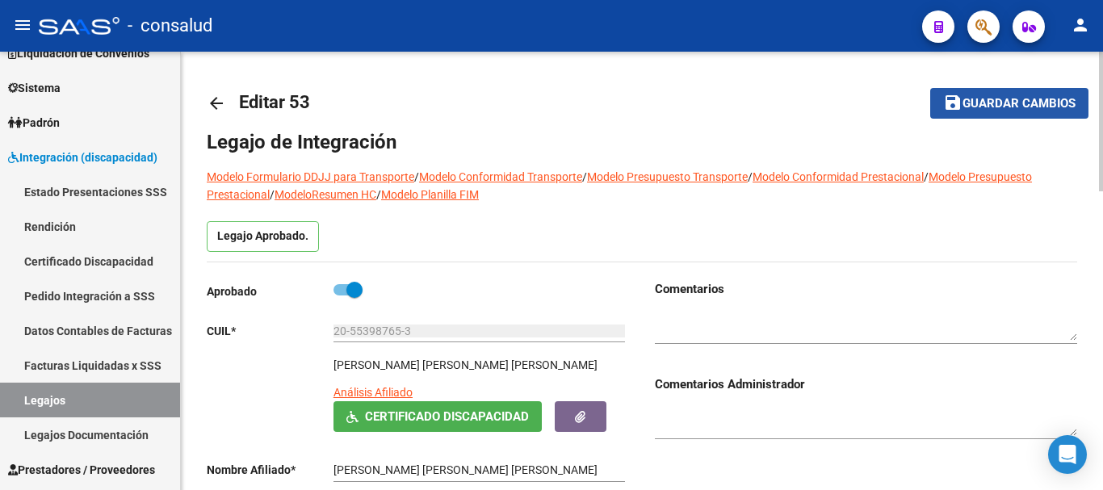
click at [966, 110] on span "Guardar cambios" at bounding box center [1018, 104] width 113 height 15
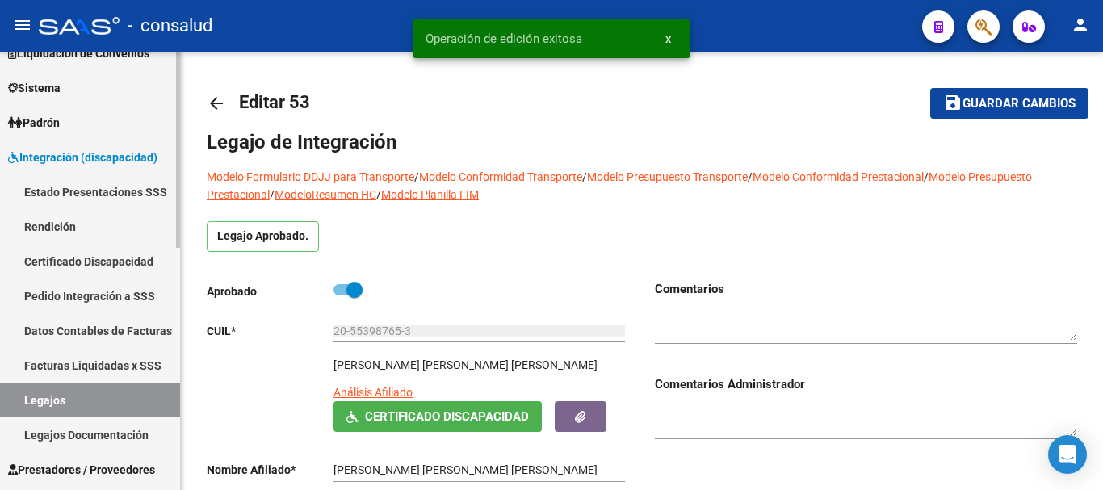
click at [108, 161] on span "Integración (discapacidad)" at bounding box center [82, 158] width 149 height 18
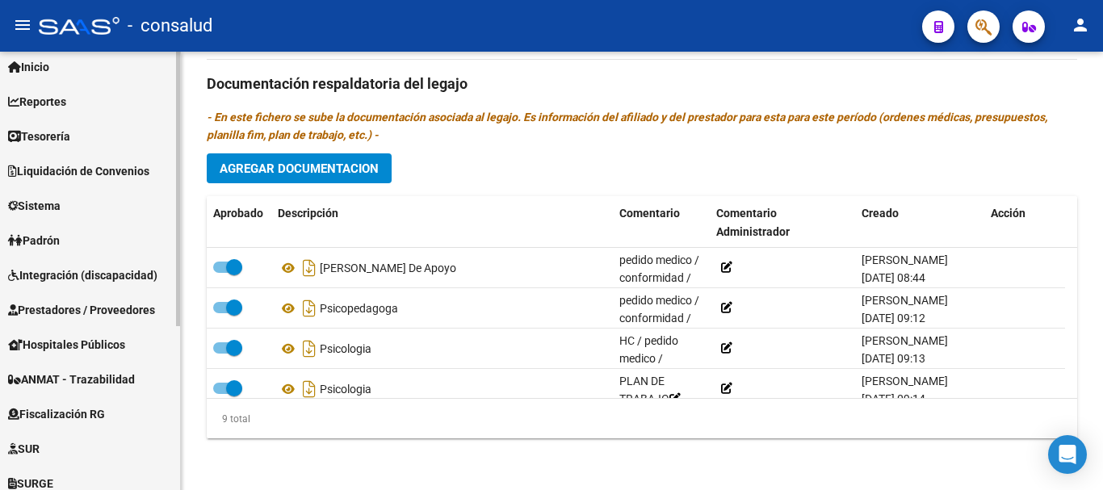
scroll to position [81, 0]
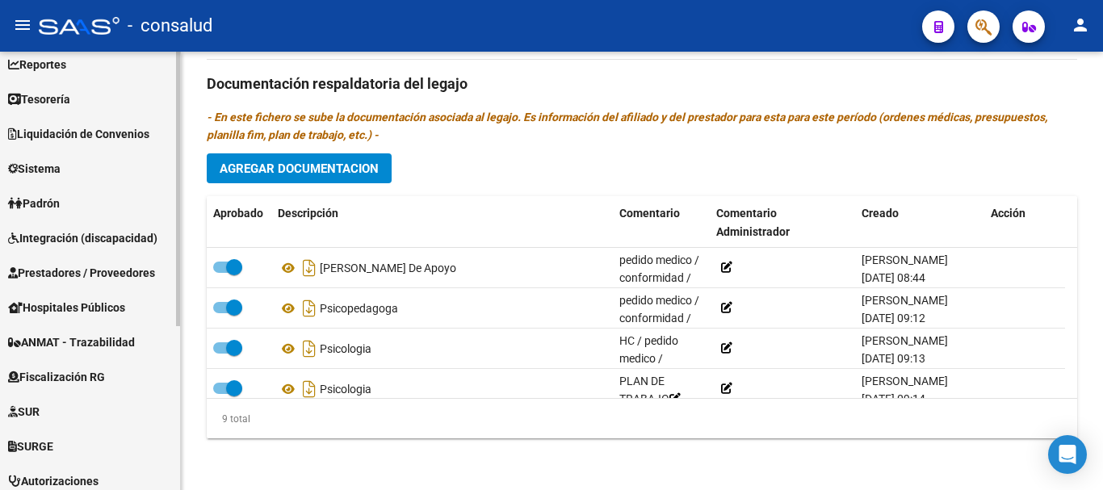
click at [124, 266] on span "Prestadores / Proveedores" at bounding box center [81, 273] width 147 height 18
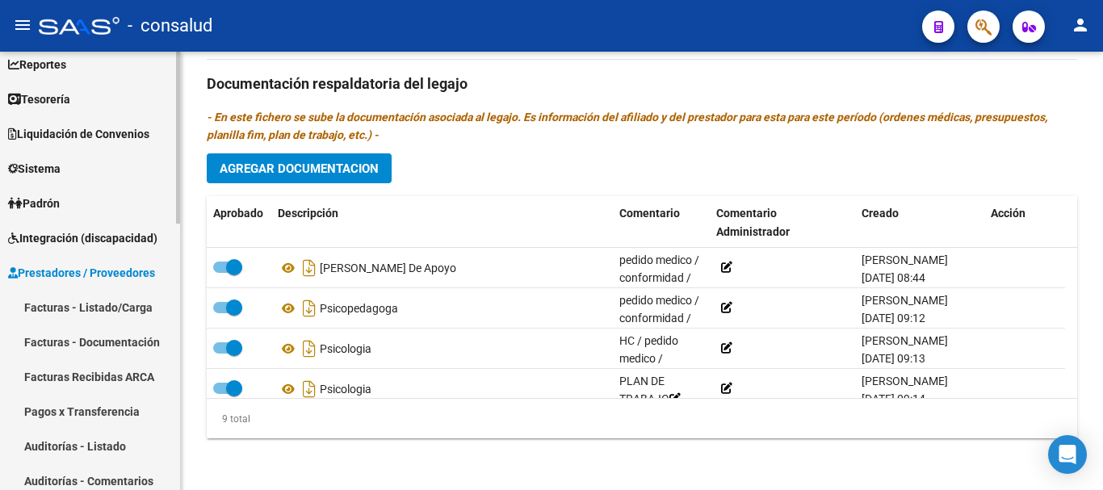
click at [124, 306] on link "Facturas - Listado/Carga" at bounding box center [90, 307] width 180 height 35
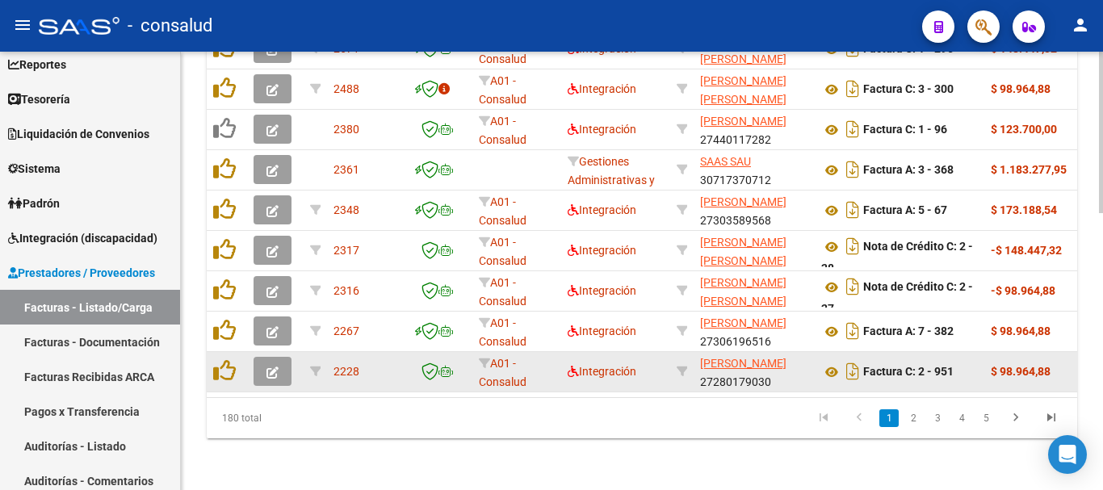
scroll to position [3, 0]
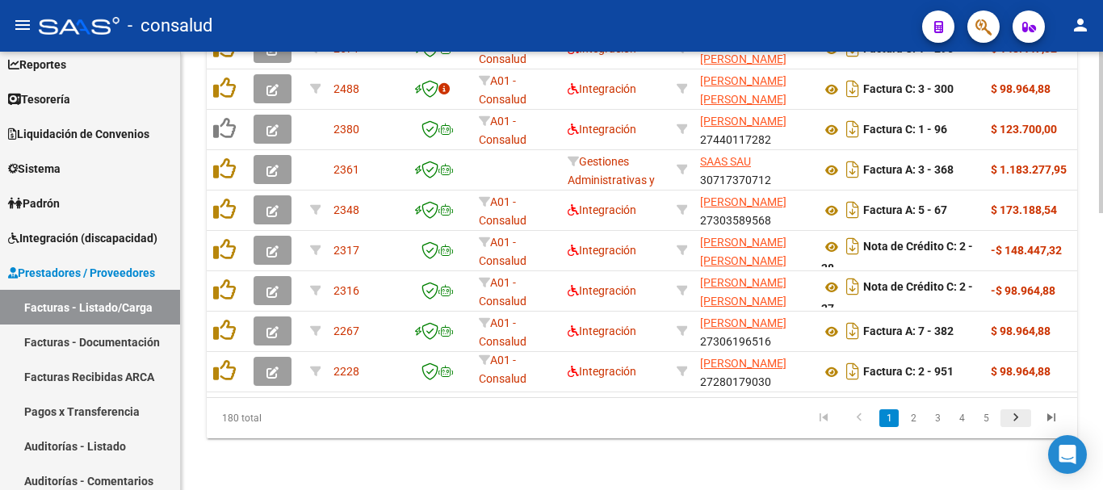
click at [1018, 422] on icon "go to next page" at bounding box center [1015, 419] width 21 height 19
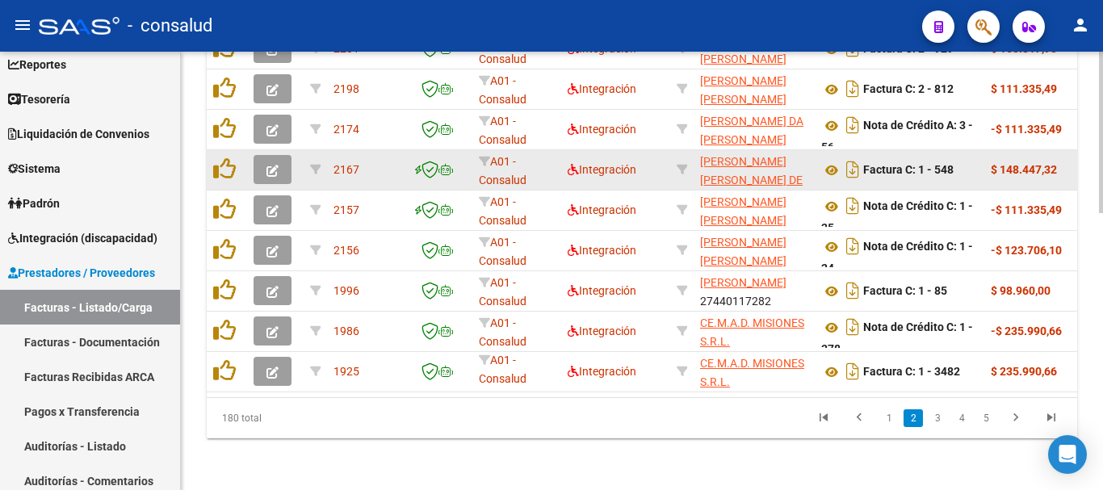
click at [273, 166] on button "button" at bounding box center [273, 169] width 38 height 29
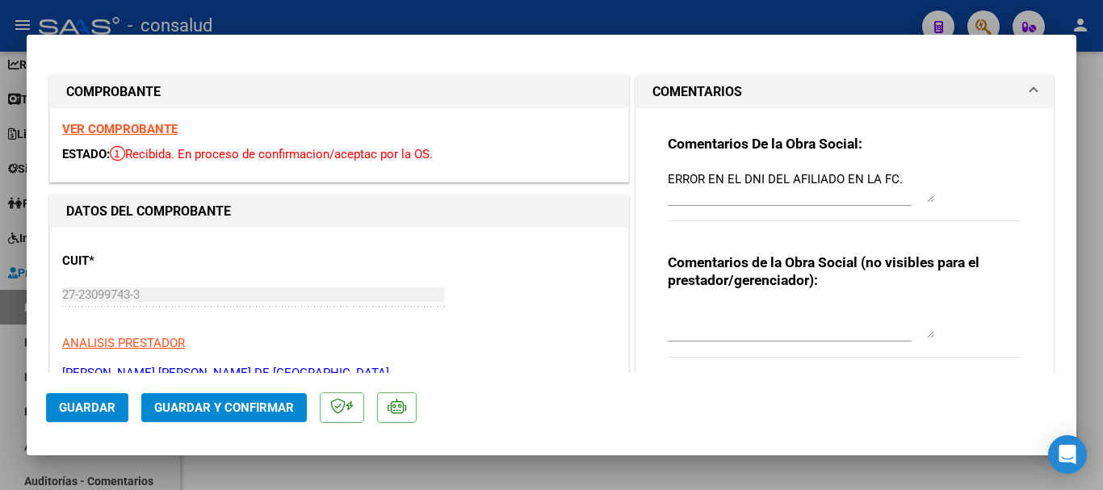
click at [138, 132] on strong "VER COMPROBANTE" at bounding box center [119, 129] width 115 height 15
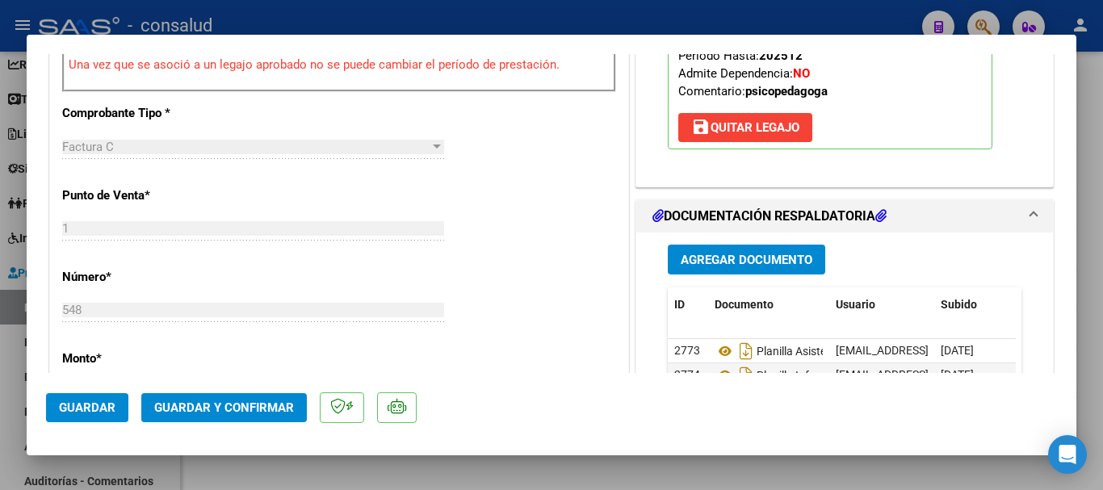
scroll to position [646, 0]
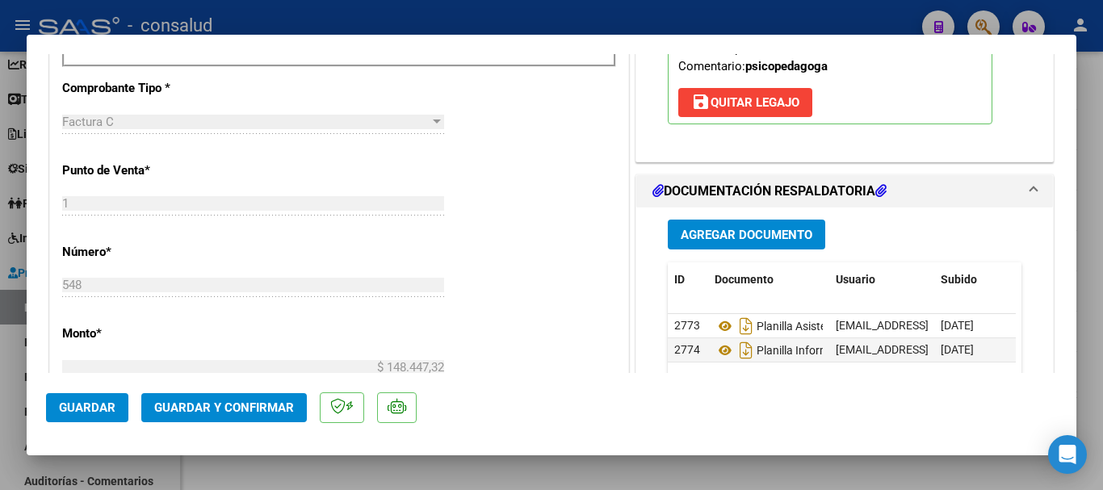
type input "$ 0,00"
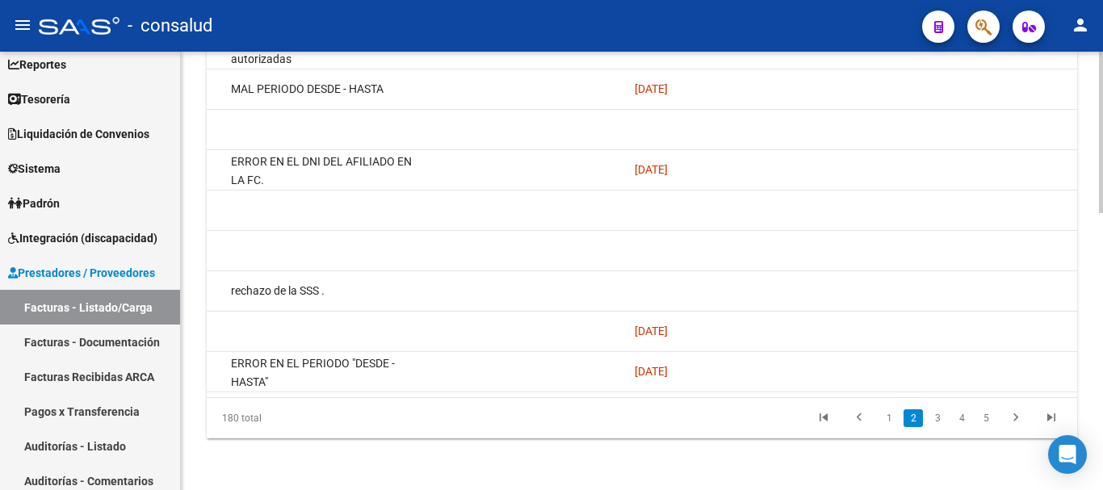
scroll to position [0, 0]
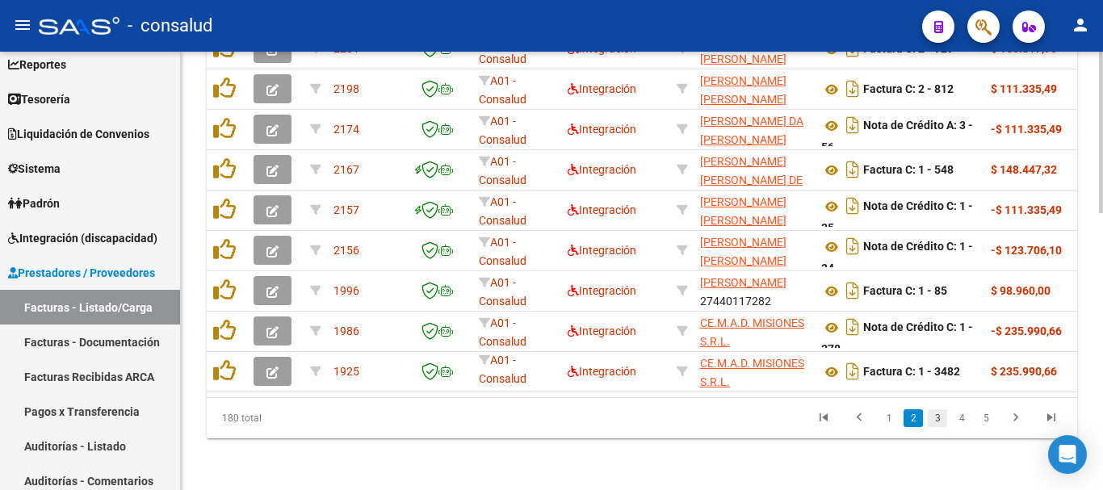
click at [934, 417] on link "3" at bounding box center [937, 418] width 19 height 18
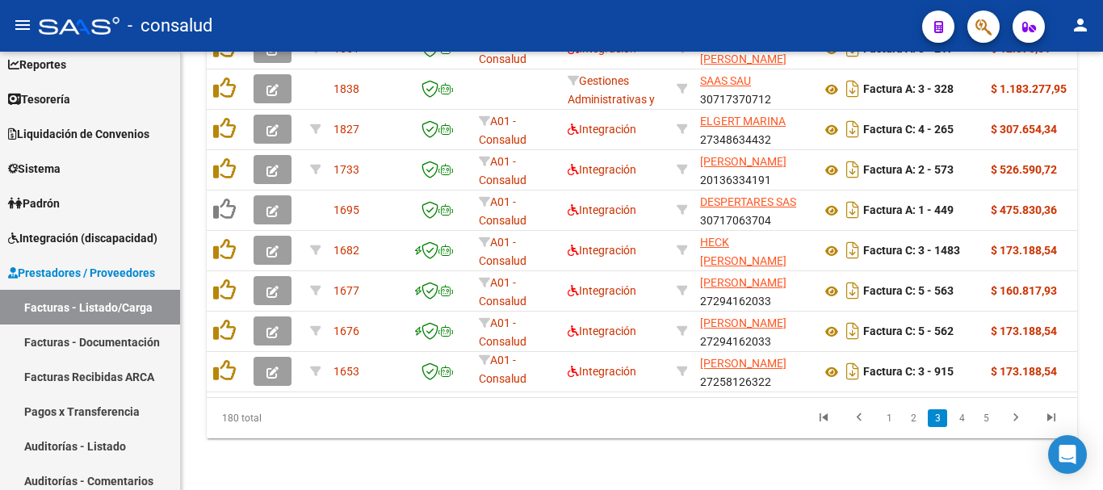
drag, startPoint x: 298, startPoint y: 397, endPoint x: 776, endPoint y: 430, distance: 479.1
click at [776, 430] on div "180 total 1 2 3 4 5" at bounding box center [642, 418] width 870 height 40
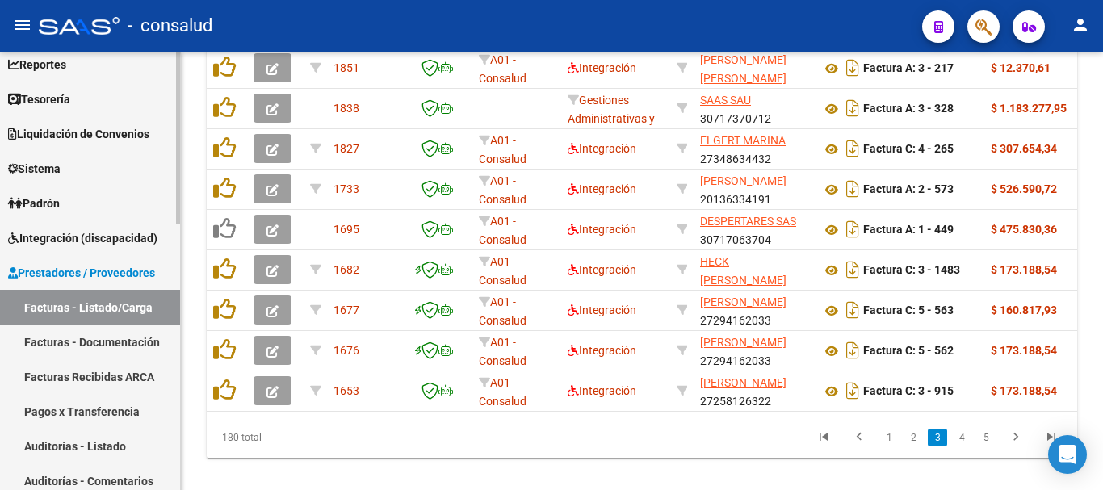
scroll to position [727, 0]
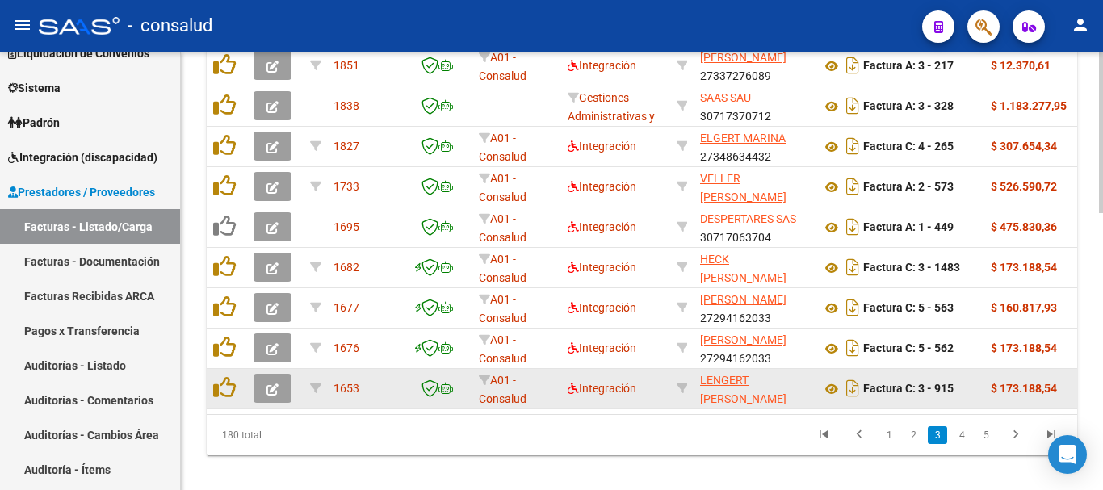
scroll to position [727, 0]
